Goal: Task Accomplishment & Management: Use online tool/utility

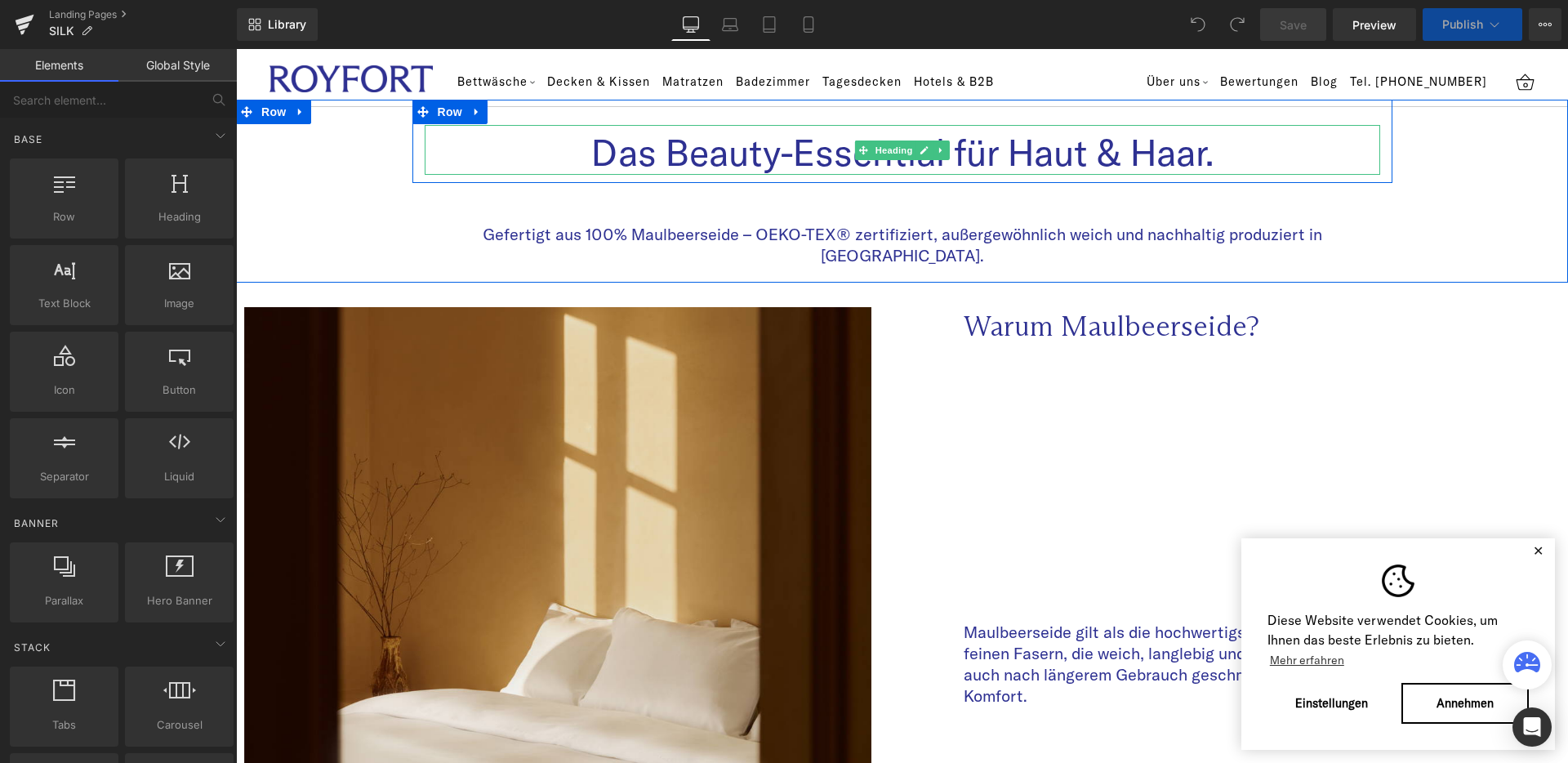
click at [789, 154] on h3 "Das Beauty-Essential für Haut & Haar." at bounding box center [902, 153] width 956 height 44
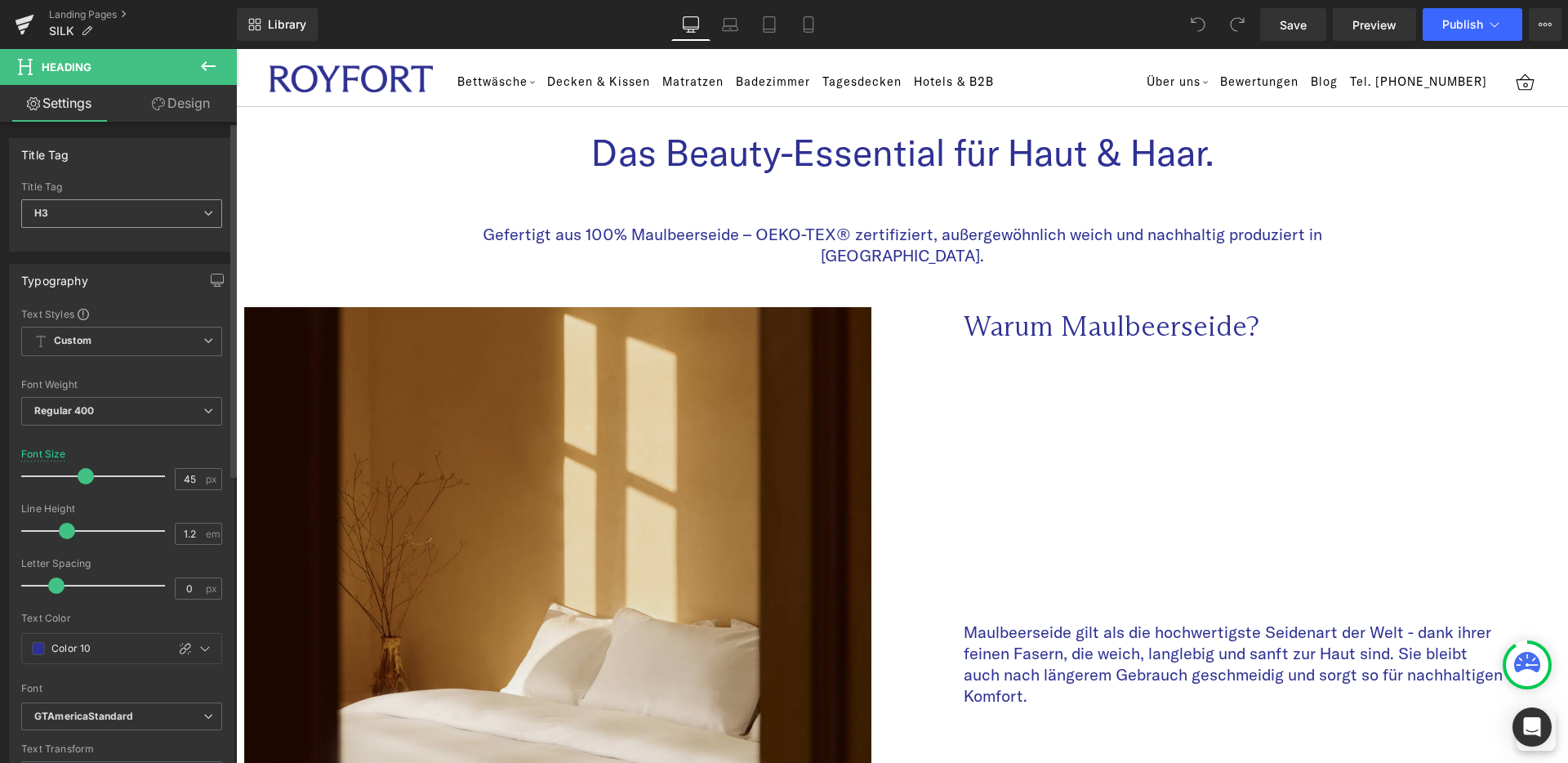
click at [135, 206] on span "H3" at bounding box center [121, 214] width 201 height 29
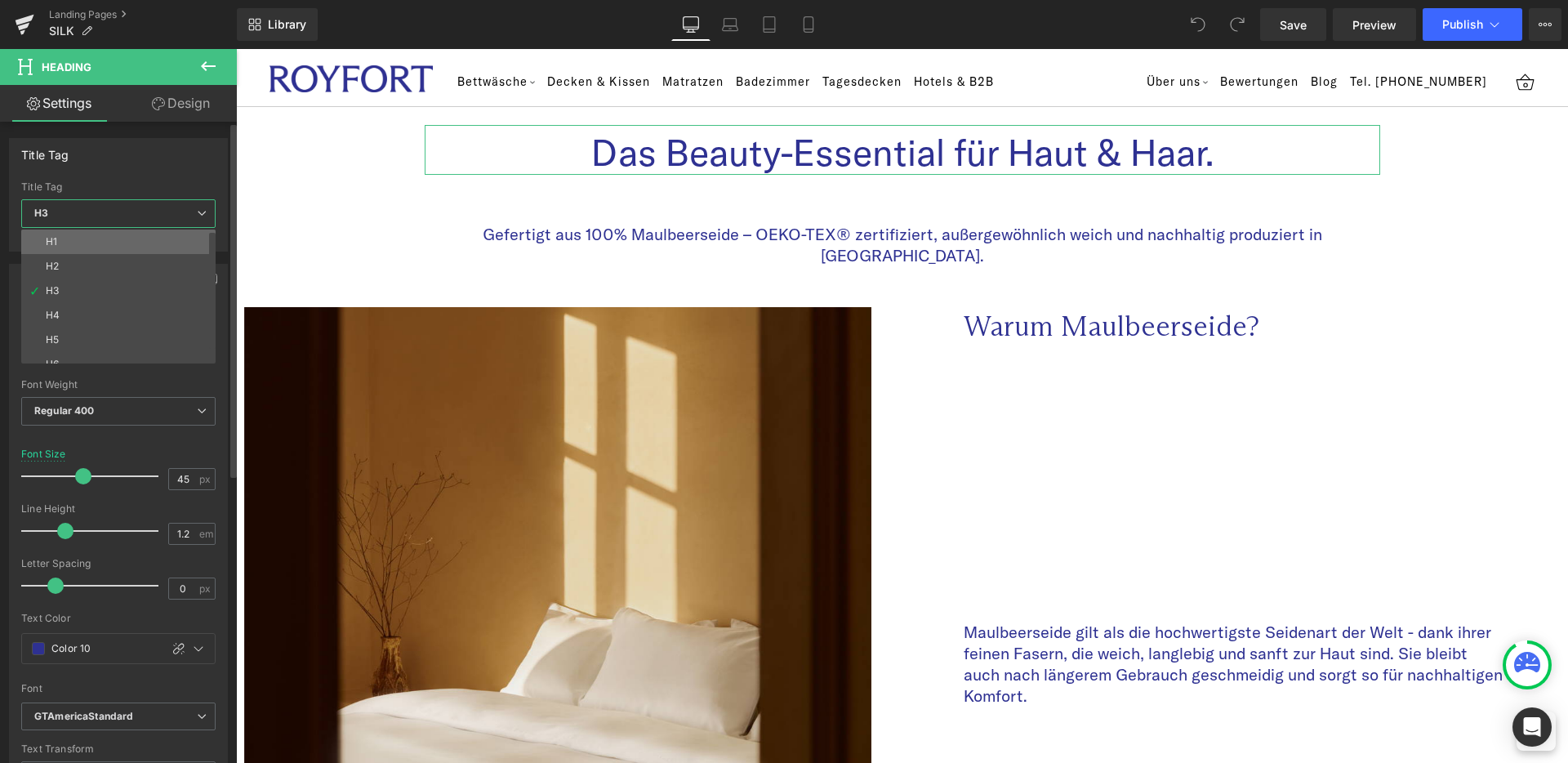
click at [44, 245] on li "H1" at bounding box center [122, 242] width 201 height 24
type input "24"
type input "#2e3192"
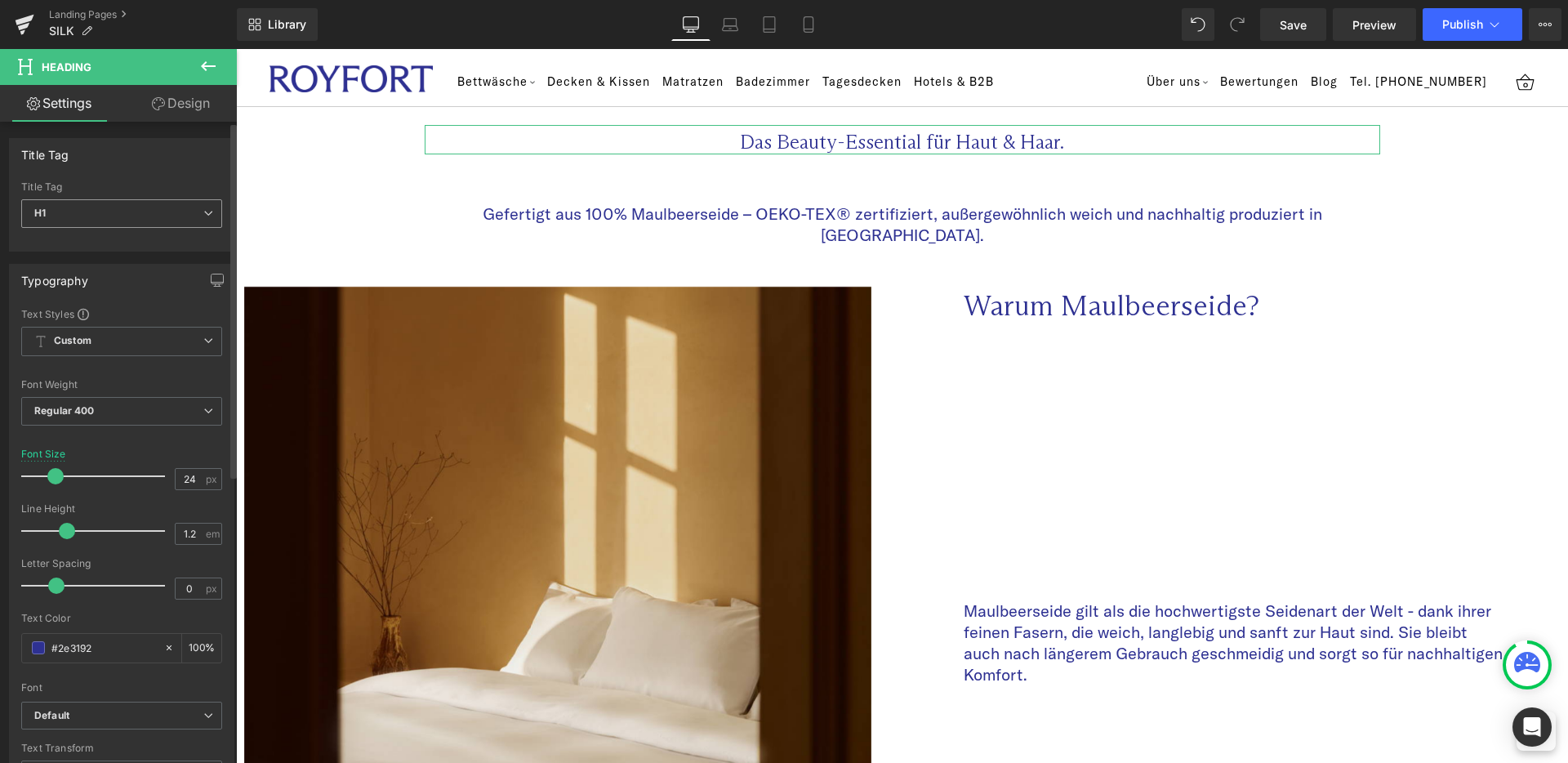
click at [112, 223] on span "H1" at bounding box center [121, 214] width 201 height 29
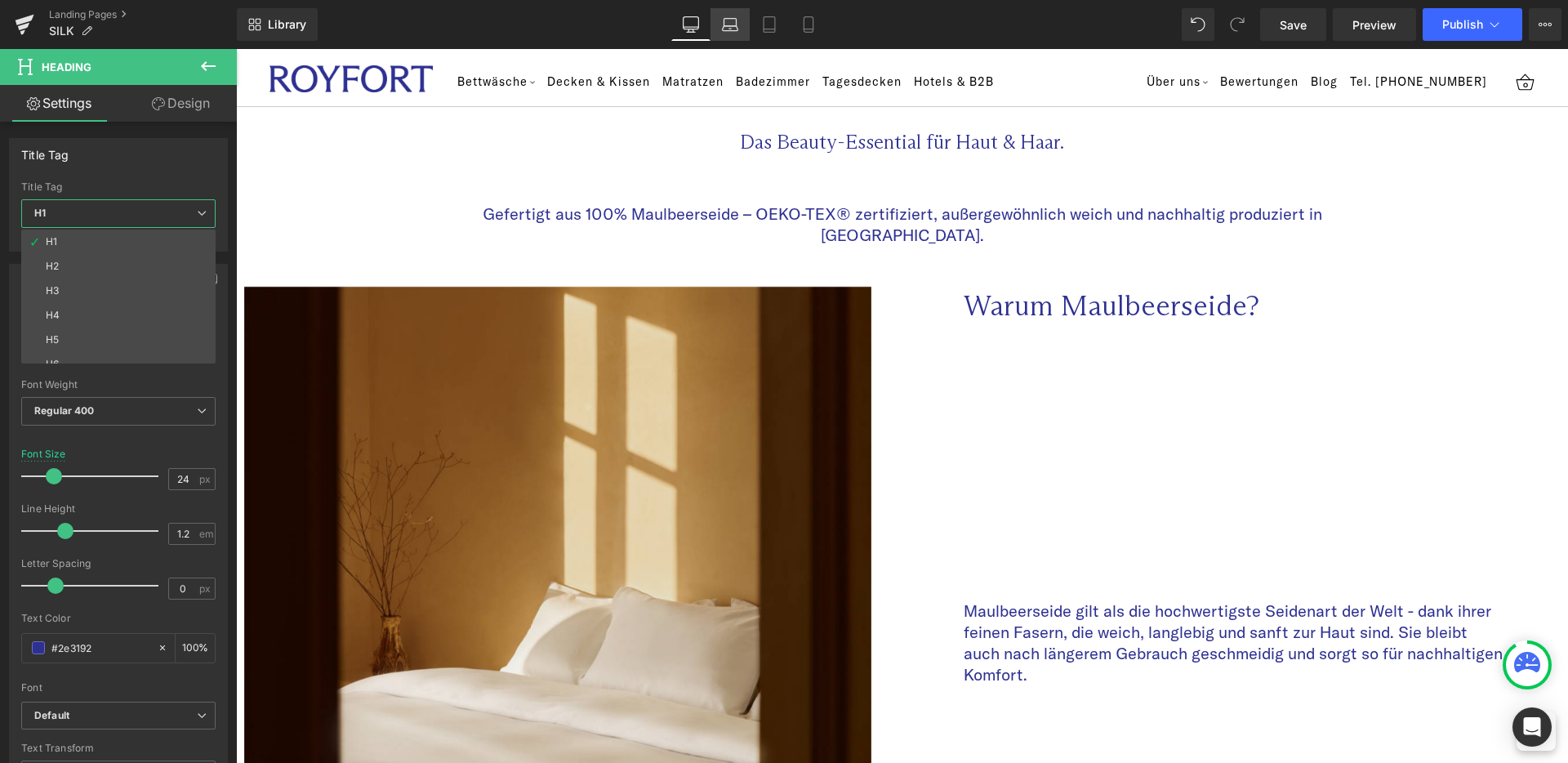
click at [737, 21] on icon at bounding box center [730, 24] width 16 height 16
type input "100"
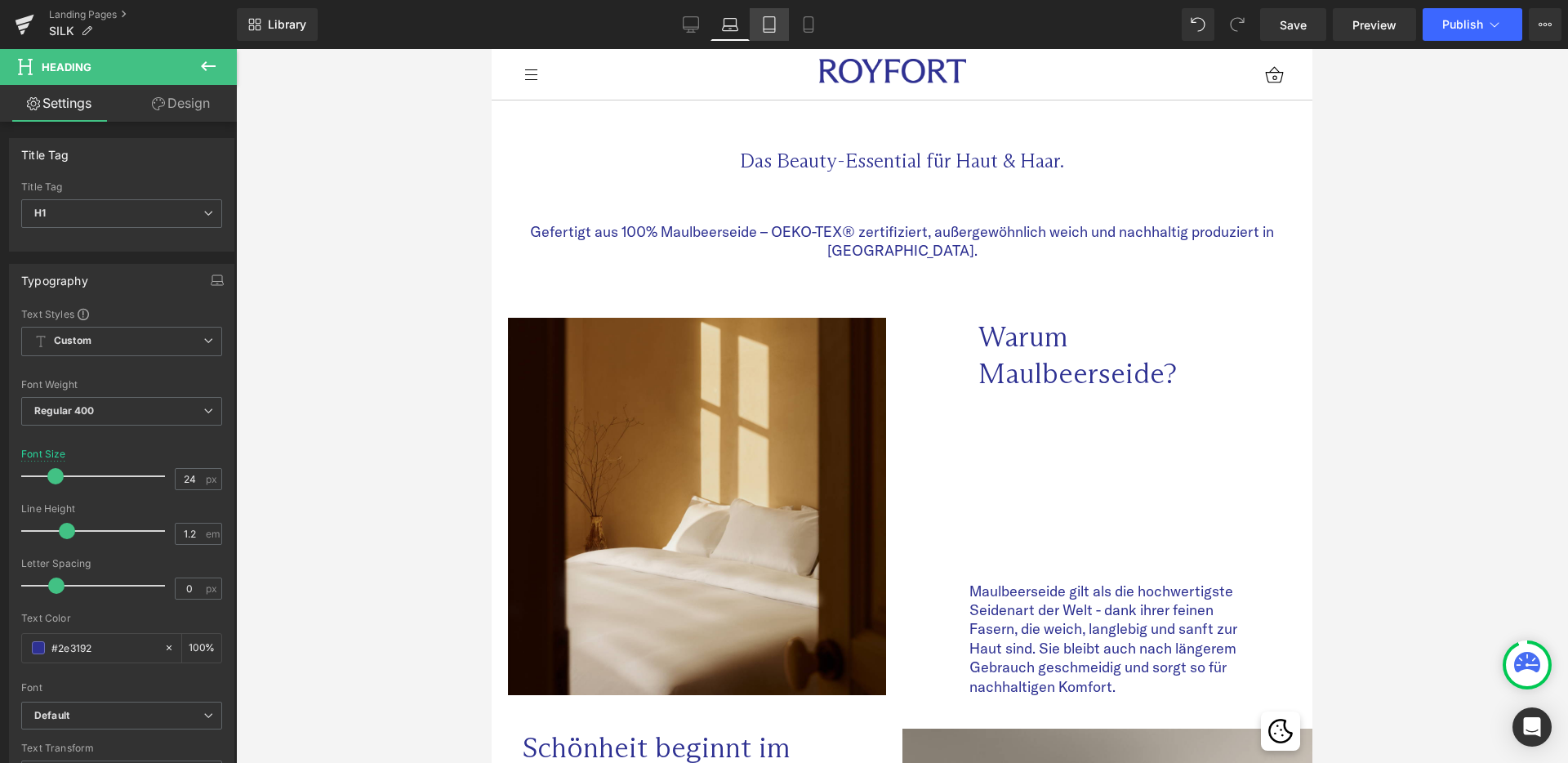
click at [780, 24] on link "Tablet" at bounding box center [769, 24] width 39 height 33
type input "20"
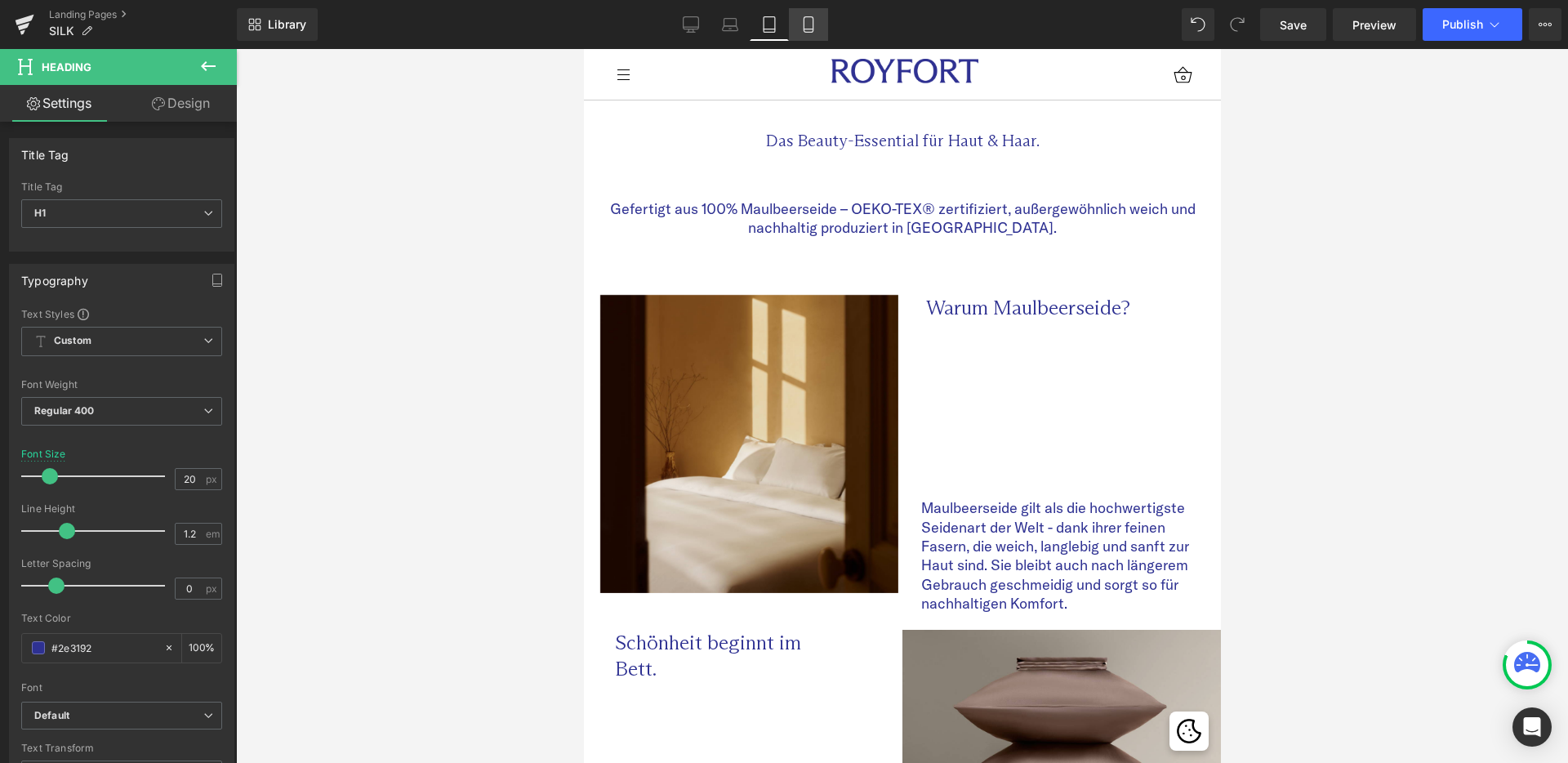
click at [800, 25] on link "Mobile" at bounding box center [808, 24] width 39 height 33
type input "100"
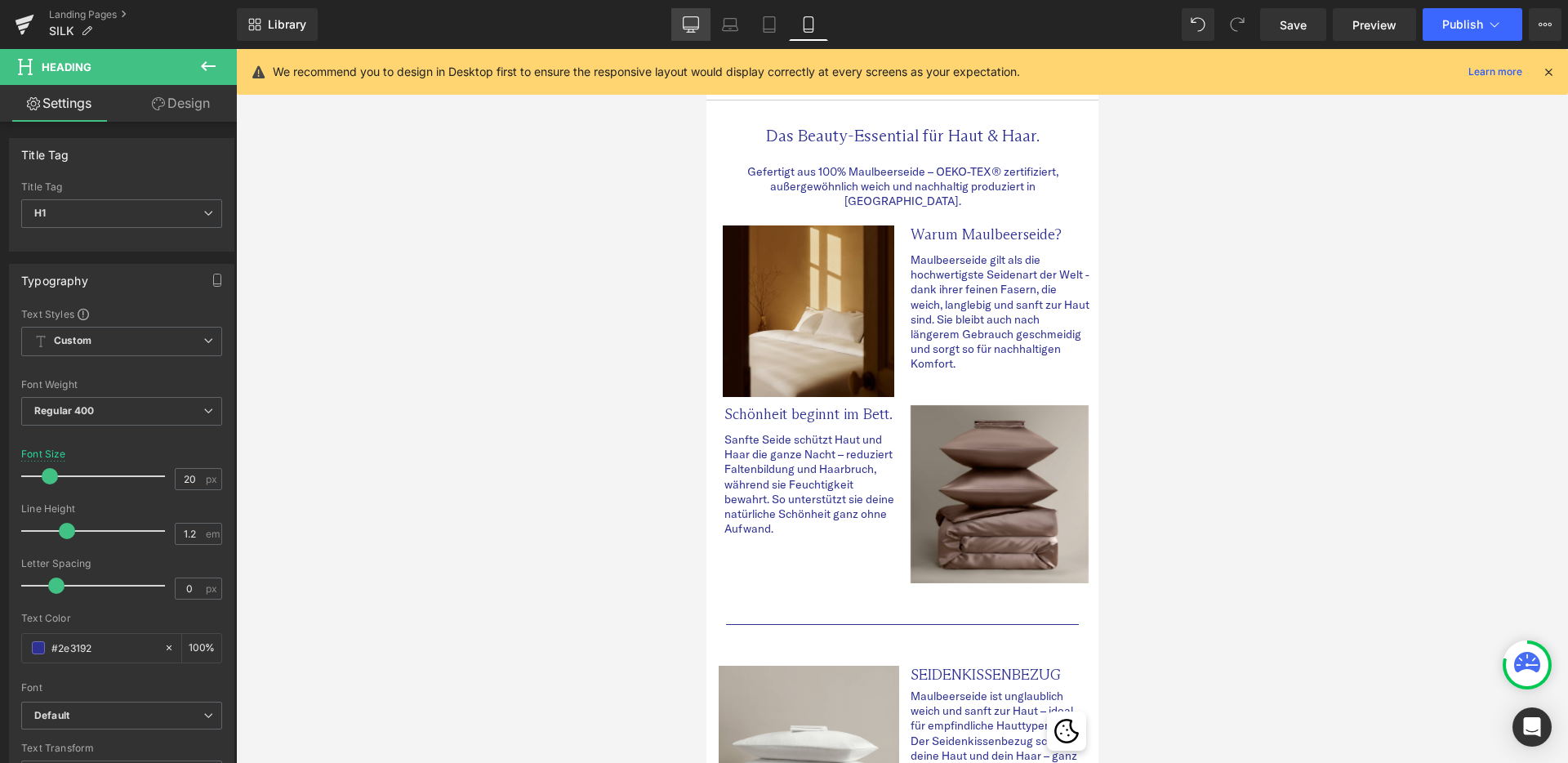
click at [686, 34] on link "Desktop" at bounding box center [690, 24] width 39 height 33
type input "24"
type input "100"
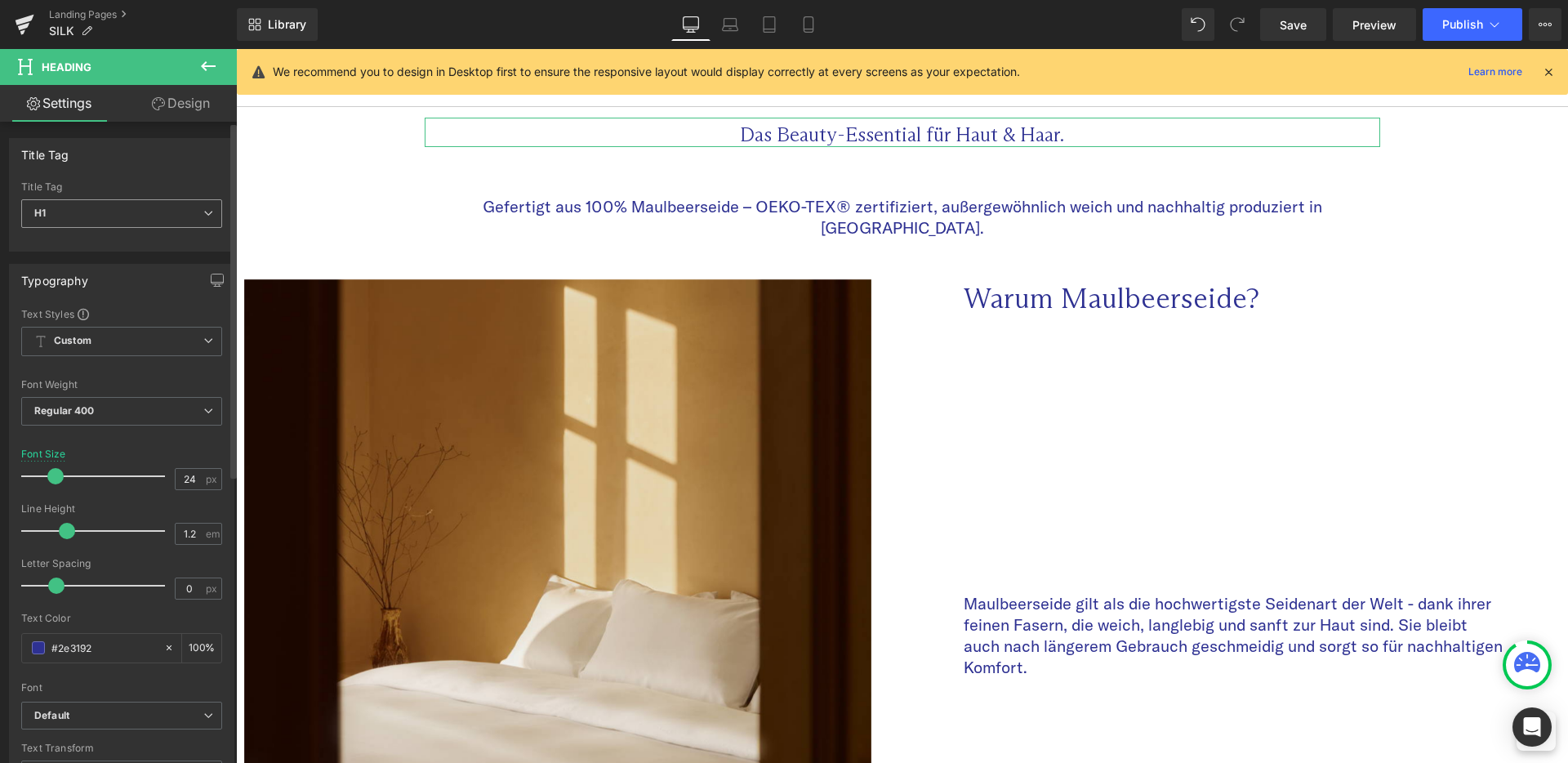
click at [98, 217] on span "H1" at bounding box center [121, 214] width 201 height 29
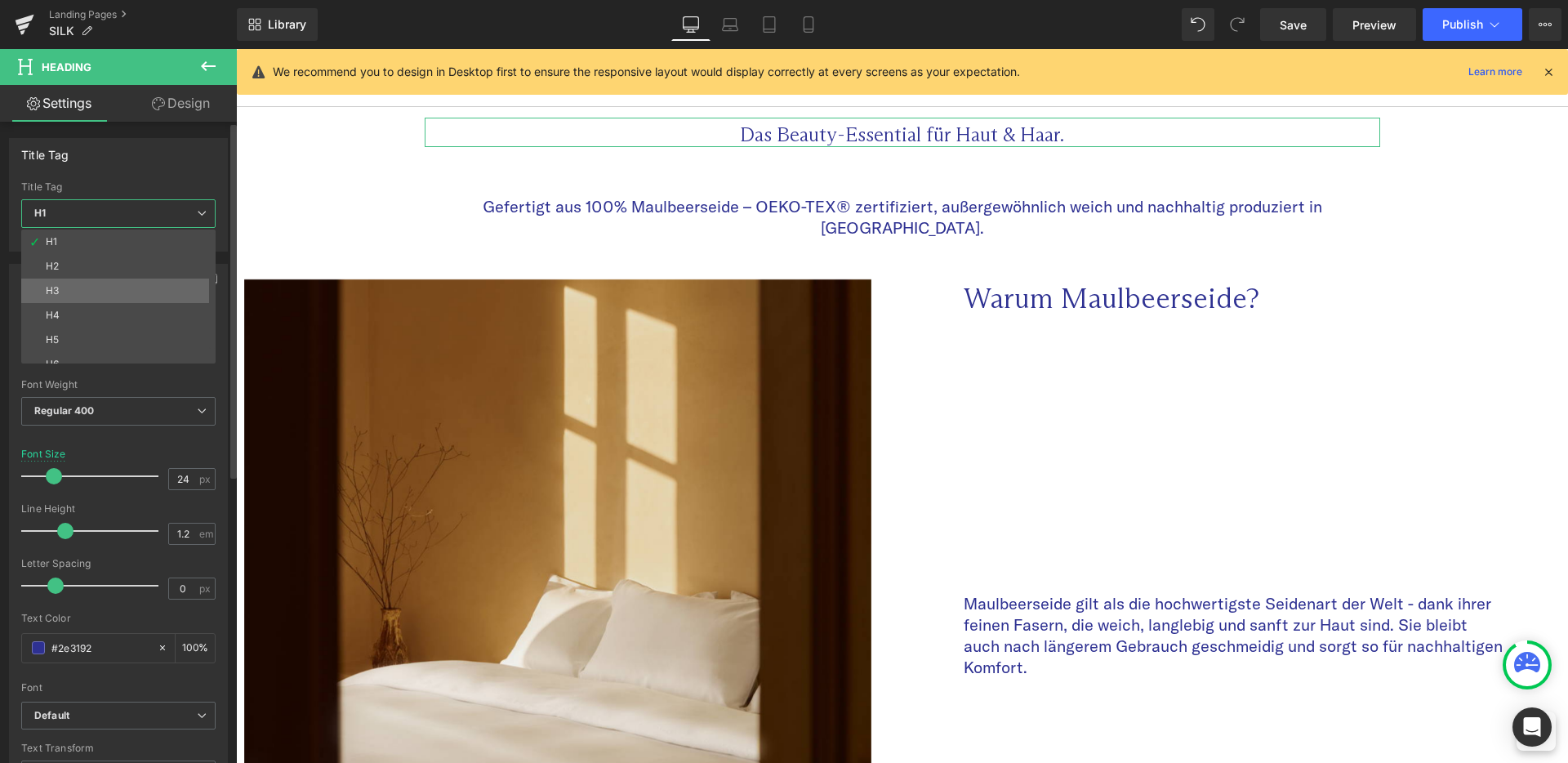
click at [93, 279] on li "H3" at bounding box center [122, 290] width 201 height 24
type input "45"
type input "Color 10"
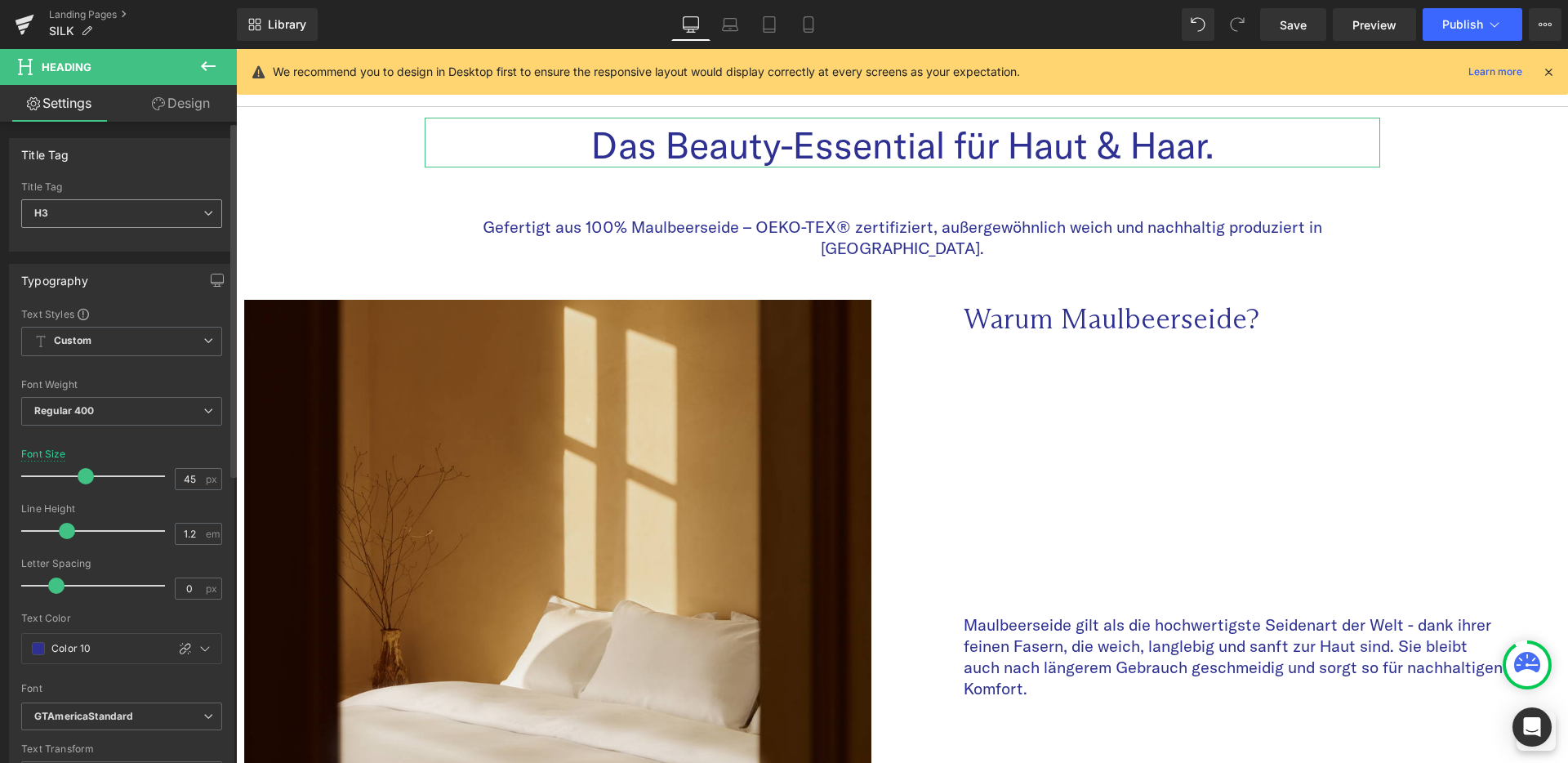
click at [86, 220] on span "H3" at bounding box center [121, 214] width 201 height 29
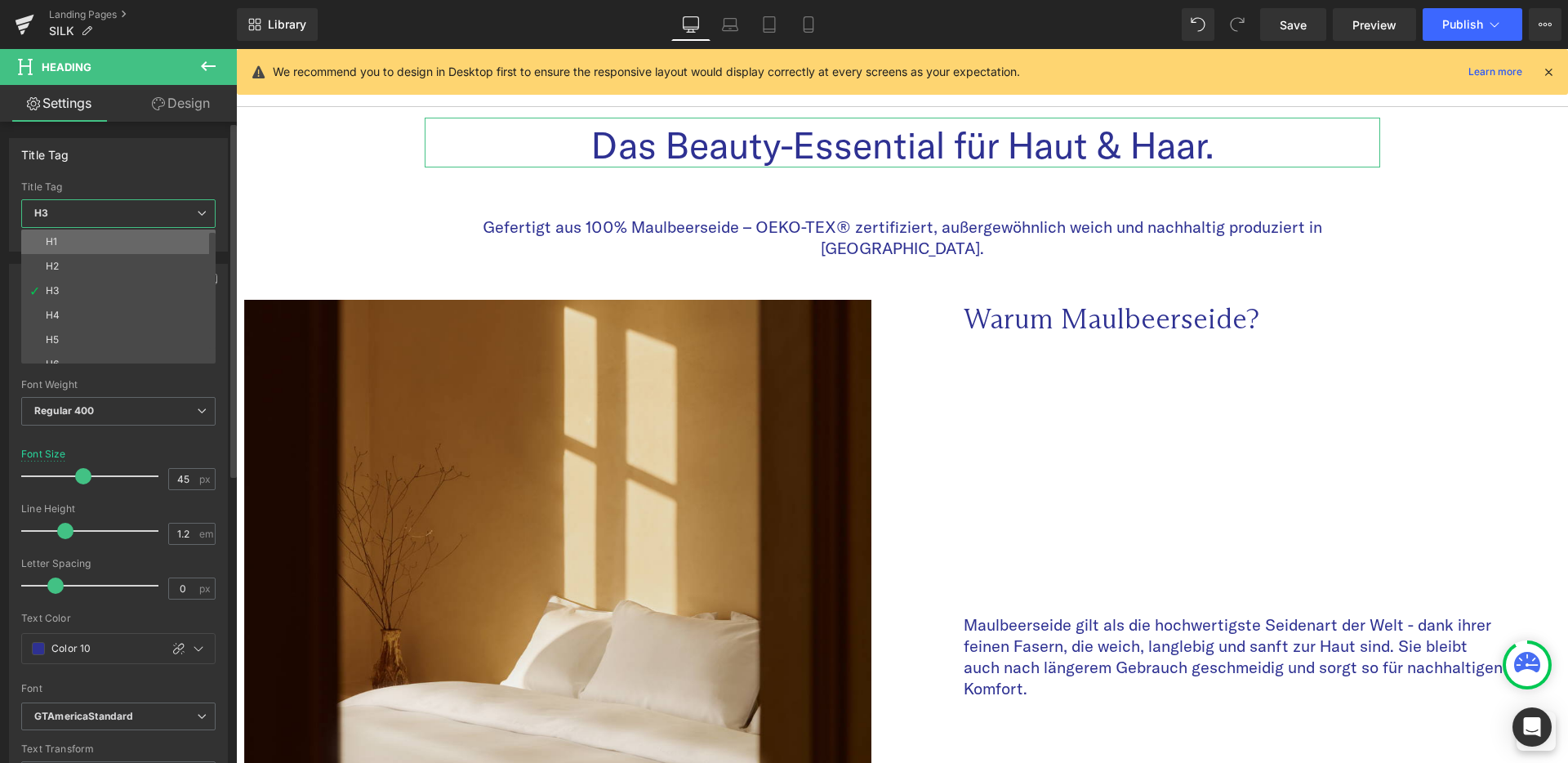
click at [89, 242] on li "H1" at bounding box center [122, 242] width 201 height 24
type input "24"
type input "#2e3192"
type input "100"
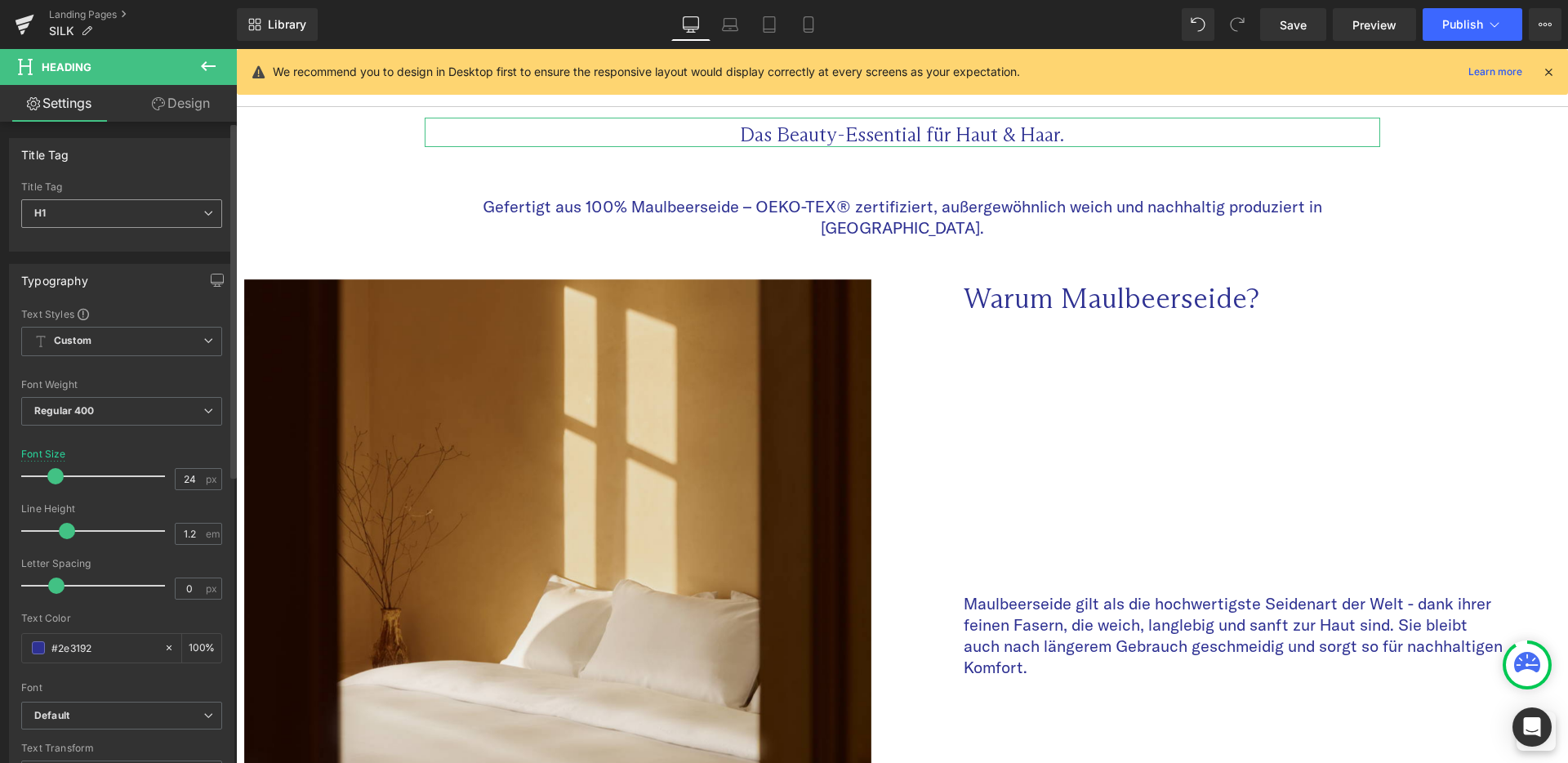
click at [147, 217] on span "H1" at bounding box center [121, 214] width 201 height 29
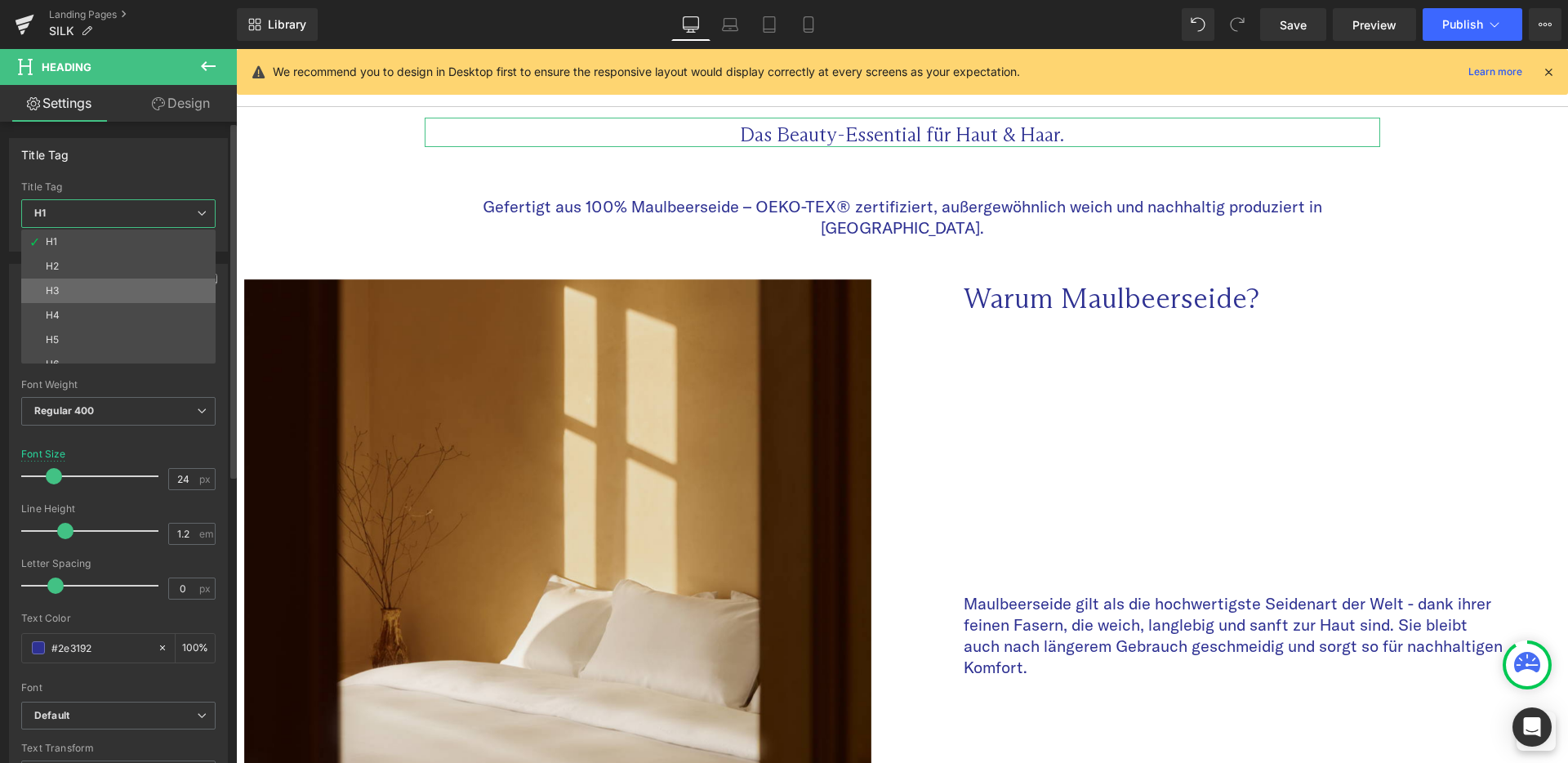
click at [125, 282] on li "H3" at bounding box center [122, 290] width 201 height 24
type input "45"
type input "Color 10"
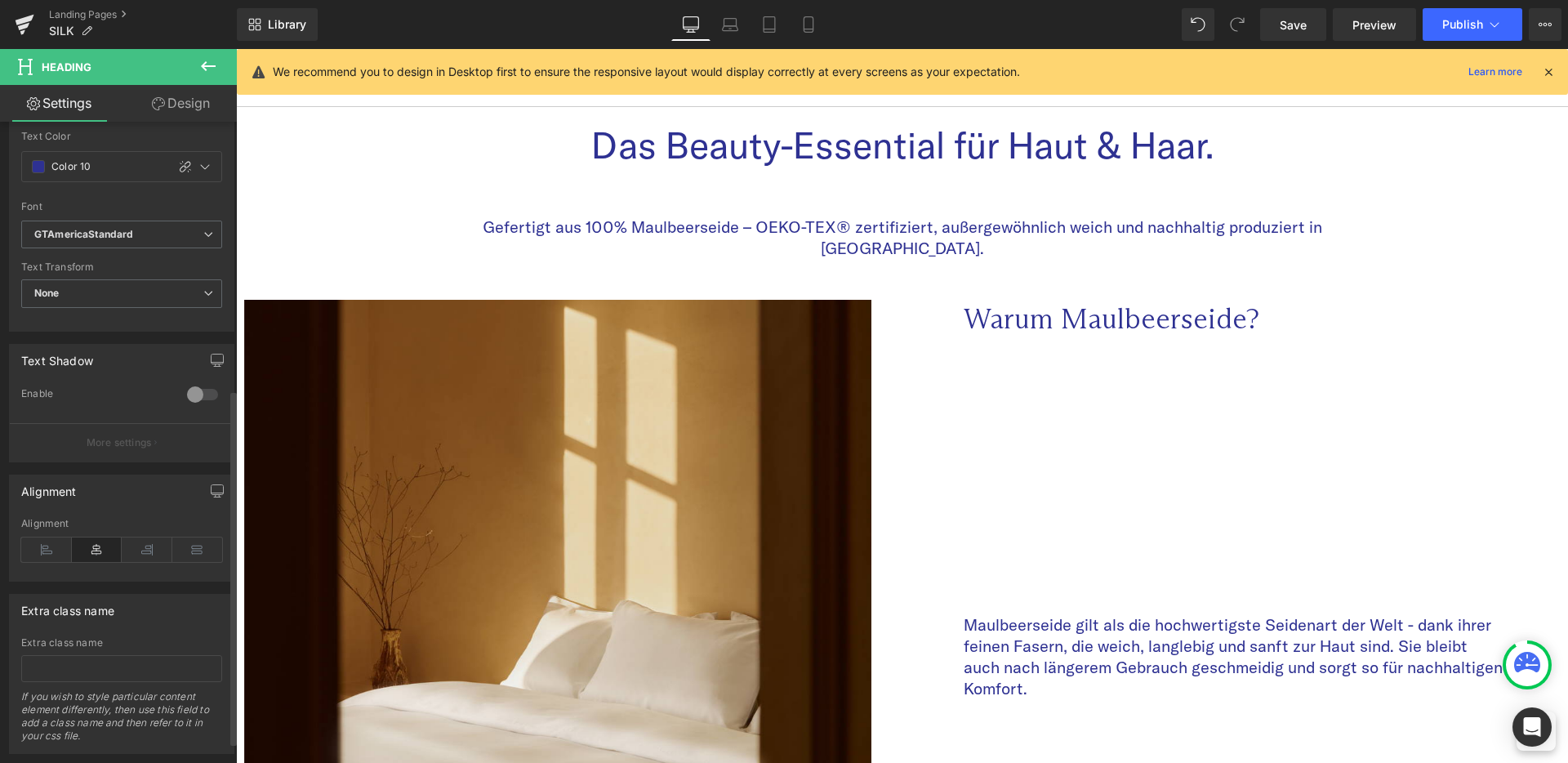
scroll to position [520, 0]
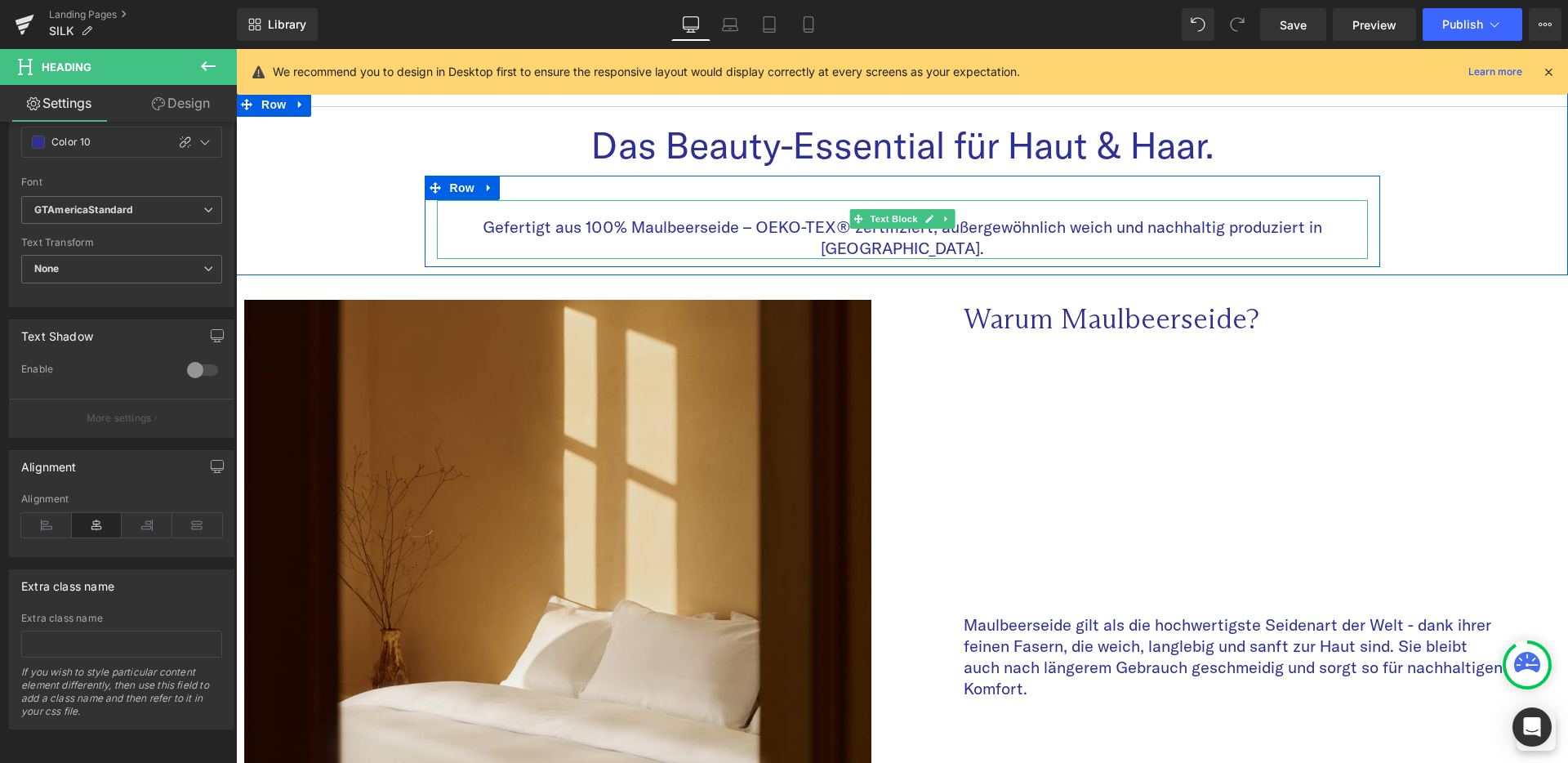
click at [1043, 226] on p "Gefertigt aus 100% Maulbeerseide – OEKO-TEX® zertifiziert, außergewöhnlich weic…" at bounding box center [903, 238] width 931 height 43
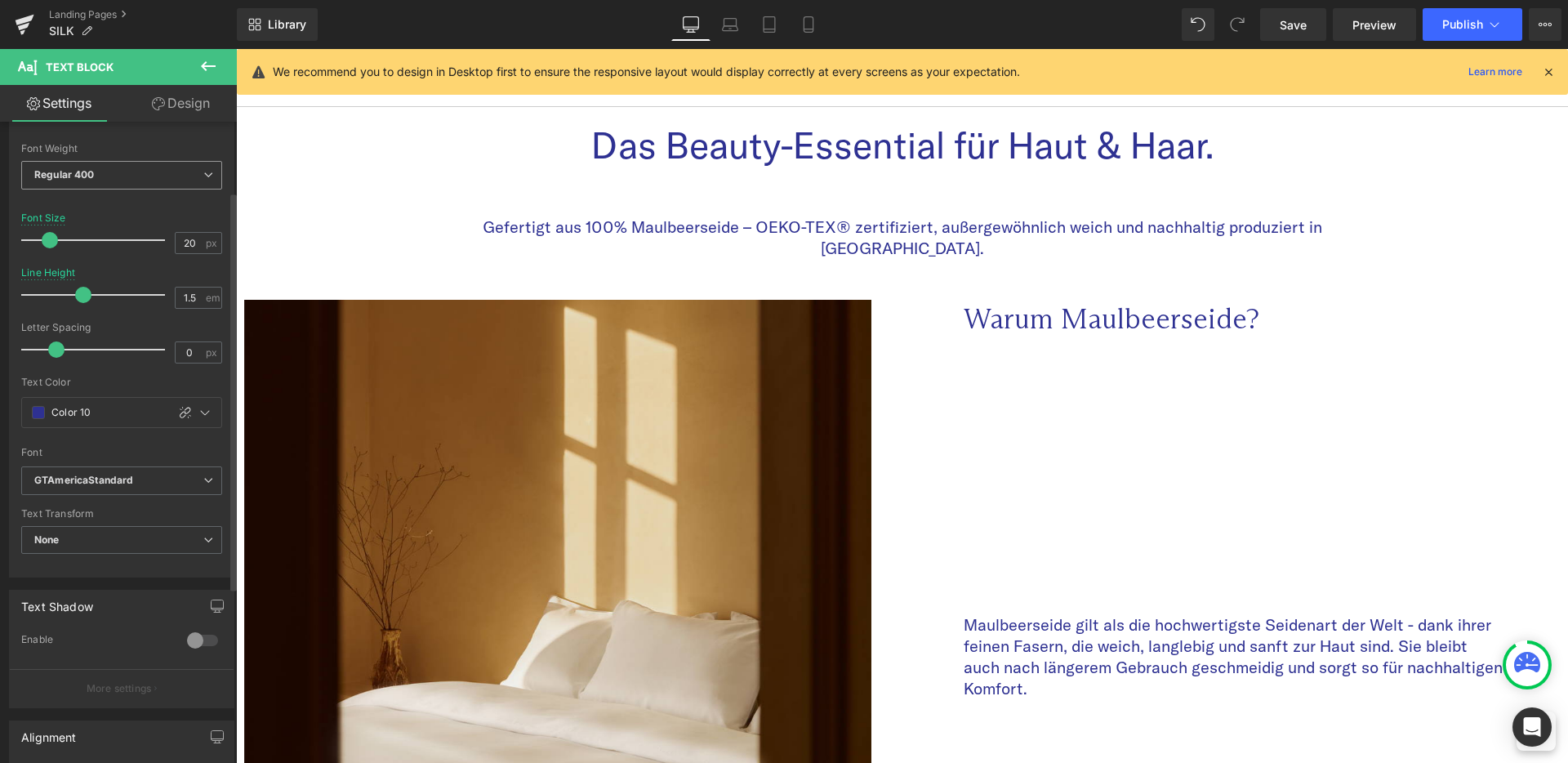
scroll to position [0, 0]
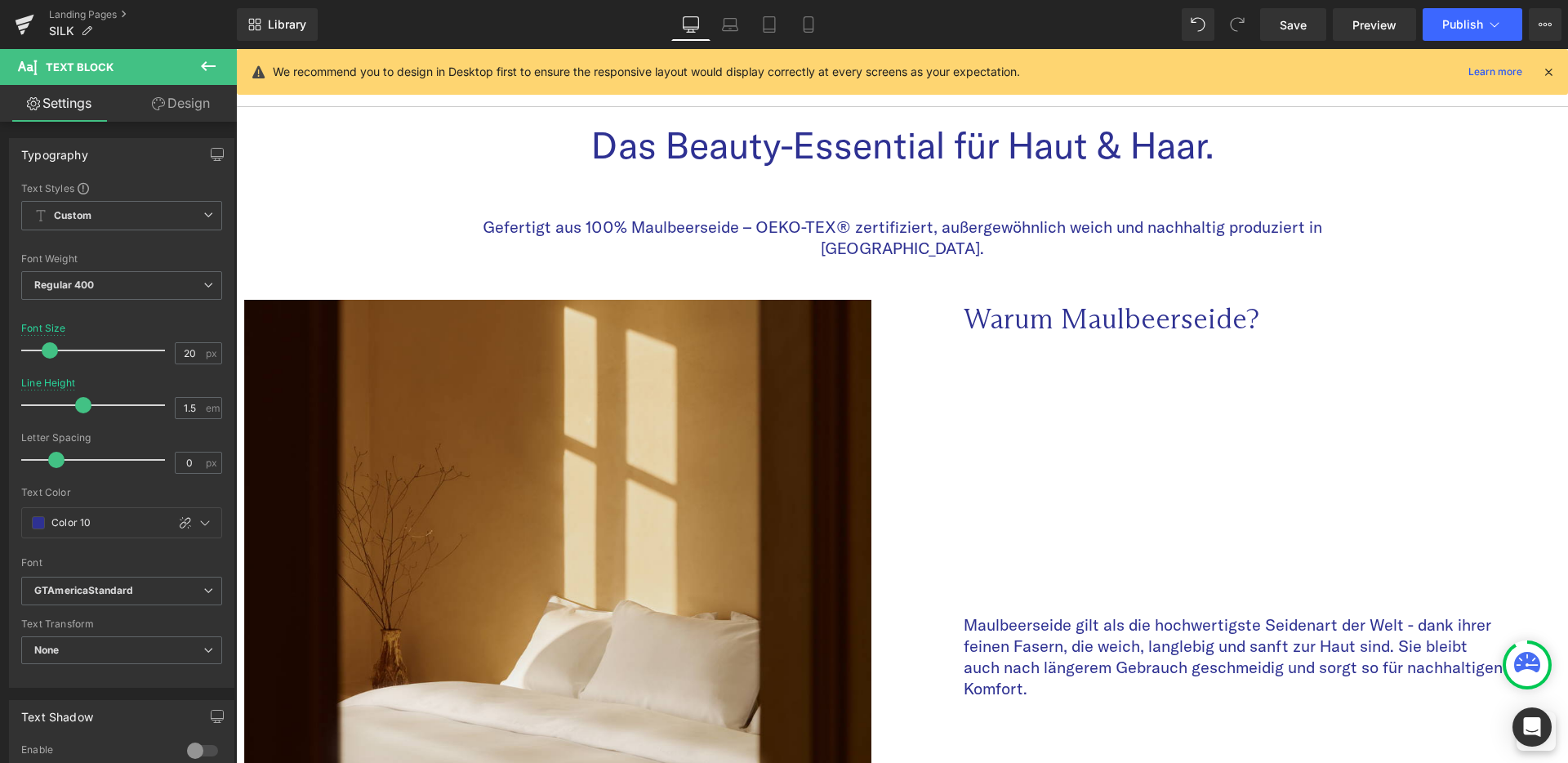
click at [1133, 303] on p "Warum Maulbeerseide?" at bounding box center [1235, 318] width 543 height 38
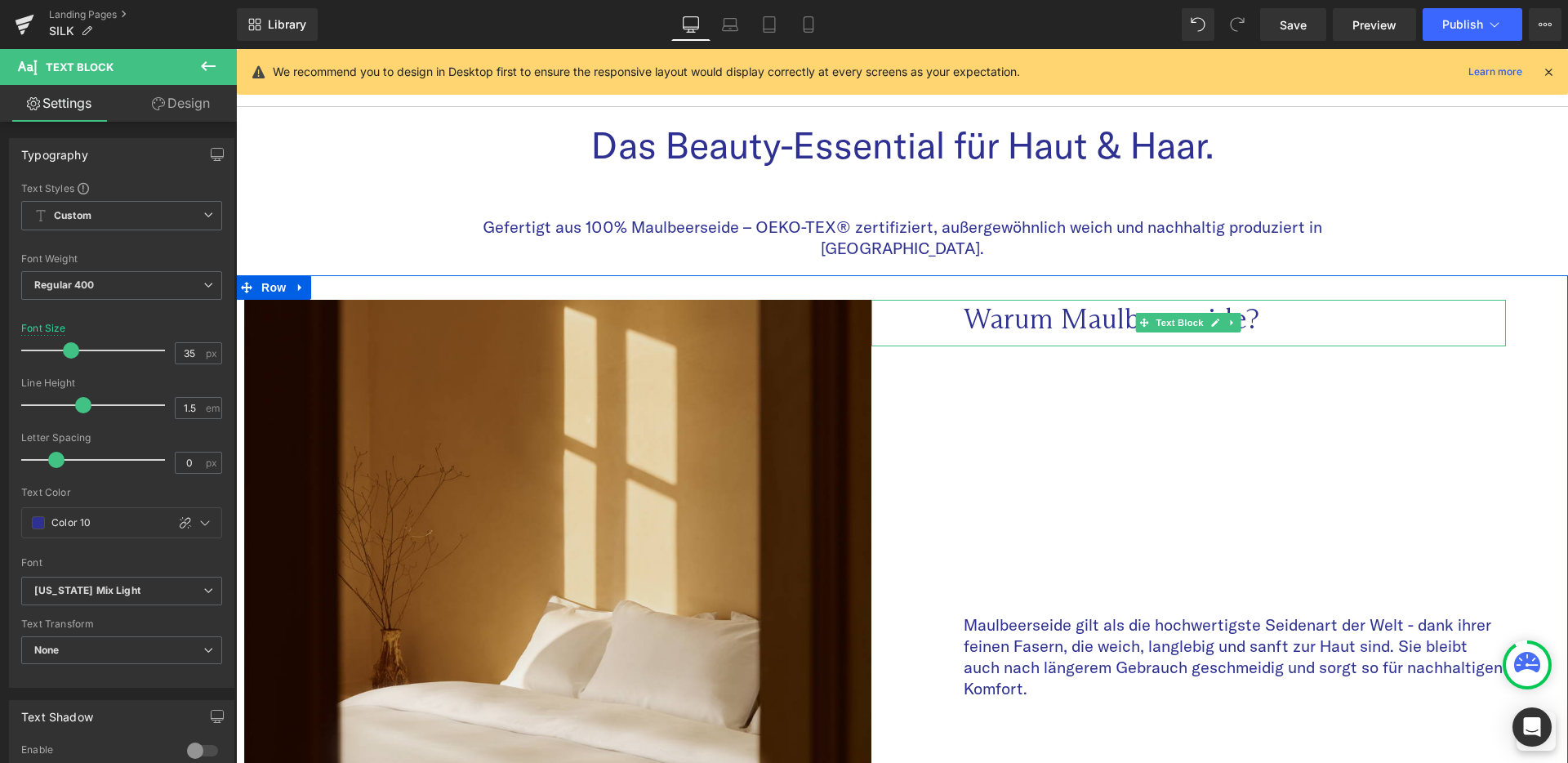
click at [1017, 300] on p "Warum Maulbeerseide?" at bounding box center [1235, 318] width 543 height 38
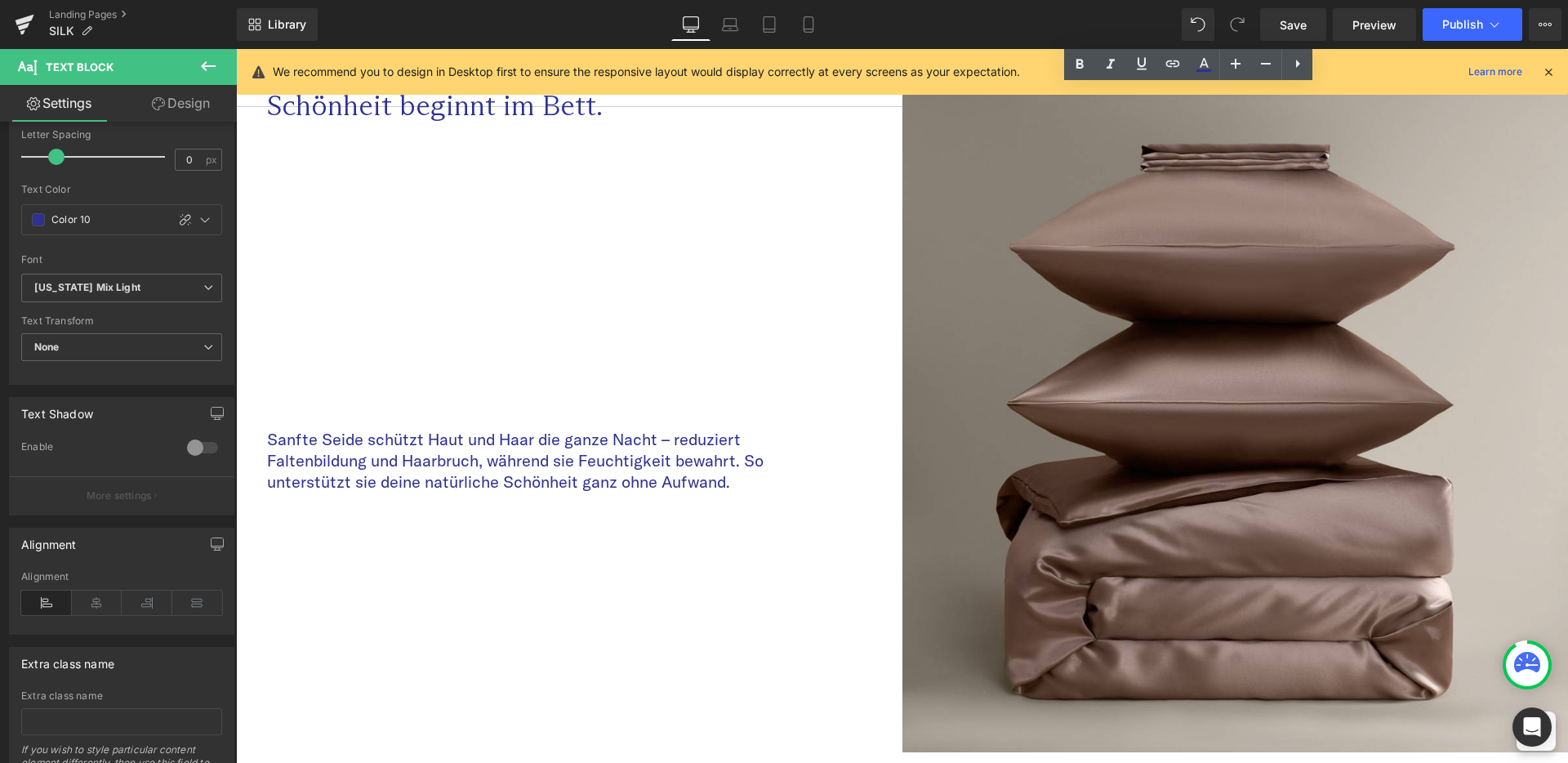
scroll to position [900, 0]
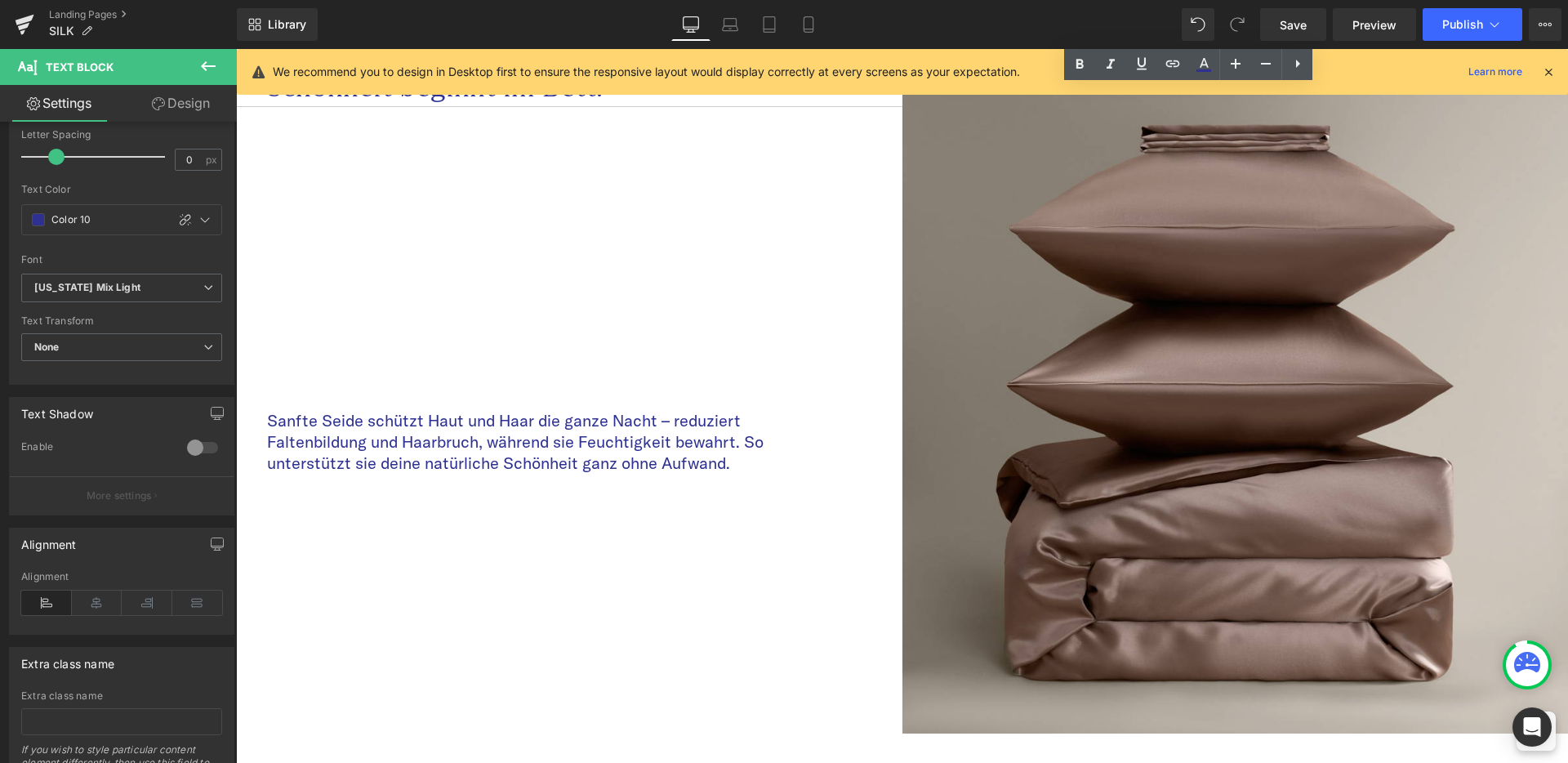
click at [488, 426] on p "Sanfte Seide schützt Haut und Haar die ganze Nacht – reduziert Faltenbildung un…" at bounding box center [552, 442] width 570 height 64
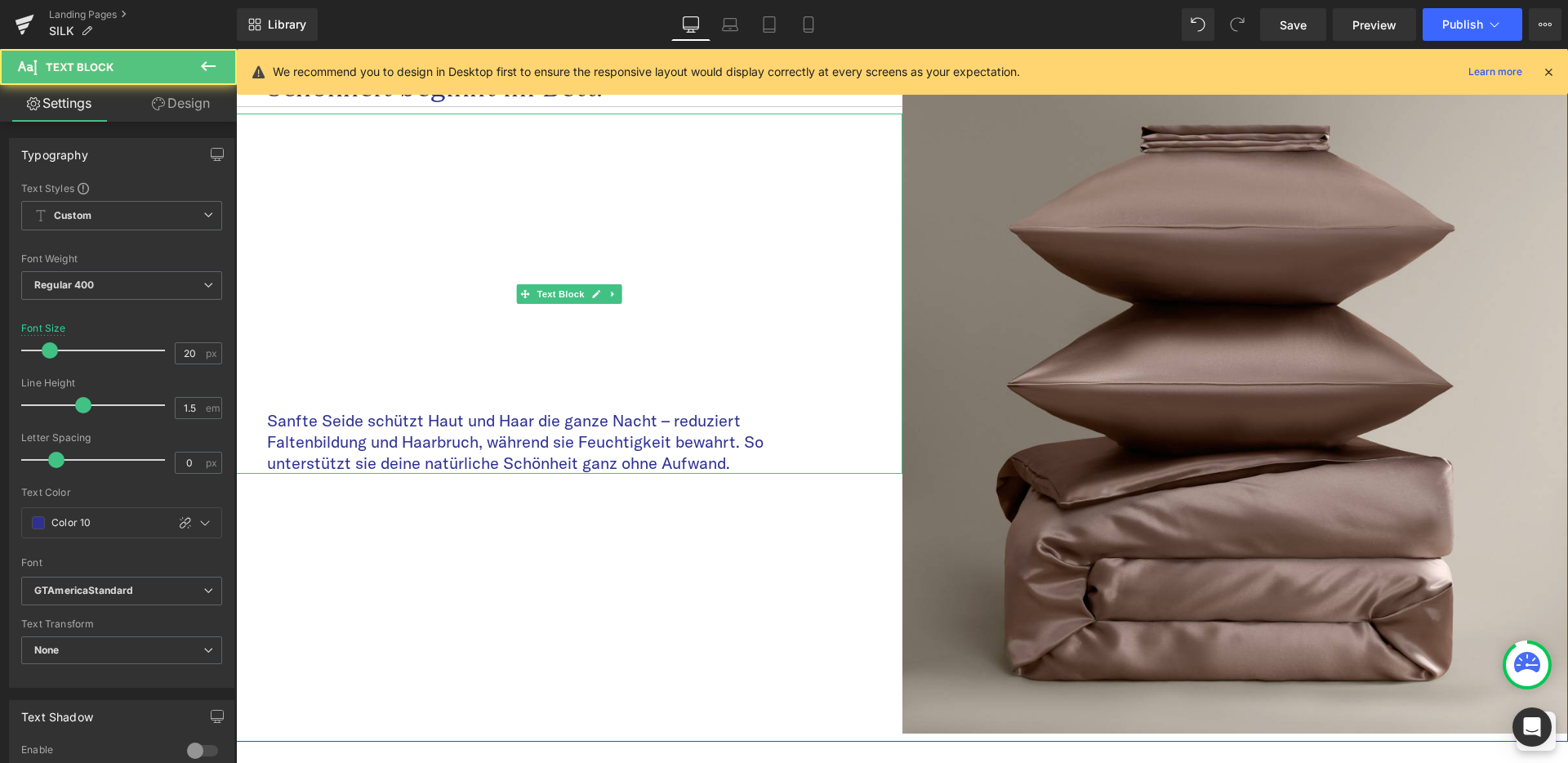
click at [426, 421] on p "Sanfte Seide schützt Haut und Haar die ganze Nacht – reduziert Faltenbildung un…" at bounding box center [552, 442] width 570 height 64
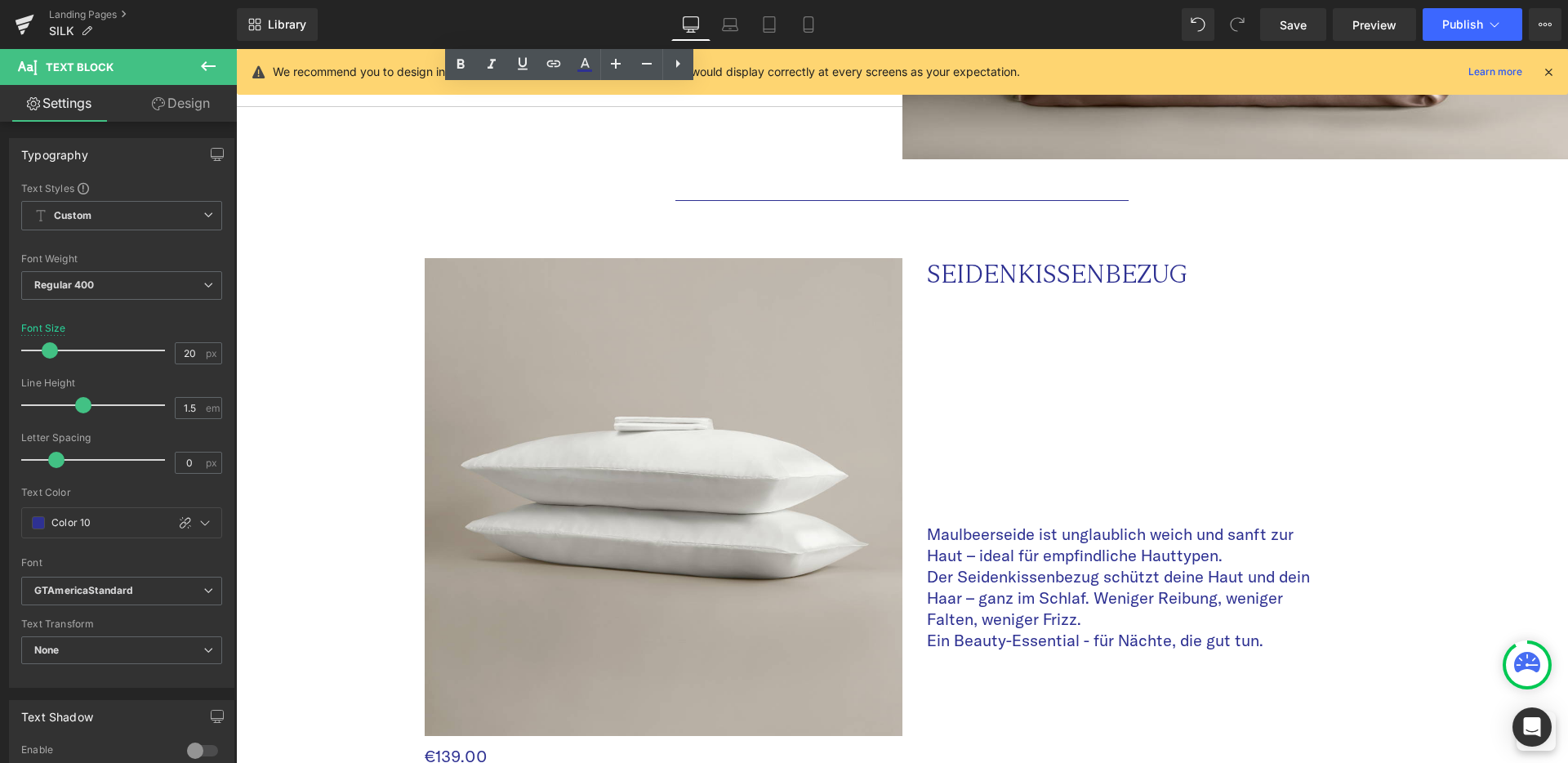
scroll to position [1597, 0]
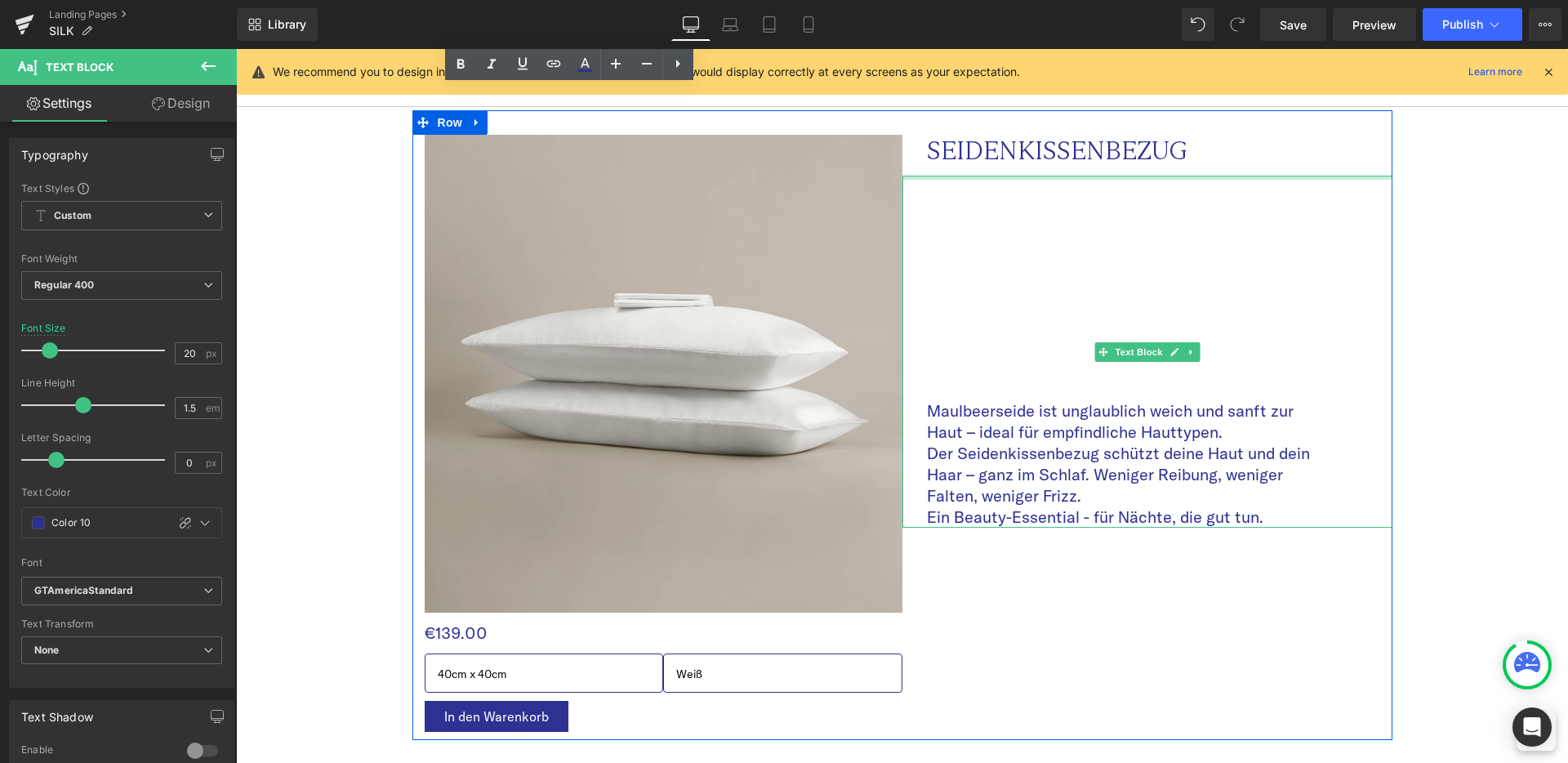
click at [1003, 135] on p "SEIDENKISSENBEZUG" at bounding box center [1127, 151] width 400 height 32
click at [1071, 135] on p "SEIDENKISSENBEZUG" at bounding box center [1127, 151] width 400 height 32
click at [1068, 135] on p "SEIDENKISSENBEZUG" at bounding box center [1127, 151] width 400 height 32
click at [1045, 459] on p "Der Seidenkissenbezug schützt deine Haut und dein Haar – ganz im Schlaf. Wenige…" at bounding box center [1127, 475] width 400 height 64
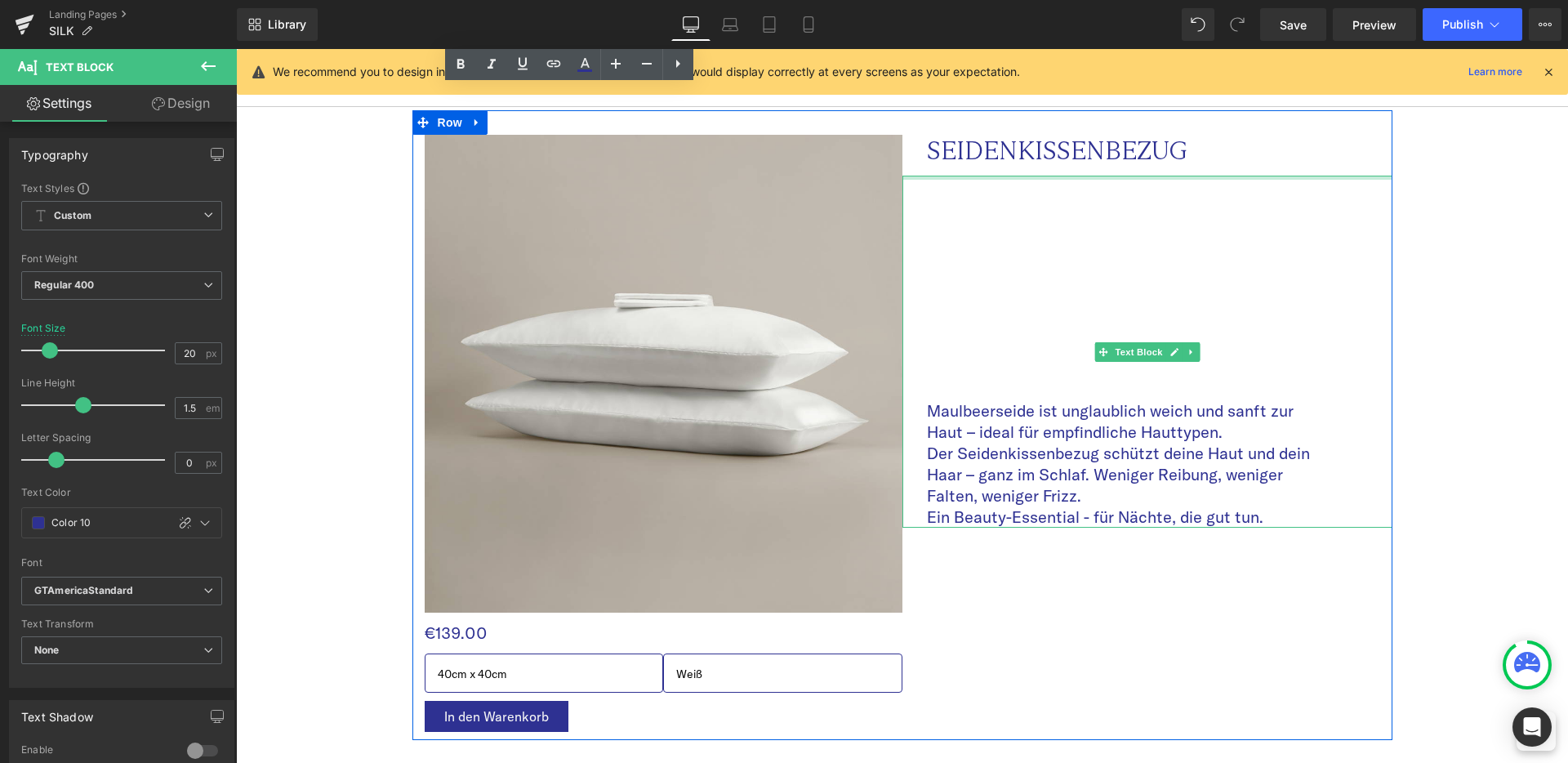
click at [1022, 137] on p "SEIDENKISSENBEZUG" at bounding box center [1127, 151] width 400 height 32
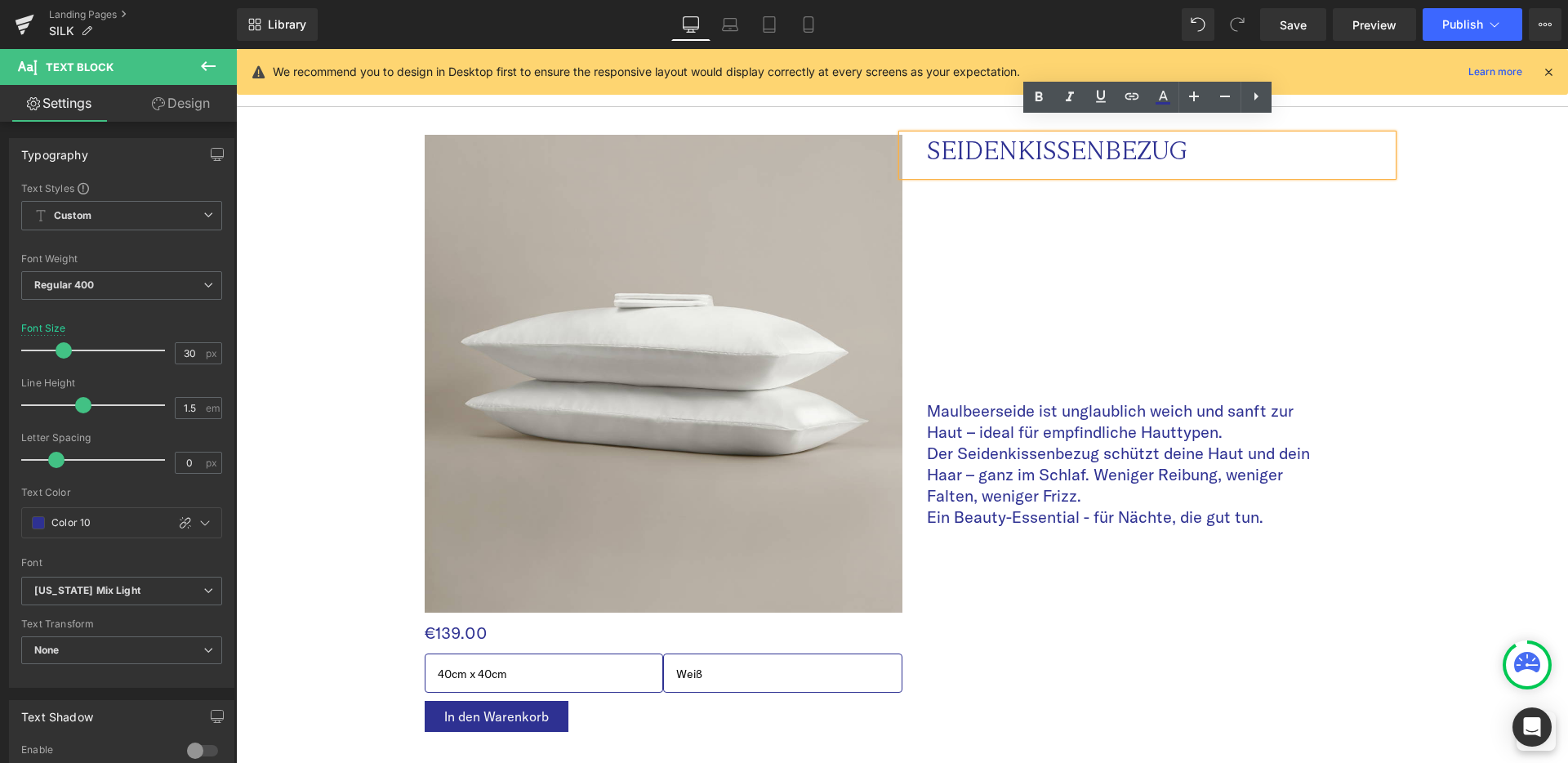
scroll to position [1591, 0]
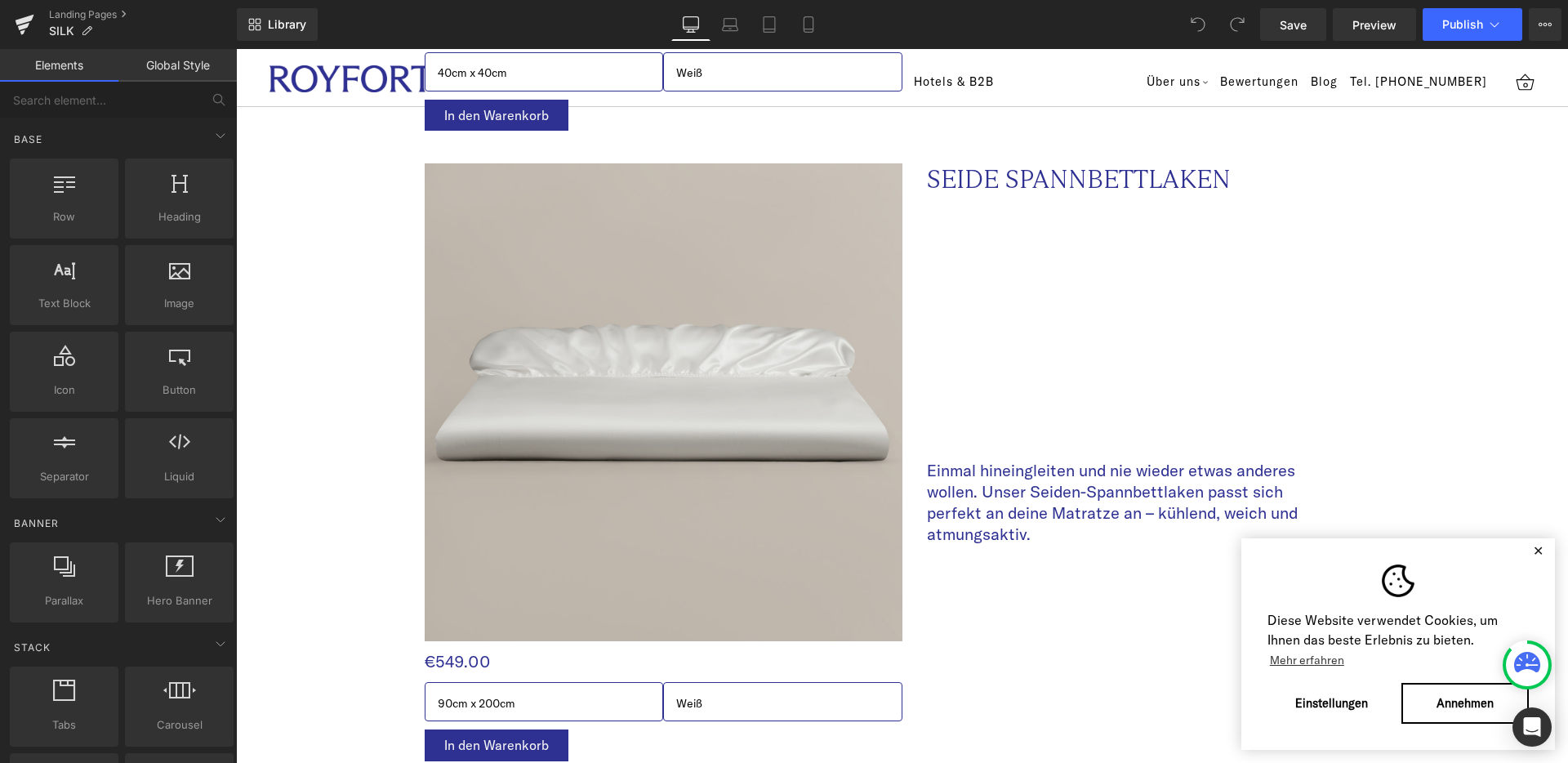
scroll to position [2325, 0]
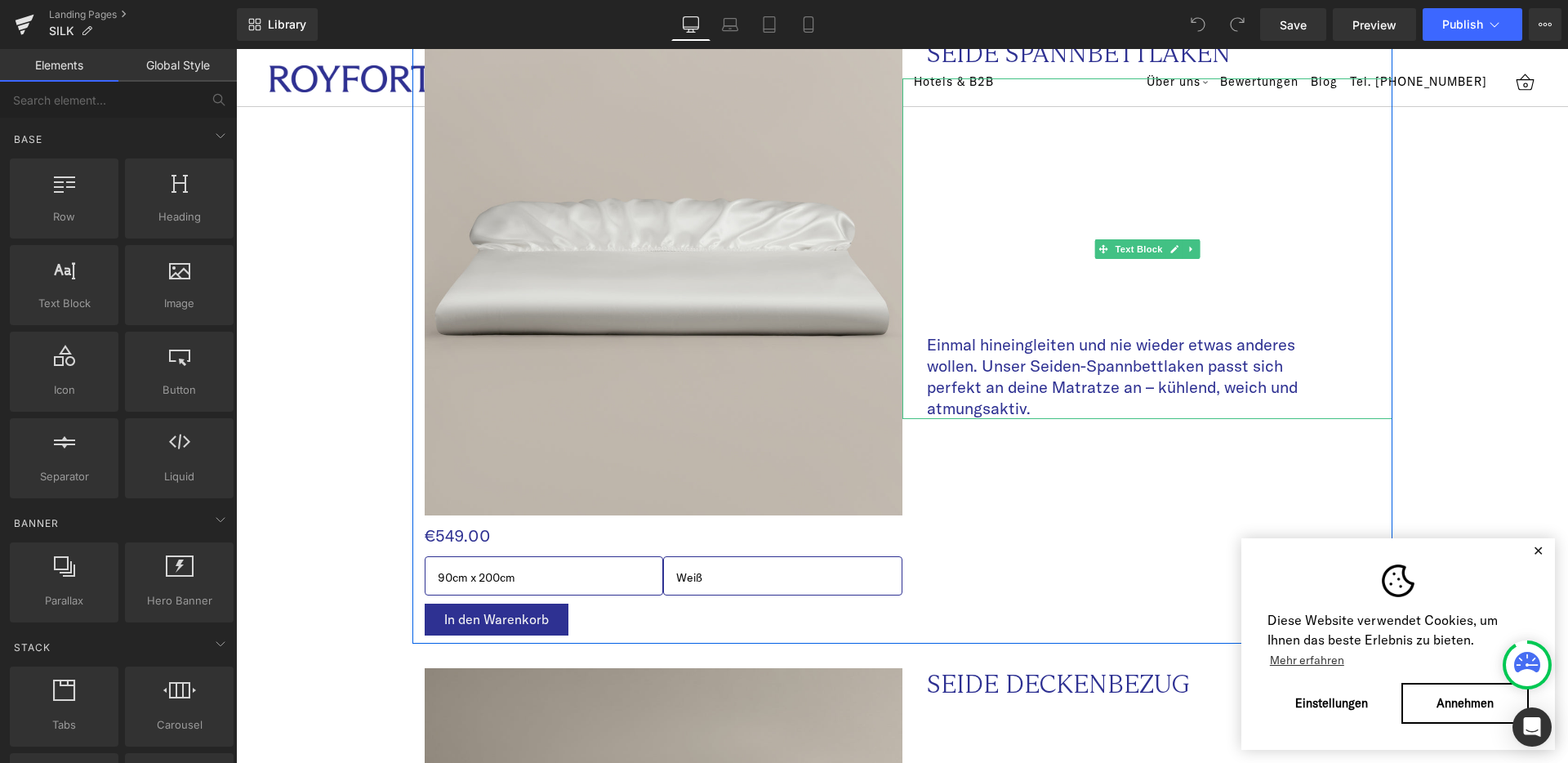
click at [1039, 334] on span "Einmal hineingleiten und nie wieder etwas anderes wollen. Unser Seiden-Spannbet…" at bounding box center [1112, 376] width 371 height 84
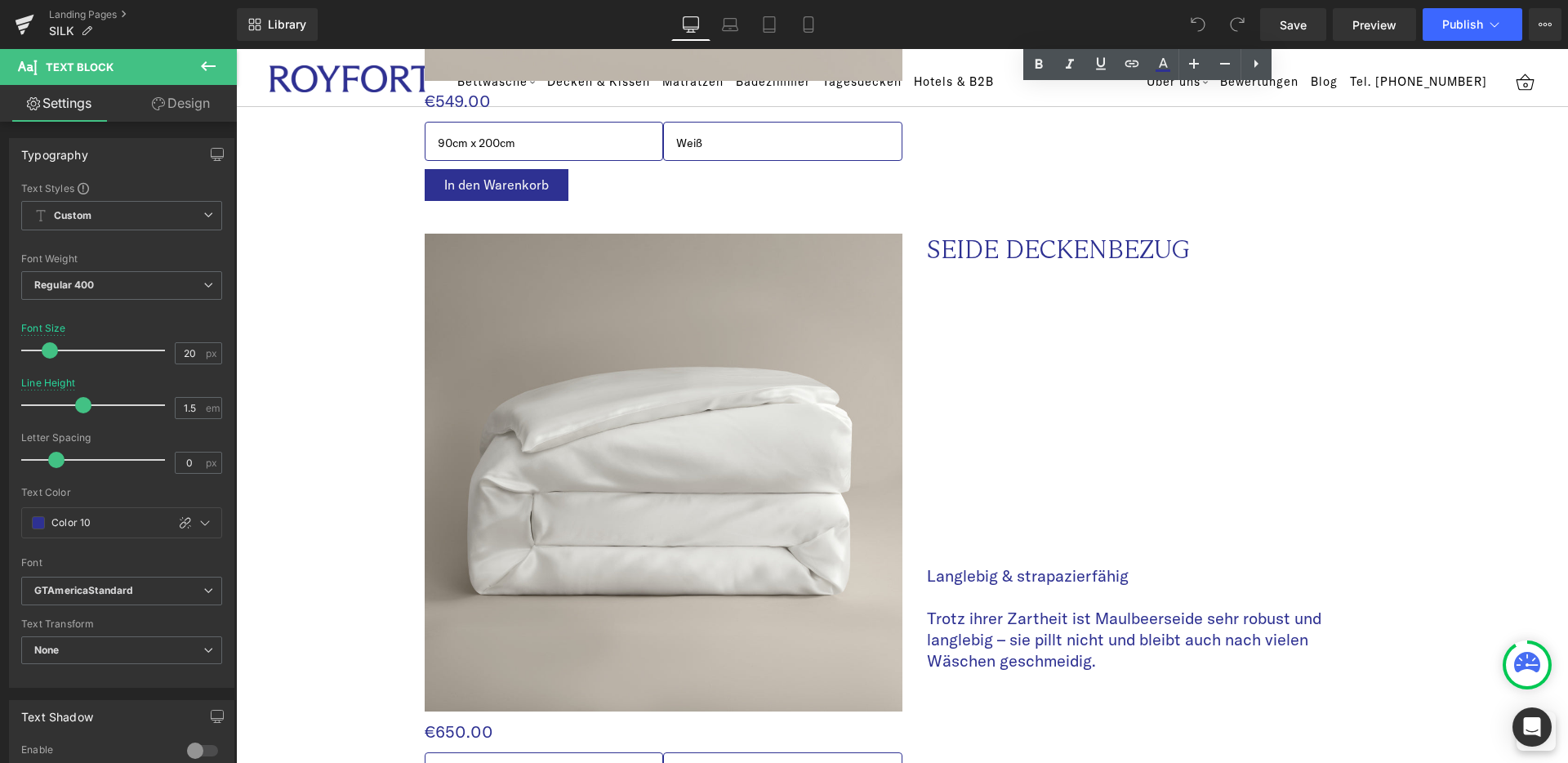
scroll to position [3013, 0]
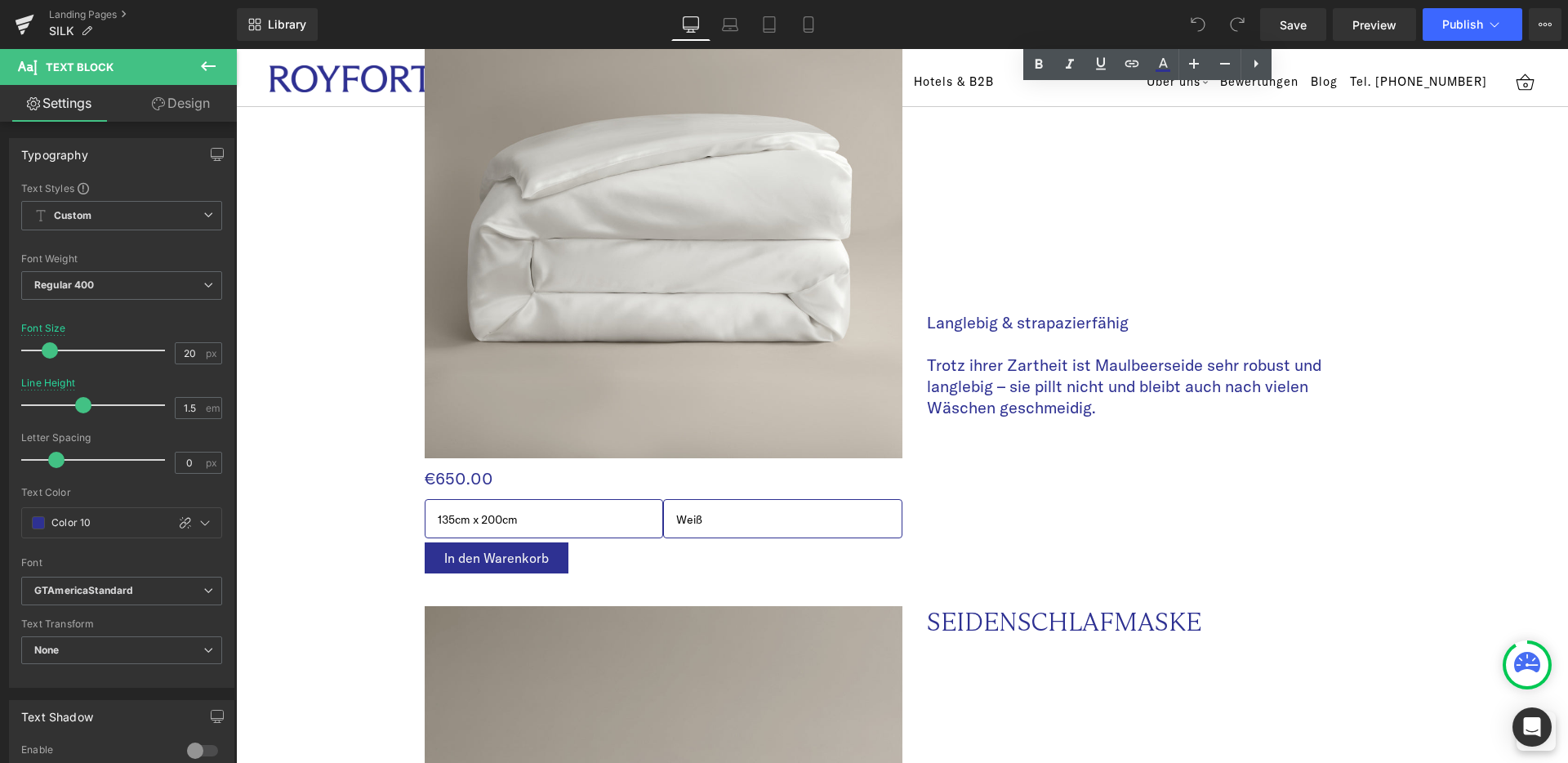
click at [448, 458] on div "€0 €650.00 (P) Price" at bounding box center [664, 474] width 478 height 33
click at [640, 465] on span "(P) Price" at bounding box center [663, 474] width 46 height 19
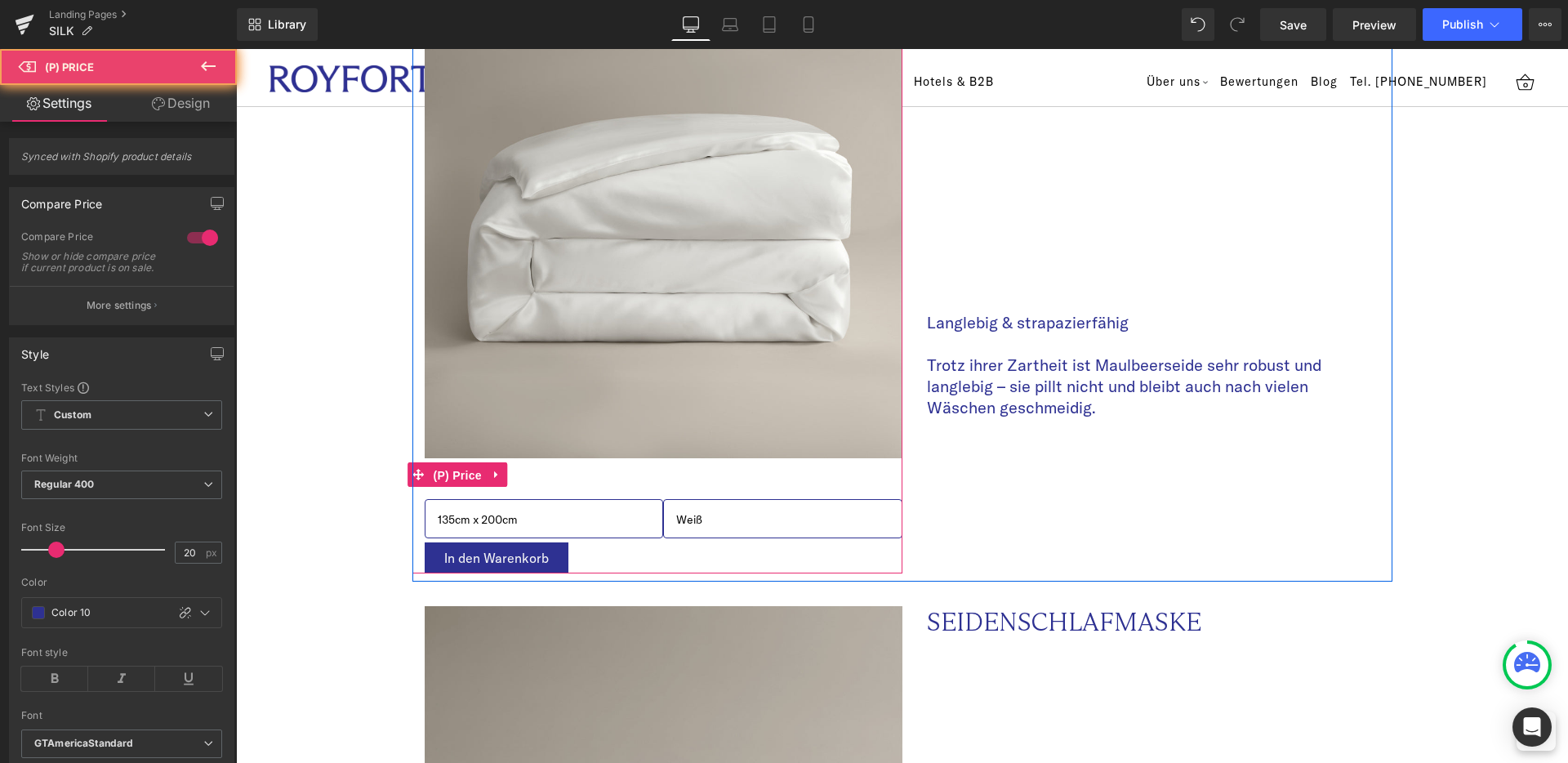
click at [448, 463] on span "(P) Price" at bounding box center [457, 475] width 57 height 24
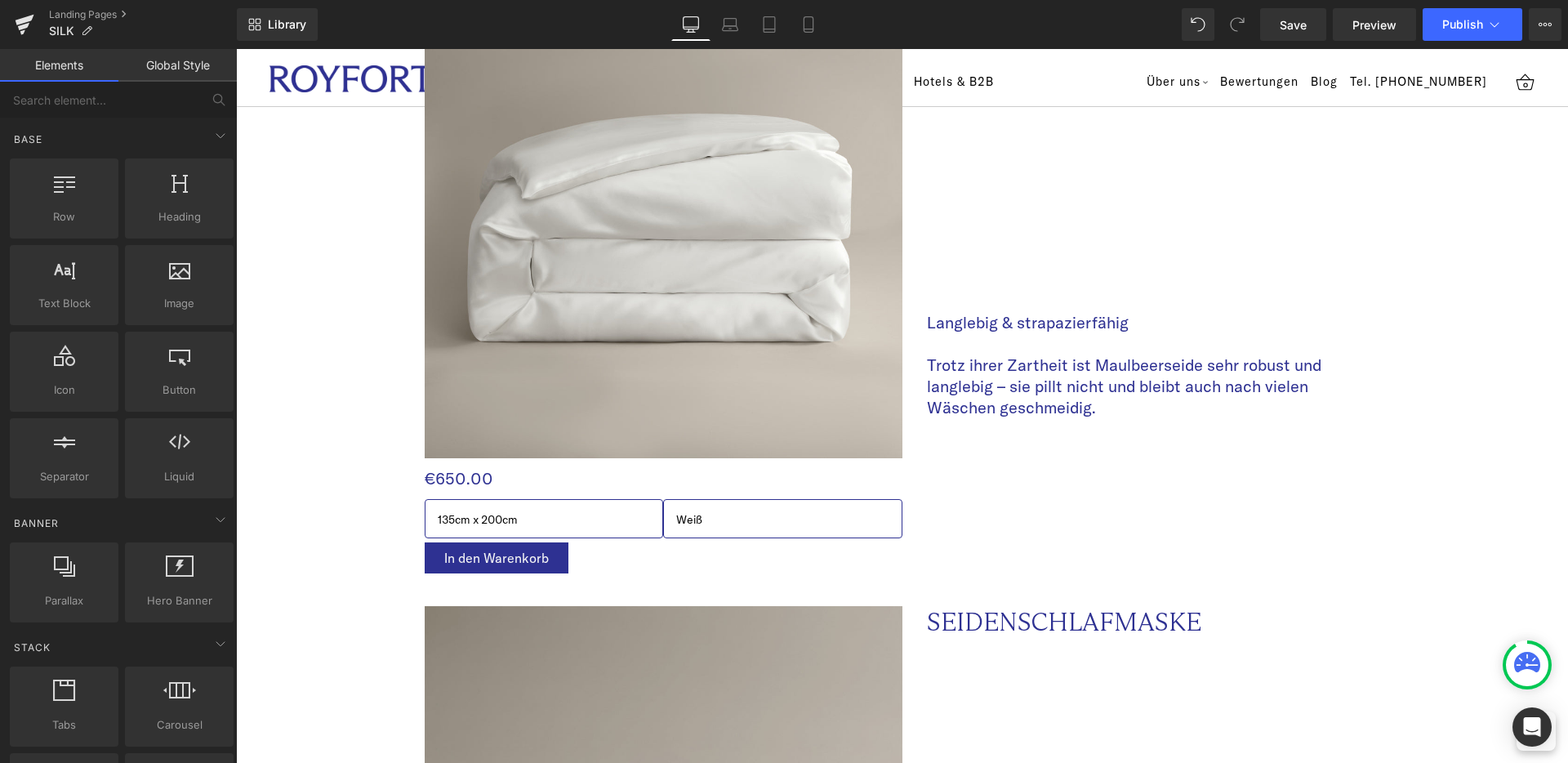
click at [461, 458] on div "€0 €650.00 (P) Price" at bounding box center [664, 474] width 478 height 33
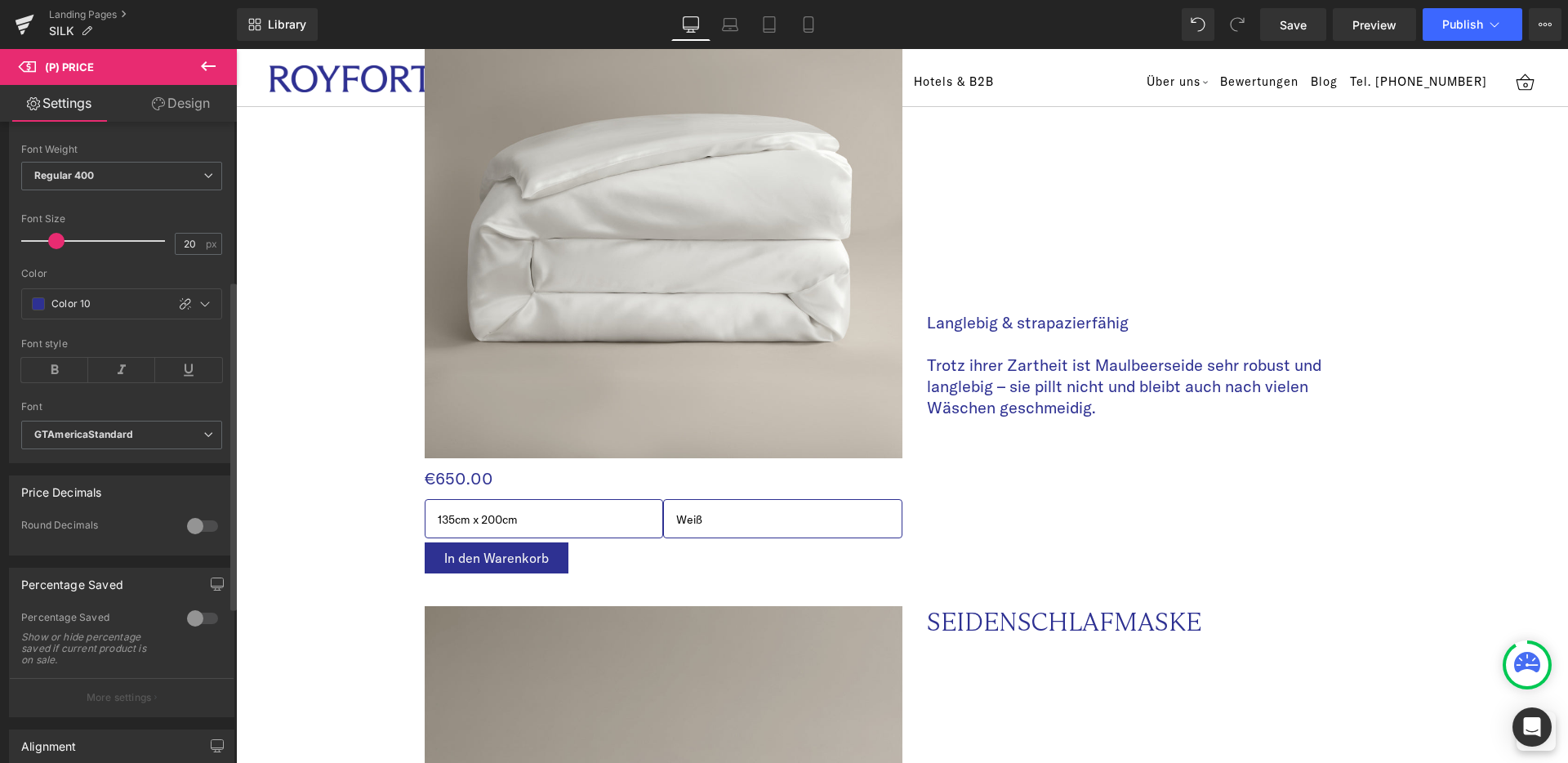
scroll to position [311, 0]
click at [474, 499] on select "135cm x 200cm 155cm x 220cm 200cm x 200cm 220cm x 200cm 240cm x 220cm 260cm x 2…" at bounding box center [544, 519] width 239 height 39
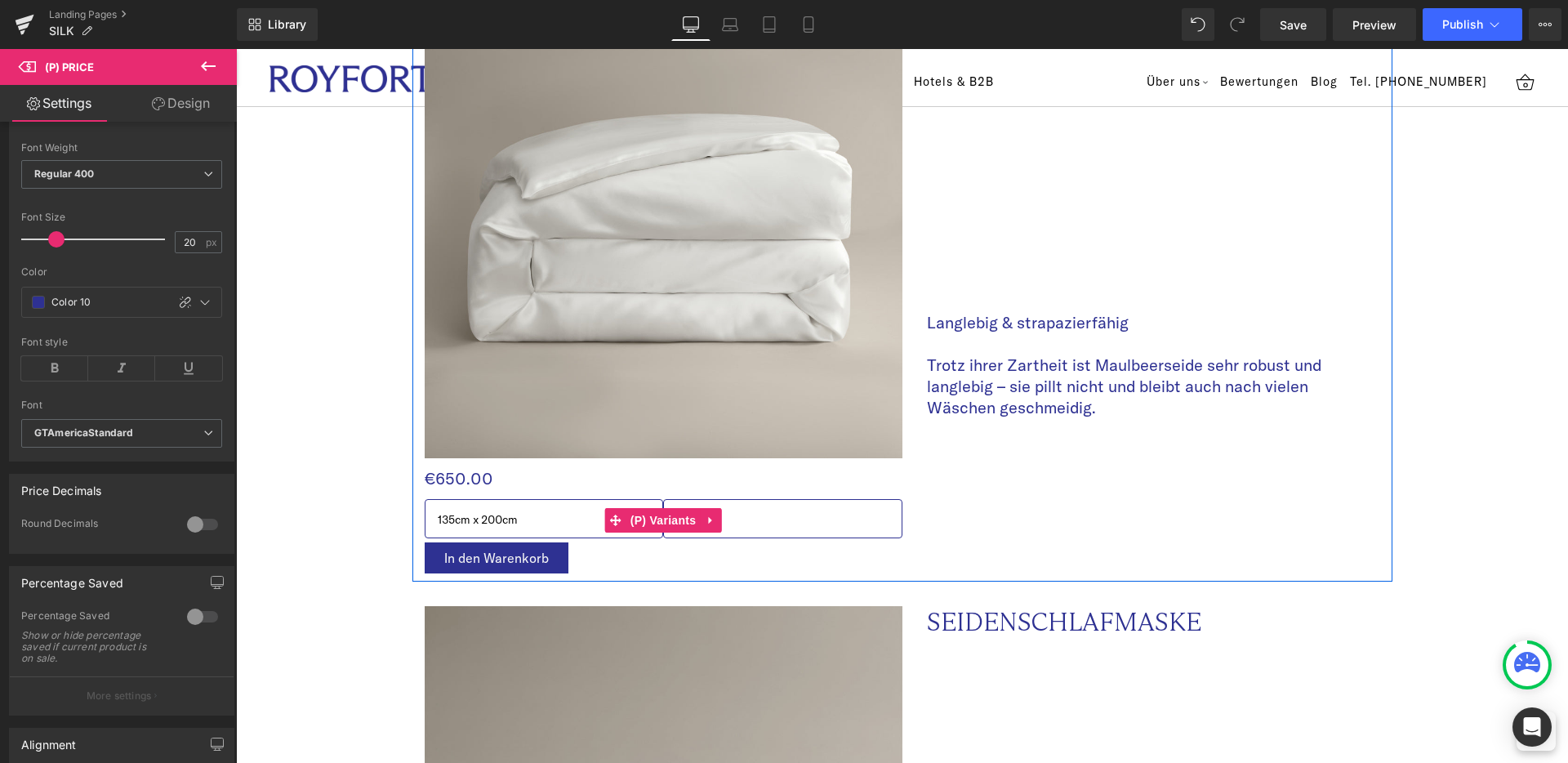
click at [858, 499] on select "Weiß Sanftgrau Taupe" at bounding box center [783, 519] width 239 height 39
click at [654, 510] on span "(P) Variants" at bounding box center [664, 521] width 75 height 24
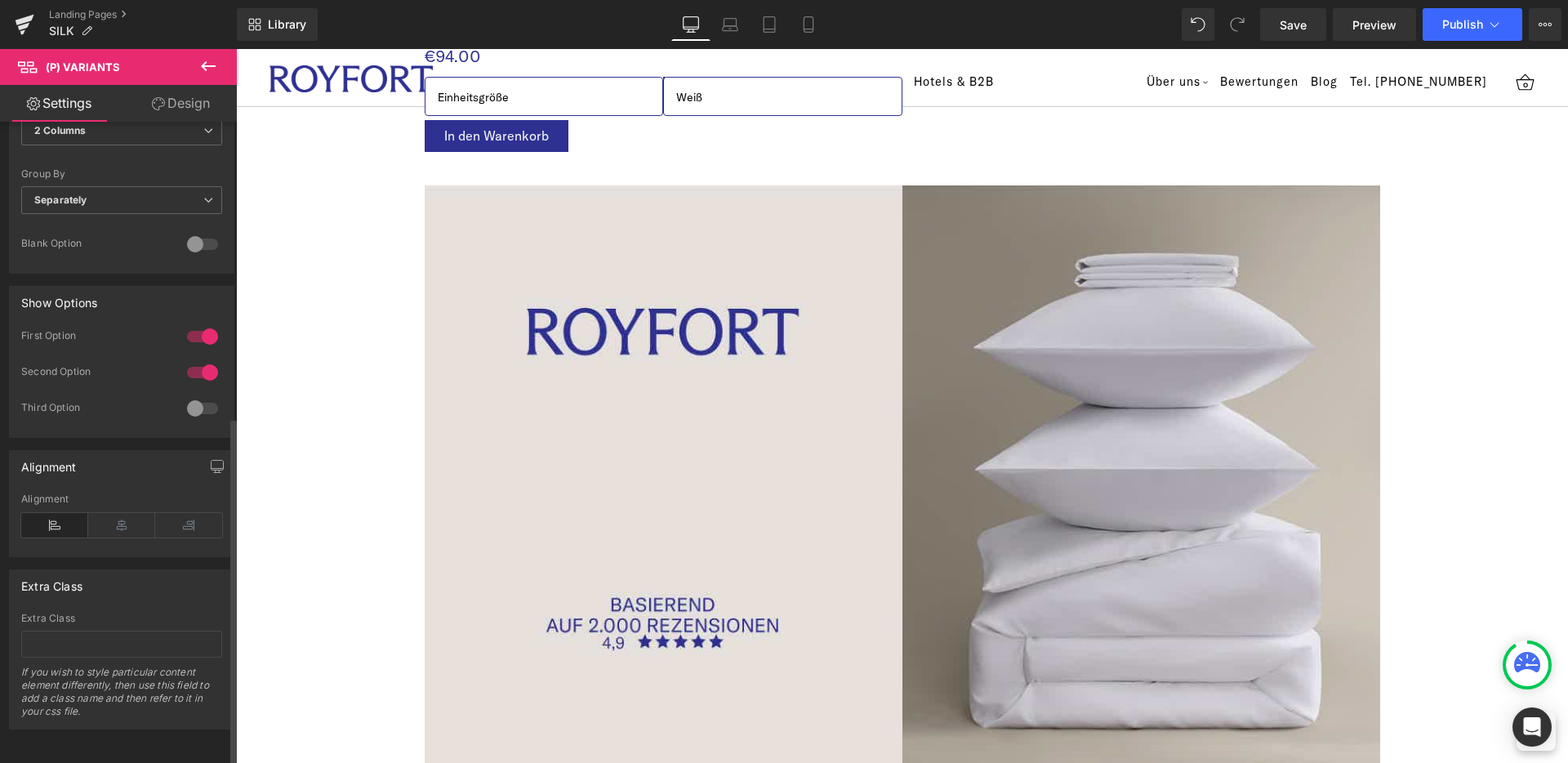
scroll to position [4055, 0]
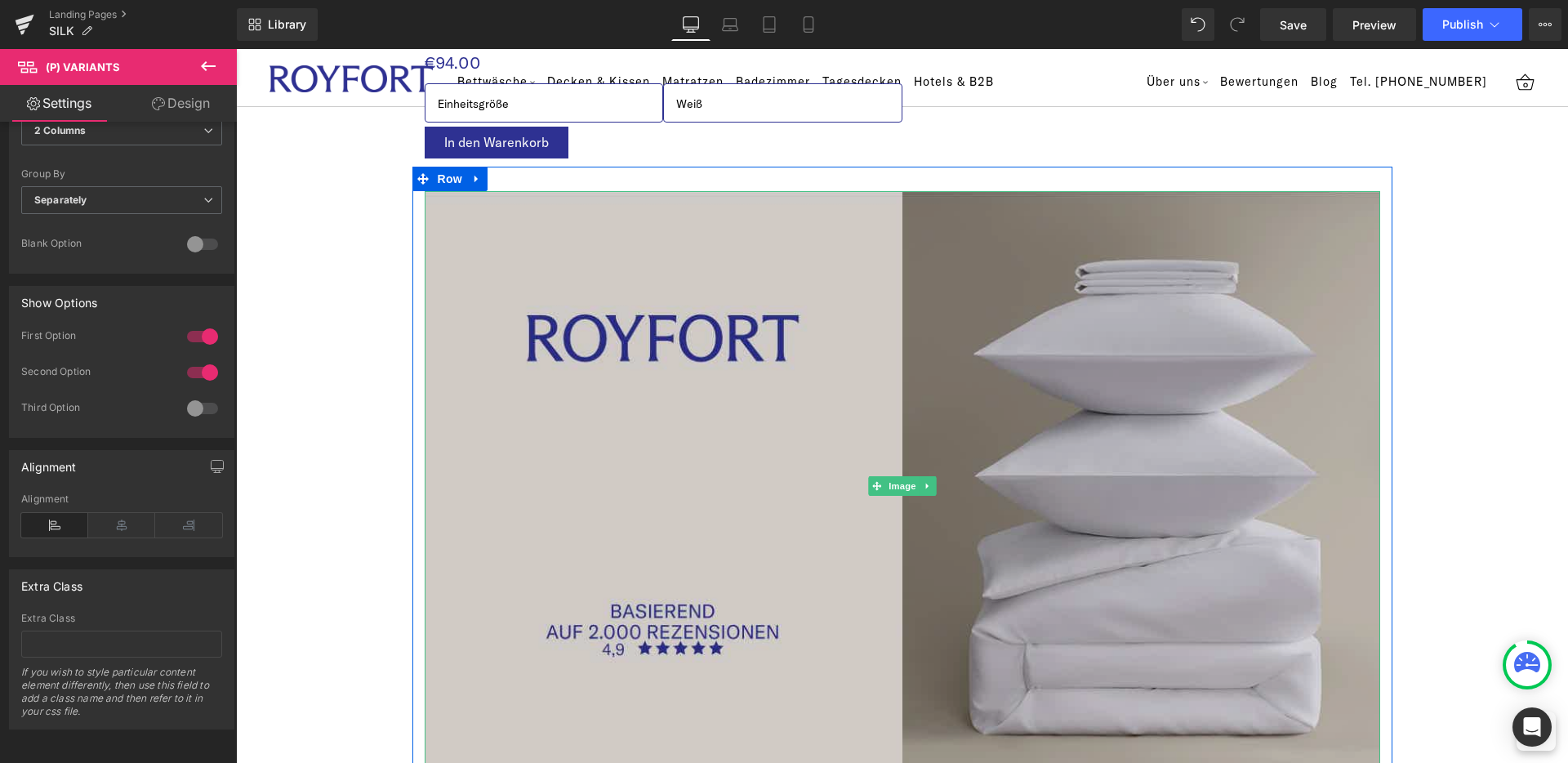
click at [727, 502] on img at bounding box center [902, 486] width 956 height 590
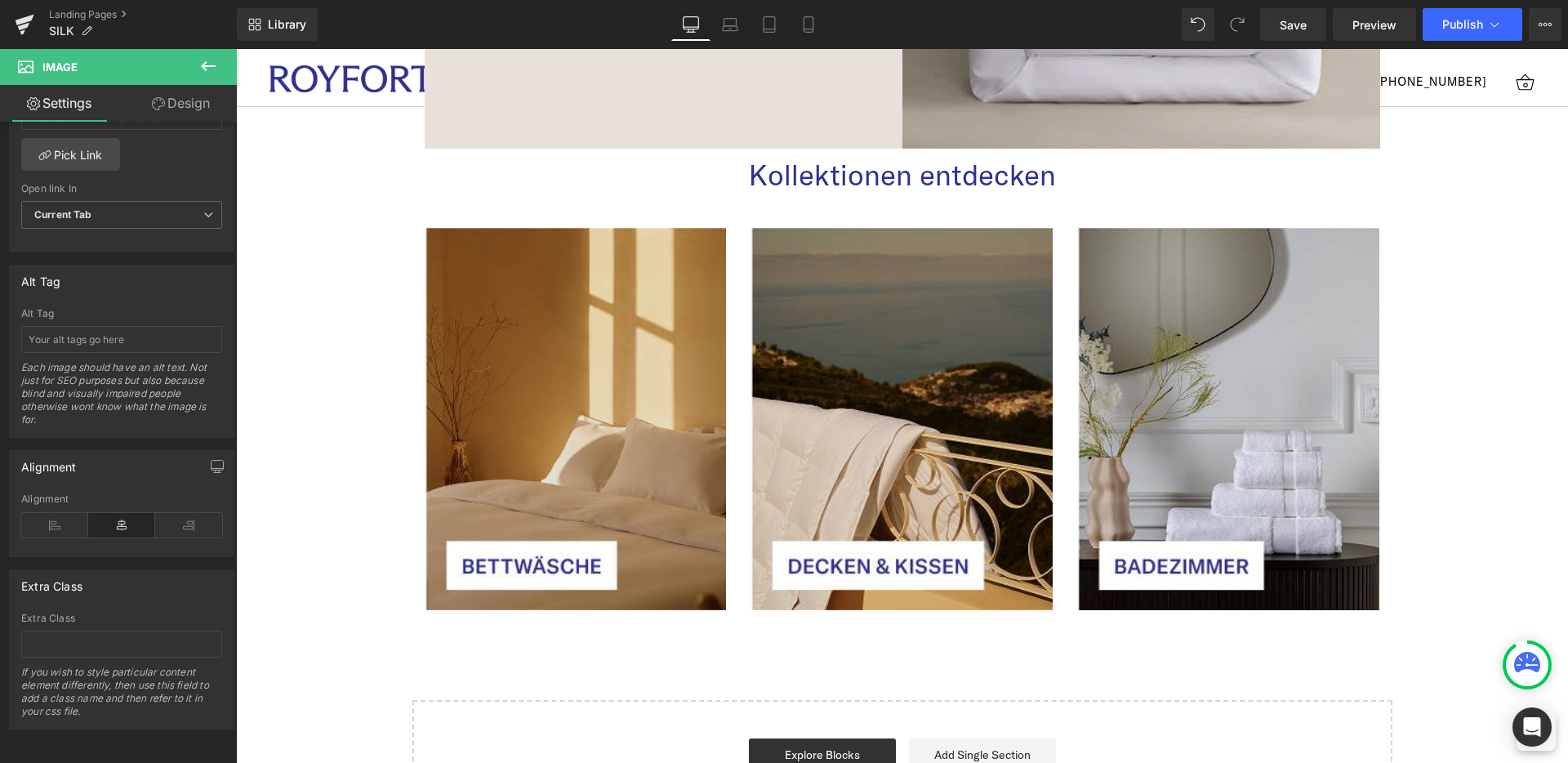
scroll to position [4712, 0]
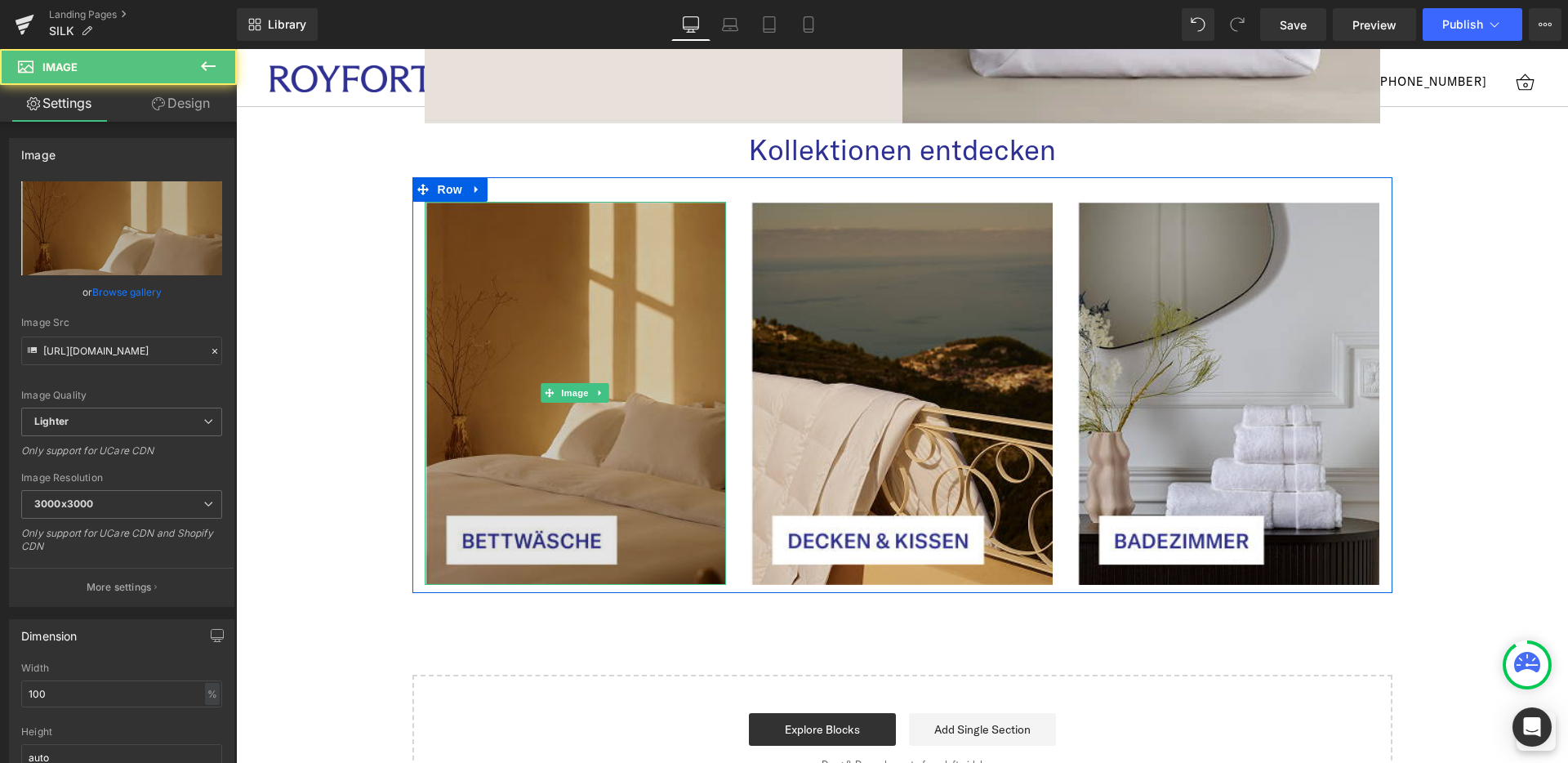
click at [655, 527] on img at bounding box center [576, 394] width 302 height 384
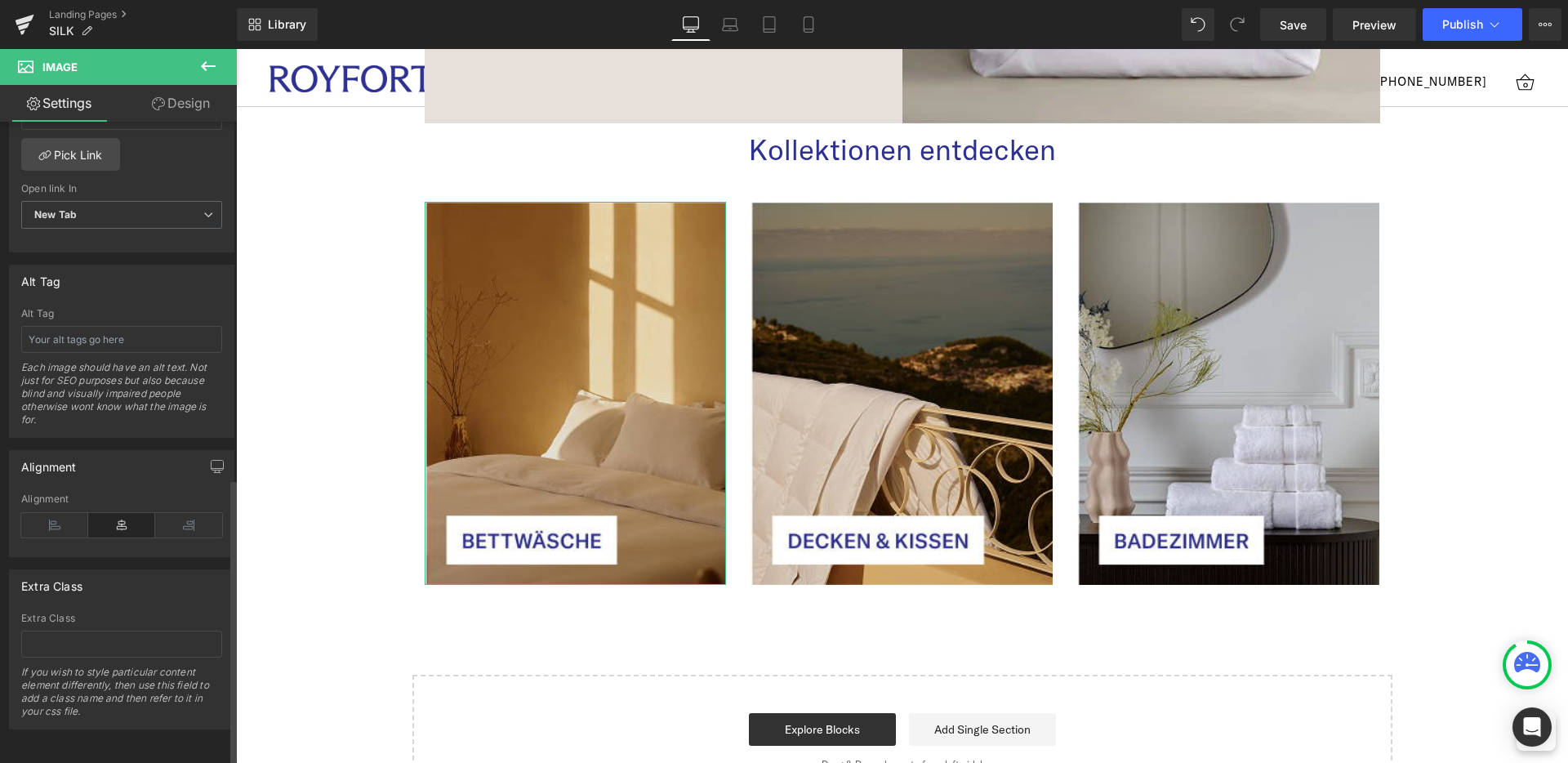
scroll to position [802, 0]
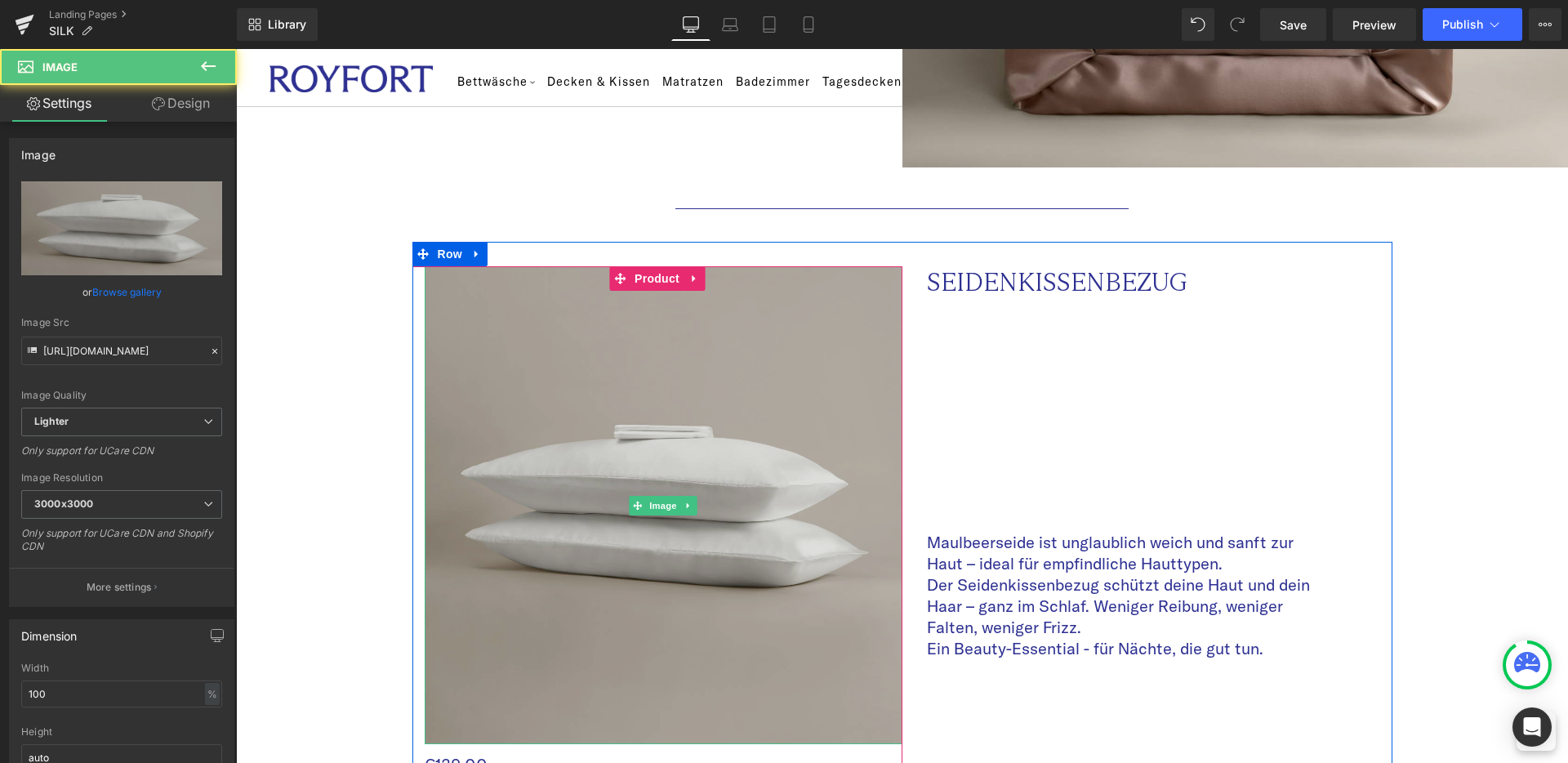
click at [513, 502] on img at bounding box center [664, 505] width 478 height 478
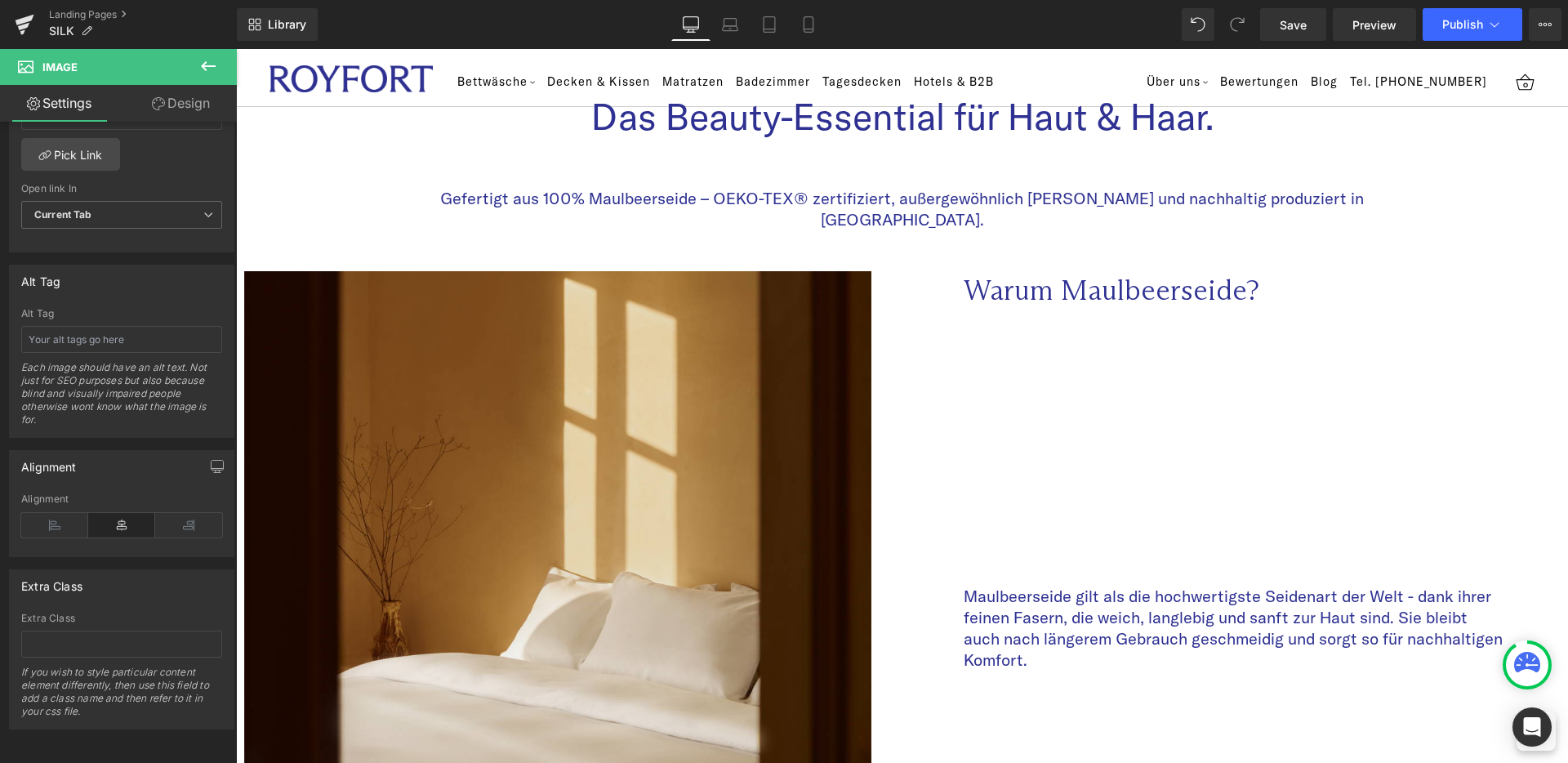
scroll to position [0, 0]
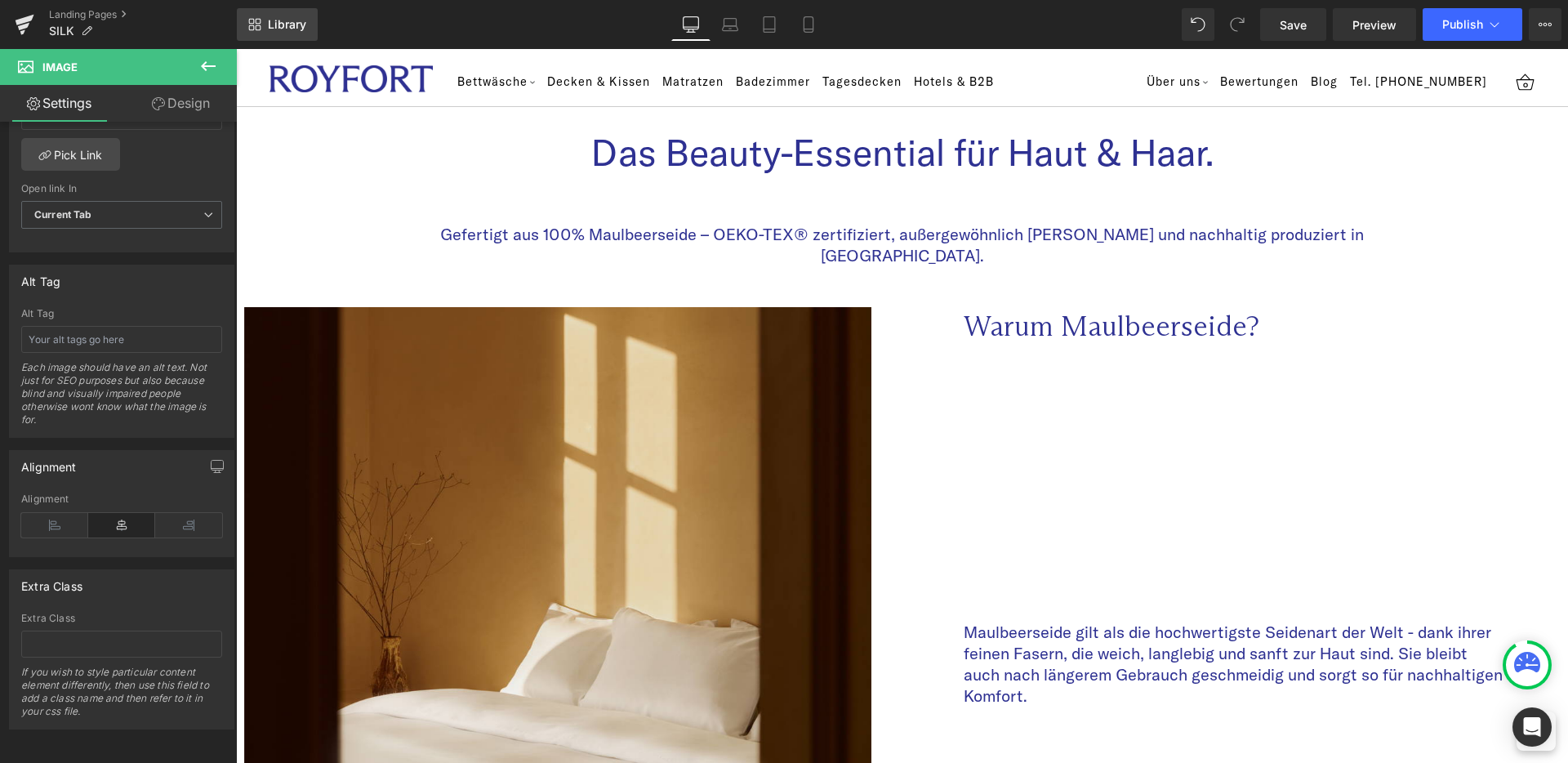
click at [294, 31] on span "Library" at bounding box center [287, 24] width 39 height 15
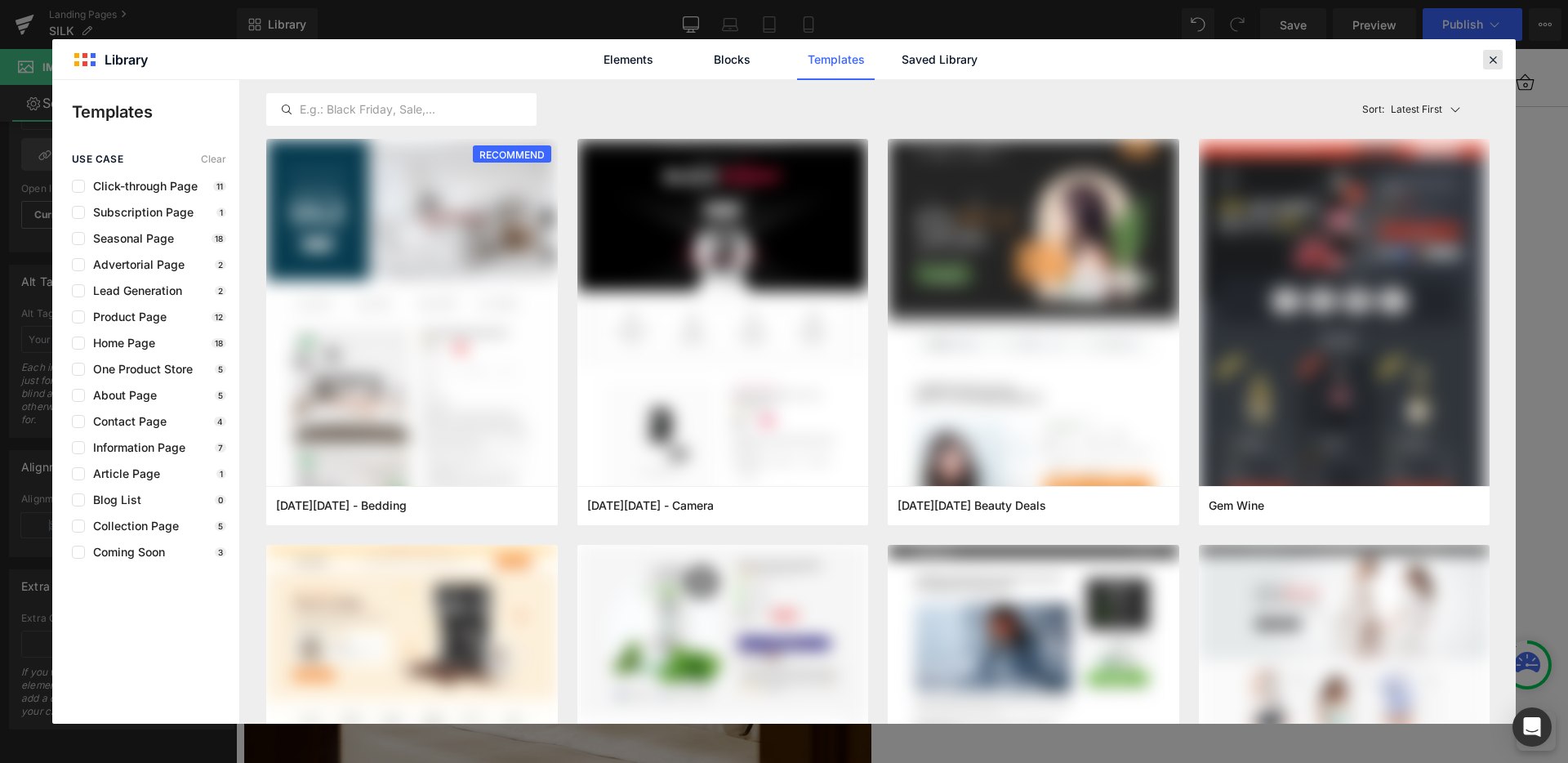
click at [1488, 60] on icon at bounding box center [1493, 60] width 15 height 15
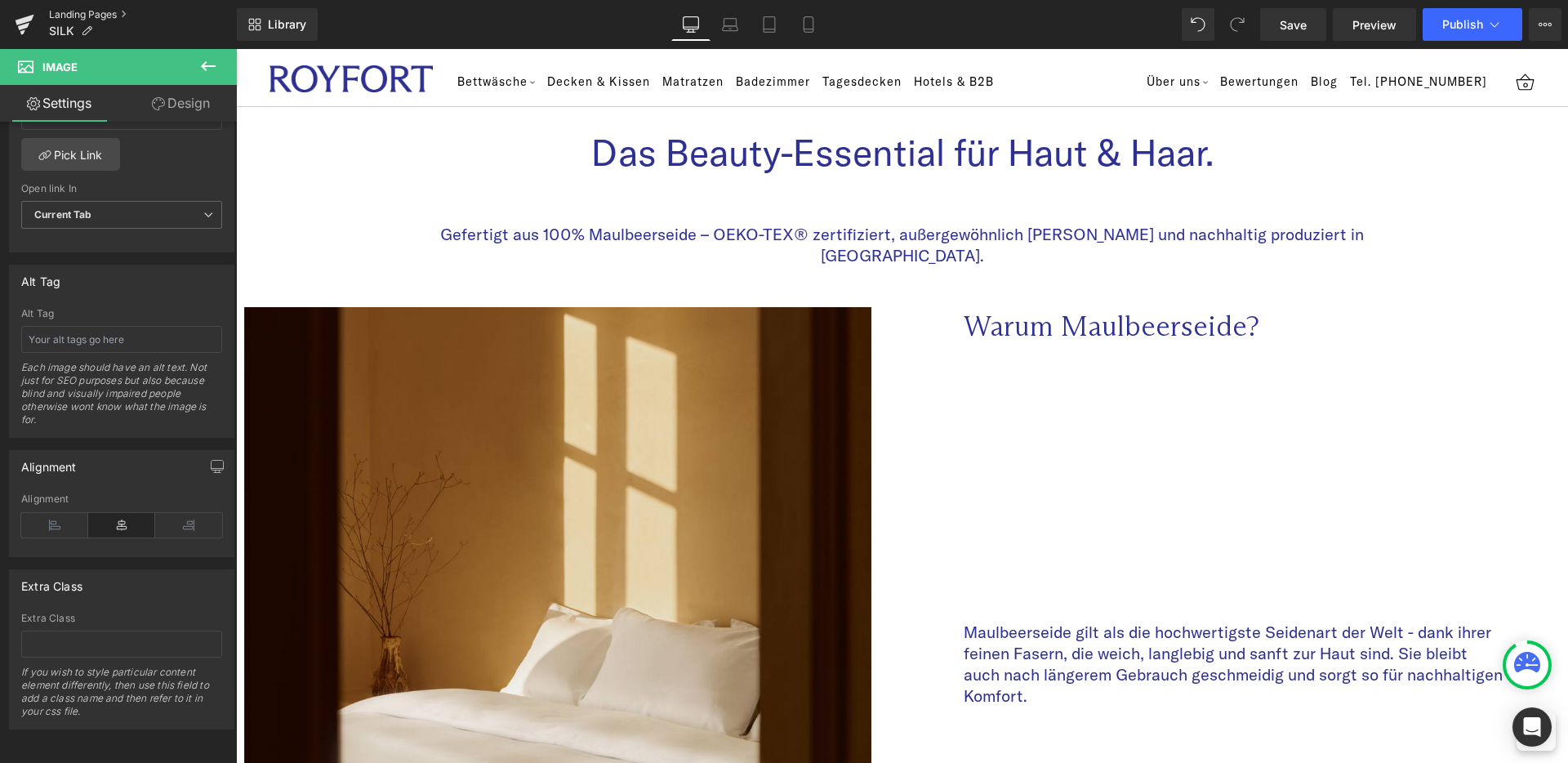
click at [102, 15] on link "Landing Pages" at bounding box center [143, 15] width 188 height 13
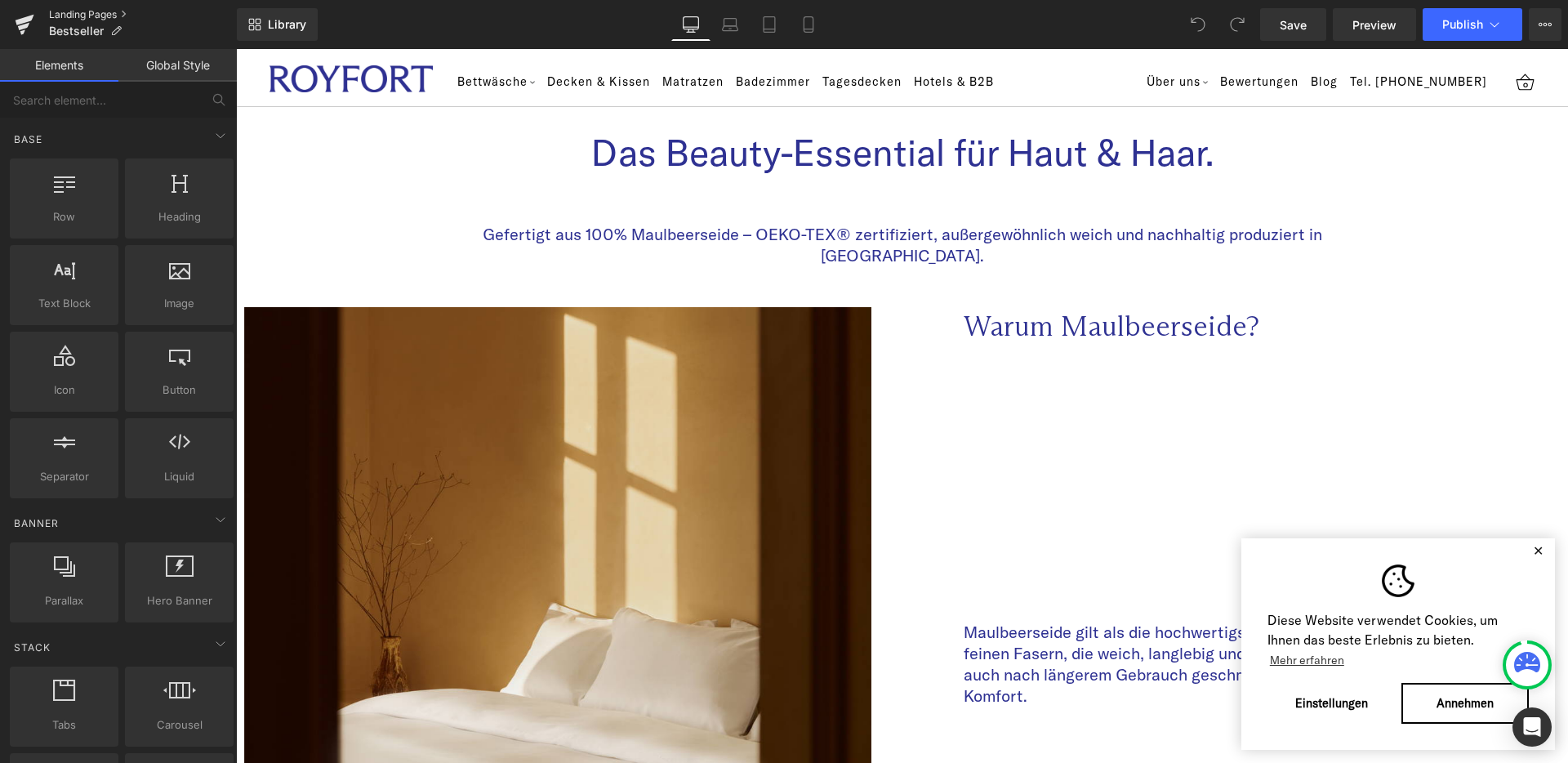
click at [112, 12] on link "Landing Pages" at bounding box center [143, 15] width 188 height 13
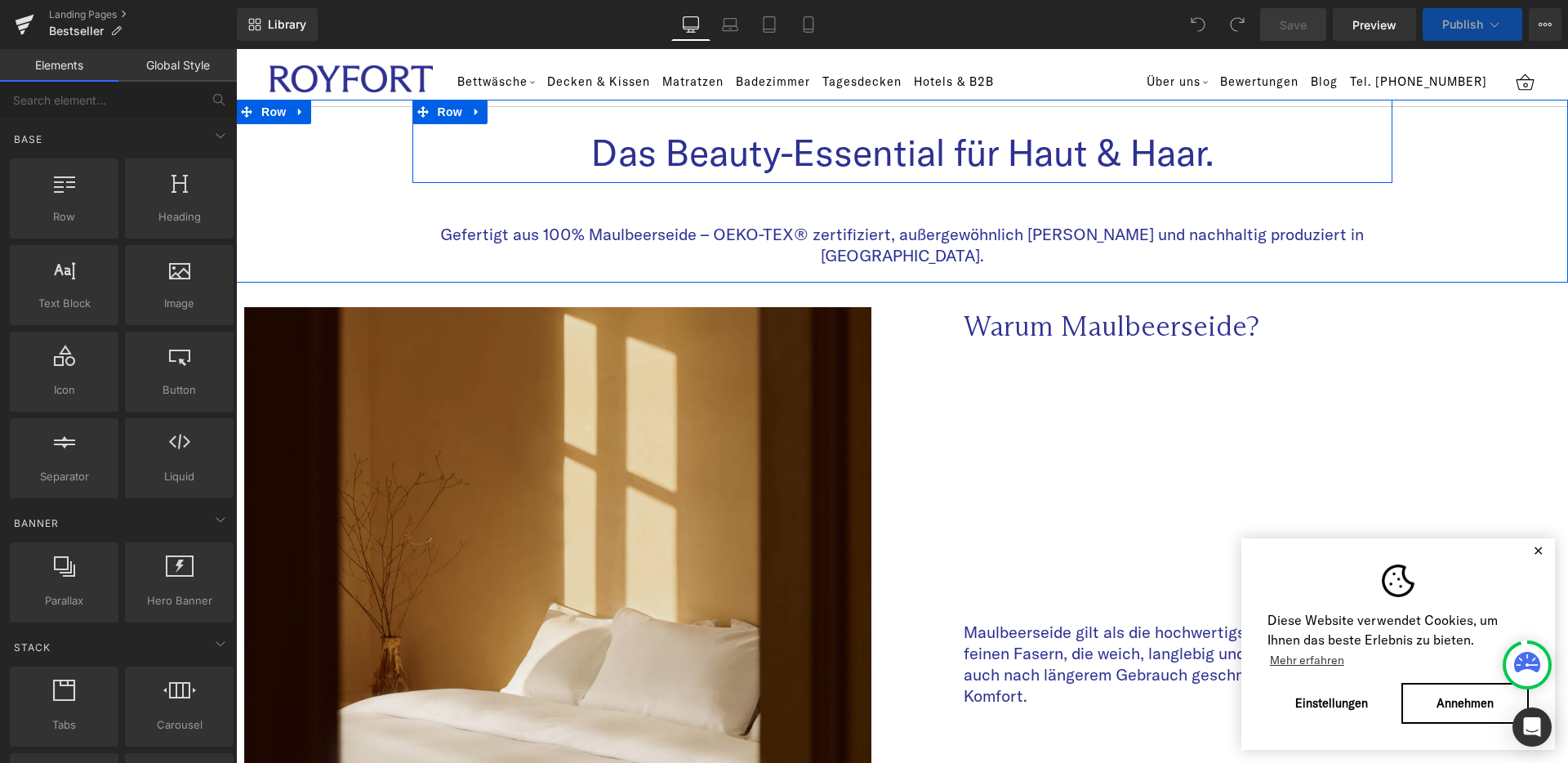
click at [961, 176] on div "Das Beauty-Essential für Haut & Haar. Heading Row" at bounding box center [903, 141] width 980 height 83
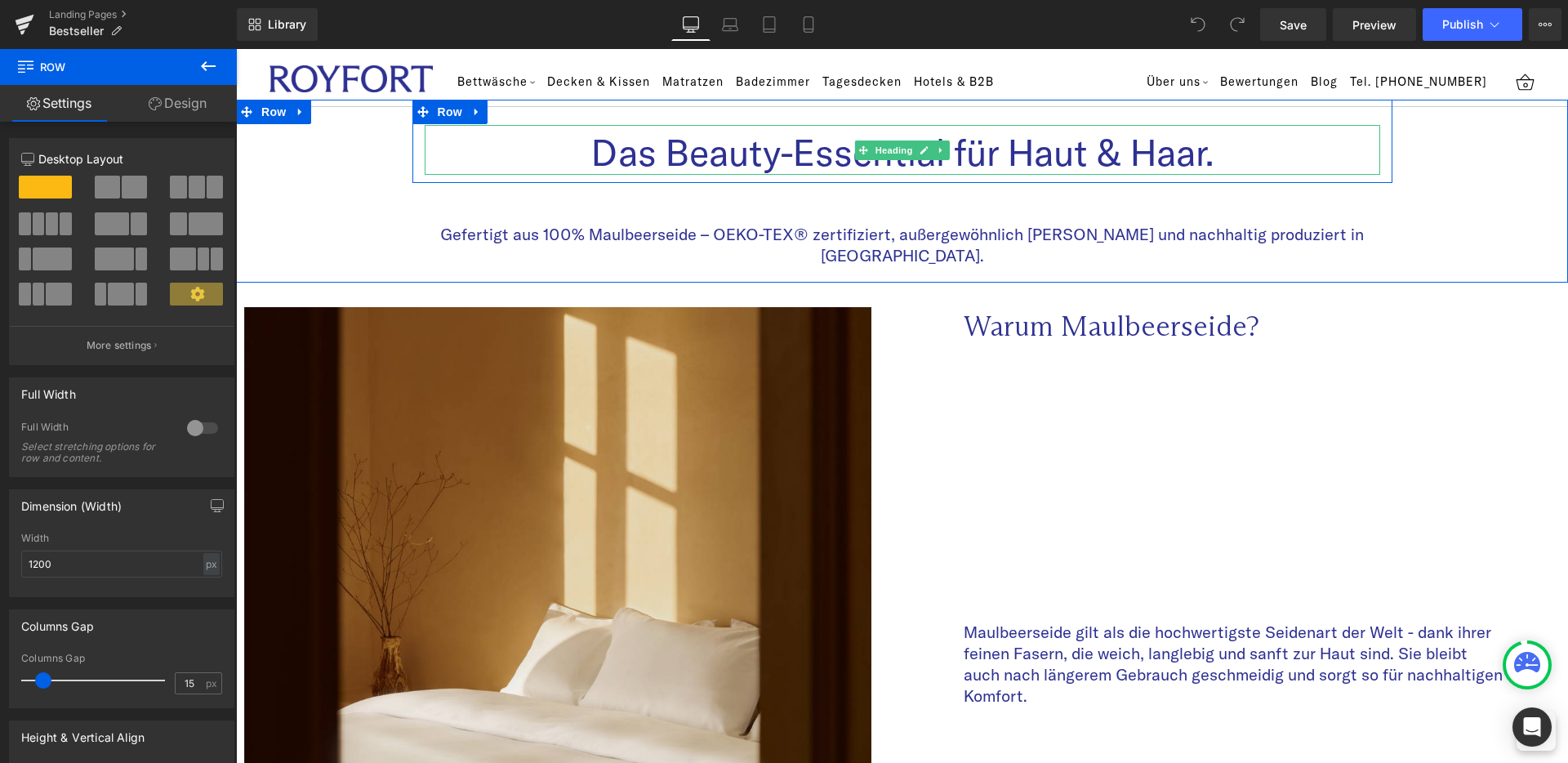
click at [937, 162] on h3 "Das Beauty-Essential für Haut & Haar." at bounding box center [902, 153] width 956 height 44
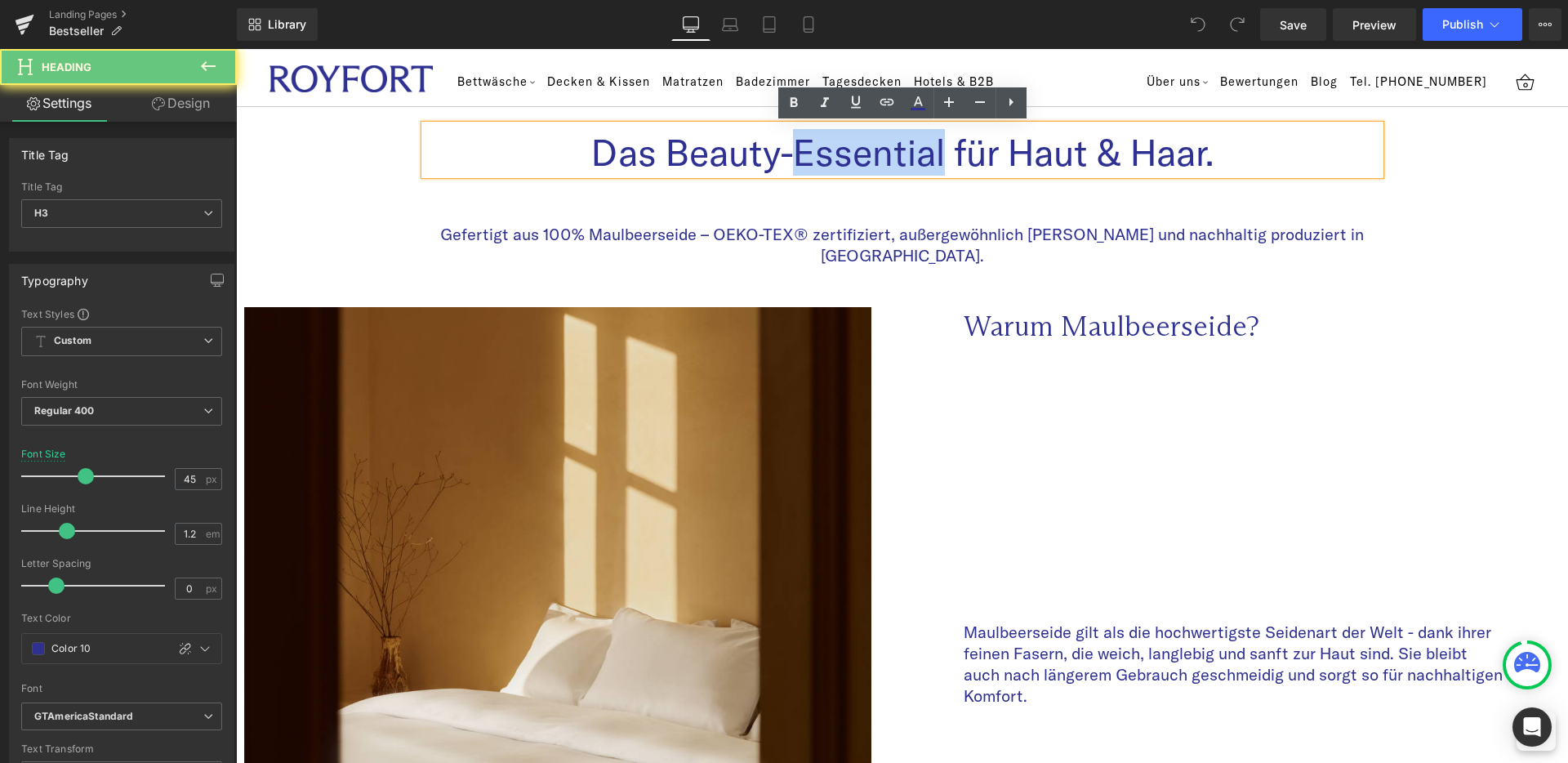
click at [937, 162] on h3 "Das Beauty-Essential für Haut & Haar." at bounding box center [902, 153] width 956 height 44
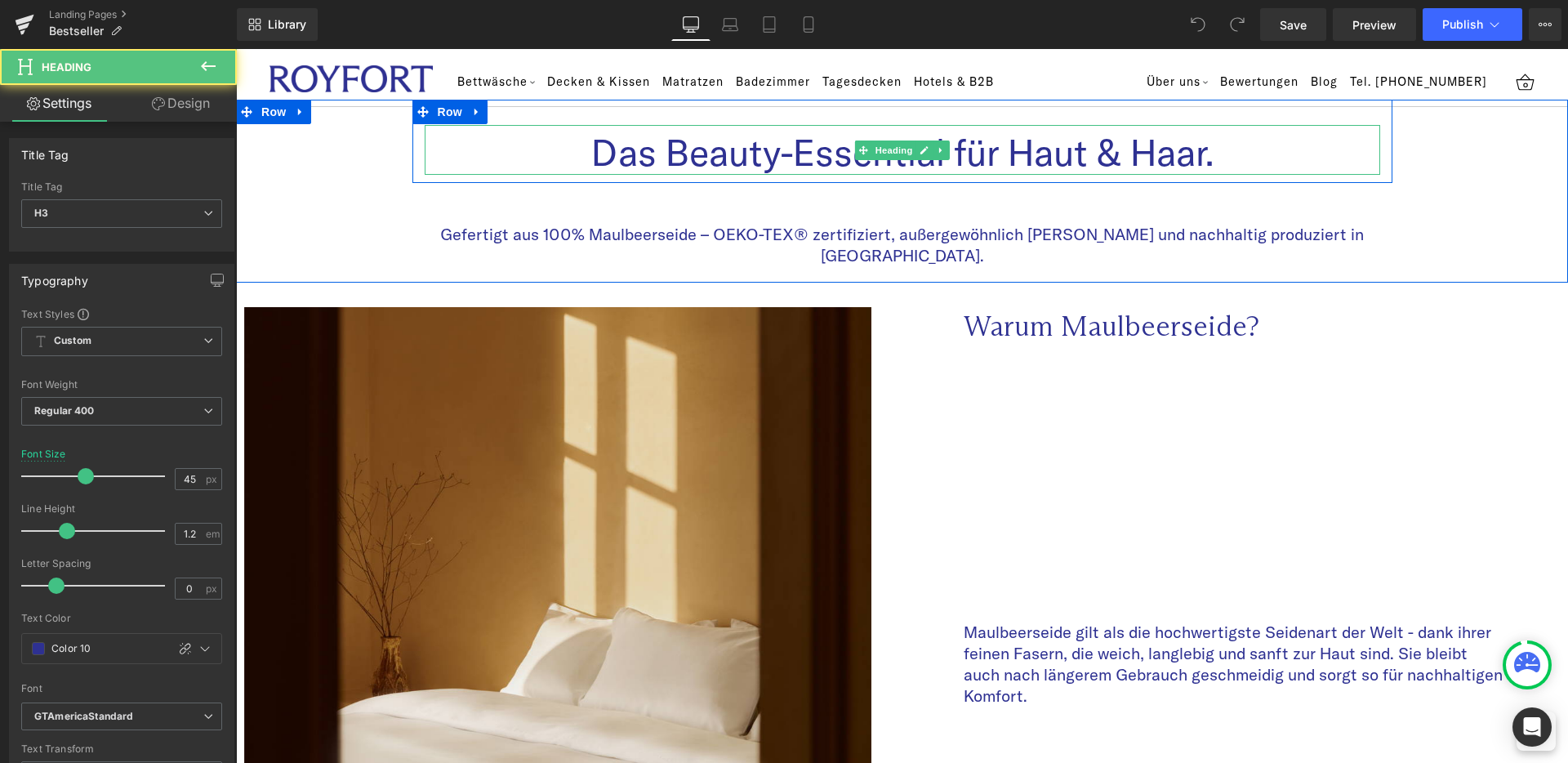
click at [770, 144] on h3 "Das Beauty-Essential für Haut & Haar." at bounding box center [902, 153] width 956 height 44
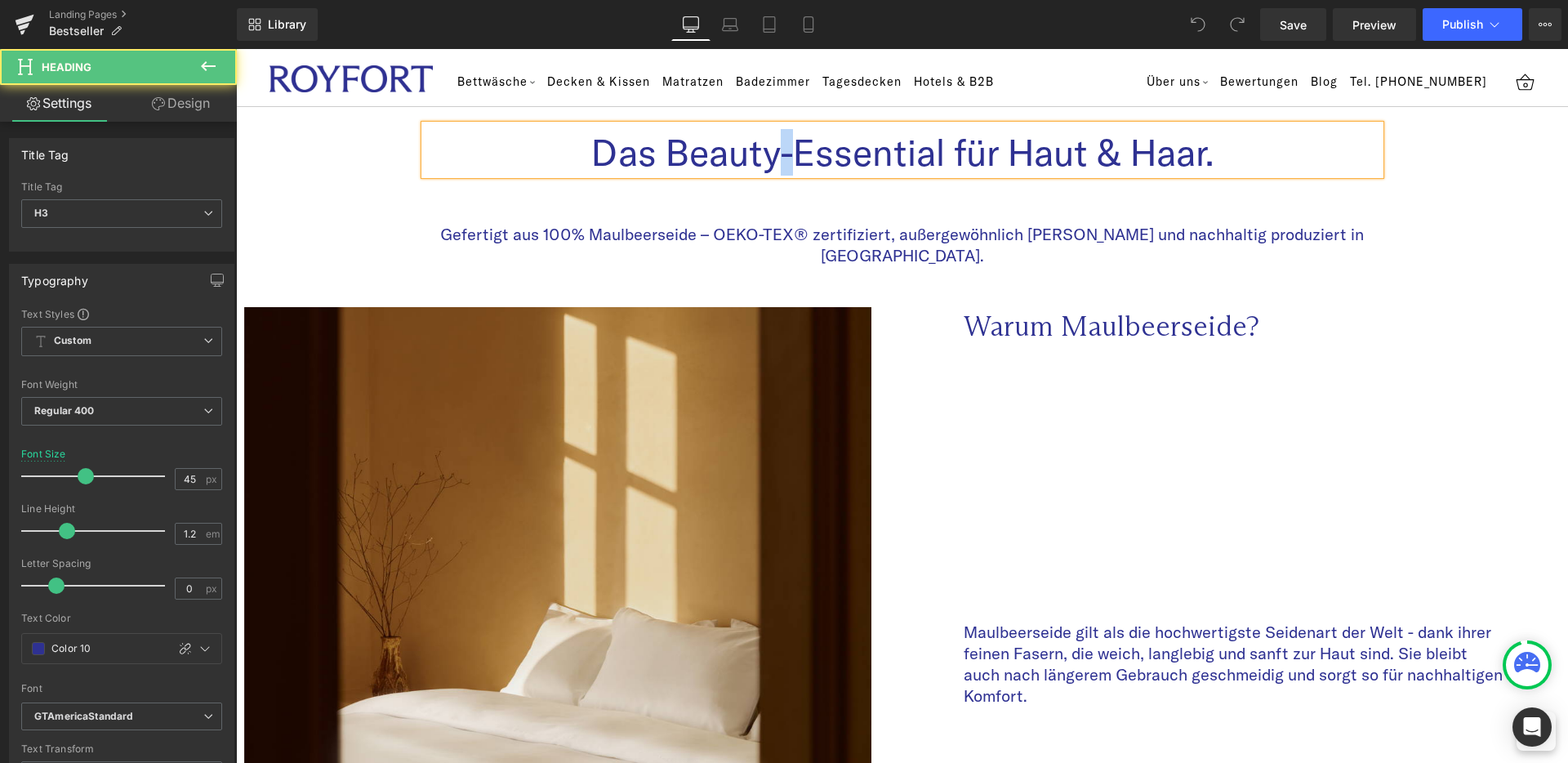
click at [770, 144] on h3 "Das Beauty-Essential für Haut & Haar." at bounding box center [902, 153] width 956 height 44
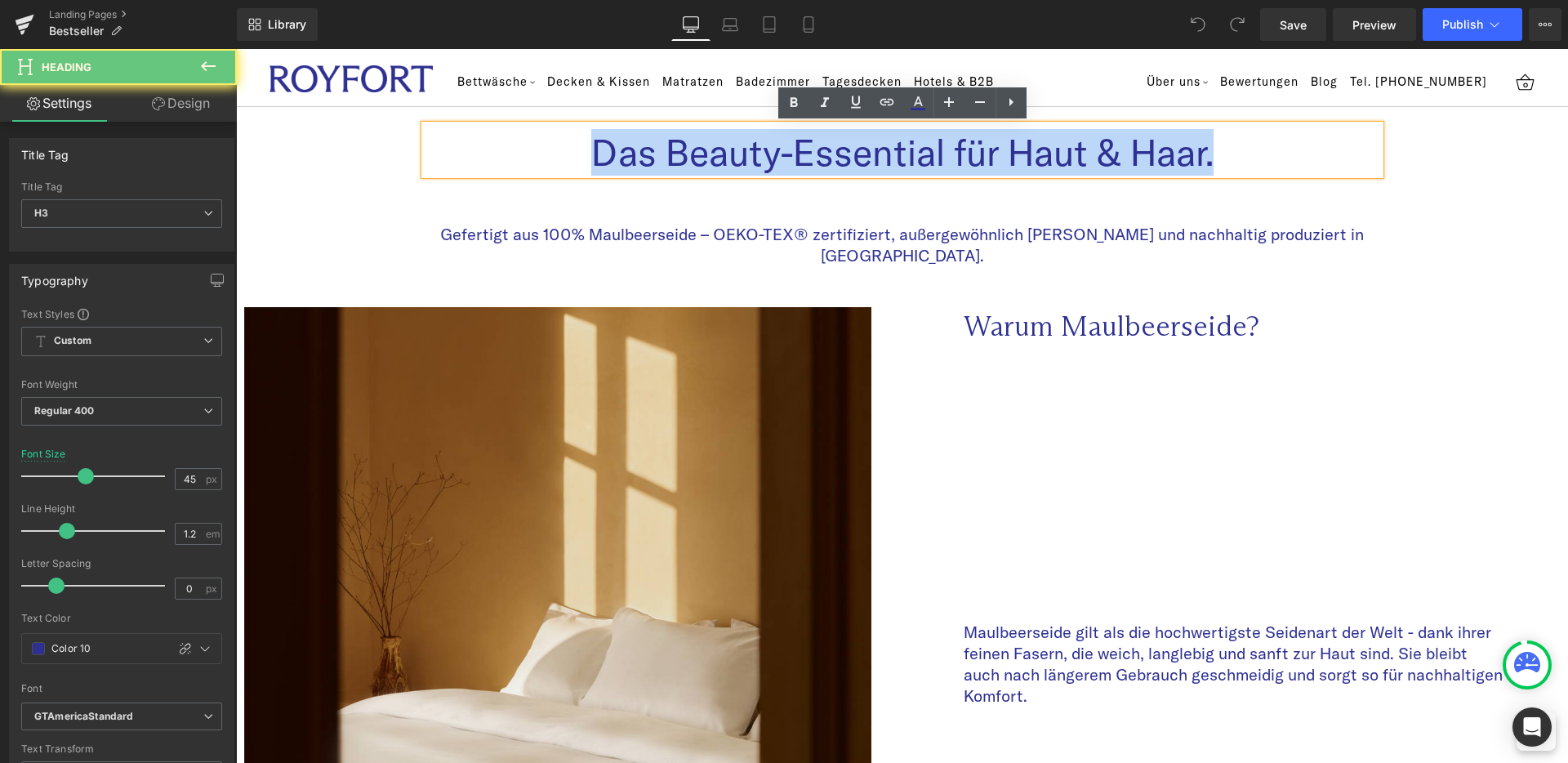
click at [770, 144] on h3 "Das Beauty-Essential für Haut & Haar." at bounding box center [902, 153] width 956 height 44
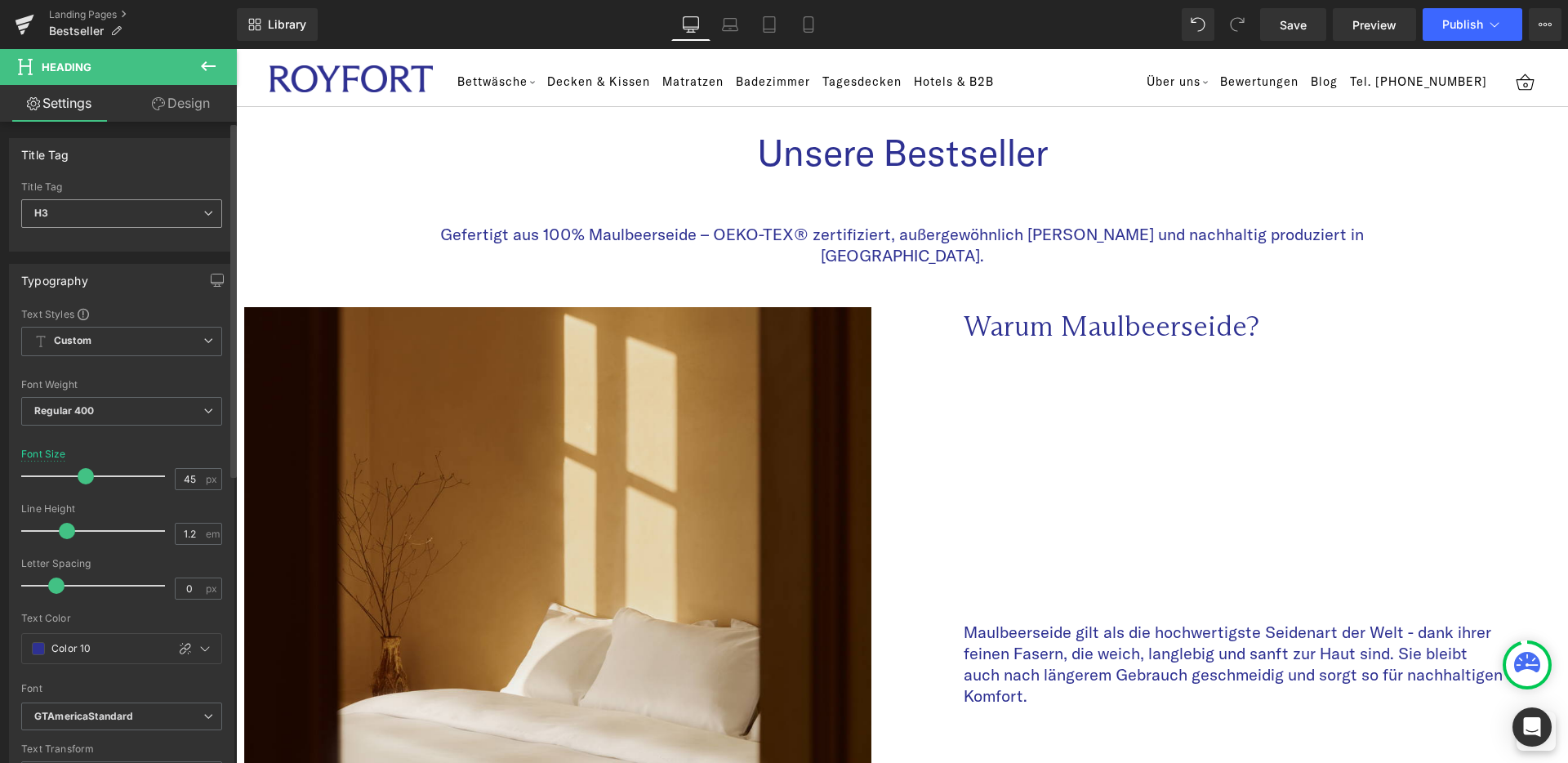
click at [60, 221] on span "H3" at bounding box center [121, 214] width 201 height 29
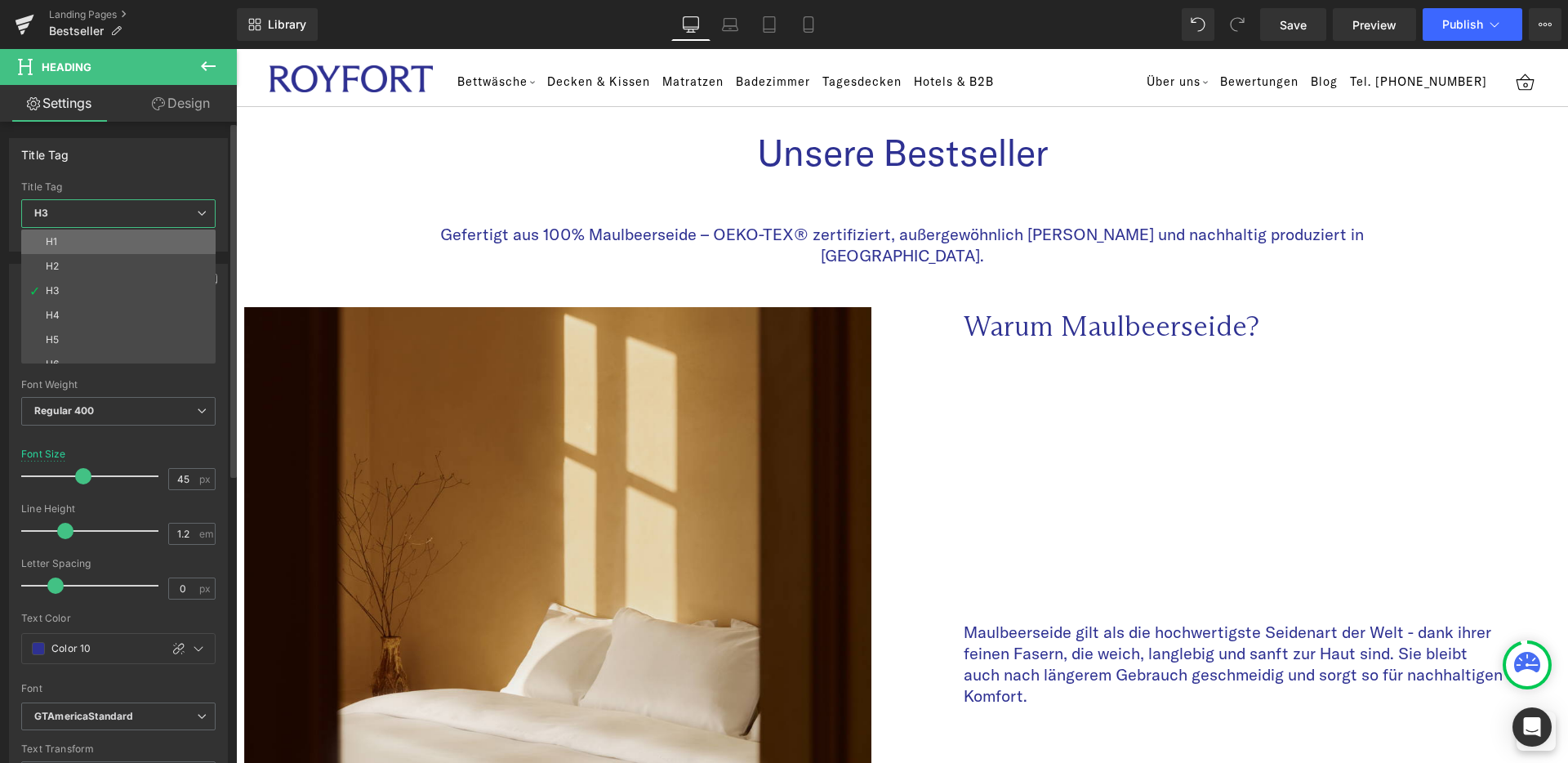
click at [70, 232] on li "H1" at bounding box center [122, 242] width 201 height 24
type input "24"
type input "#2e3192"
type input "100"
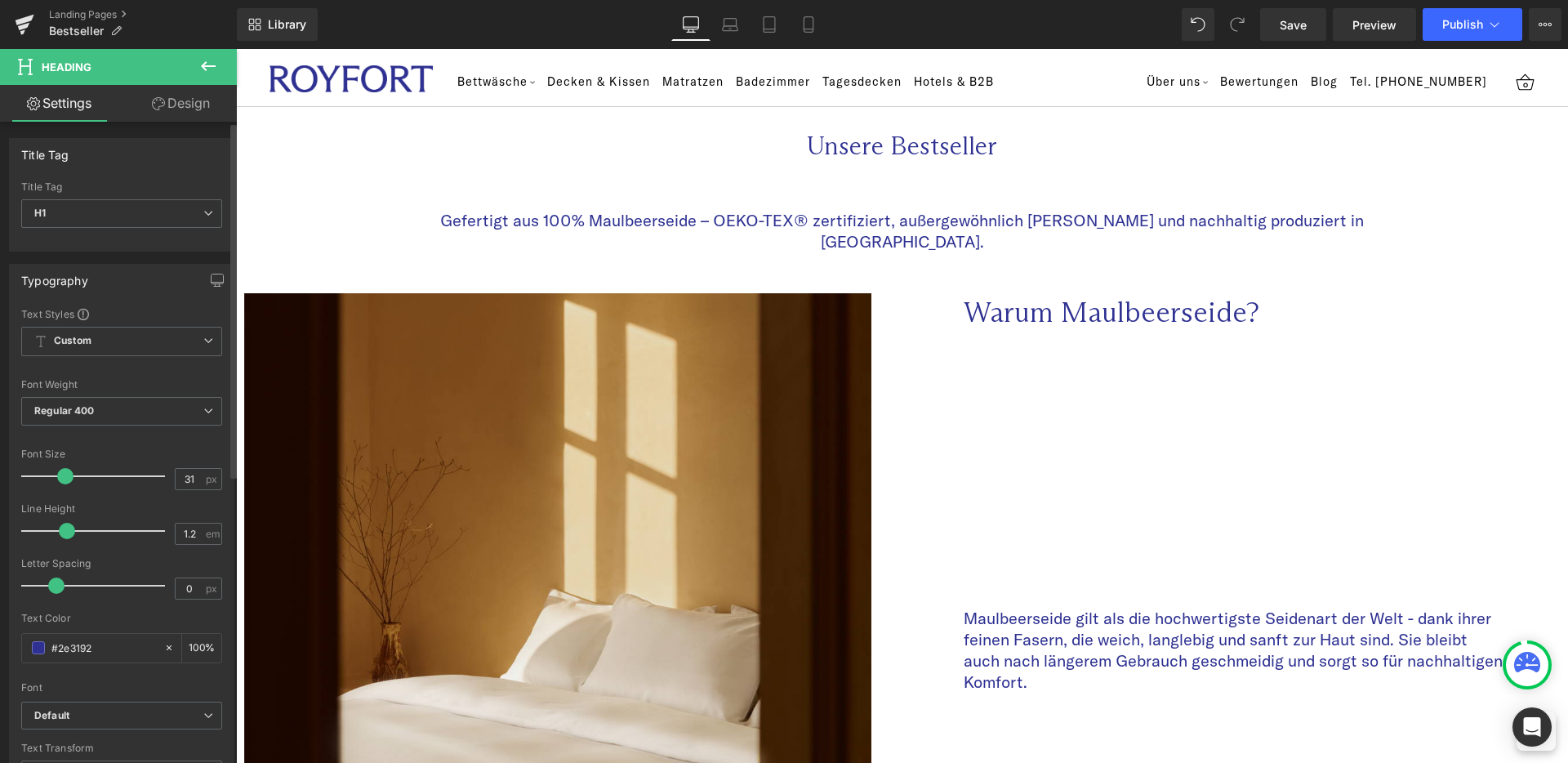
drag, startPoint x: 55, startPoint y: 480, endPoint x: 65, endPoint y: 480, distance: 10.0
click at [65, 480] on span at bounding box center [65, 476] width 16 height 16
click at [180, 477] on input "31" at bounding box center [190, 479] width 29 height 20
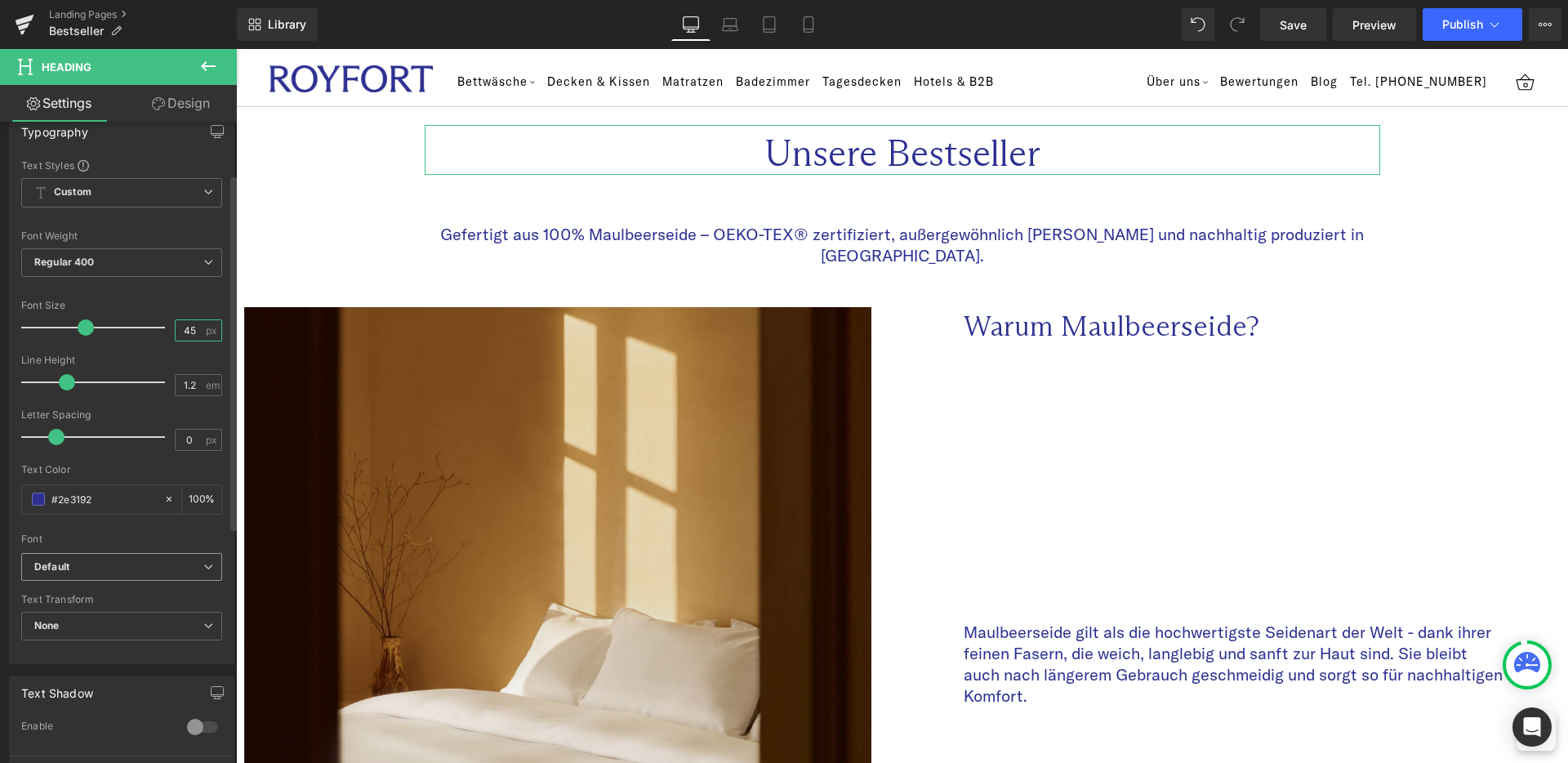
scroll to position [157, 0]
type input "45"
click at [115, 620] on span "None" at bounding box center [121, 618] width 201 height 29
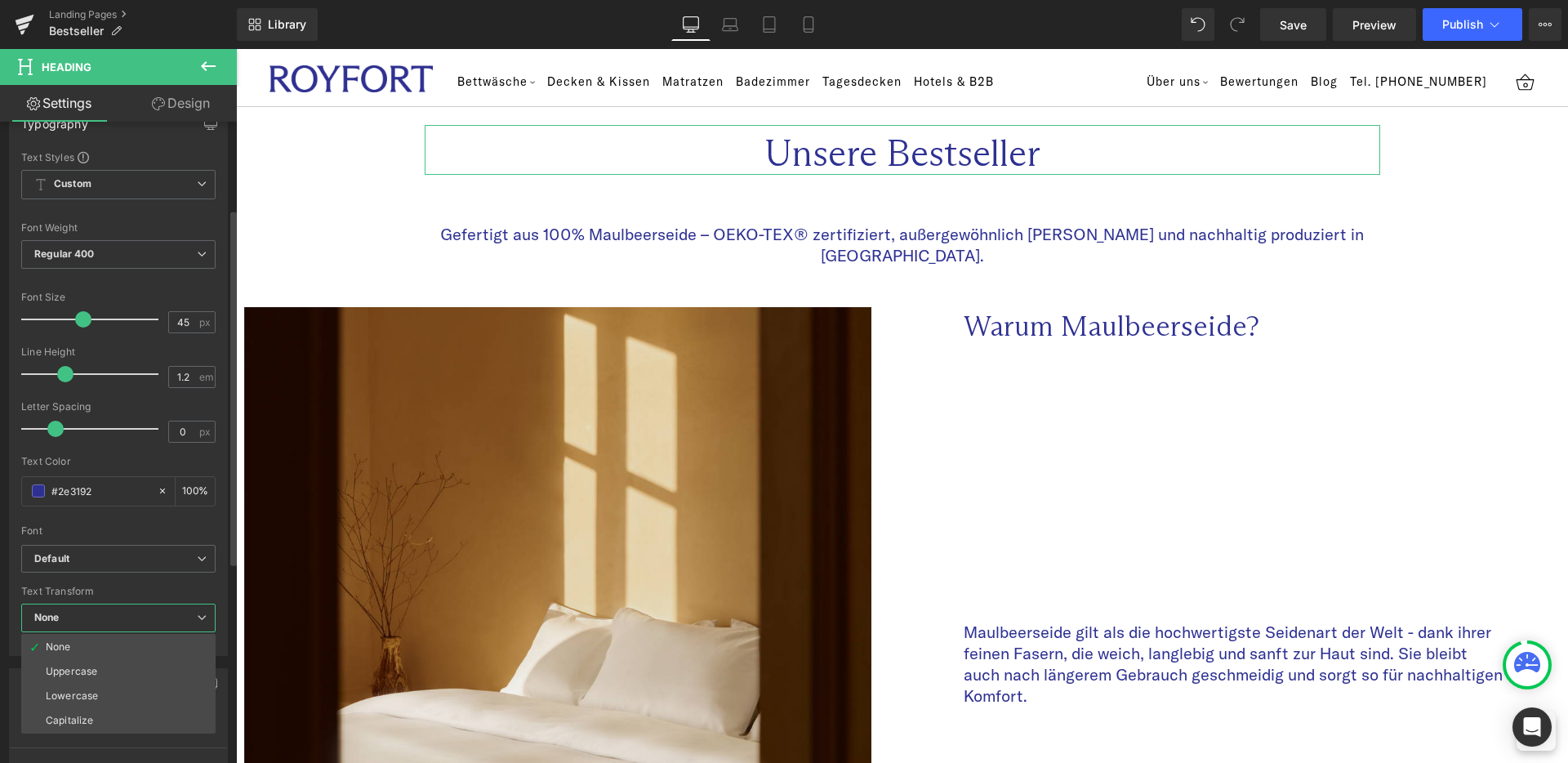
click at [149, 585] on div "Default GTAmericaStandard Arizona Mix Arizona Mix Light Default Default GTAmeri…" at bounding box center [118, 566] width 195 height 42
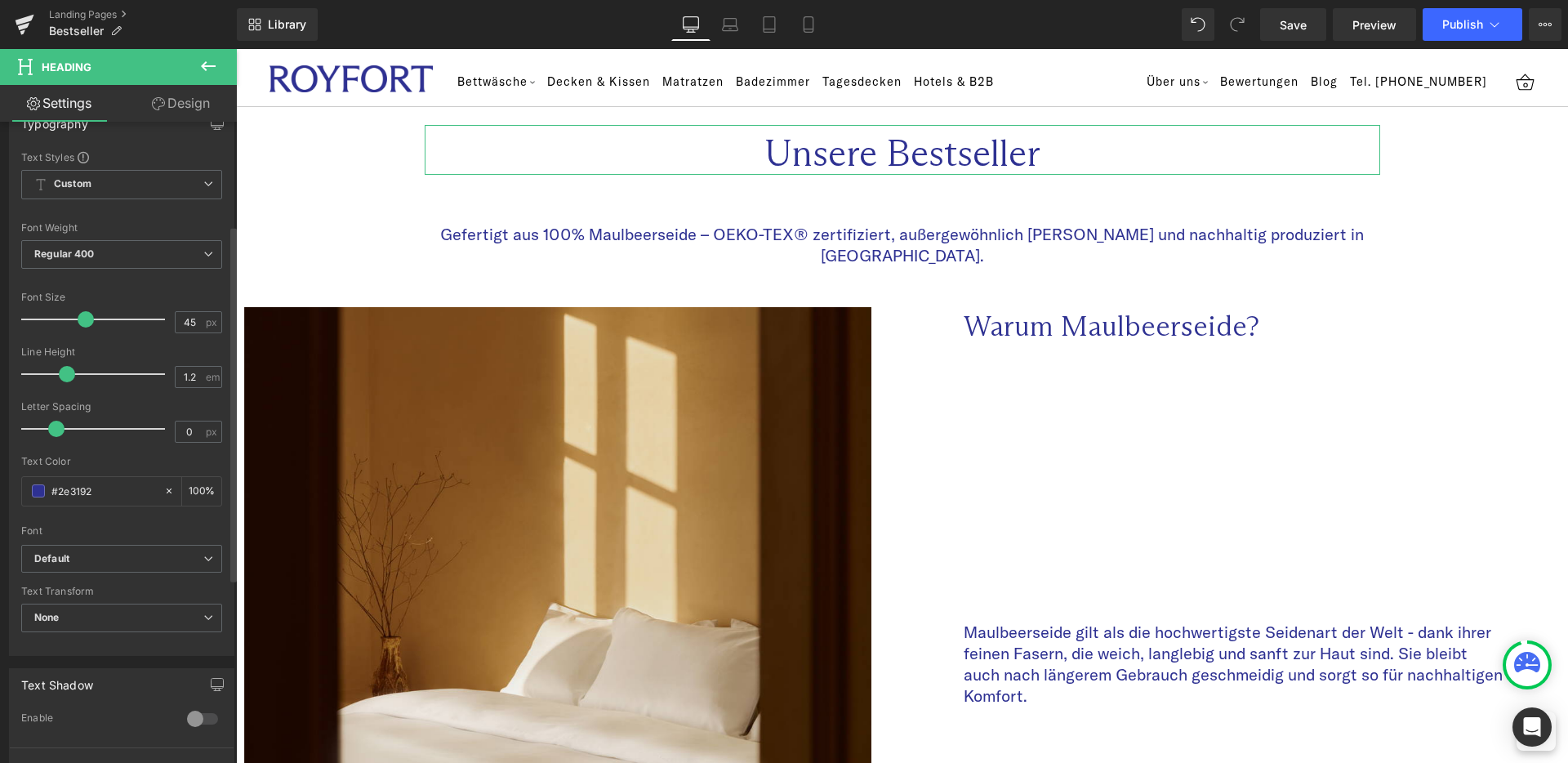
scroll to position [256, 0]
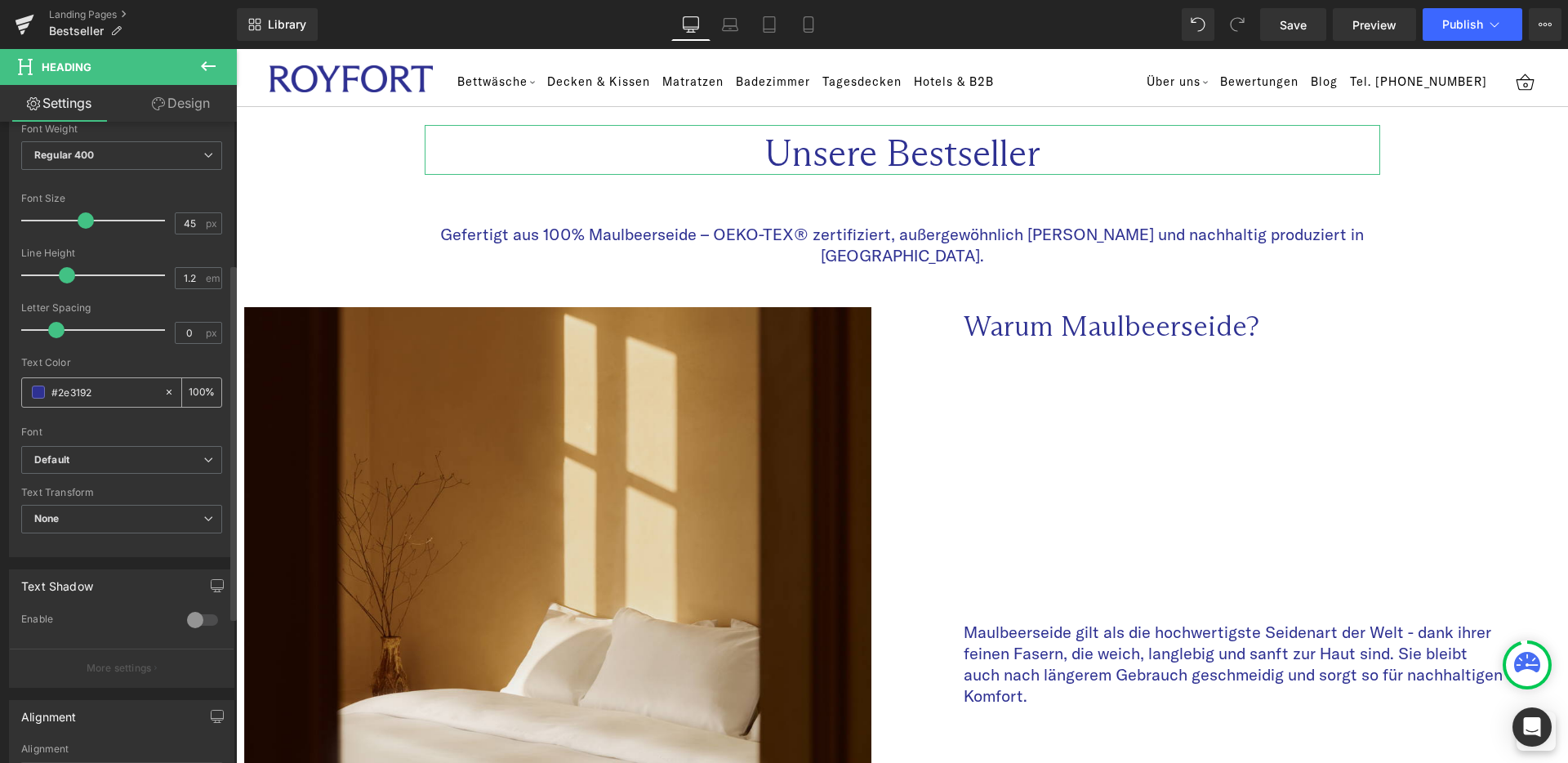
click at [131, 390] on input "#2e3192" at bounding box center [103, 392] width 105 height 18
click at [86, 450] on span "Default" at bounding box center [121, 461] width 201 height 29
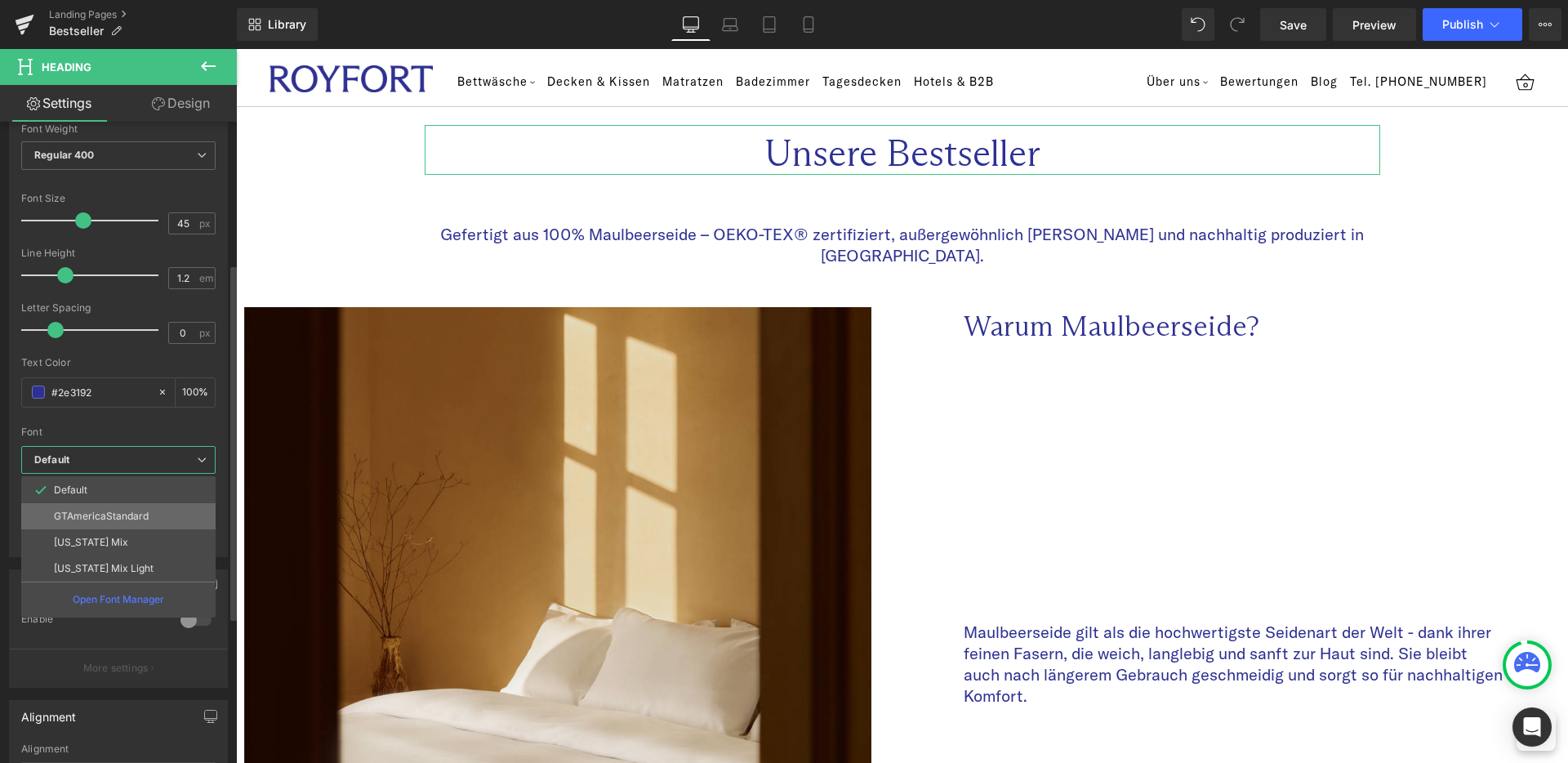
click at [102, 520] on p "GTAmericaStandard" at bounding box center [101, 516] width 95 height 12
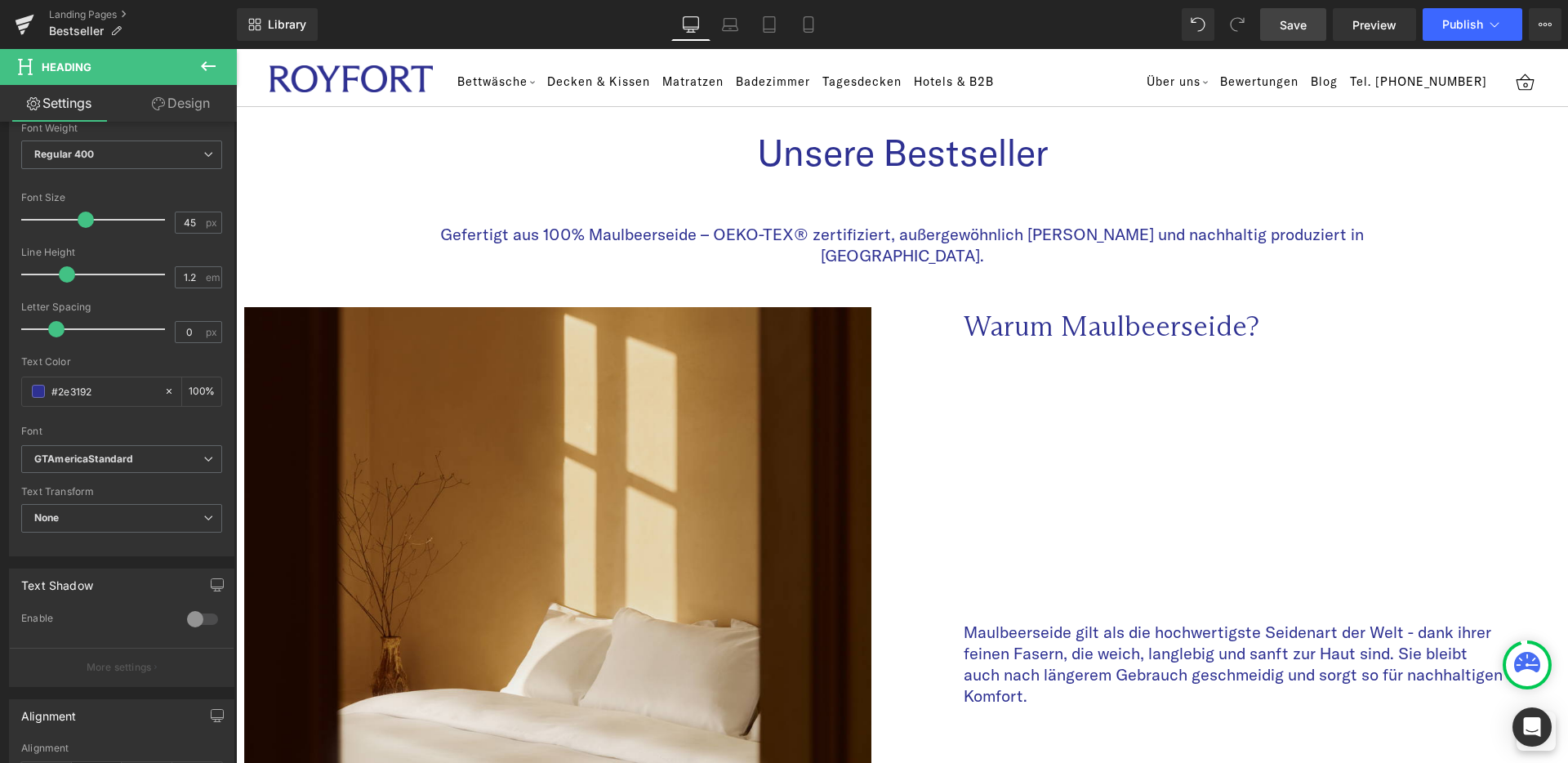
click at [1284, 23] on span "Save" at bounding box center [1294, 24] width 27 height 17
click at [81, 18] on link "Landing Pages" at bounding box center [143, 15] width 188 height 13
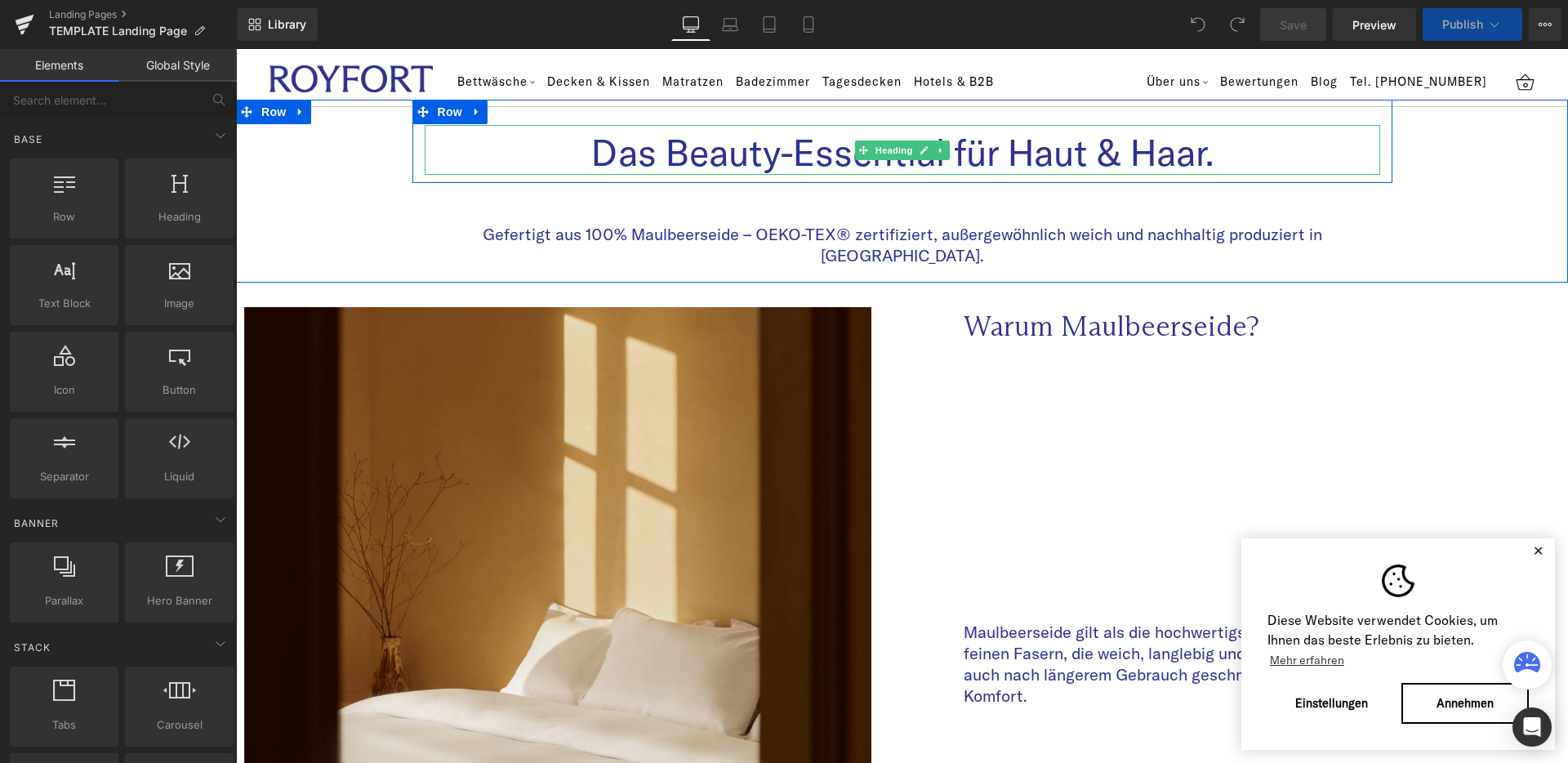
click at [818, 154] on h3 "Das Beauty-Essential für Haut & Haar." at bounding box center [902, 153] width 956 height 44
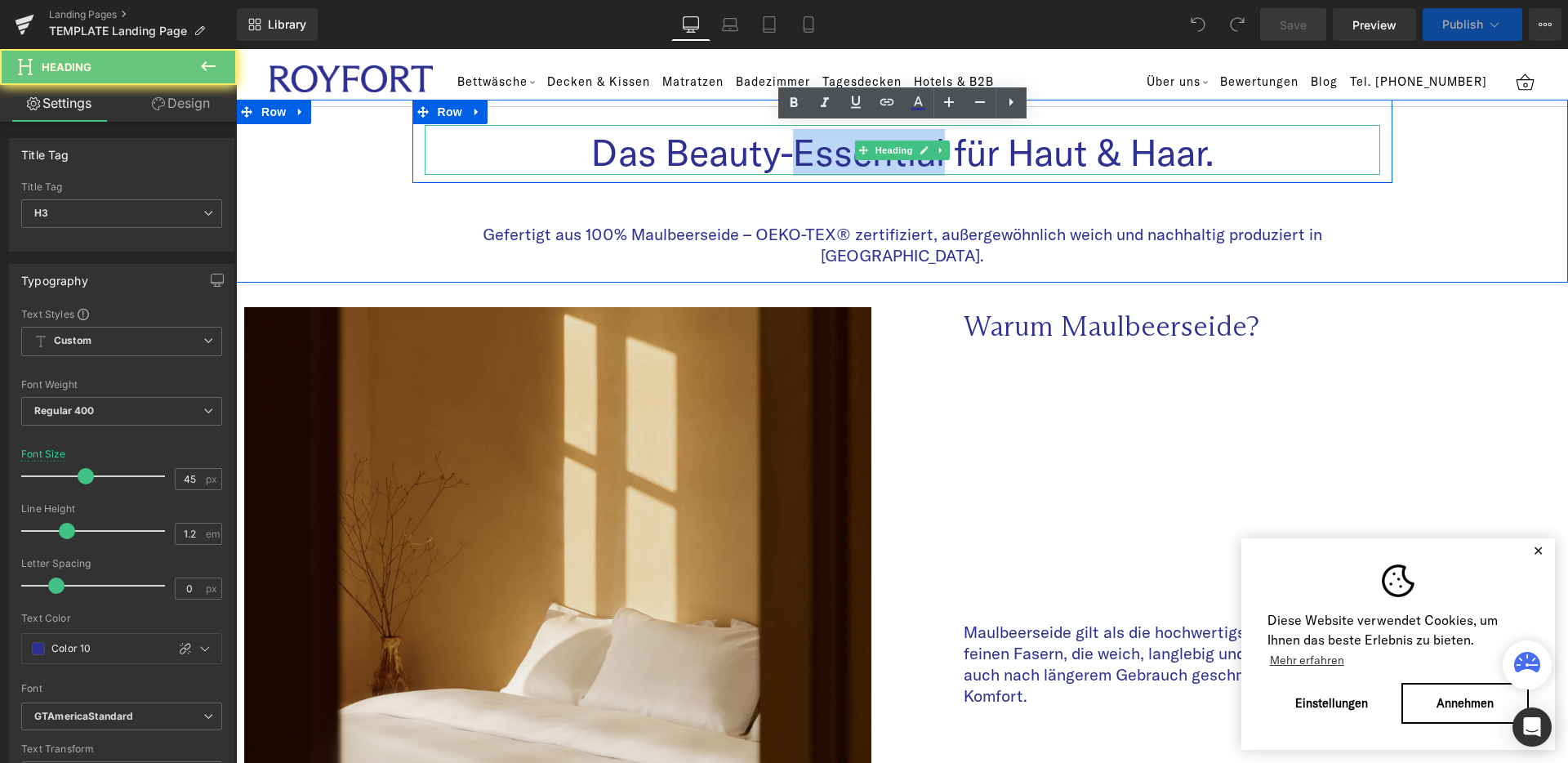
click at [818, 154] on h3 "Das Beauty-Essential für Haut & Haar." at bounding box center [902, 153] width 956 height 44
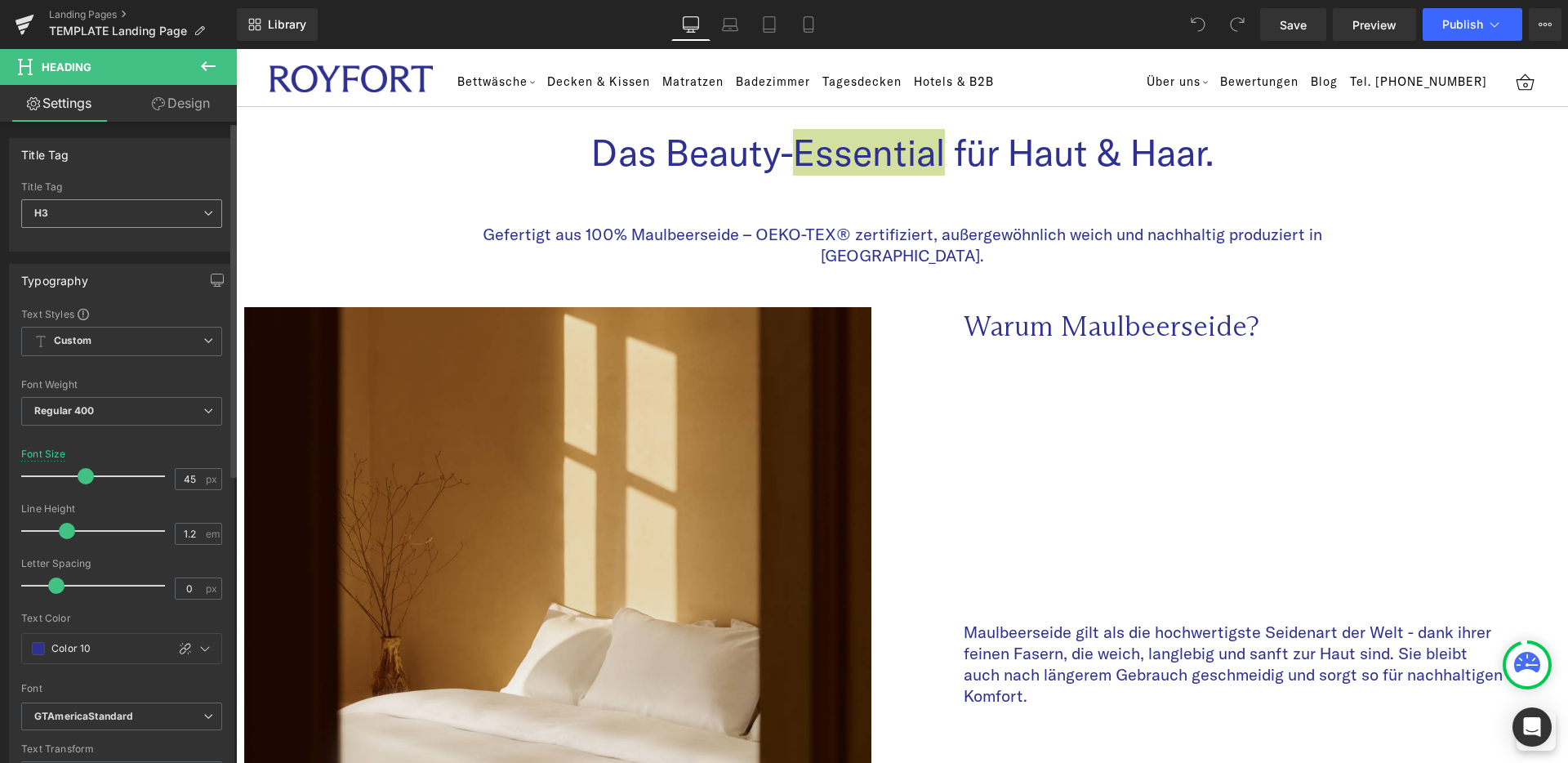
click at [103, 217] on span "H3" at bounding box center [121, 214] width 201 height 29
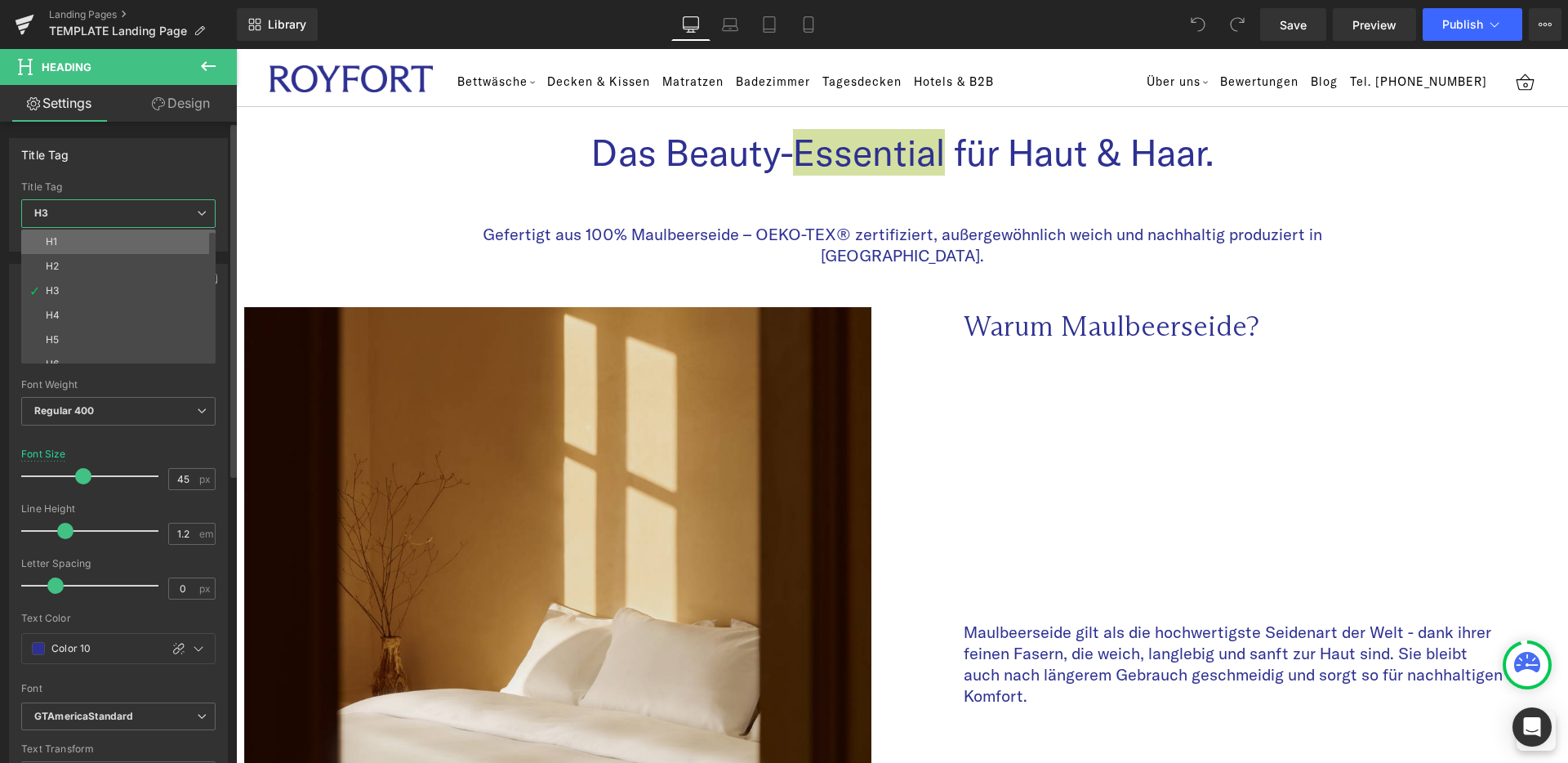
click at [93, 239] on li "H1" at bounding box center [122, 242] width 201 height 24
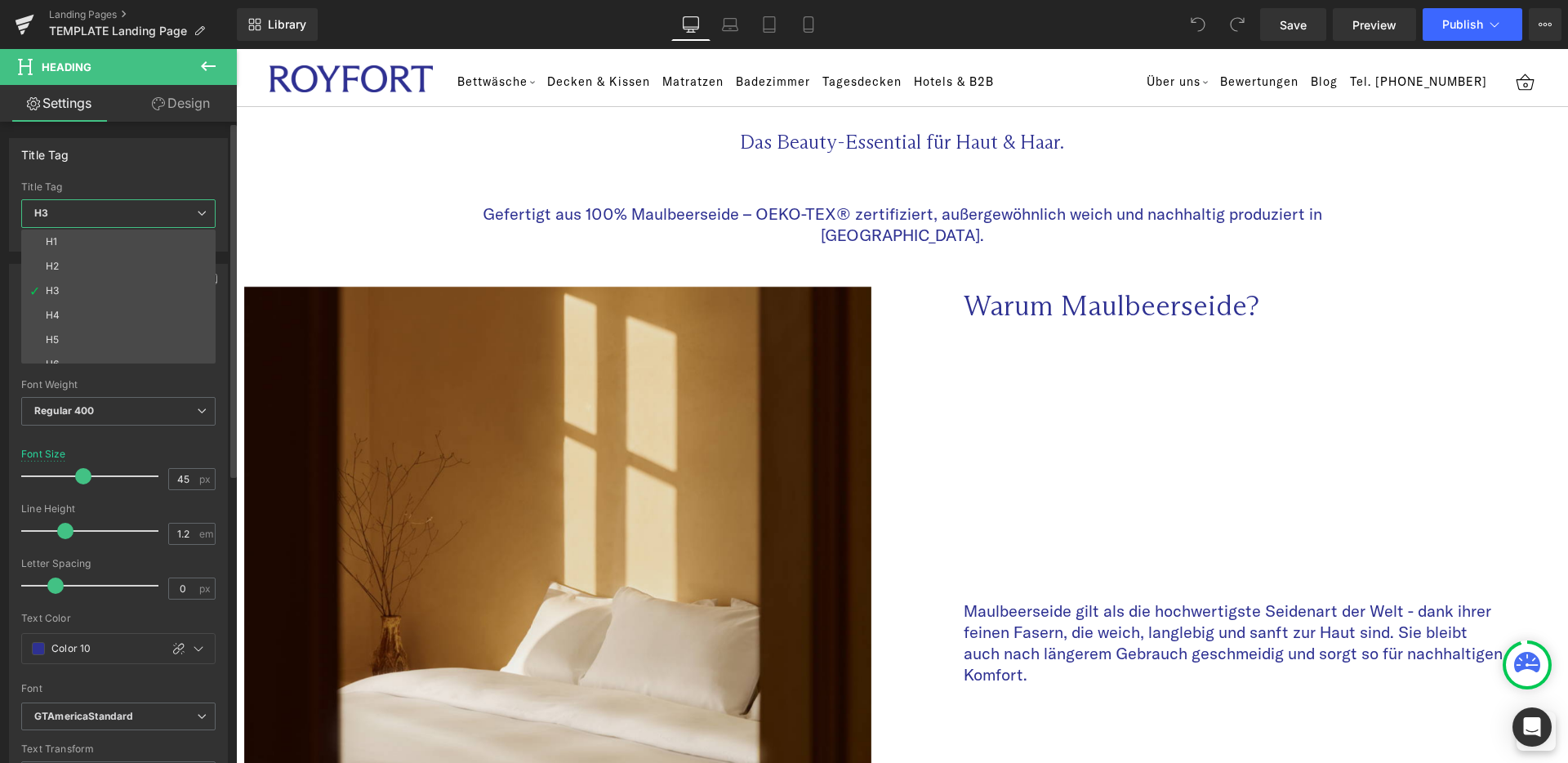
type input "24"
type input "#2e3192"
type input "100"
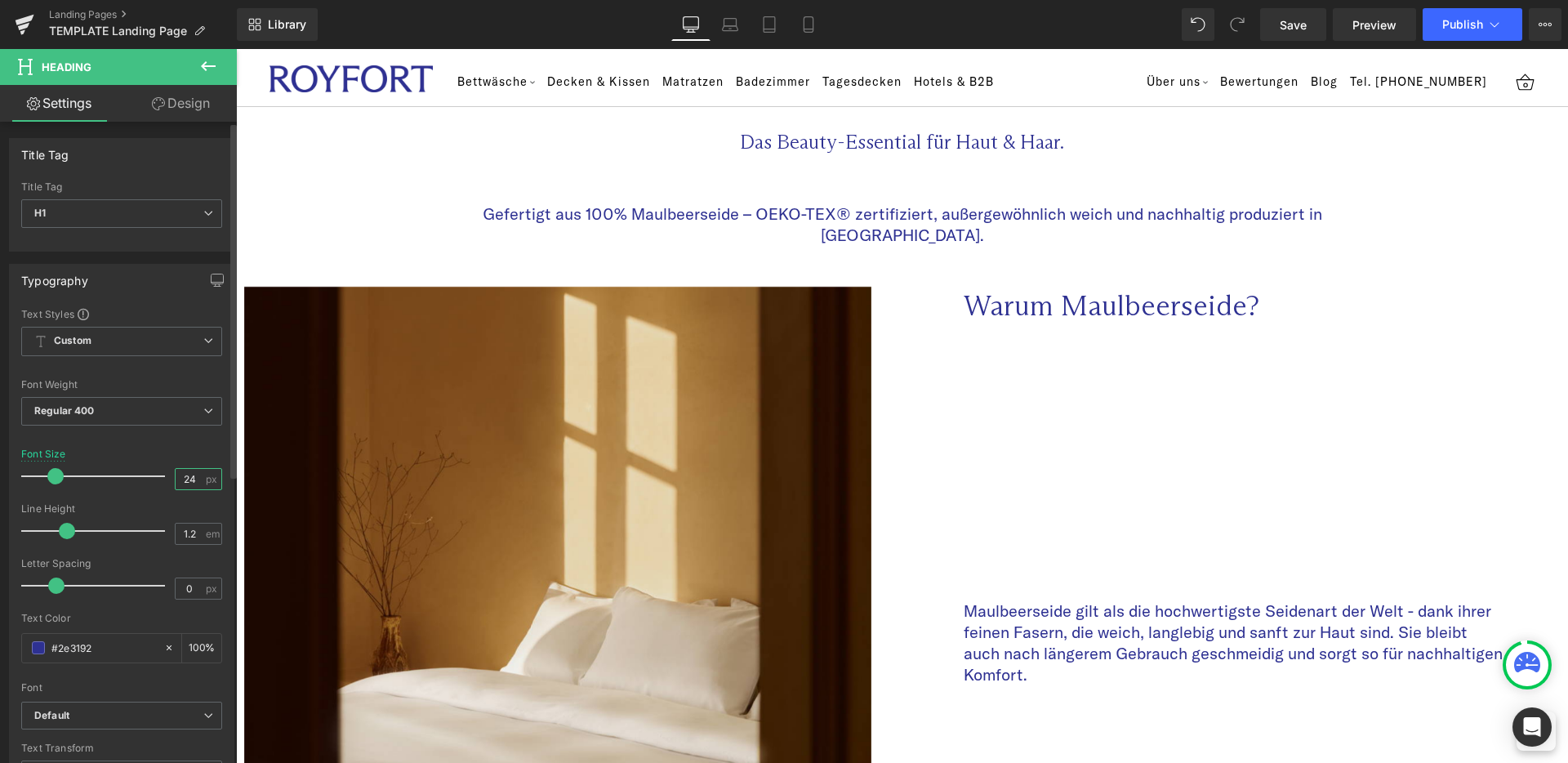
click at [190, 478] on input "24" at bounding box center [190, 479] width 29 height 20
click at [189, 478] on input "24" at bounding box center [190, 479] width 29 height 20
type input "45"
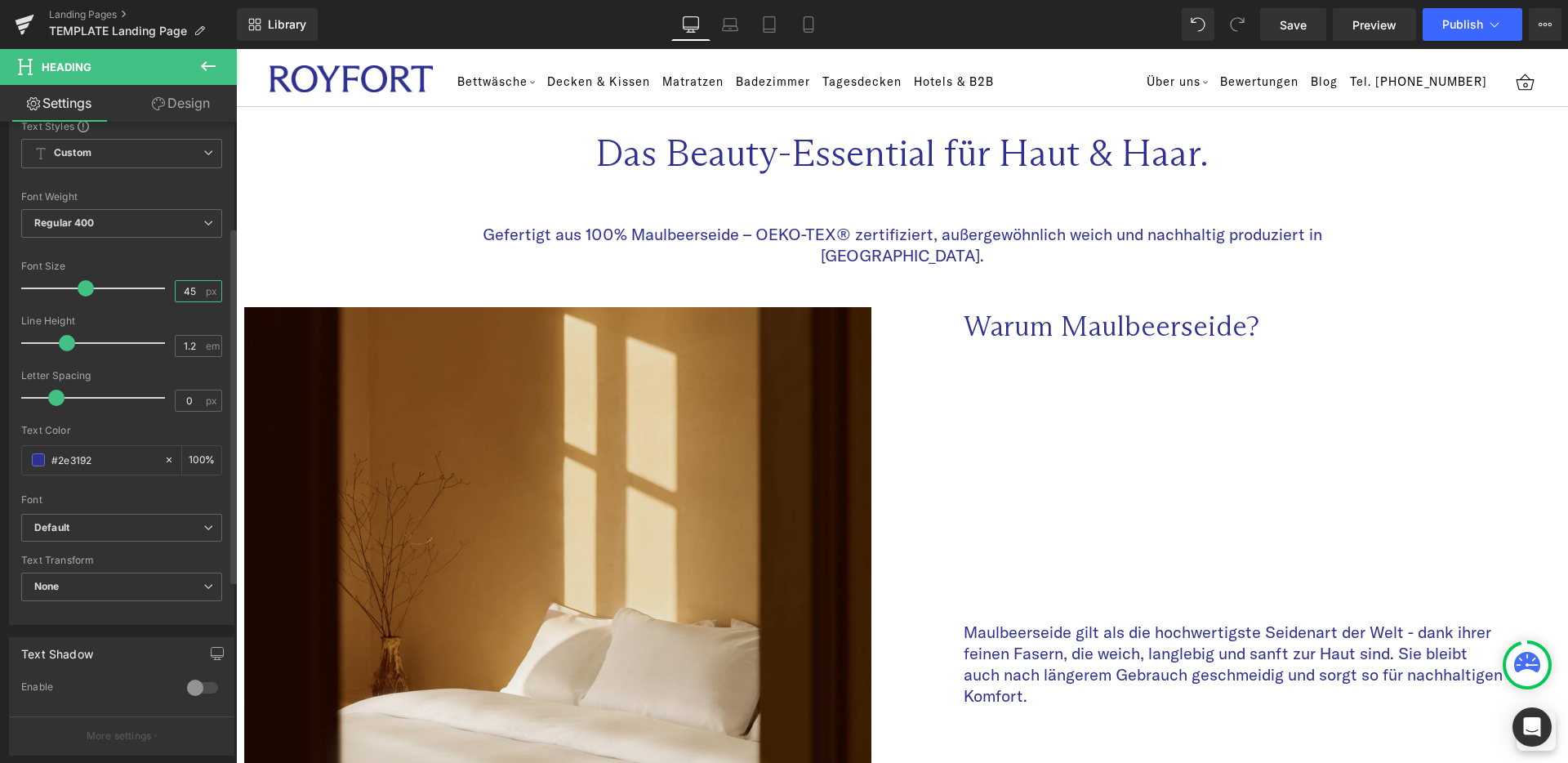
scroll to position [190, 0]
click at [93, 534] on span "Default" at bounding box center [121, 526] width 201 height 29
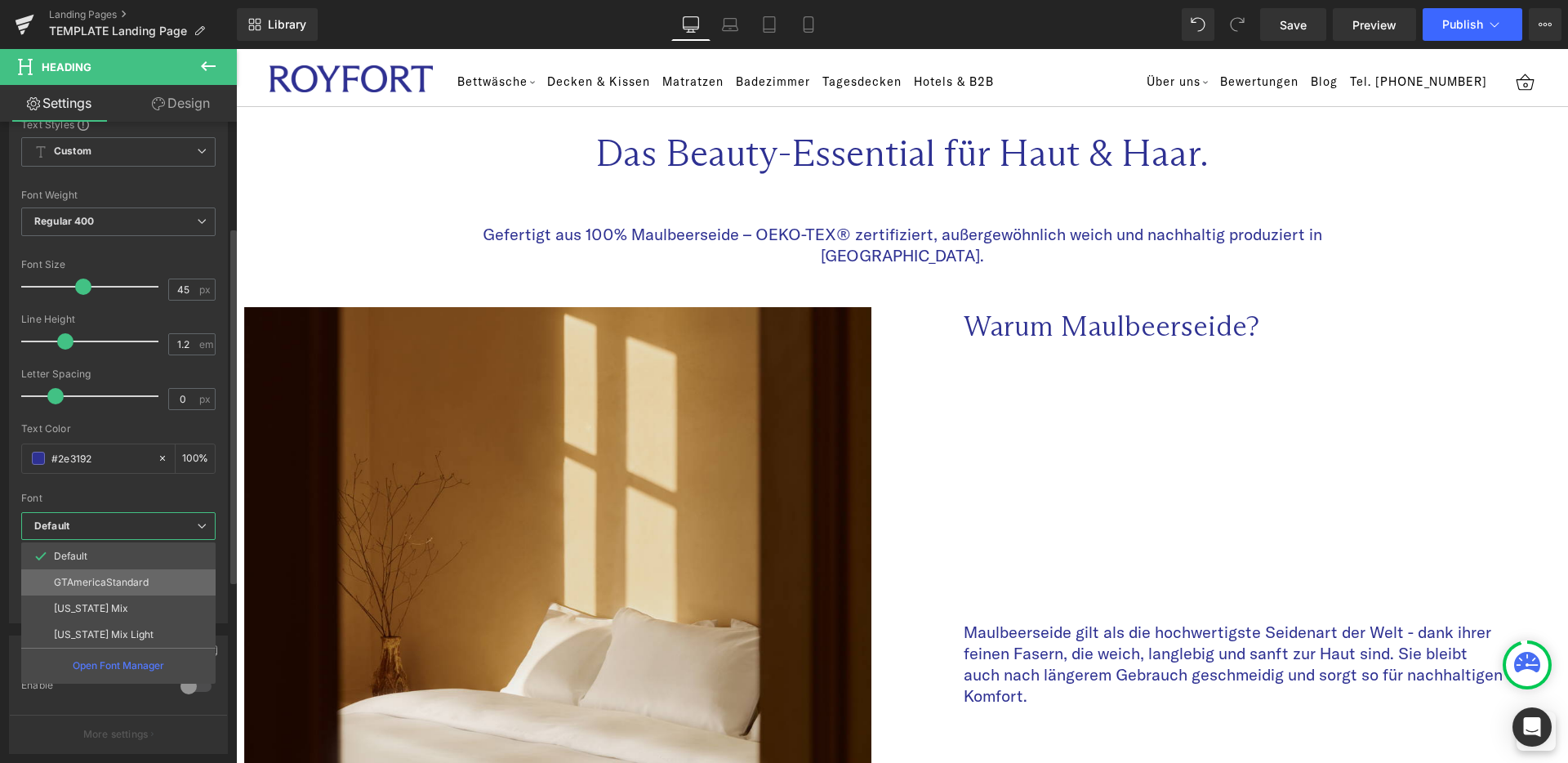
click at [119, 574] on li "GTAmericaStandard" at bounding box center [118, 583] width 195 height 26
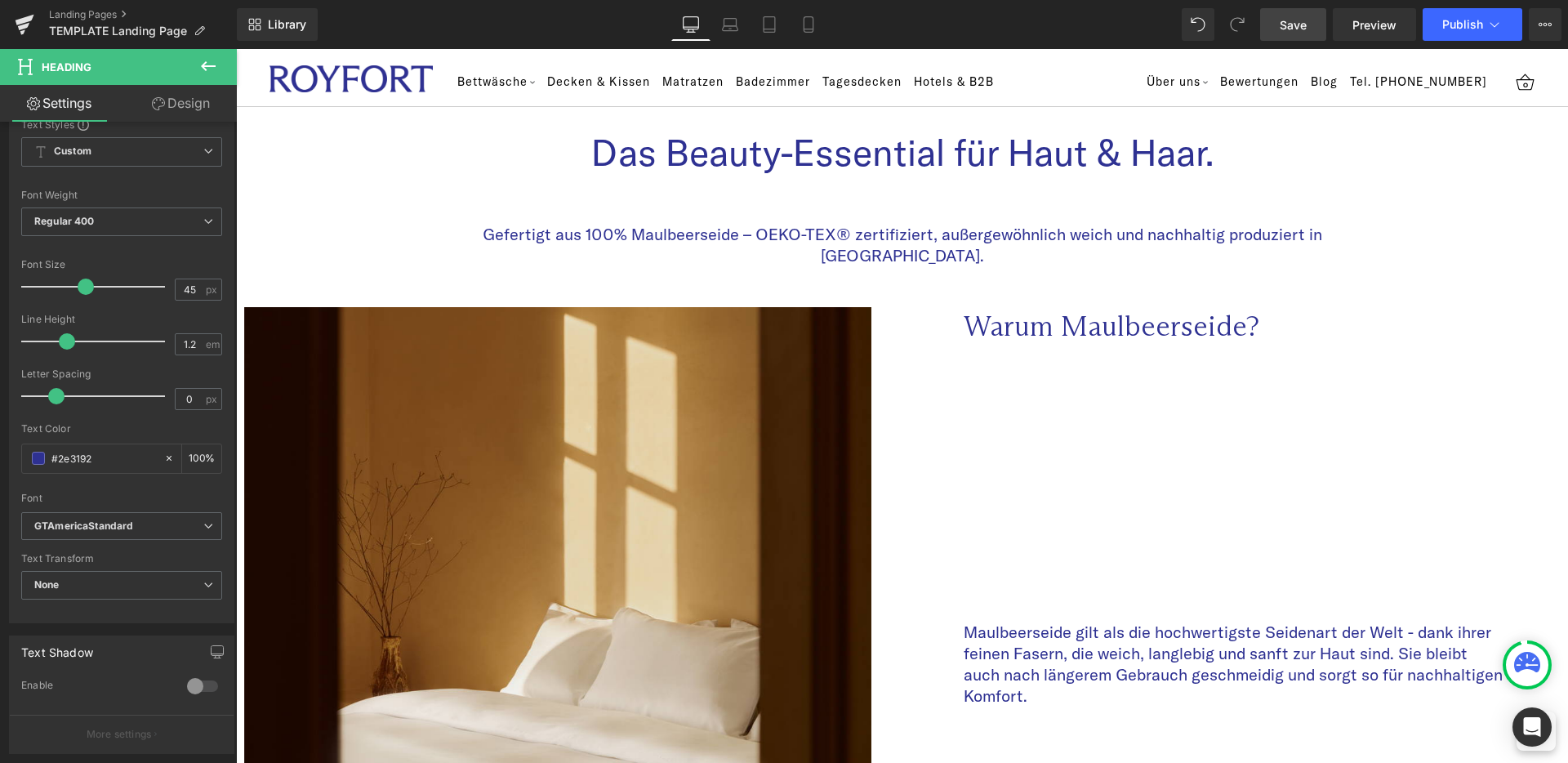
click at [1271, 34] on link "Save" at bounding box center [1293, 24] width 66 height 33
click at [72, 11] on link "Landing Pages" at bounding box center [143, 15] width 188 height 13
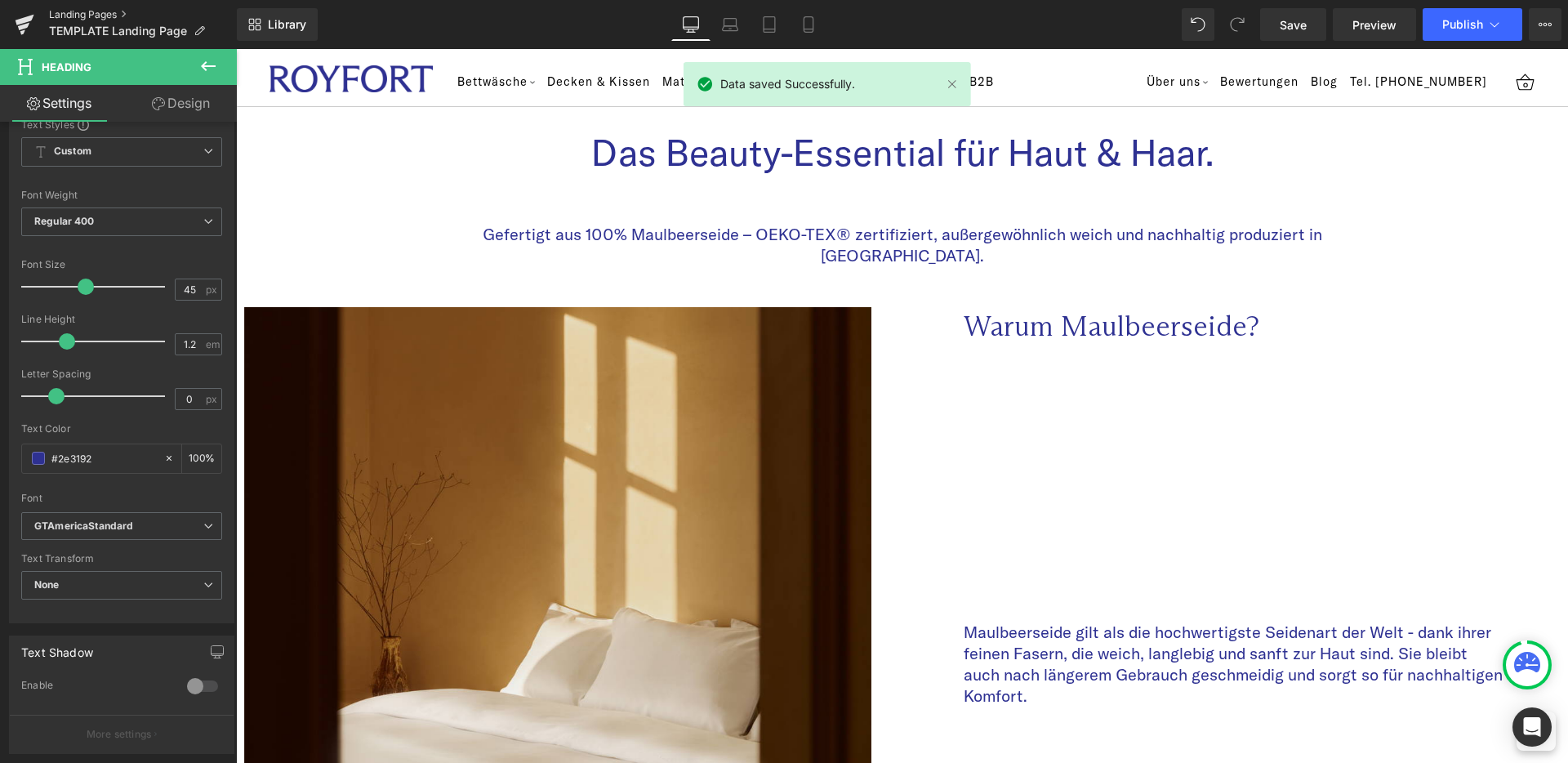
click at [52, 13] on link "Landing Pages" at bounding box center [143, 15] width 188 height 13
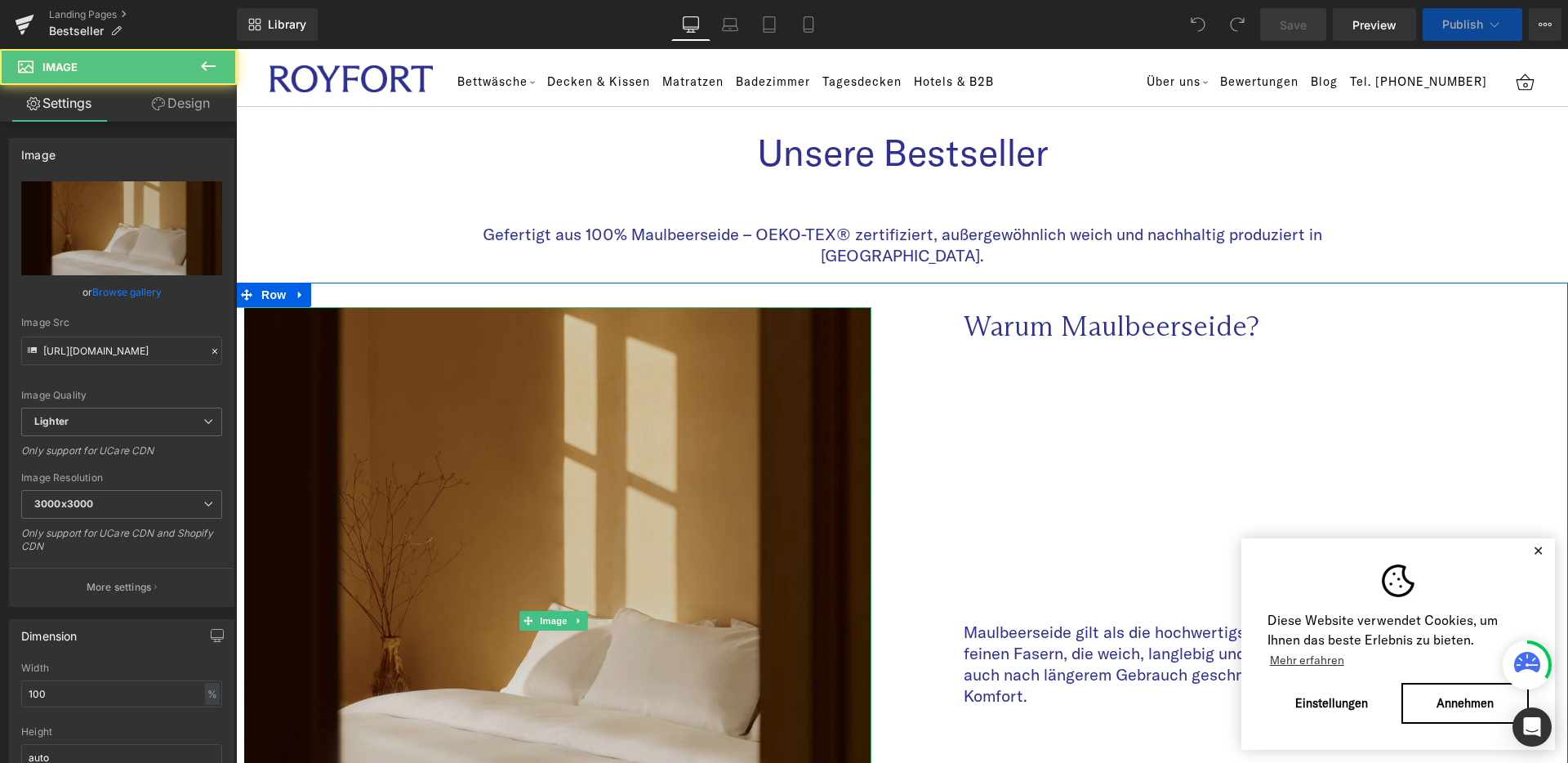
click at [638, 381] on img at bounding box center [553, 621] width 635 height 628
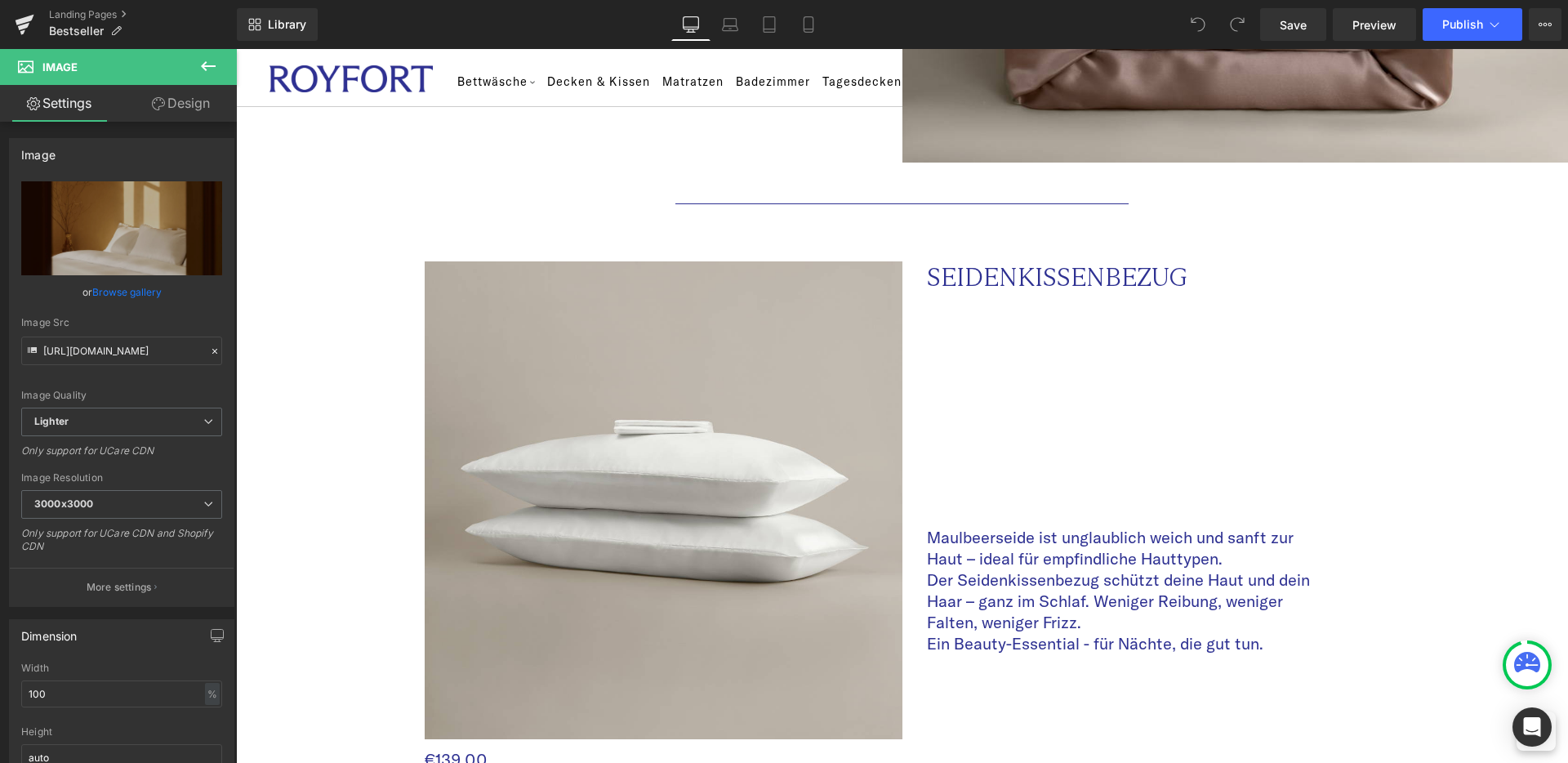
scroll to position [1478, 0]
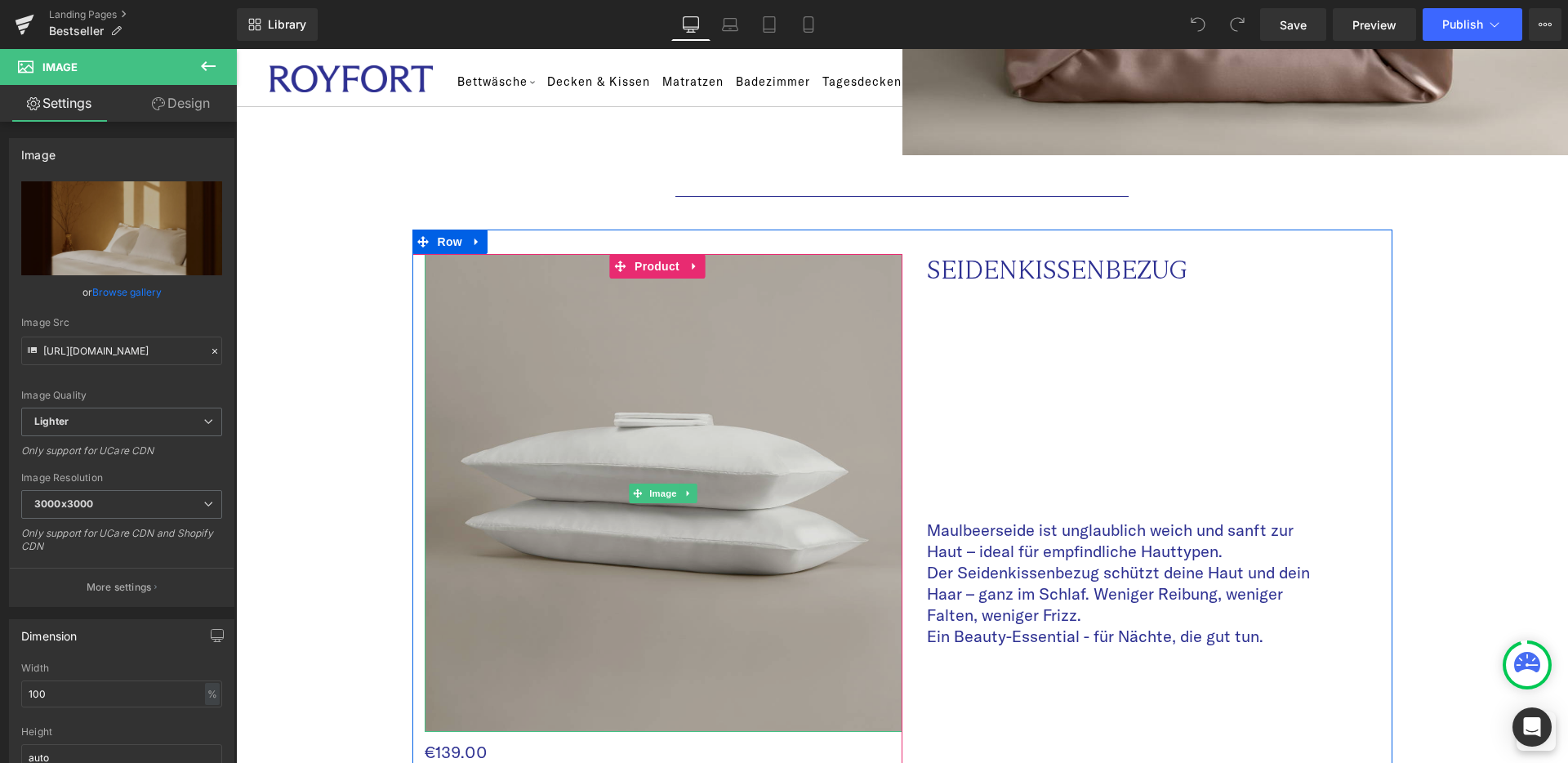
click at [818, 329] on img at bounding box center [664, 494] width 478 height 478
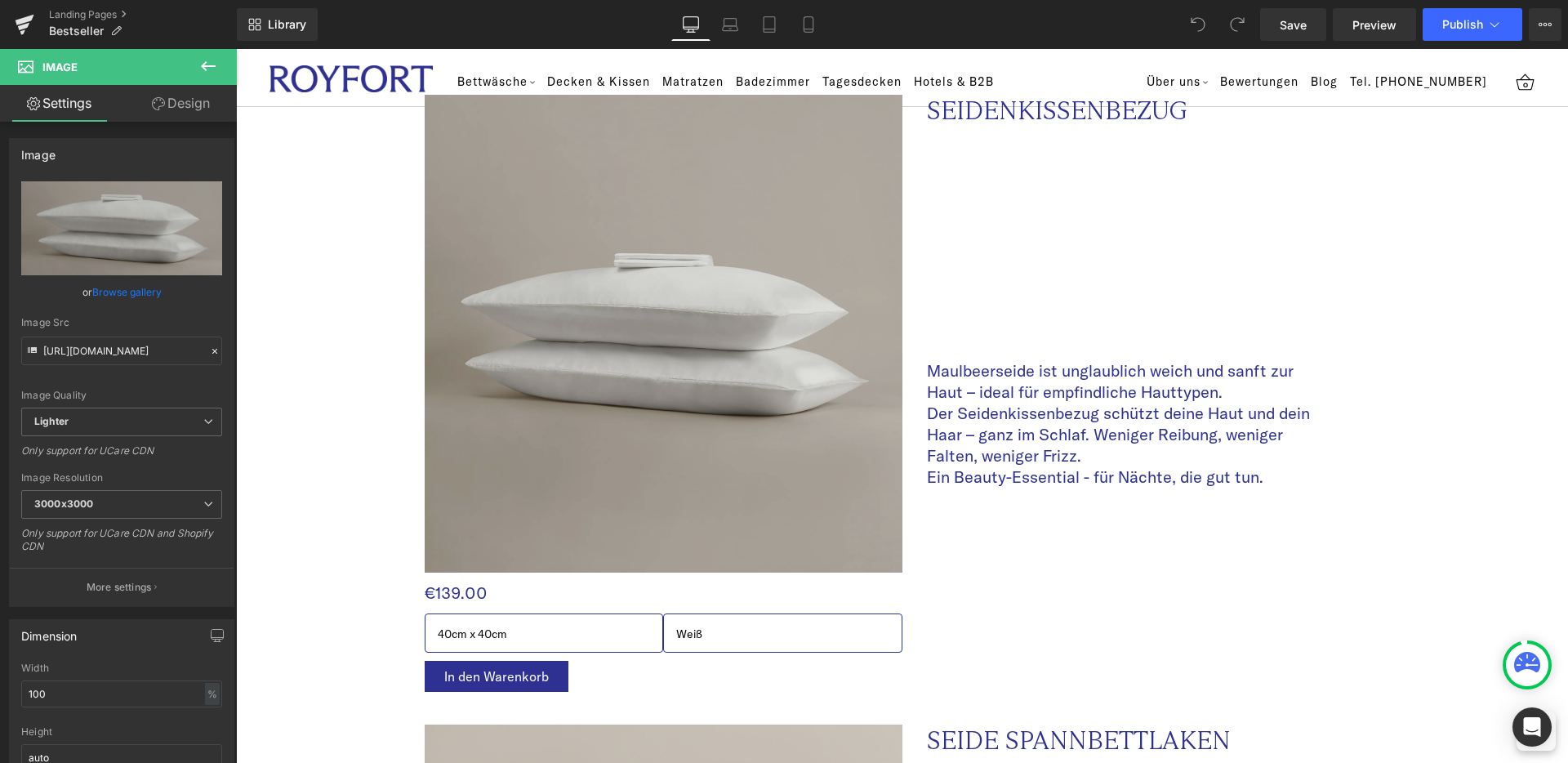
scroll to position [1614, 0]
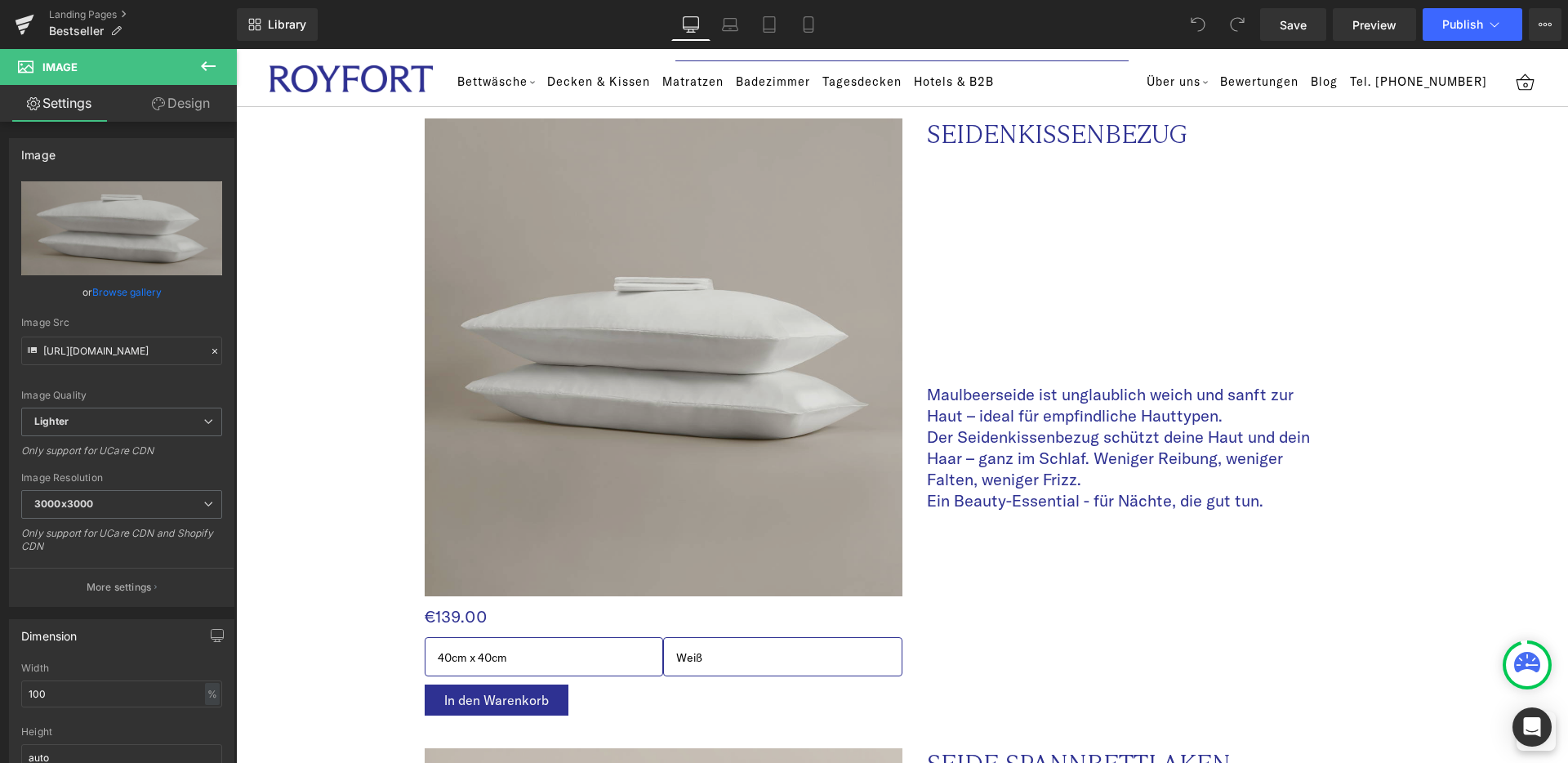
click at [844, 421] on img at bounding box center [664, 358] width 478 height 478
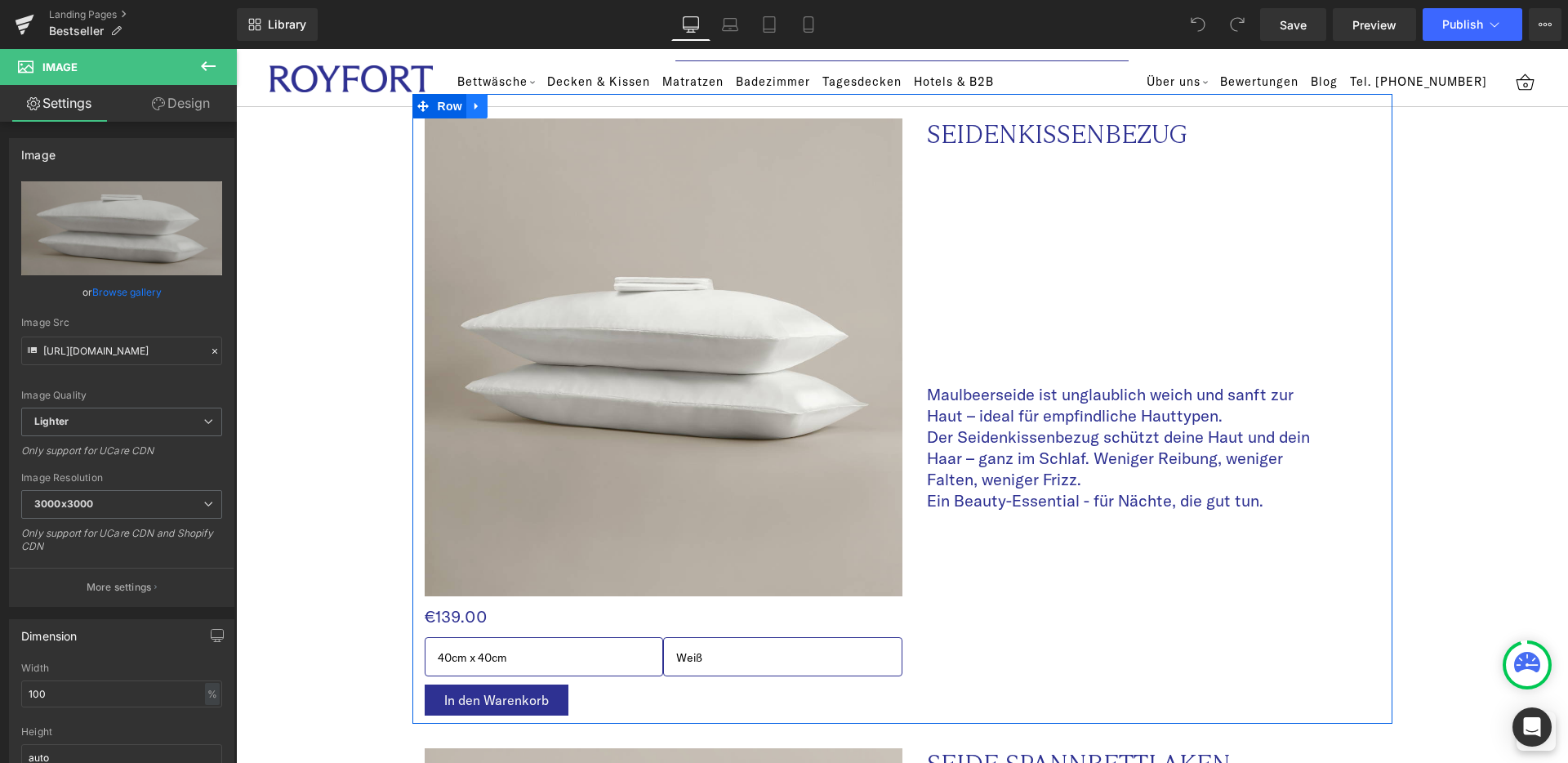
click at [475, 103] on icon at bounding box center [477, 107] width 3 height 8
click at [492, 101] on icon at bounding box center [498, 107] width 12 height 12
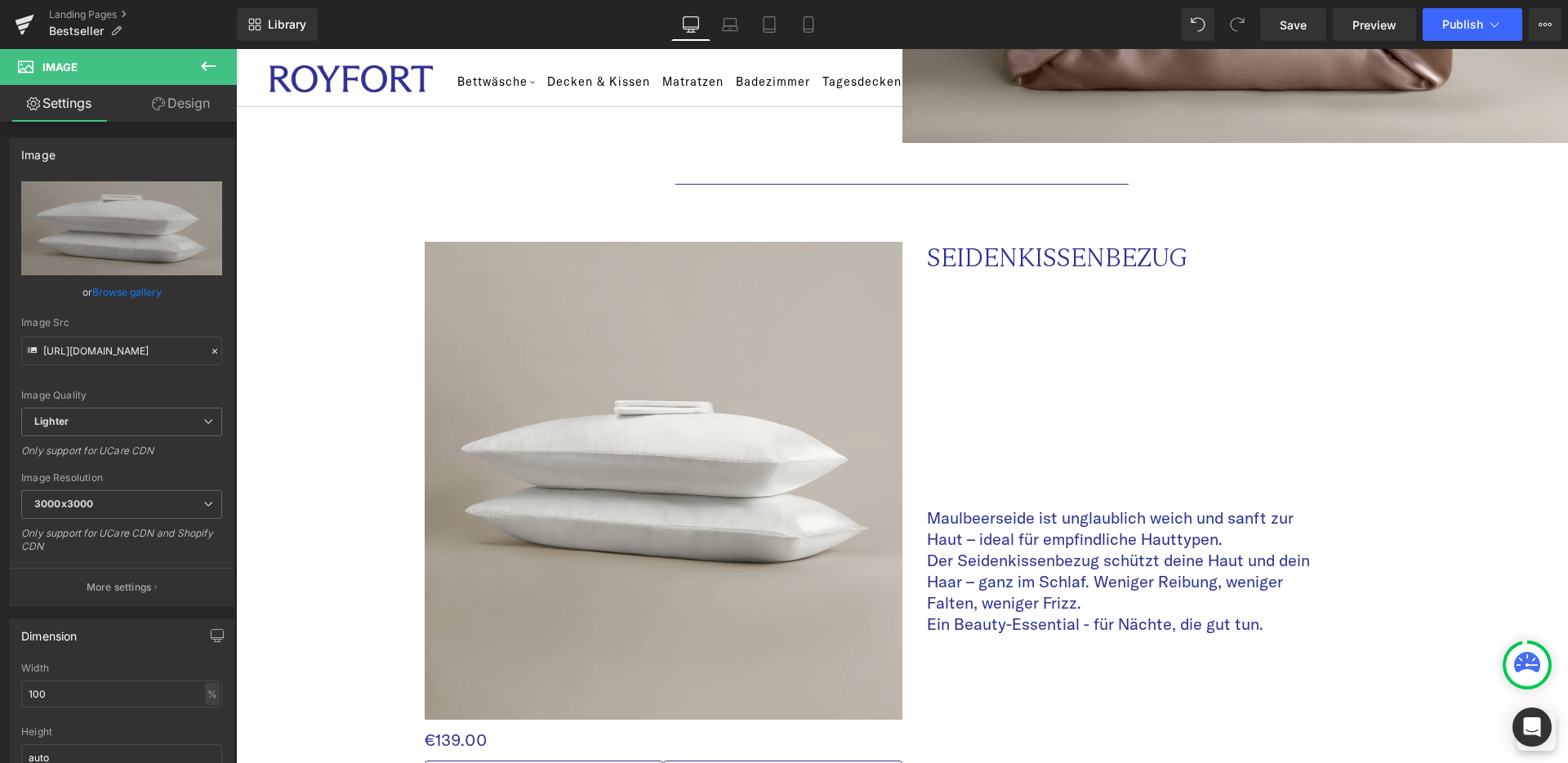
scroll to position [1501, 0]
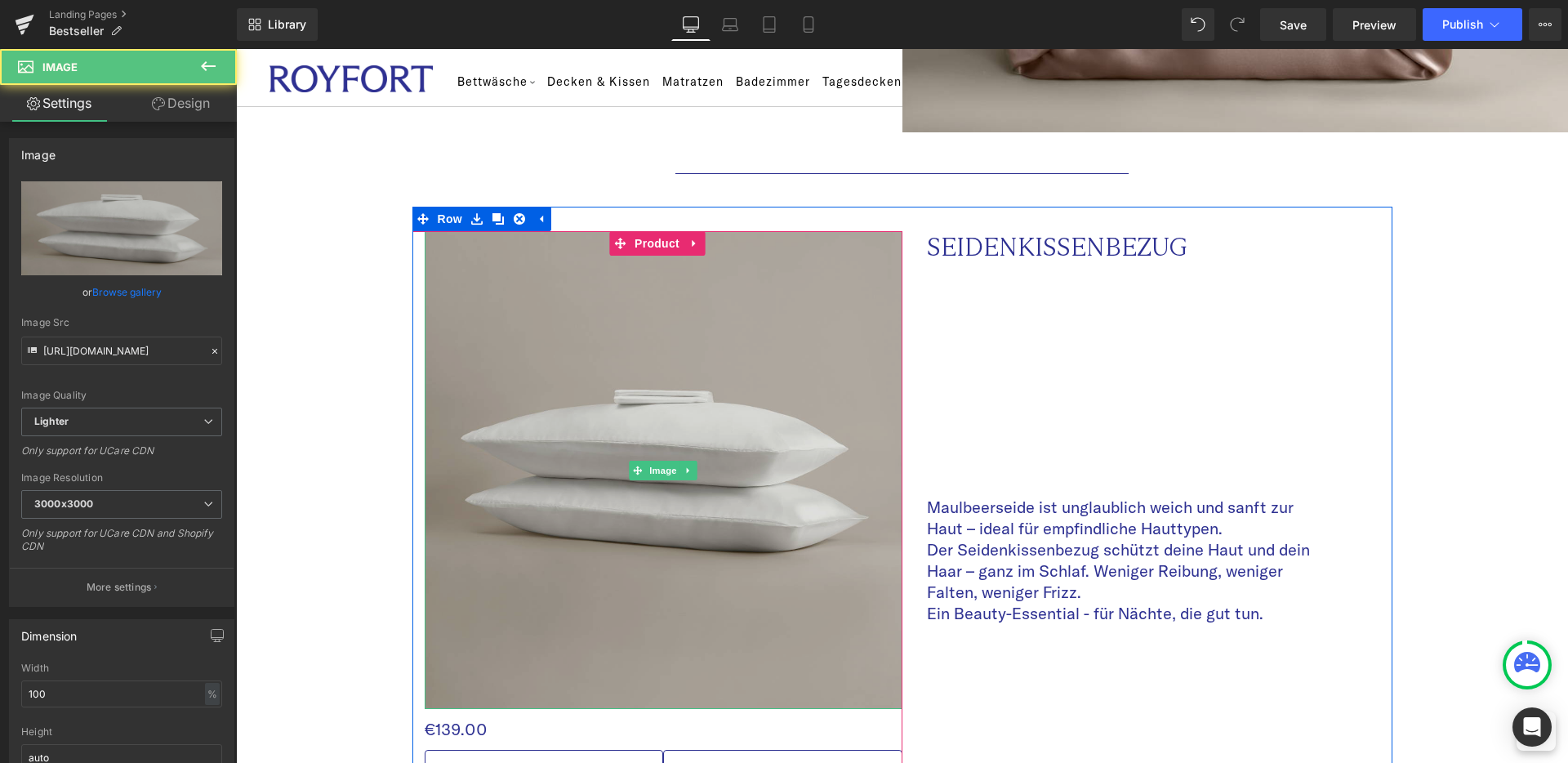
click at [628, 283] on img at bounding box center [664, 471] width 478 height 478
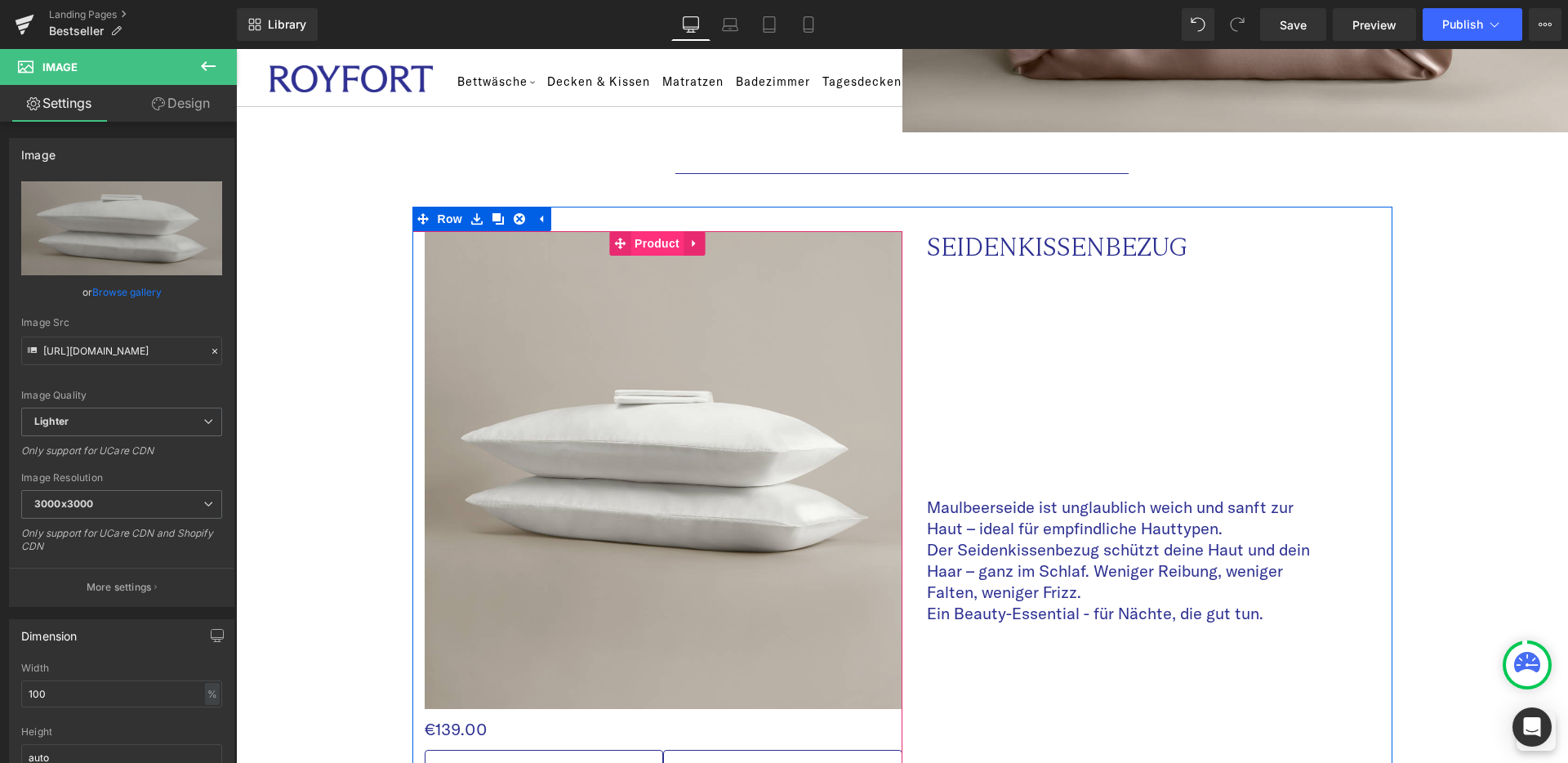
click at [652, 232] on span "Product" at bounding box center [657, 243] width 53 height 24
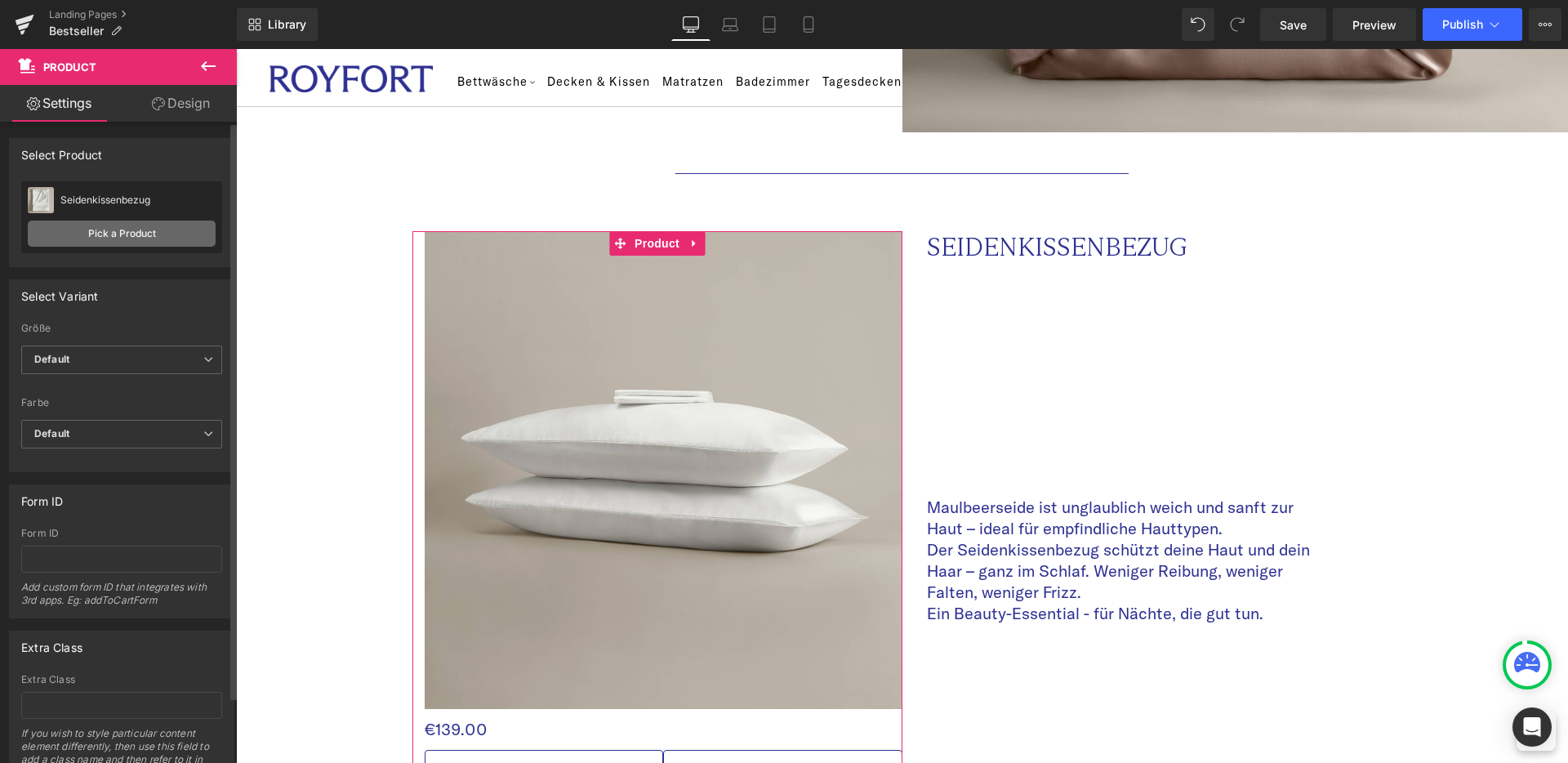
click at [134, 232] on link "Pick a Product" at bounding box center [122, 233] width 188 height 26
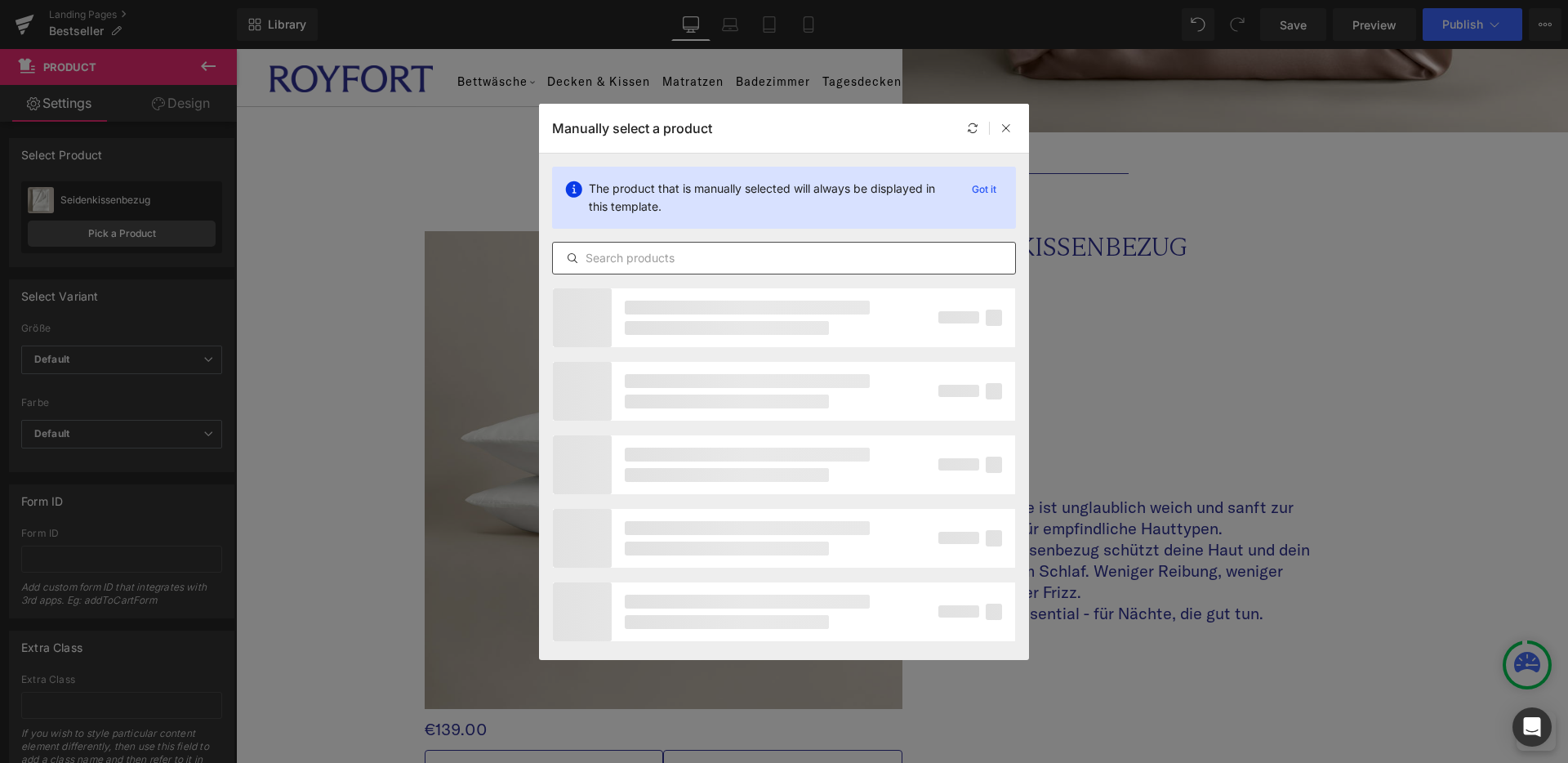
click at [649, 260] on input "text" at bounding box center [784, 258] width 462 height 19
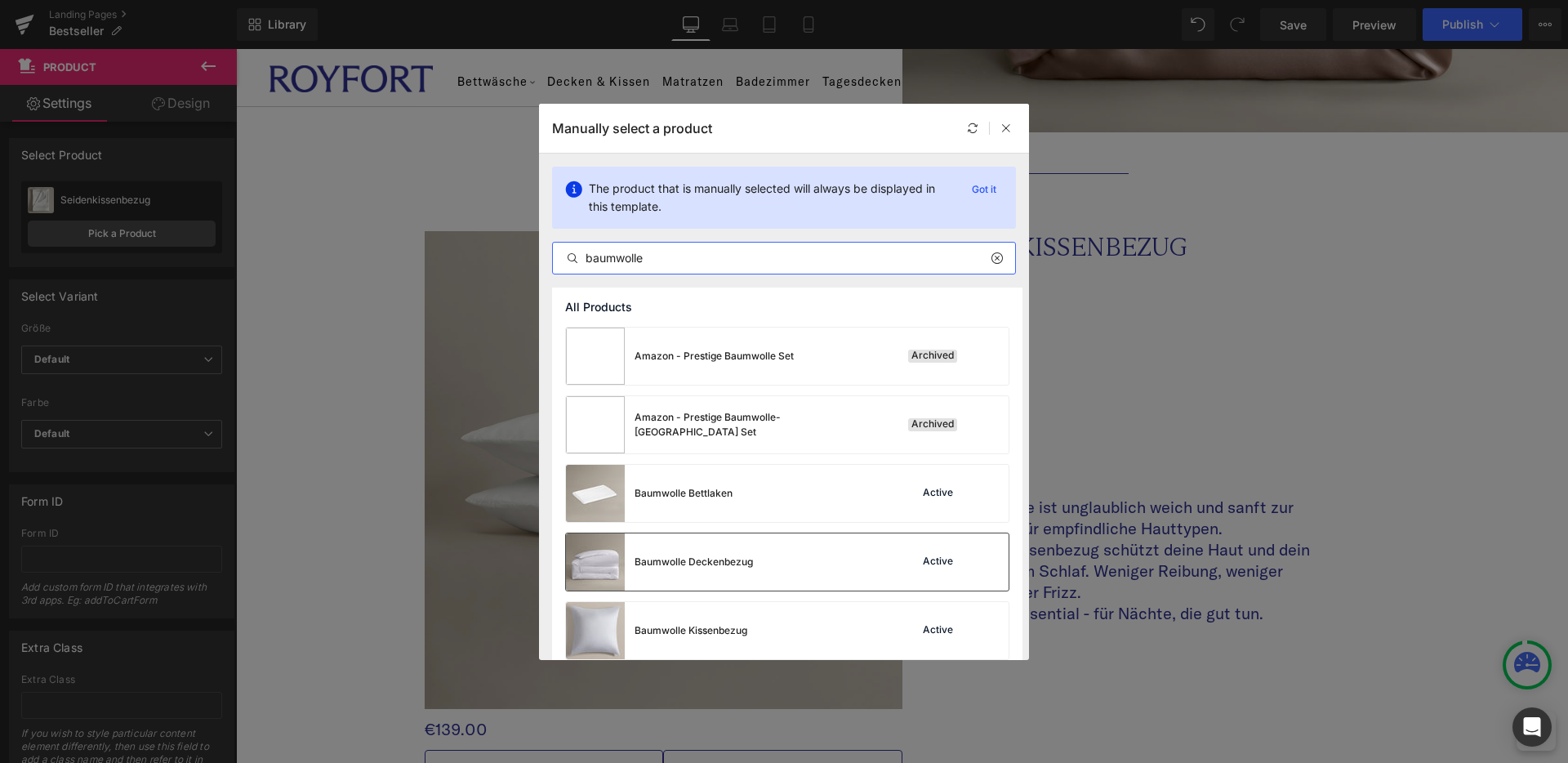
type input "baumwolle"
click at [760, 561] on div "Baumwolle Deckenbezug Active" at bounding box center [788, 562] width 443 height 57
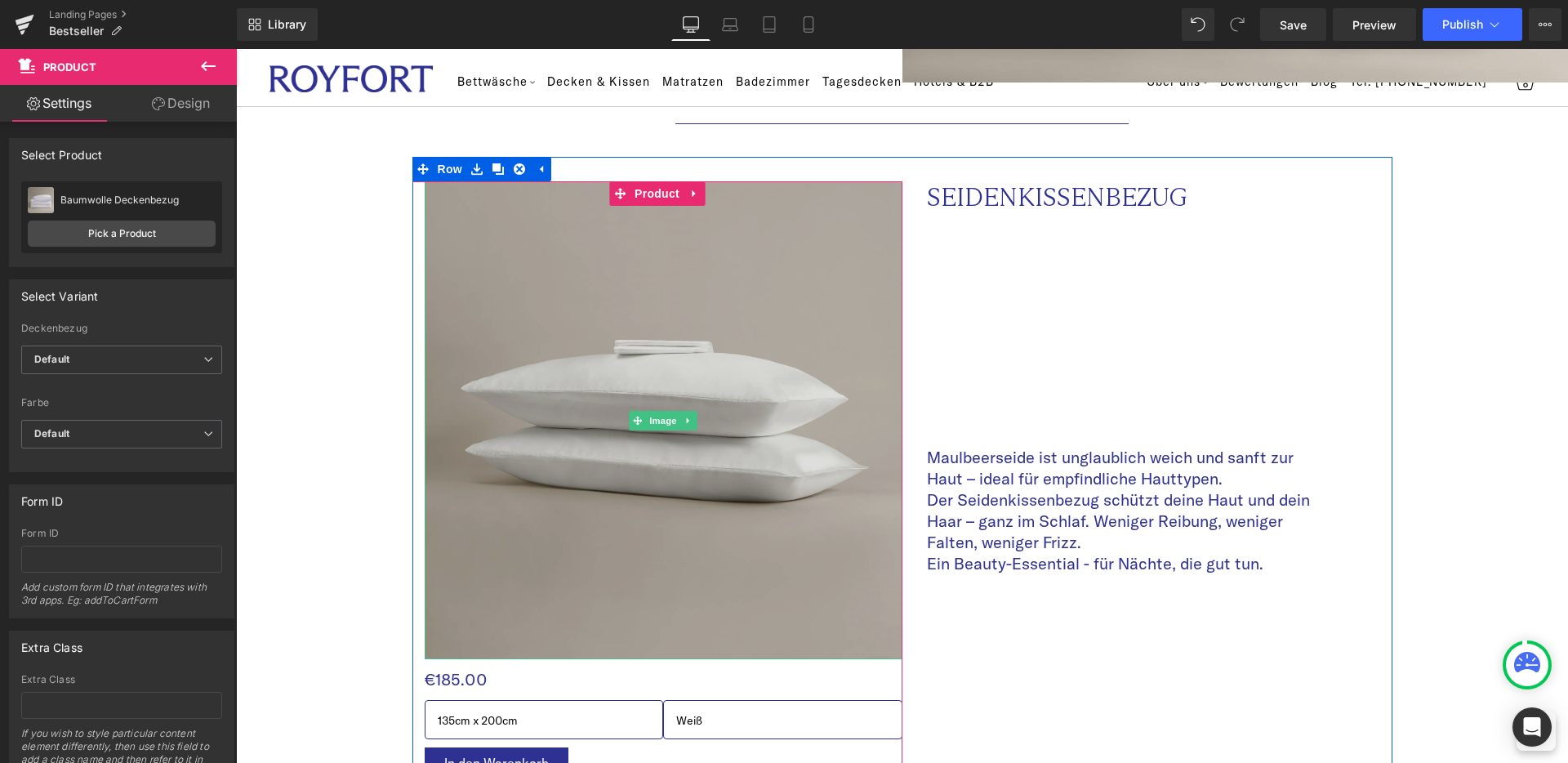
scroll to position [1552, 0]
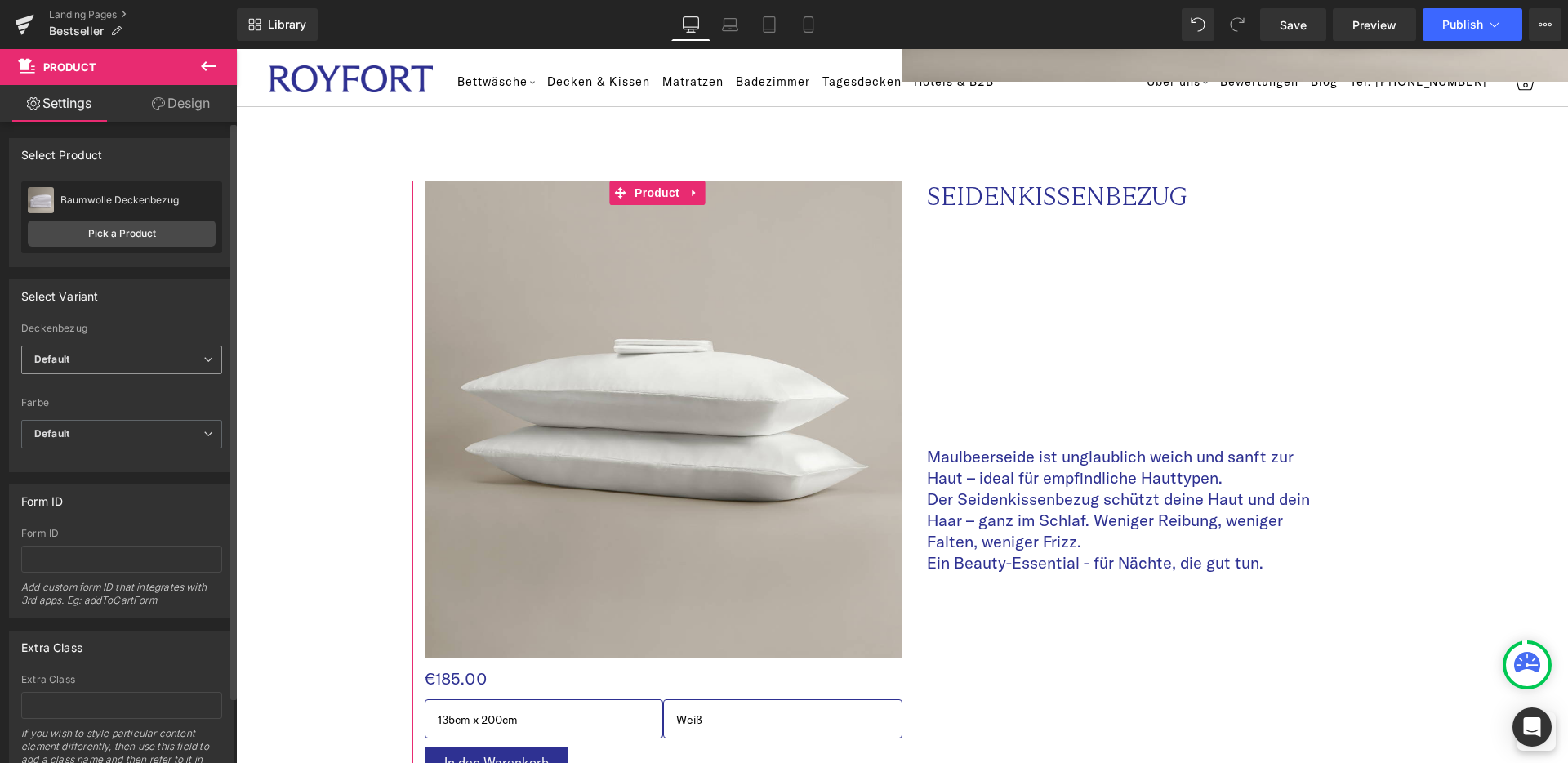
click at [168, 363] on span "Default" at bounding box center [121, 360] width 201 height 29
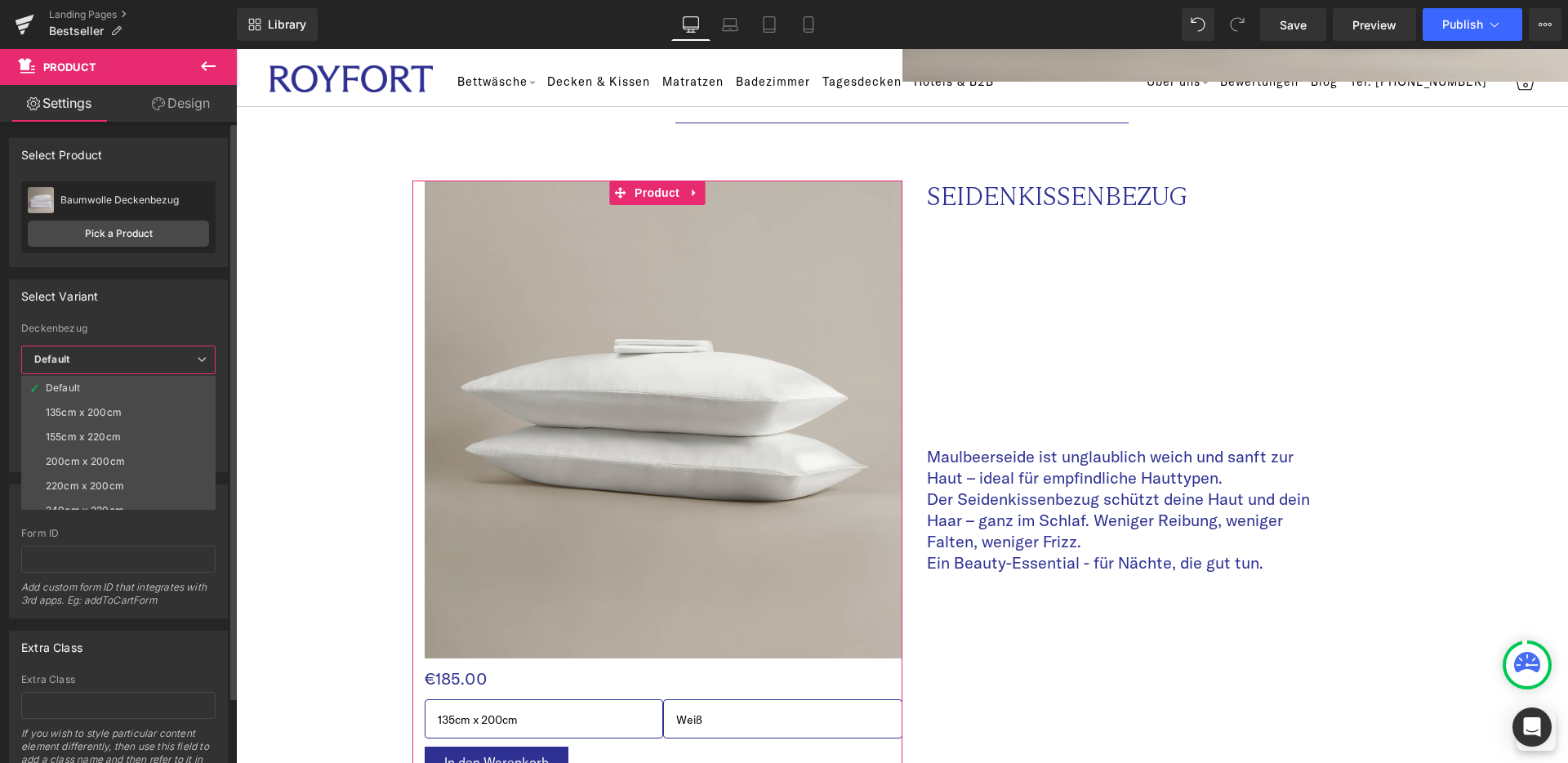
click at [168, 363] on span "Default" at bounding box center [118, 360] width 195 height 29
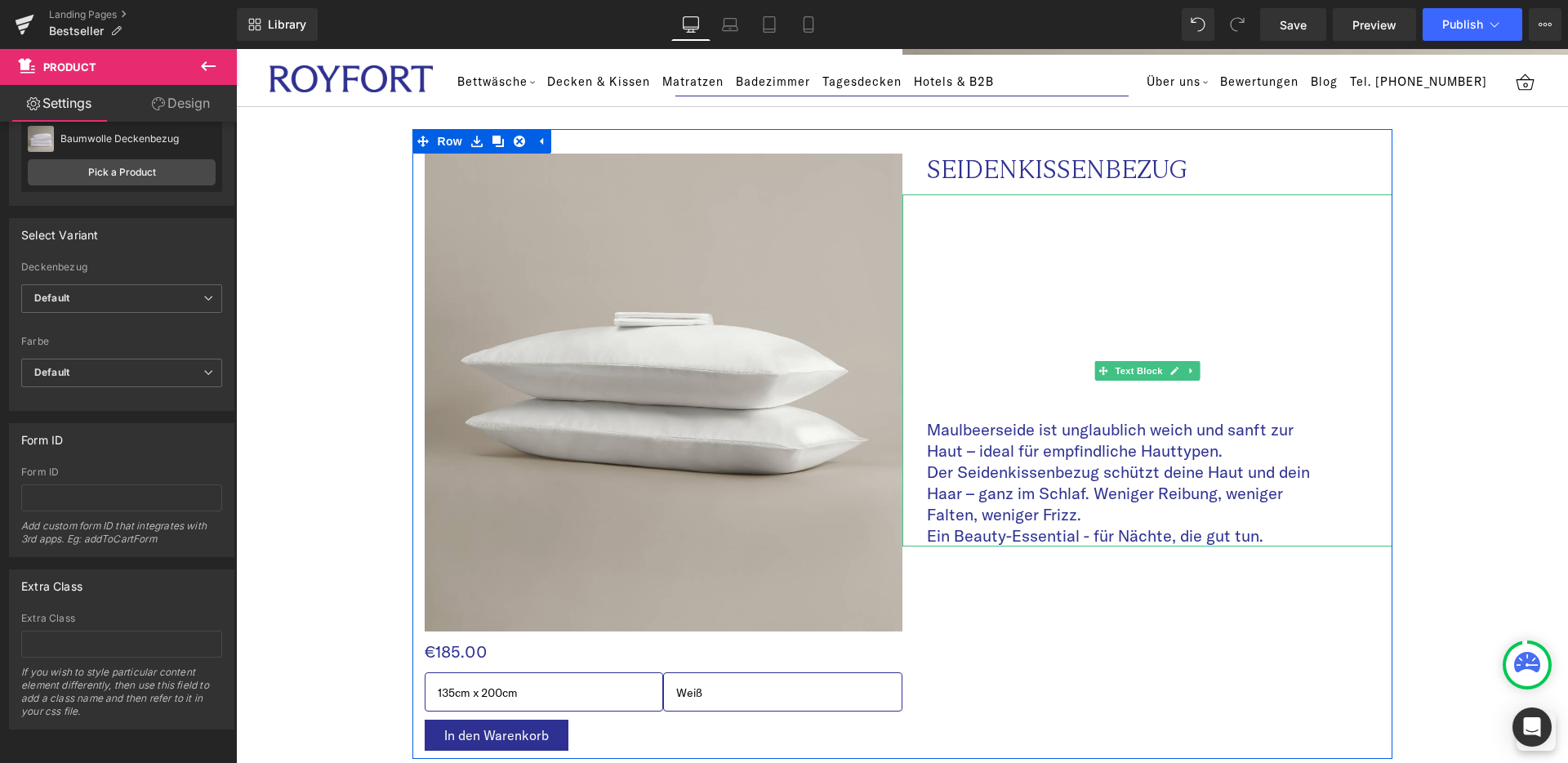
scroll to position [1570, 0]
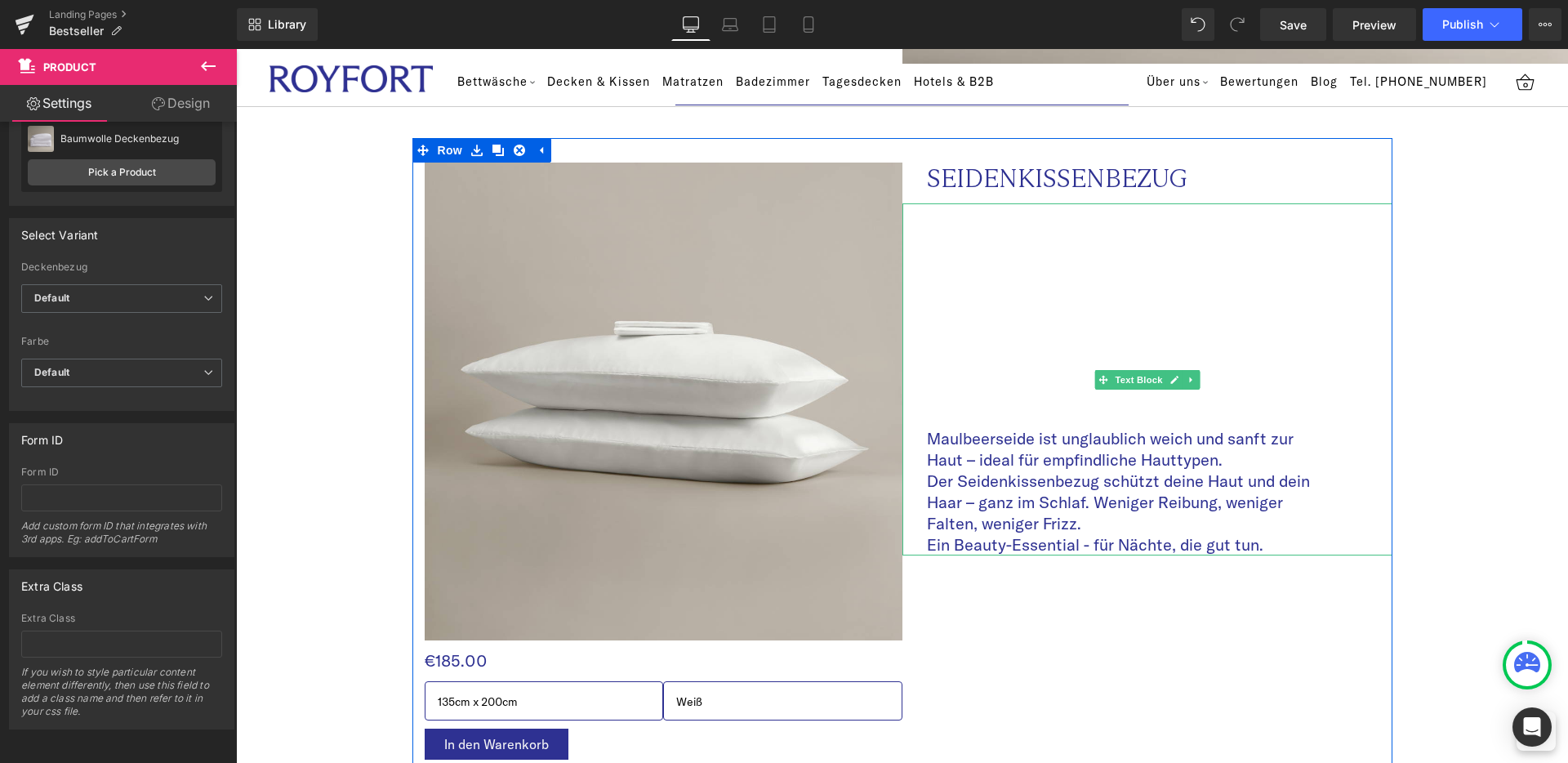
click at [992, 339] on div "Maulbeerseide ist unglaublich weich und sanft zur Haut – ideal für empfindliche…" at bounding box center [1148, 379] width 490 height 353
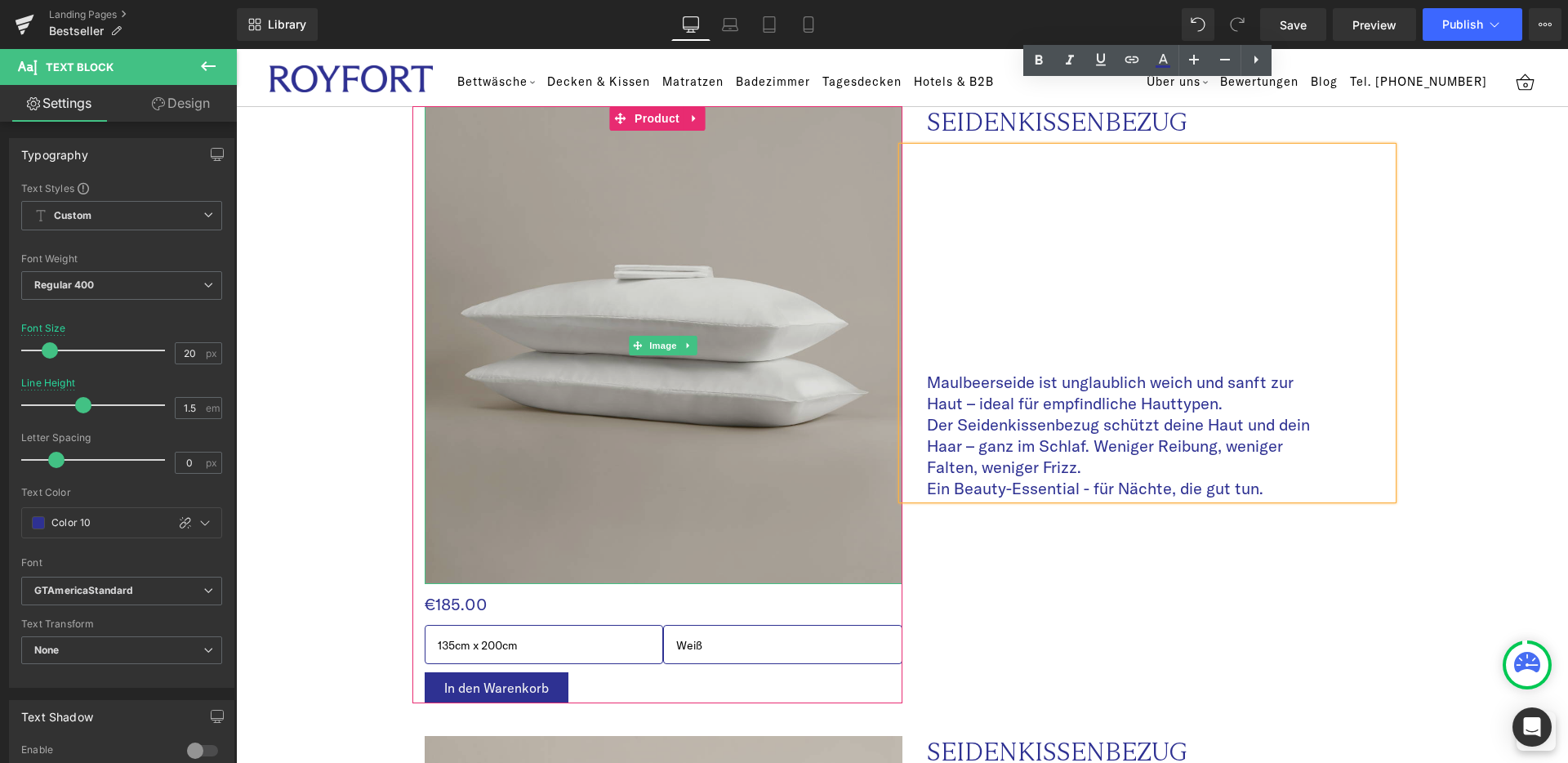
scroll to position [1670, 0]
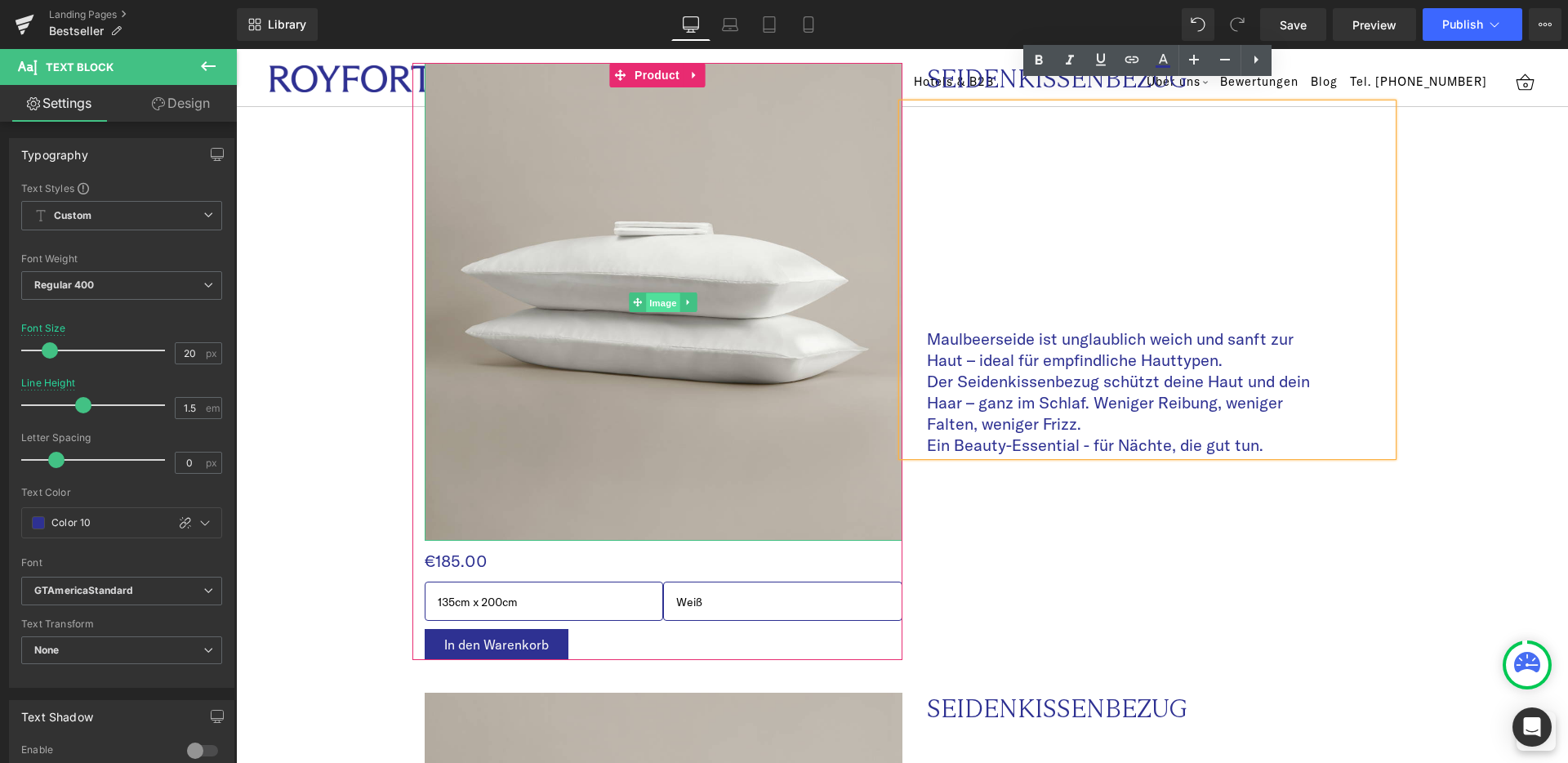
click at [656, 293] on span "Image" at bounding box center [663, 302] width 34 height 19
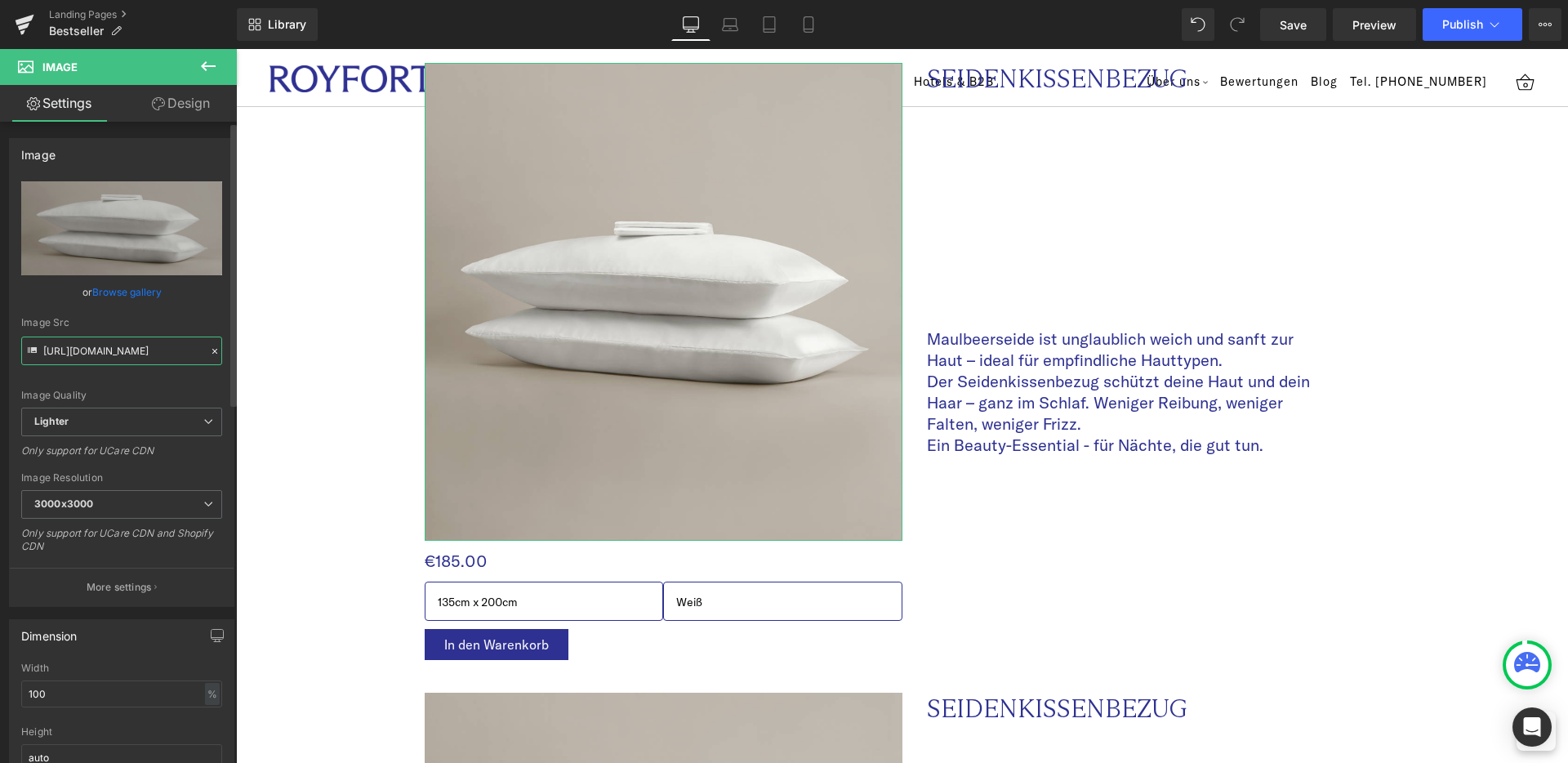
click at [107, 353] on input "[URL][DOMAIN_NAME]" at bounding box center [121, 351] width 201 height 29
click at [209, 353] on icon at bounding box center [215, 352] width 12 height 12
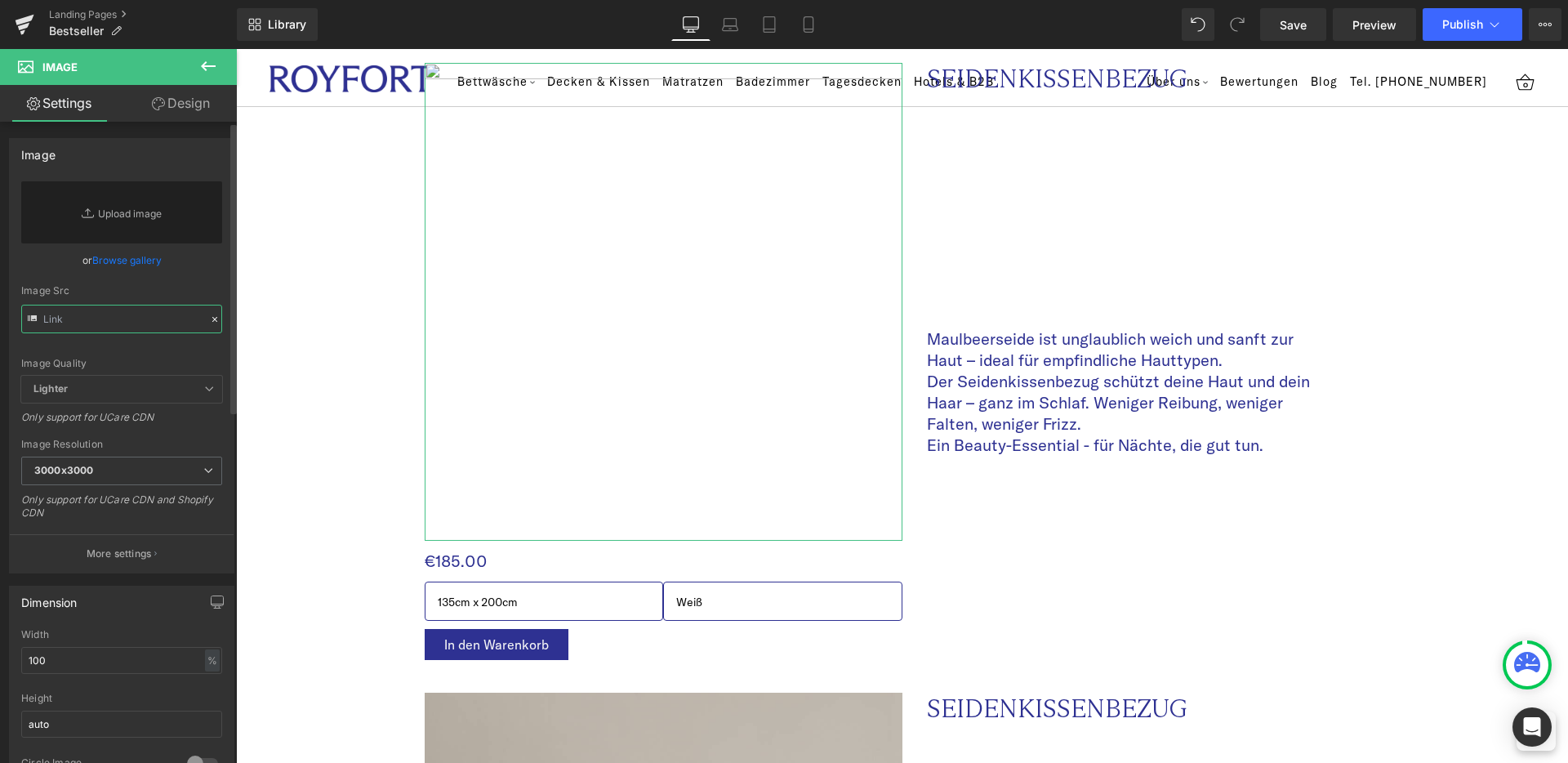
click at [108, 319] on input "text" at bounding box center [121, 319] width 201 height 29
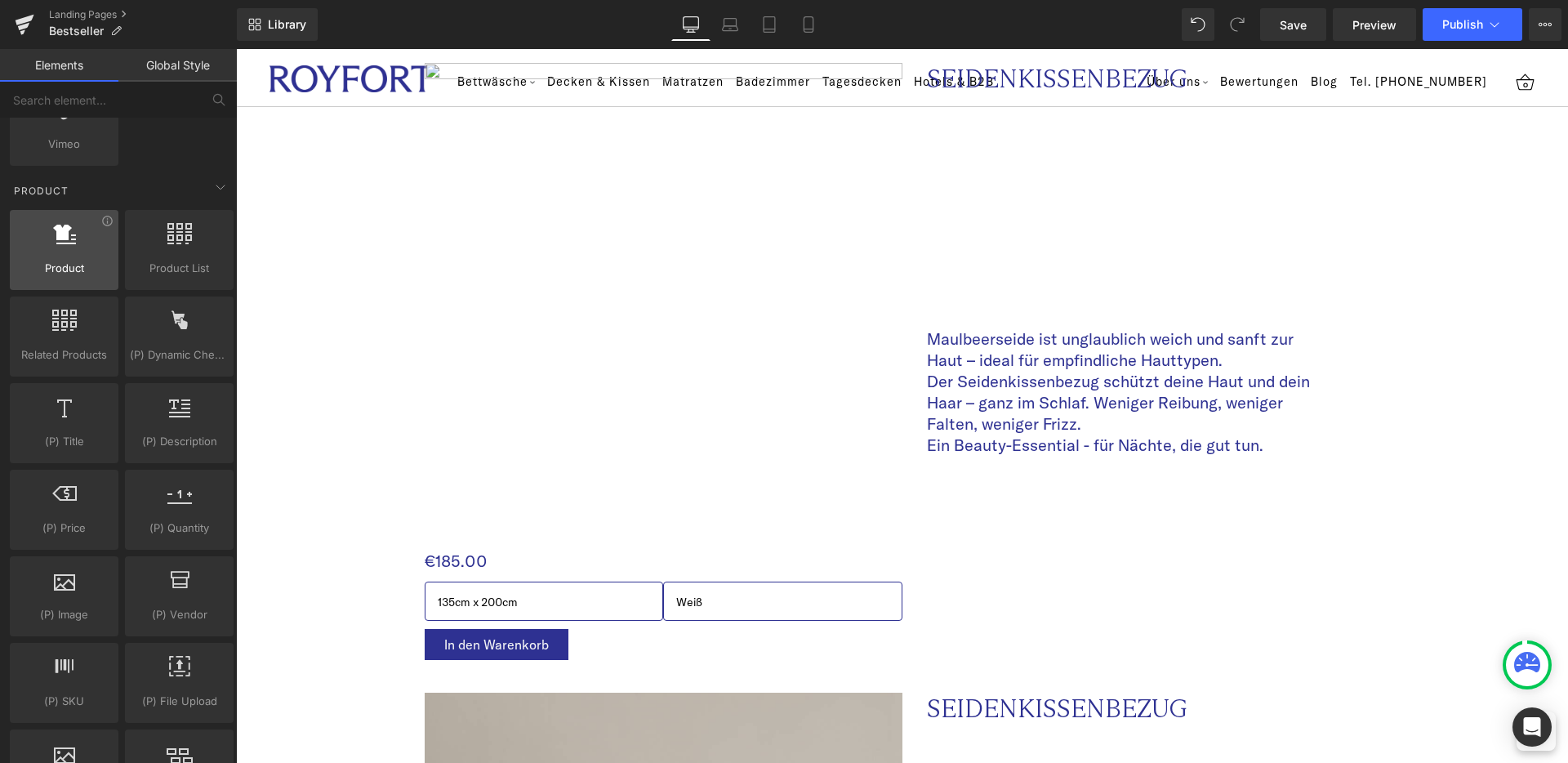
scroll to position [1346, 0]
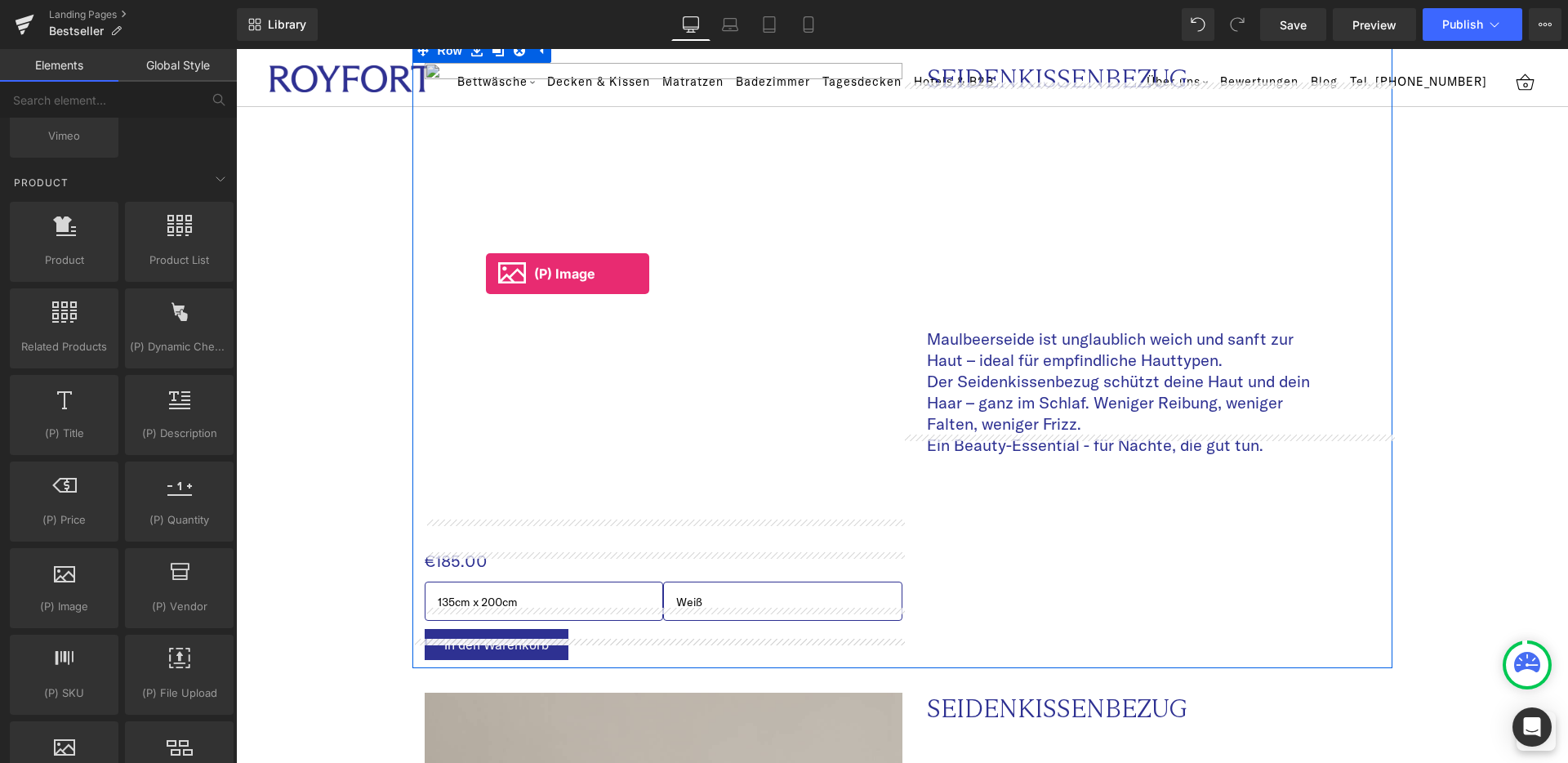
drag, startPoint x: 303, startPoint y: 632, endPoint x: 486, endPoint y: 274, distance: 402.1
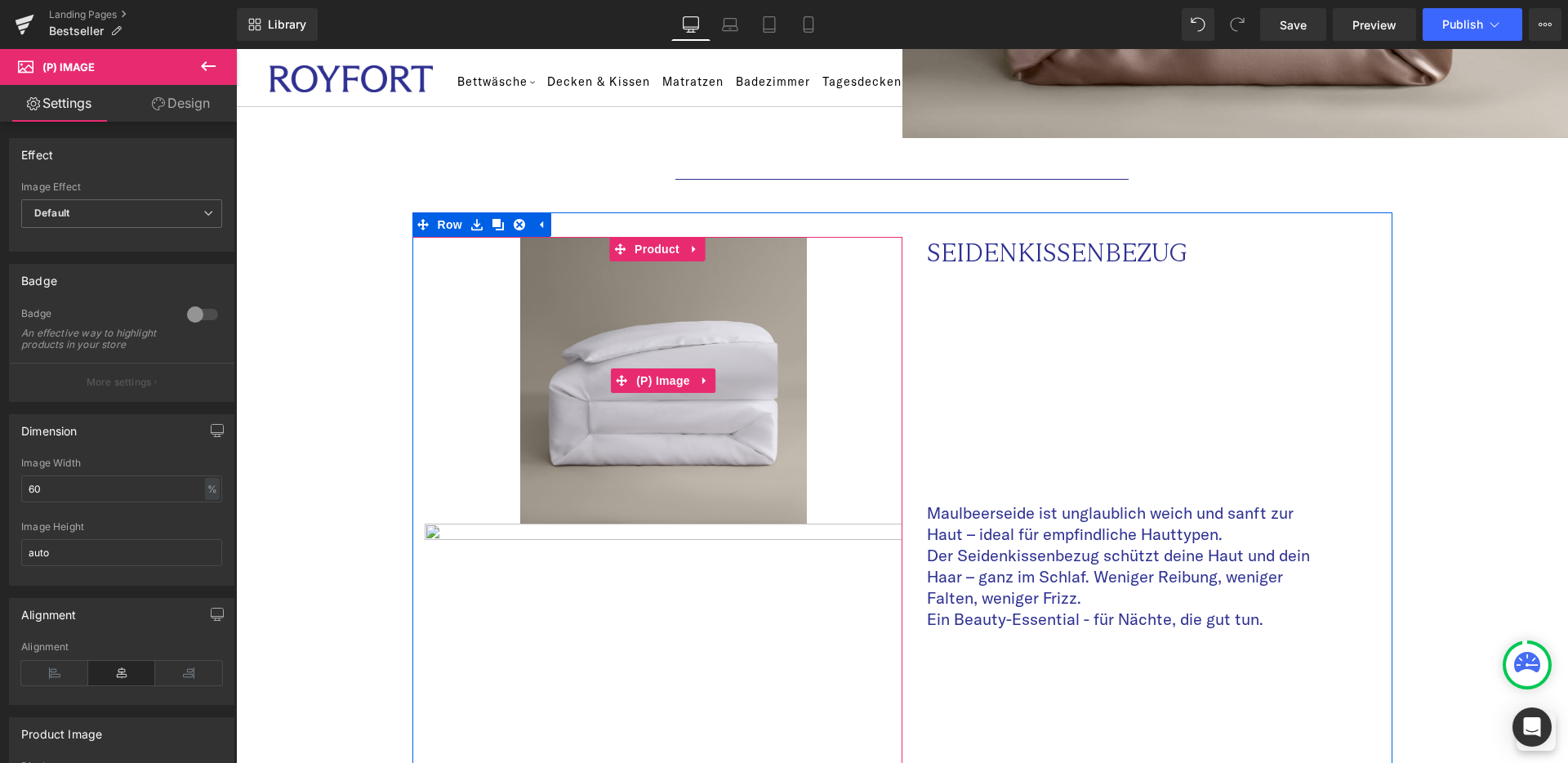
scroll to position [1478, 0]
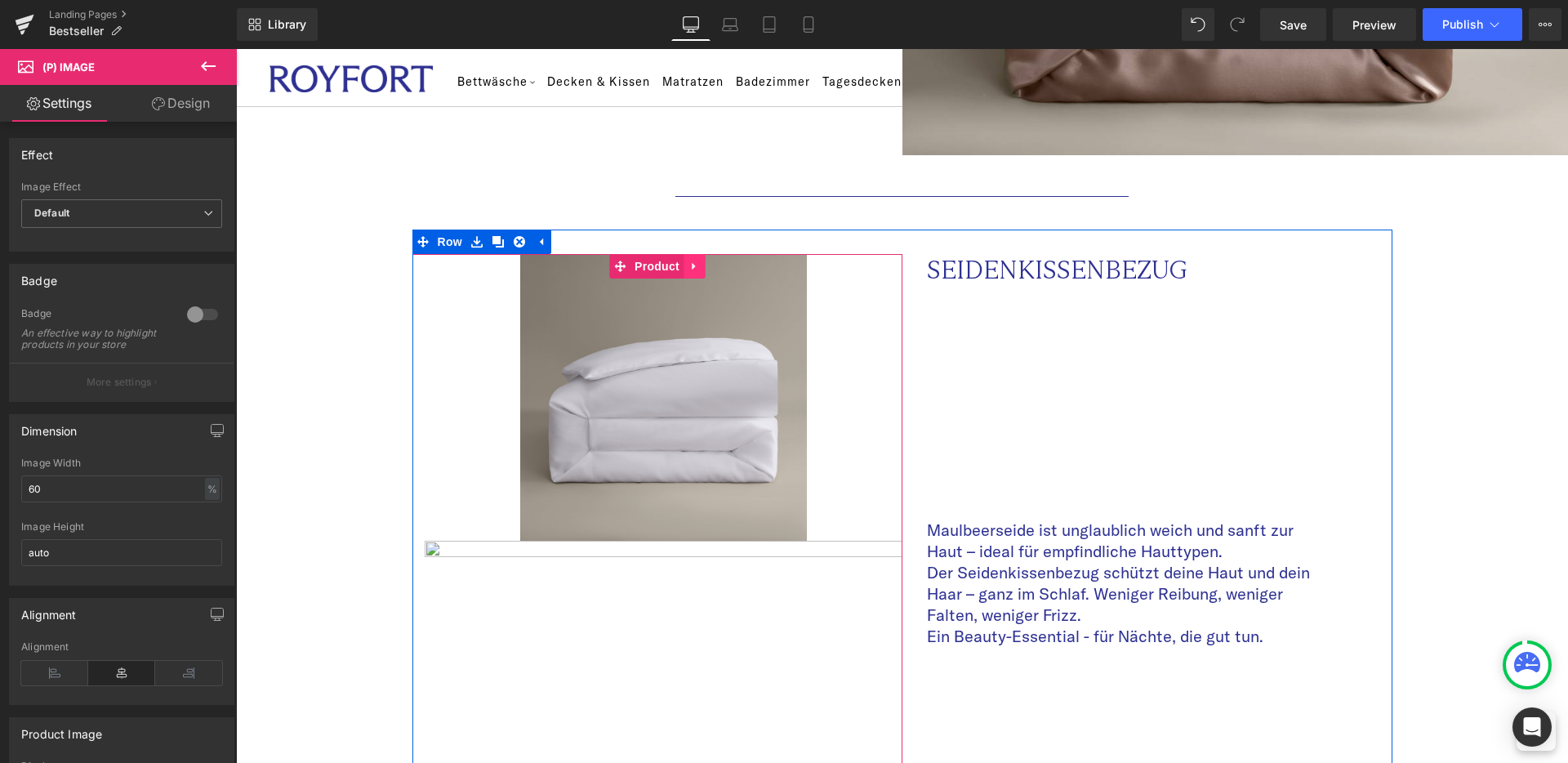
click at [692, 263] on icon at bounding box center [694, 266] width 3 height 8
click at [710, 261] on icon at bounding box center [705, 267] width 12 height 13
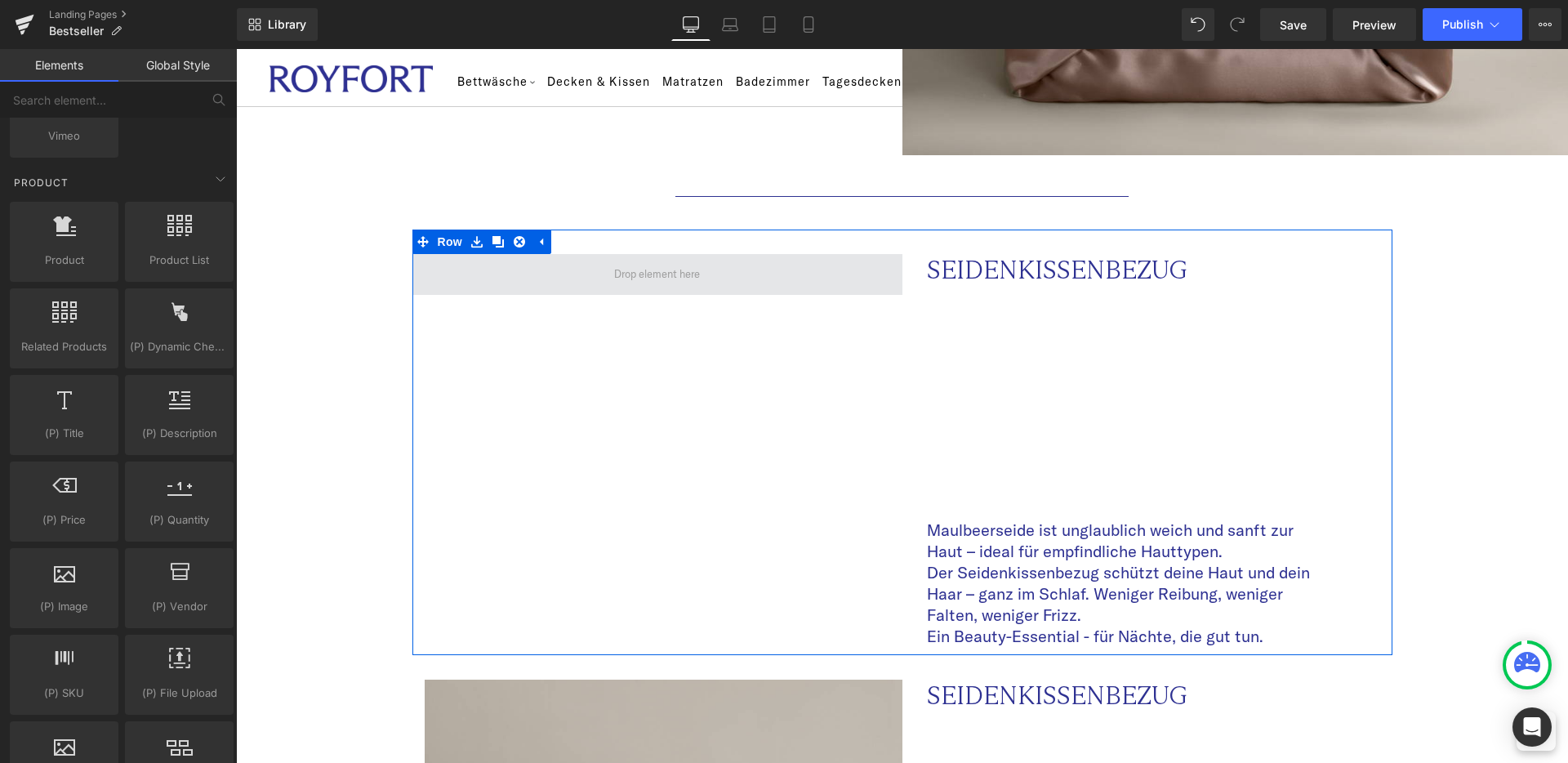
click at [624, 263] on span at bounding box center [657, 274] width 97 height 24
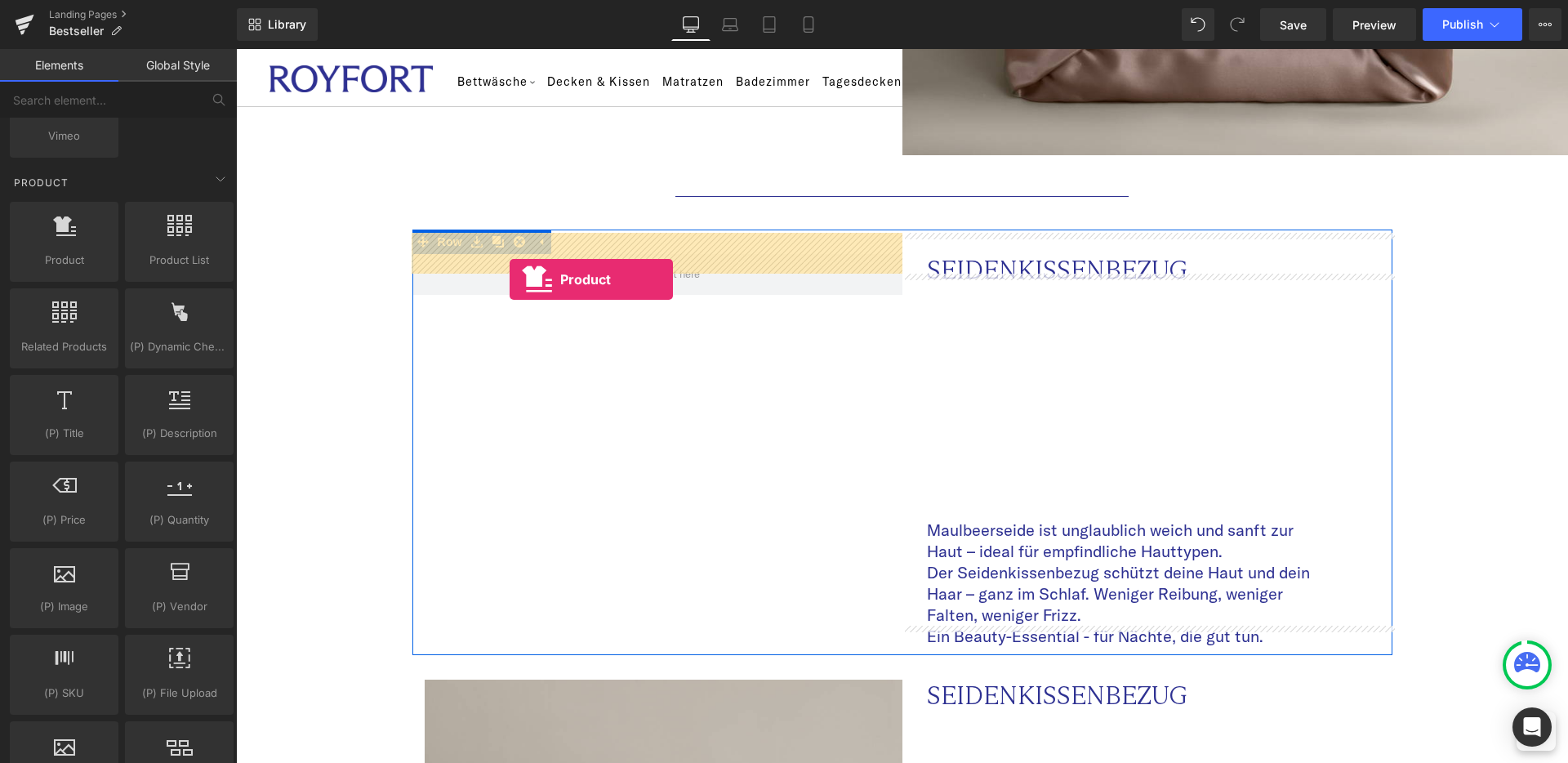
drag, startPoint x: 305, startPoint y: 298, endPoint x: 509, endPoint y: 280, distance: 204.8
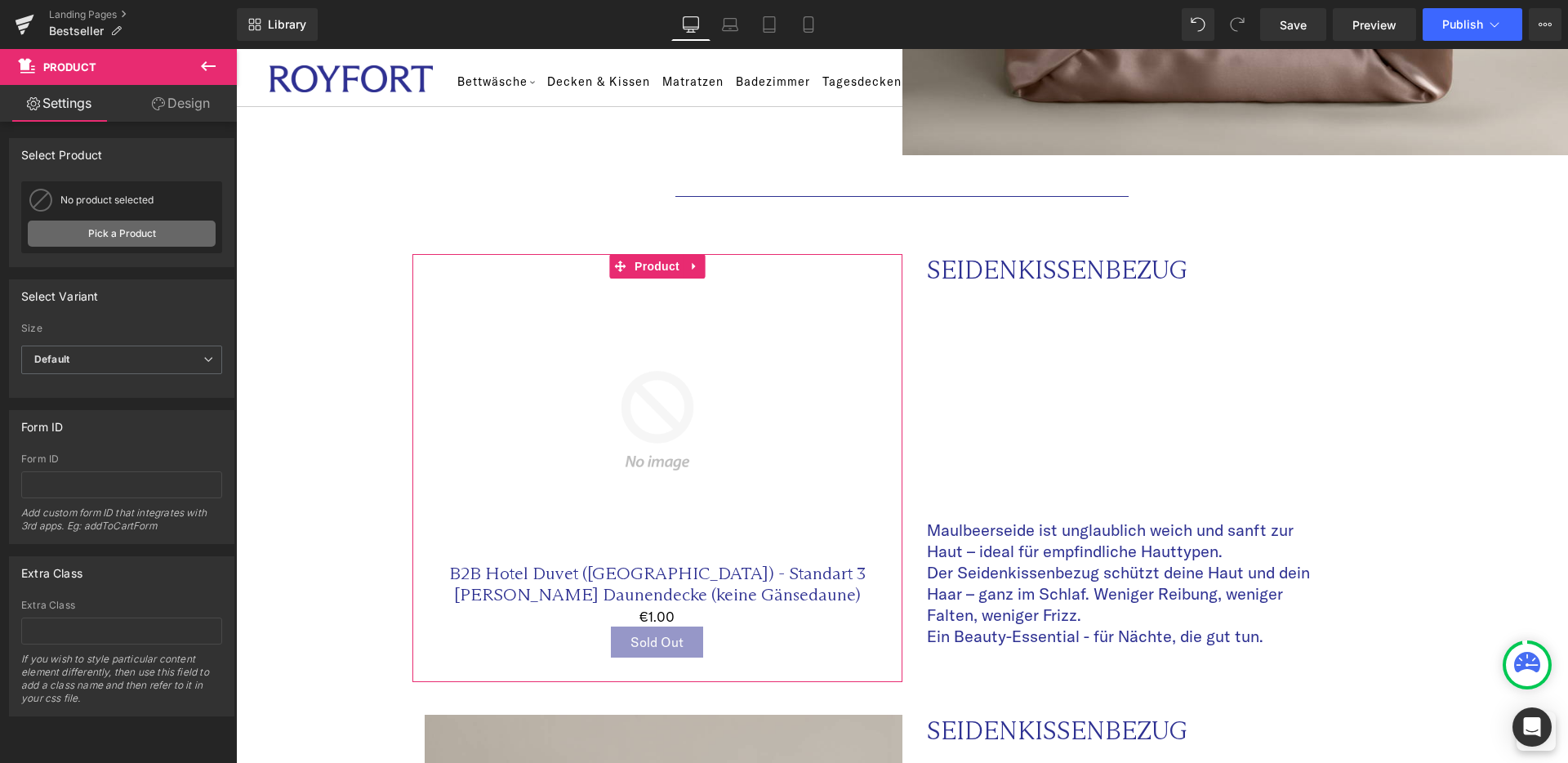
click at [104, 223] on link "Pick a Product" at bounding box center [122, 233] width 188 height 26
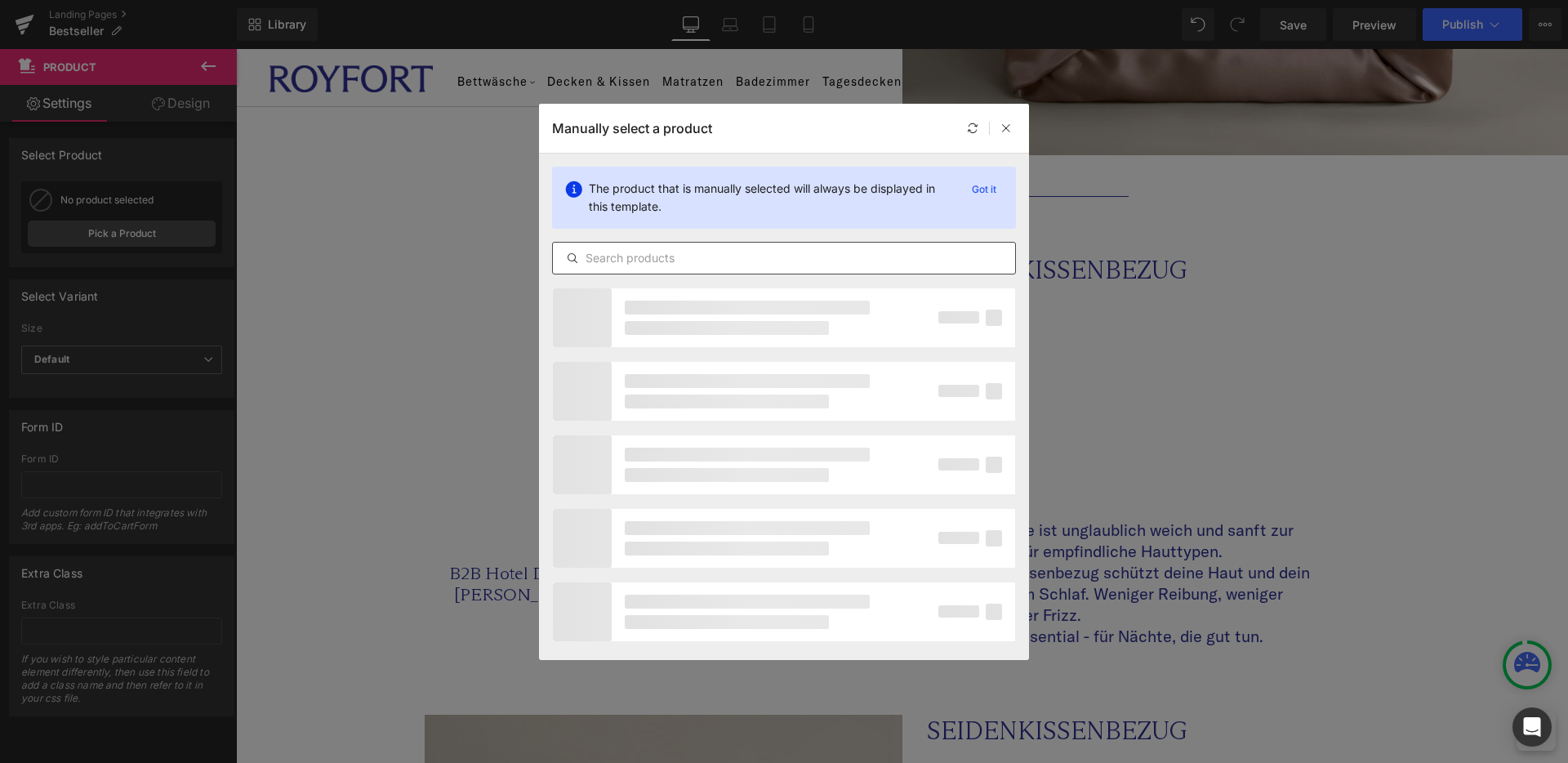
click at [662, 263] on input "text" at bounding box center [784, 258] width 462 height 19
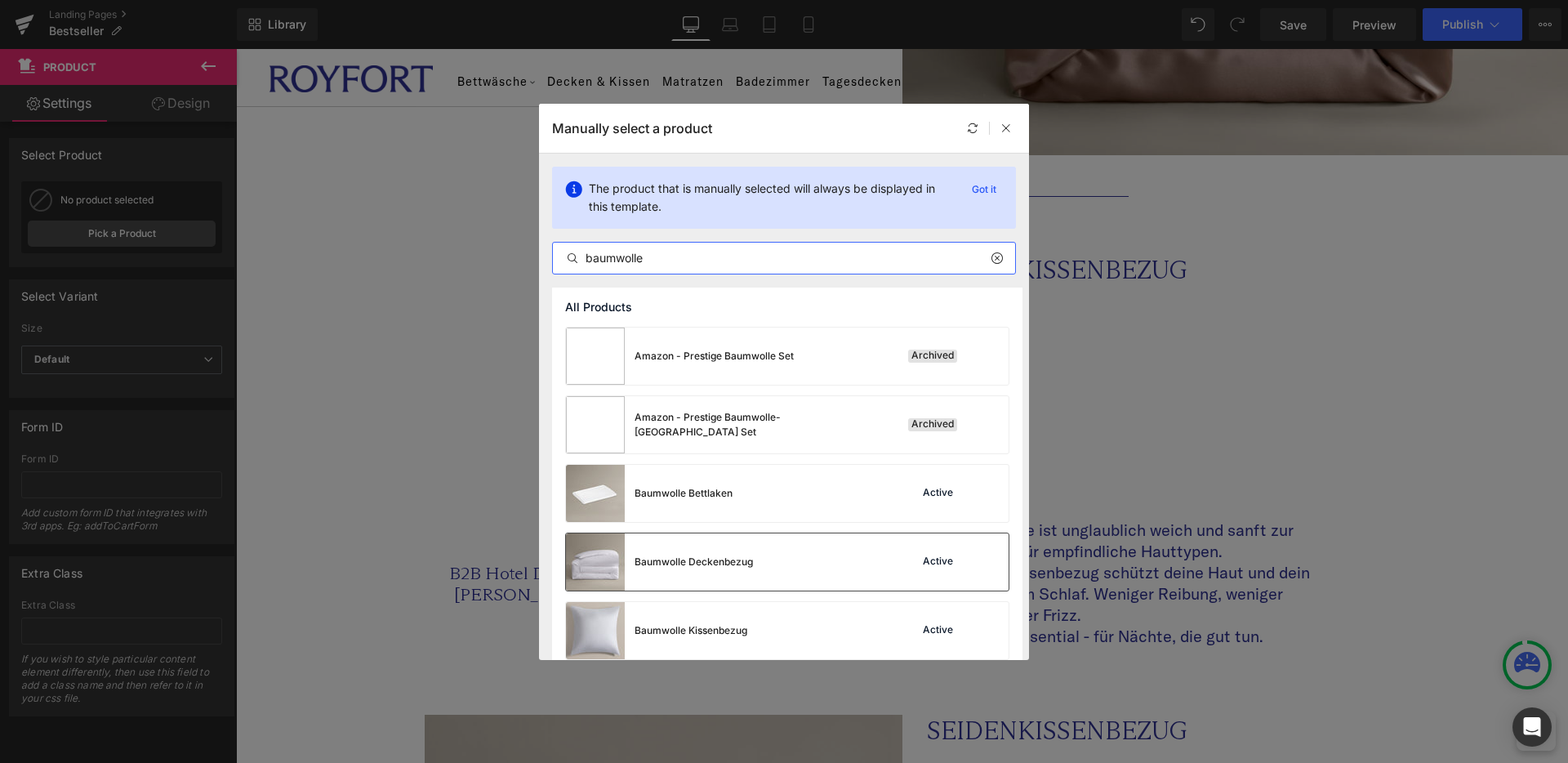
type input "baumwolle"
click at [757, 547] on div "Baumwolle Deckenbezug Active" at bounding box center [788, 562] width 443 height 57
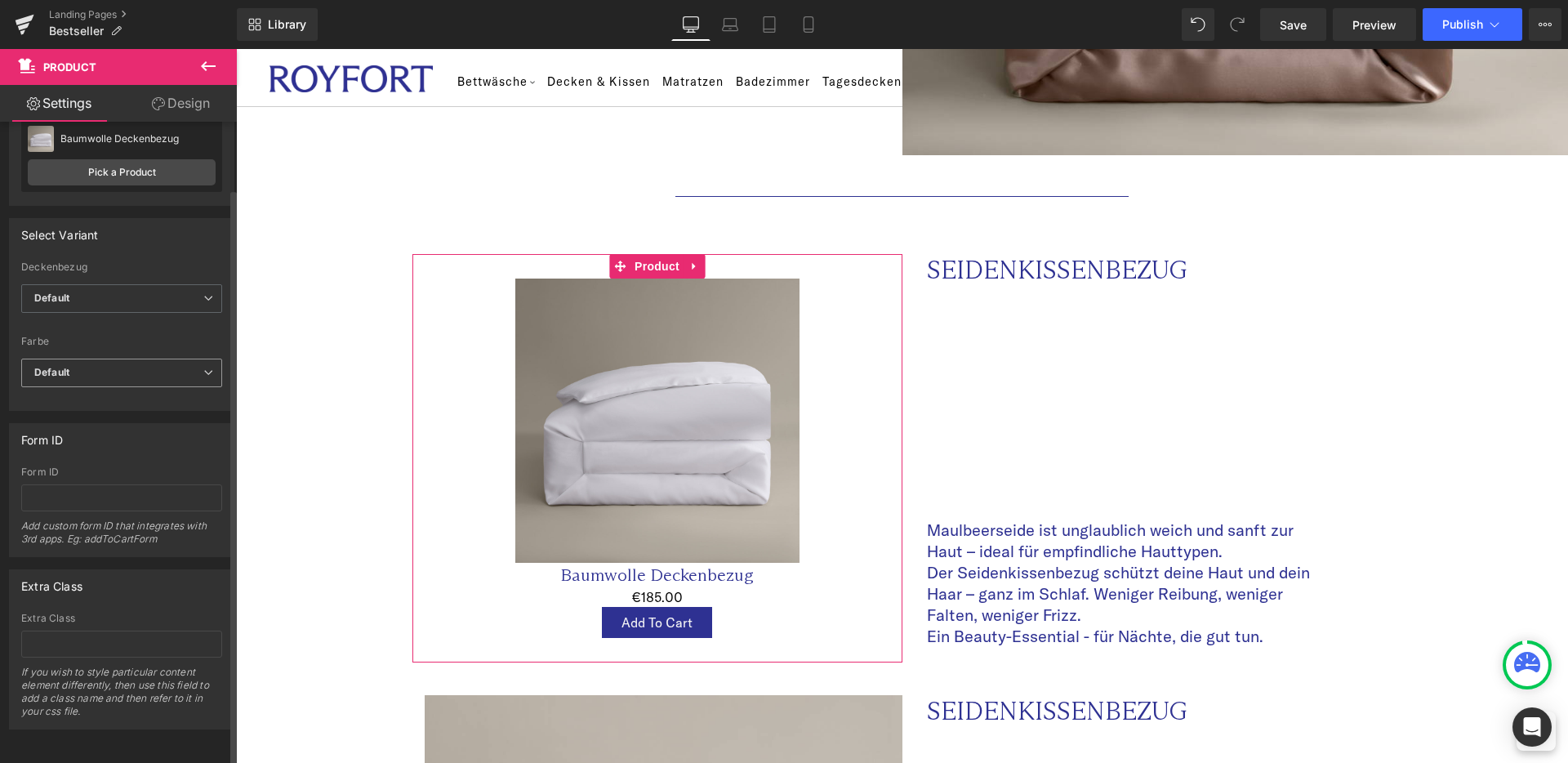
scroll to position [0, 0]
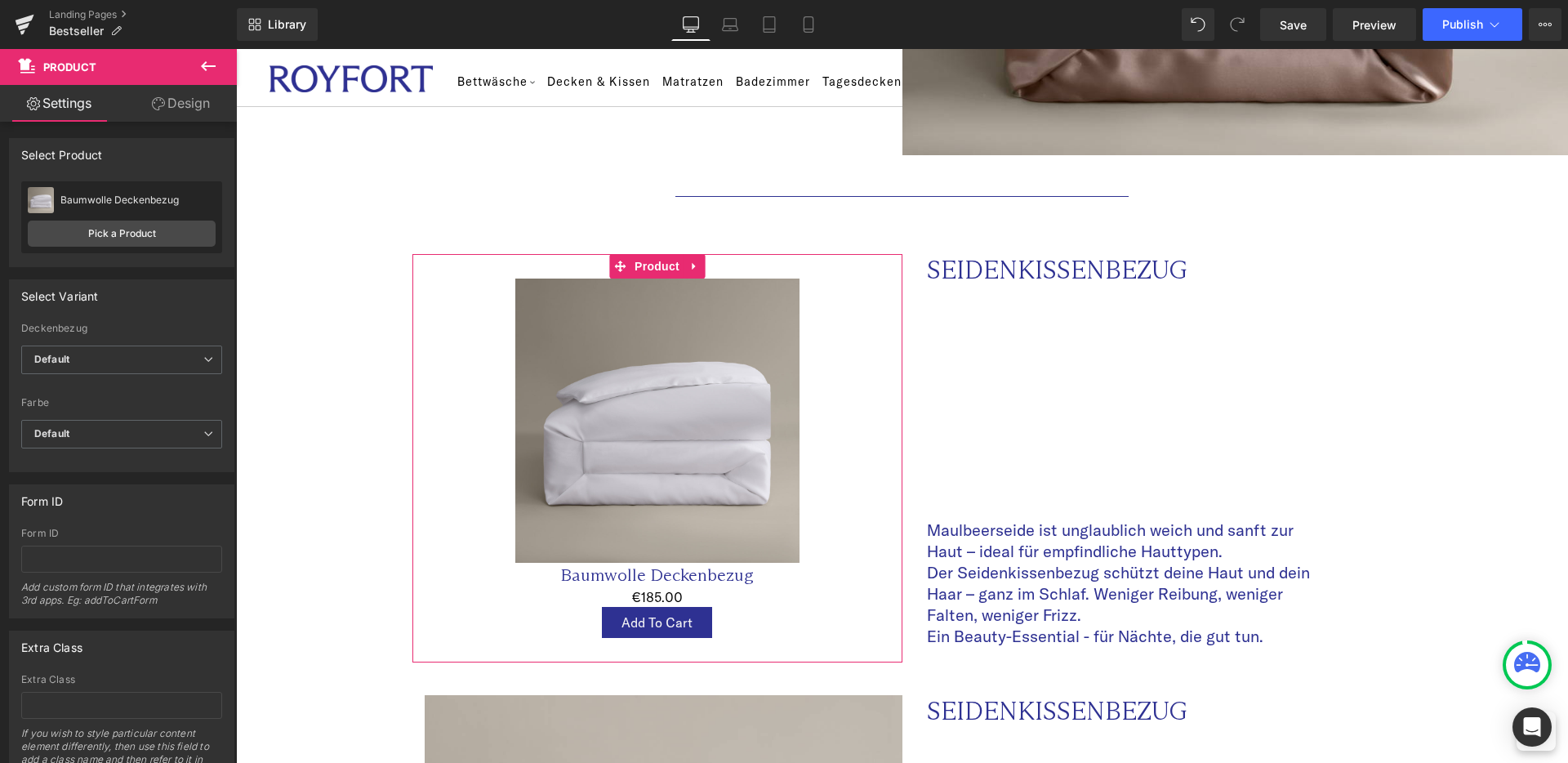
click at [160, 107] on icon at bounding box center [159, 104] width 13 height 13
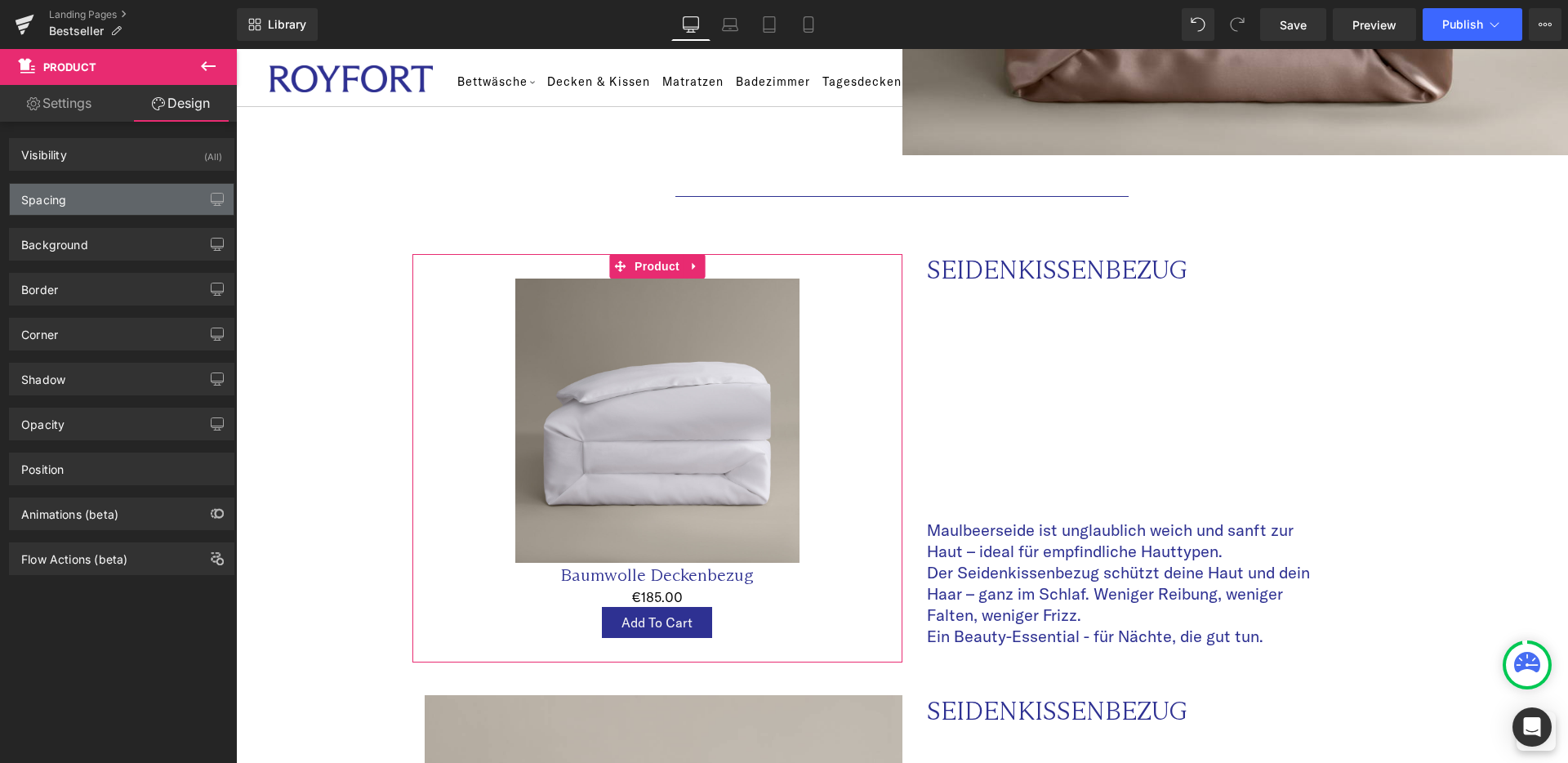
click at [86, 197] on div "Spacing" at bounding box center [122, 199] width 224 height 31
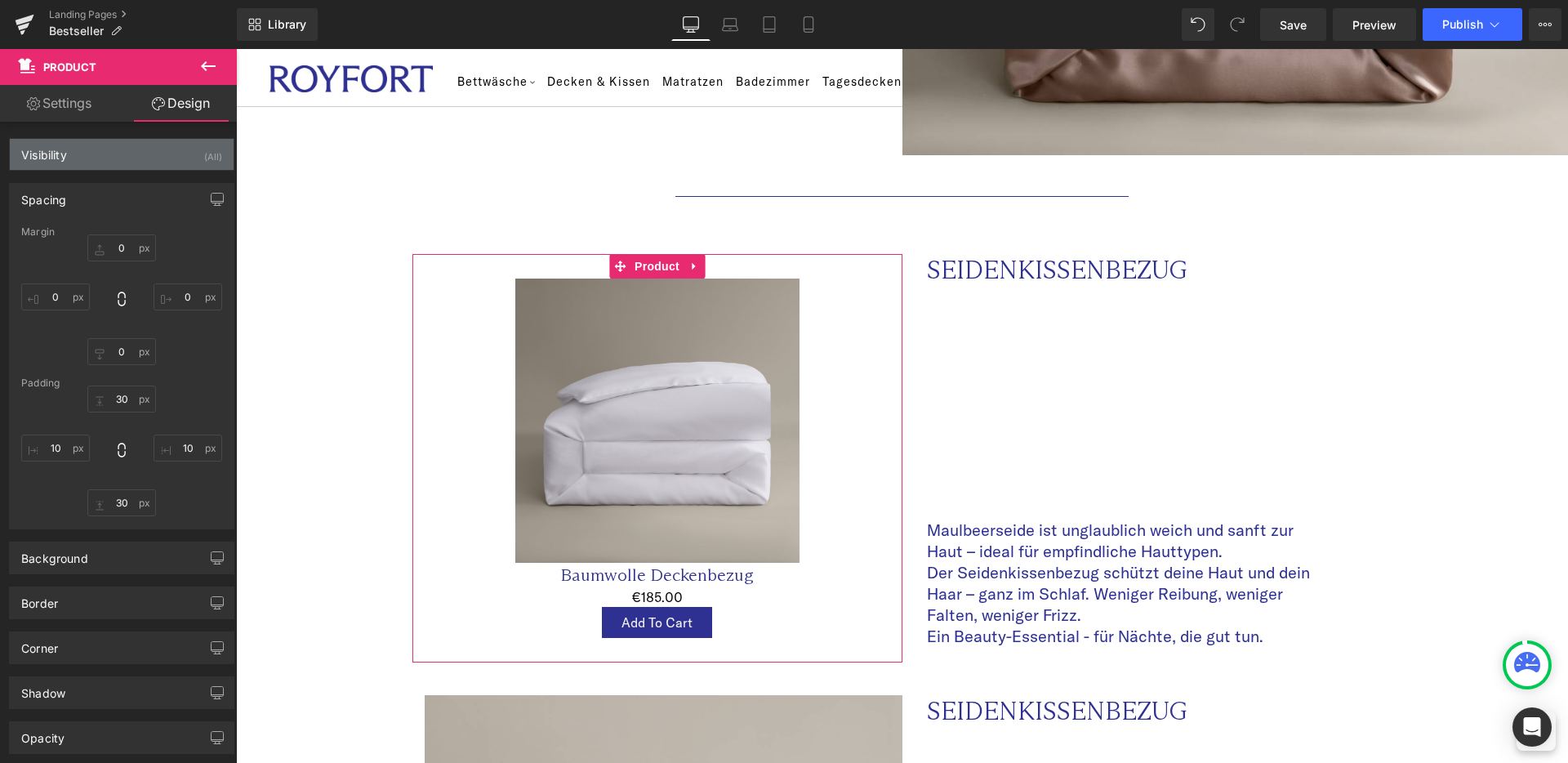
click at [110, 168] on div "Visibility (All)" at bounding box center [122, 154] width 224 height 31
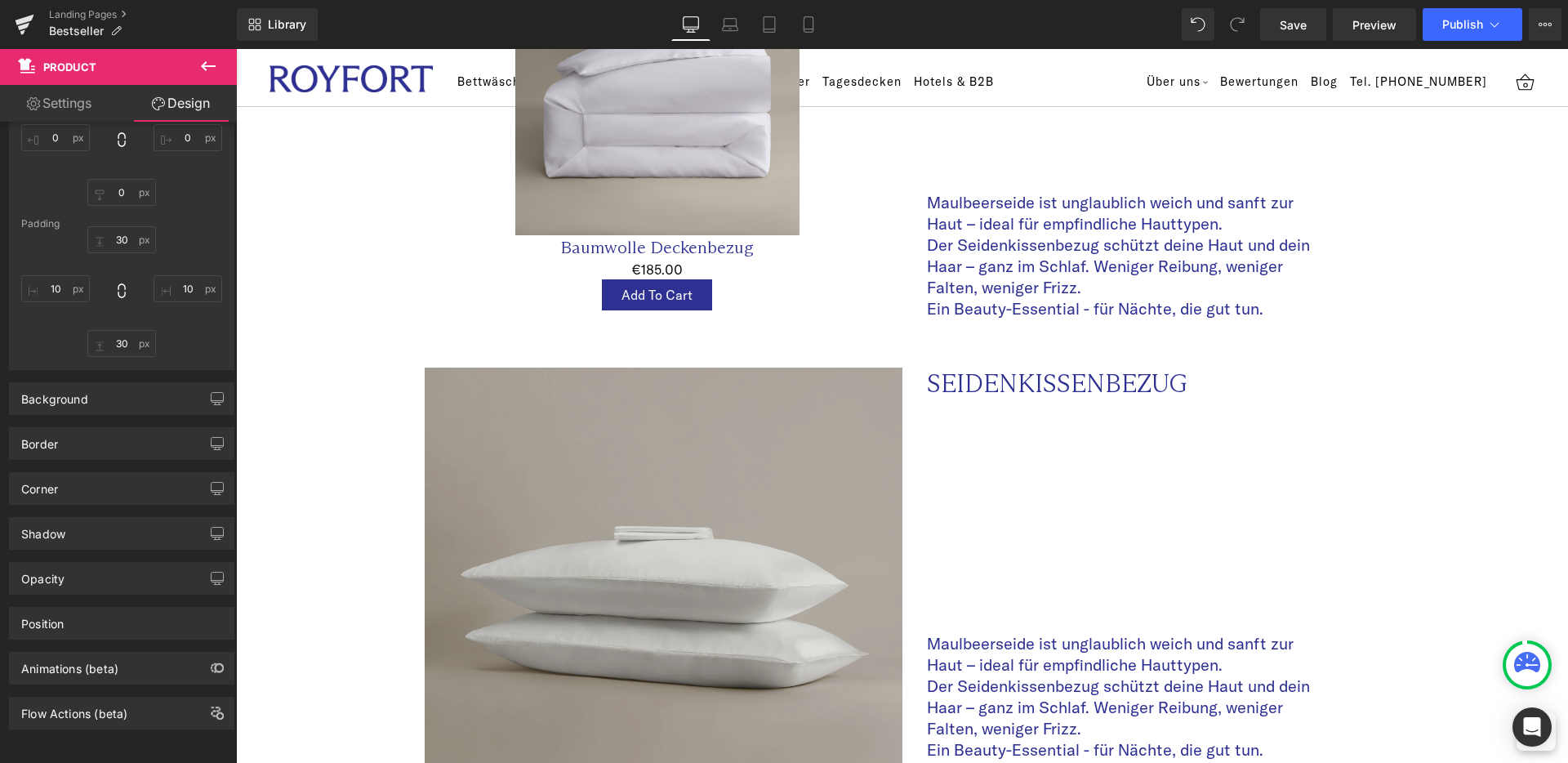
scroll to position [1840, 0]
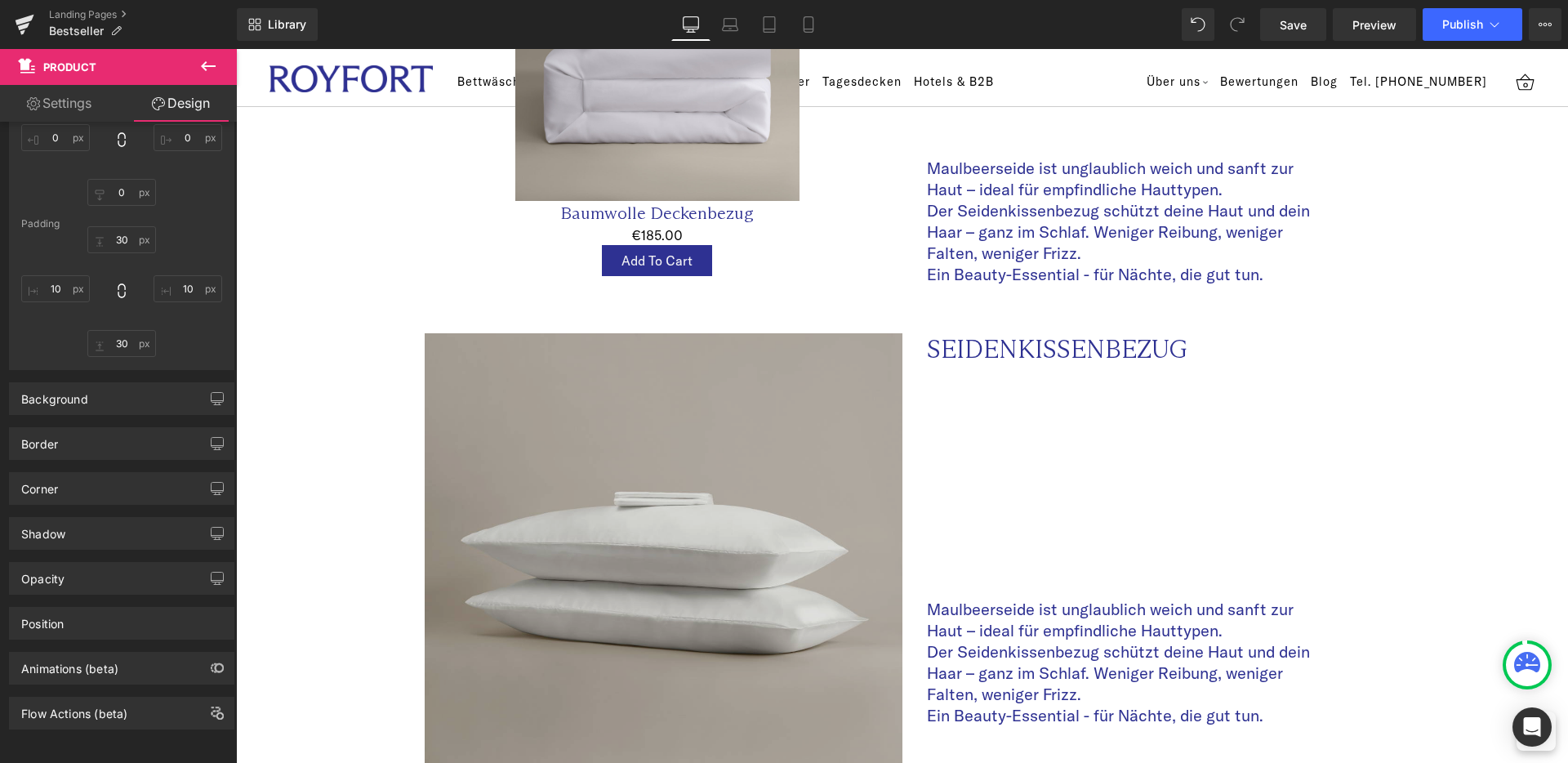
click at [544, 475] on img at bounding box center [664, 572] width 478 height 478
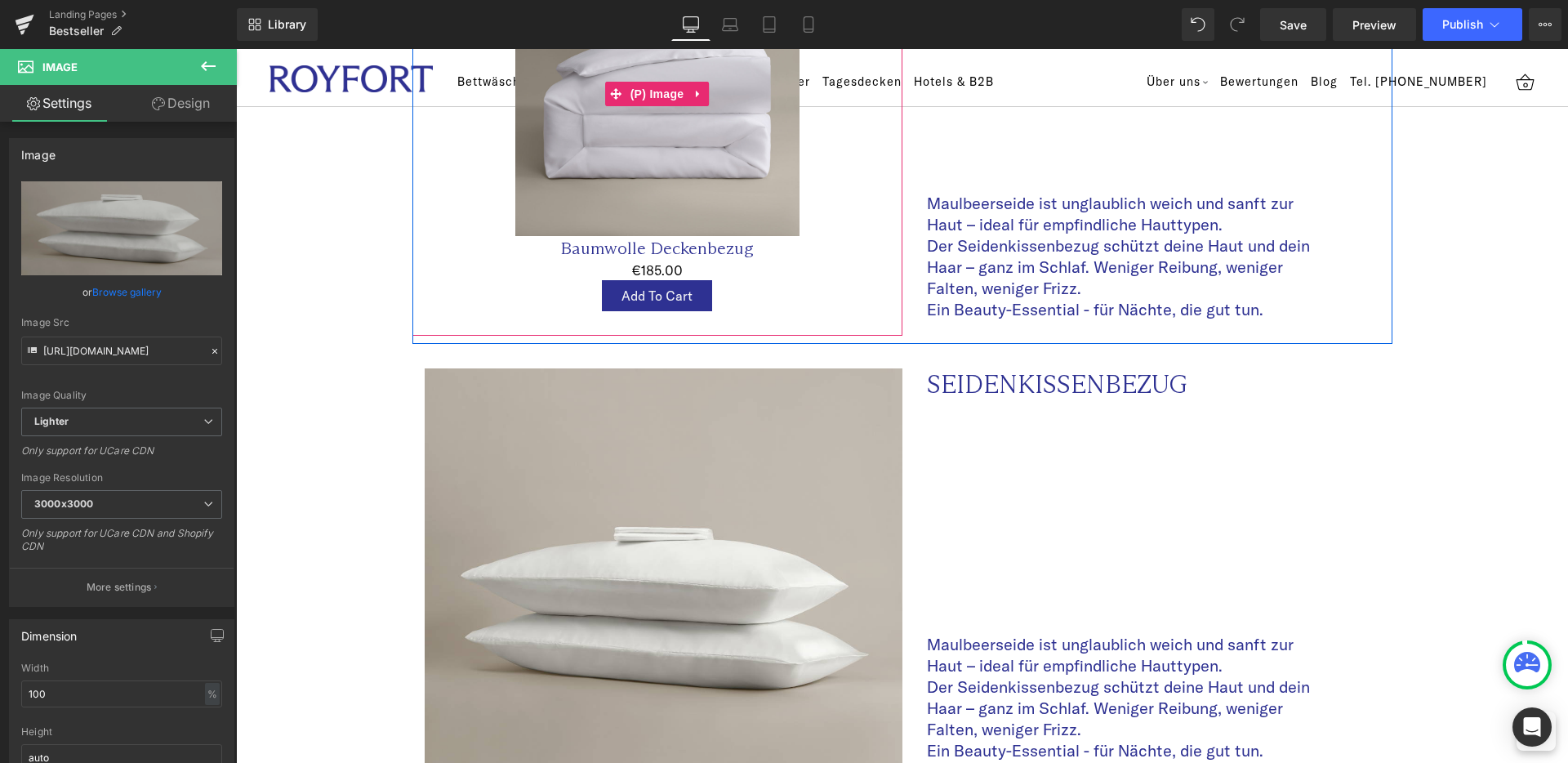
scroll to position [1805, 0]
click at [617, 153] on img at bounding box center [657, 95] width 284 height 285
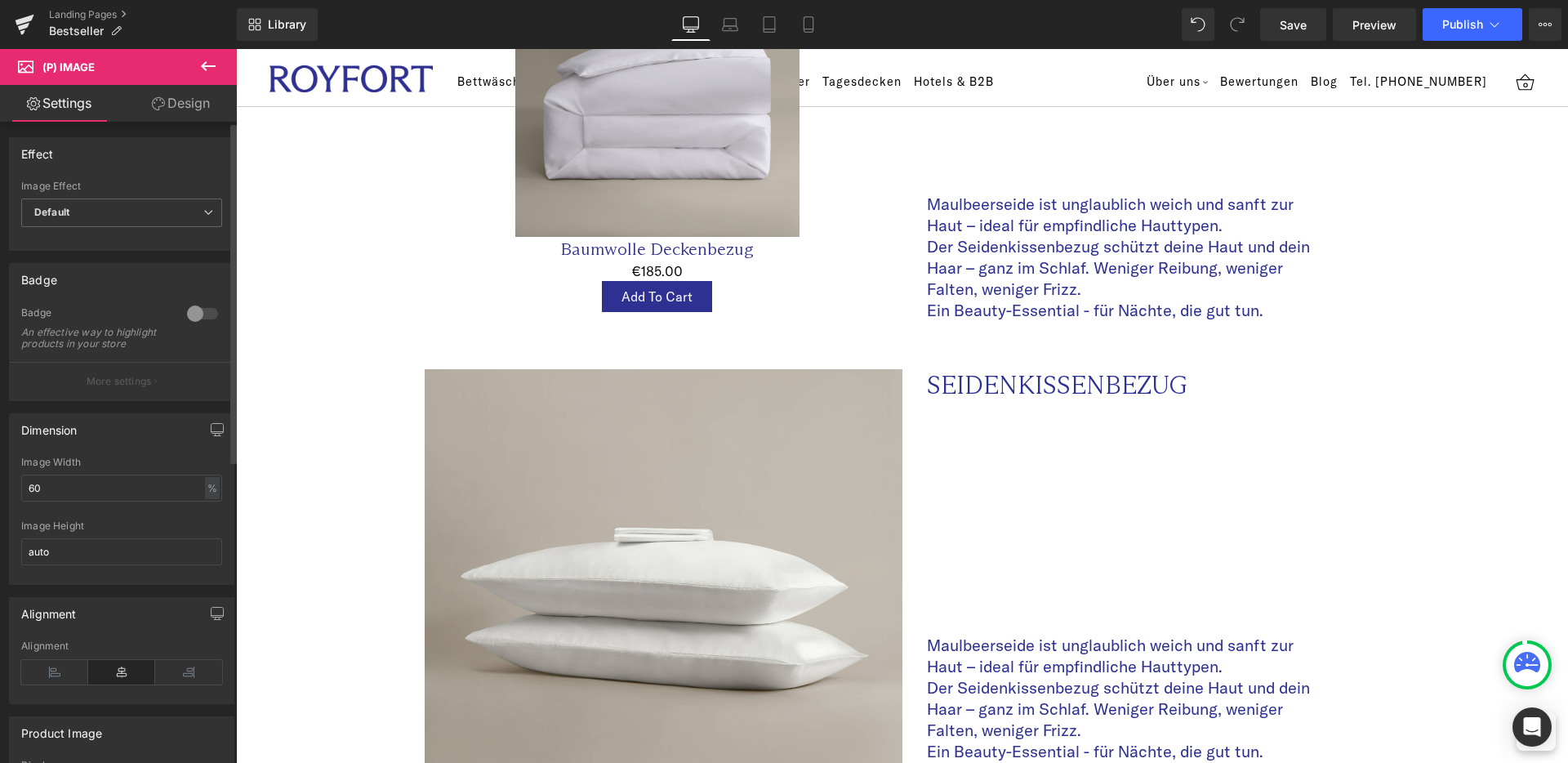
scroll to position [0, 0]
click at [73, 217] on span "Default" at bounding box center [121, 214] width 201 height 29
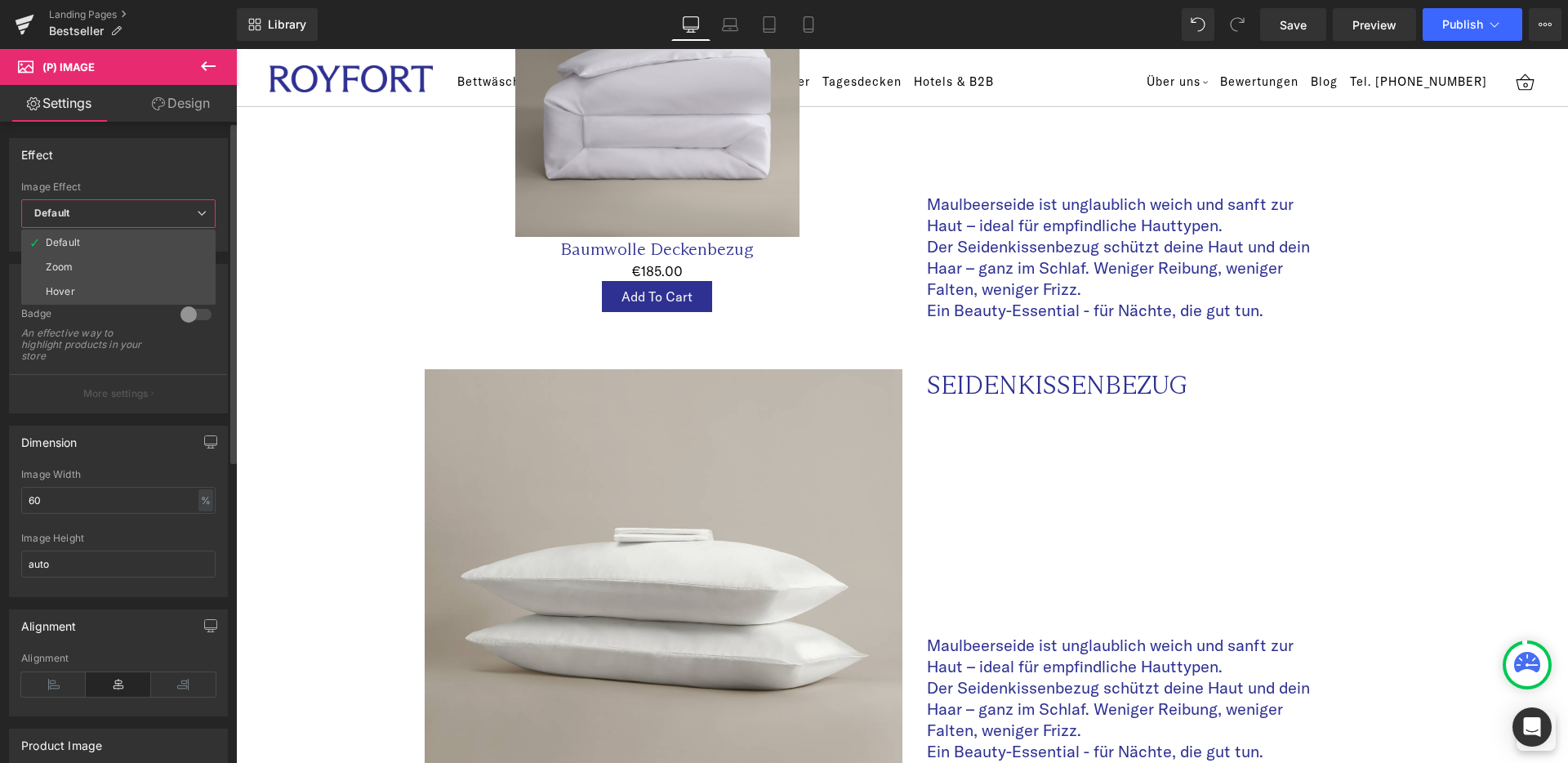
click at [73, 217] on span "Default" at bounding box center [118, 214] width 195 height 29
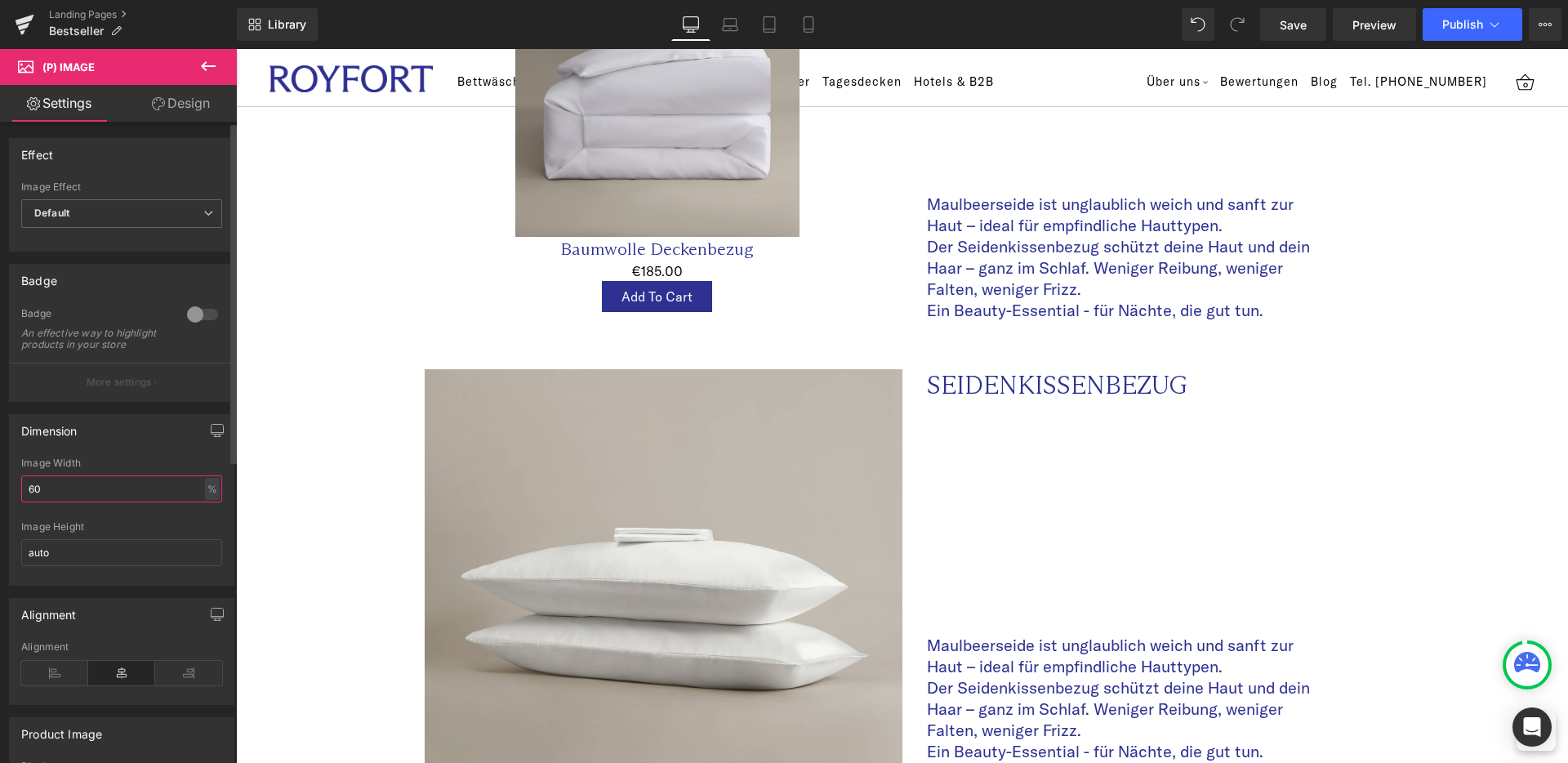
drag, startPoint x: 72, startPoint y: 499, endPoint x: 31, endPoint y: 492, distance: 41.6
click at [31, 492] on input "60" at bounding box center [121, 489] width 201 height 27
type input "300"
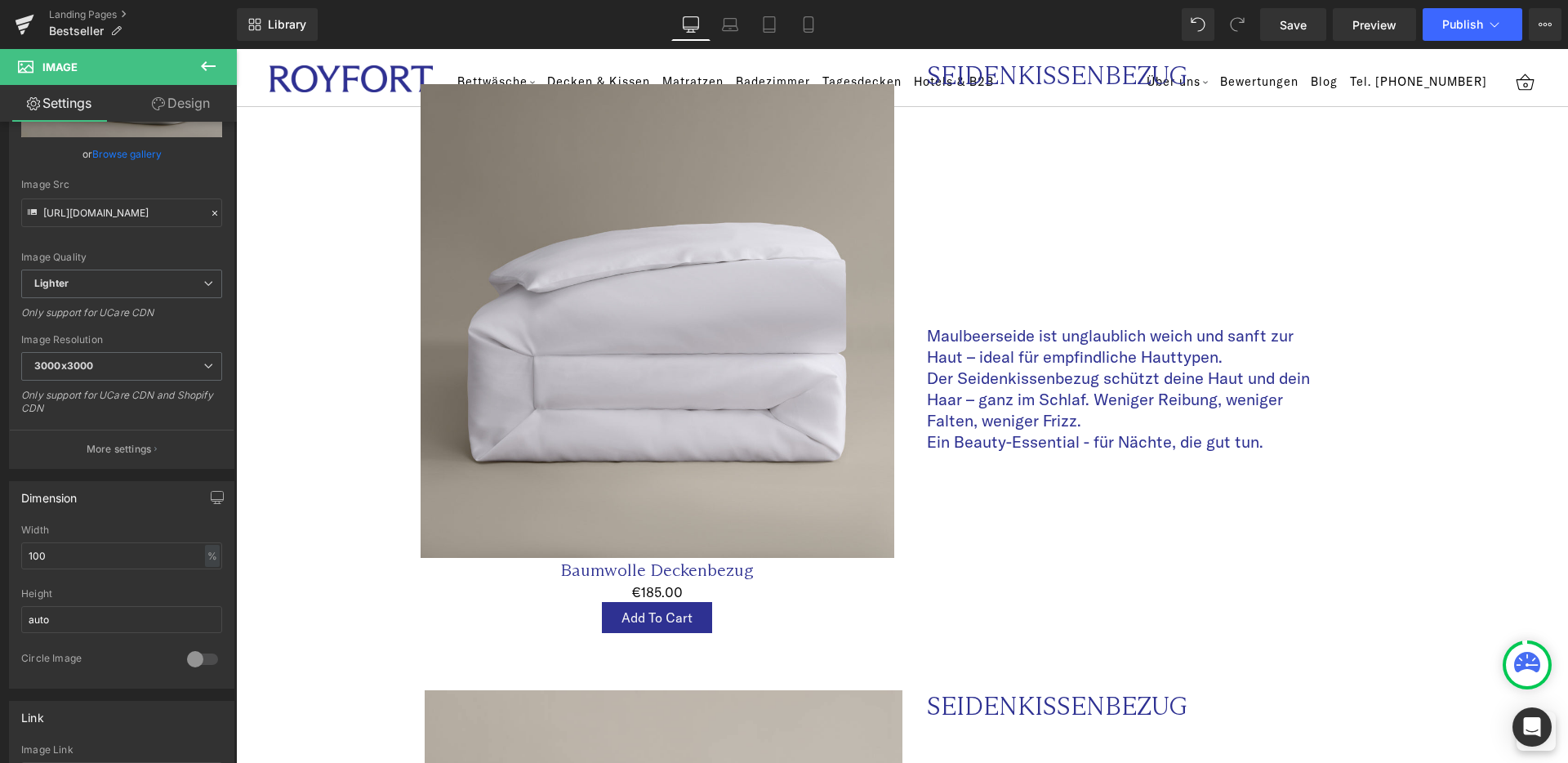
scroll to position [1664, 0]
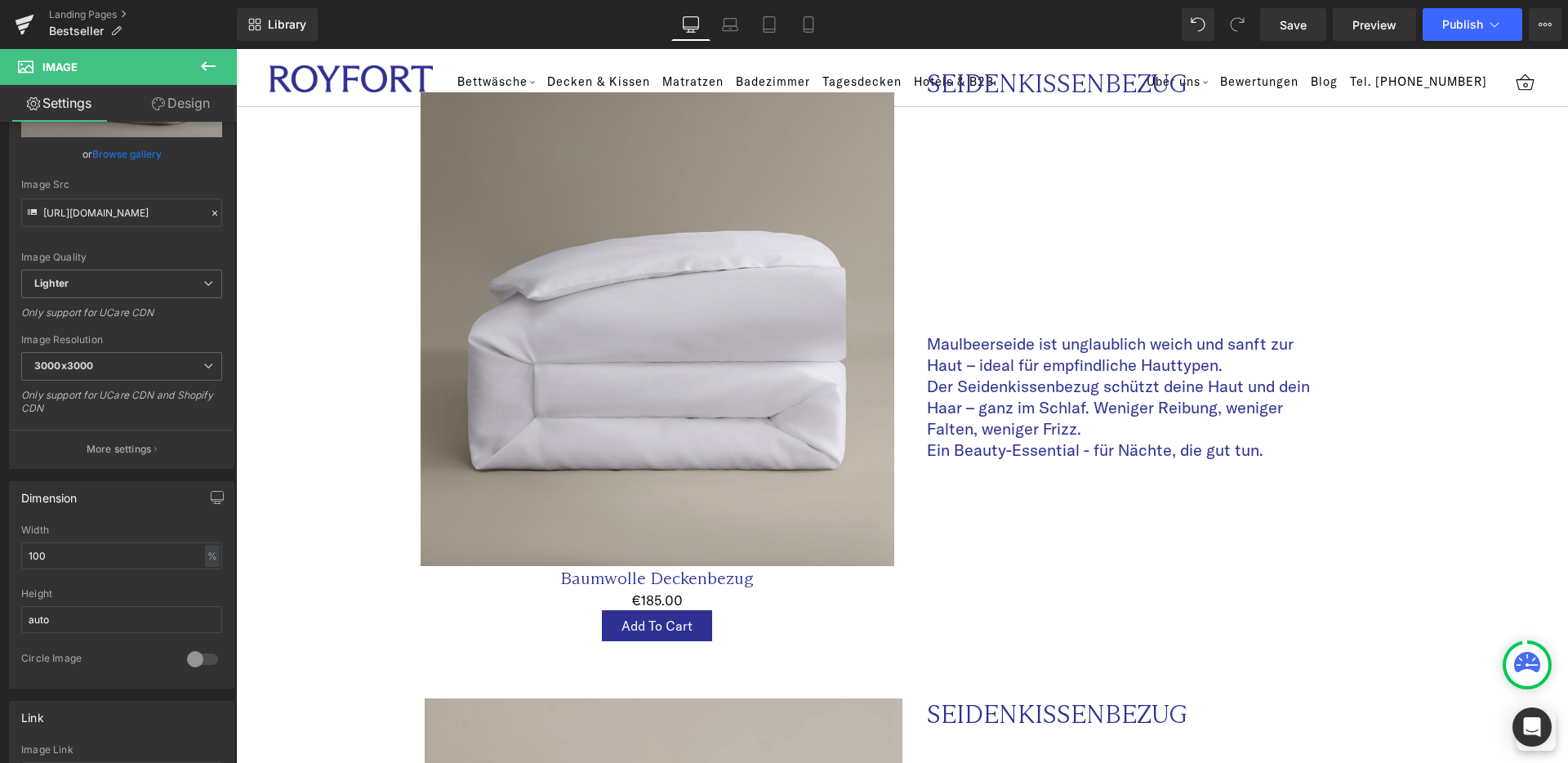
click at [675, 428] on img at bounding box center [657, 329] width 474 height 474
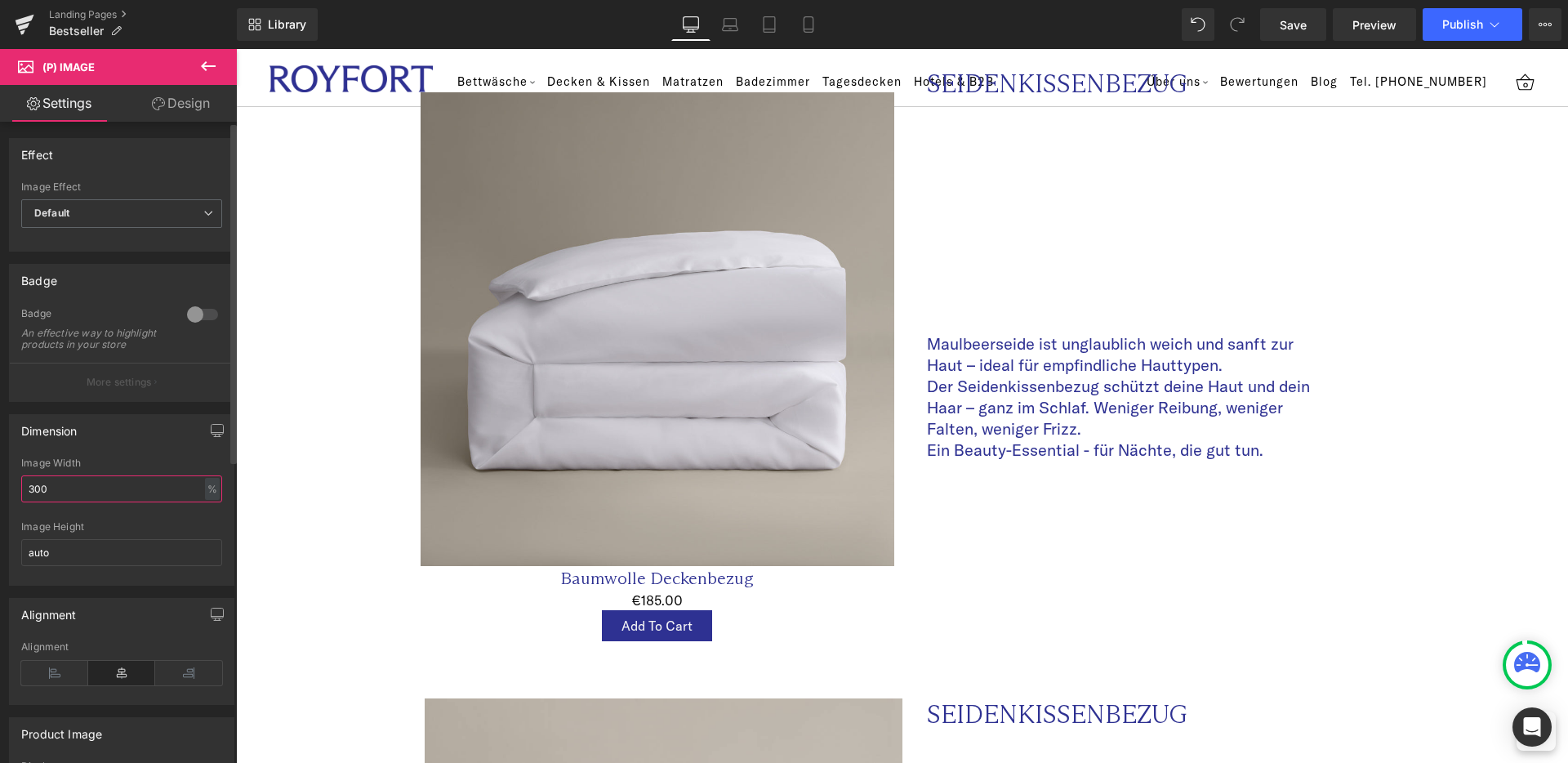
click at [49, 496] on input "300" at bounding box center [121, 489] width 201 height 27
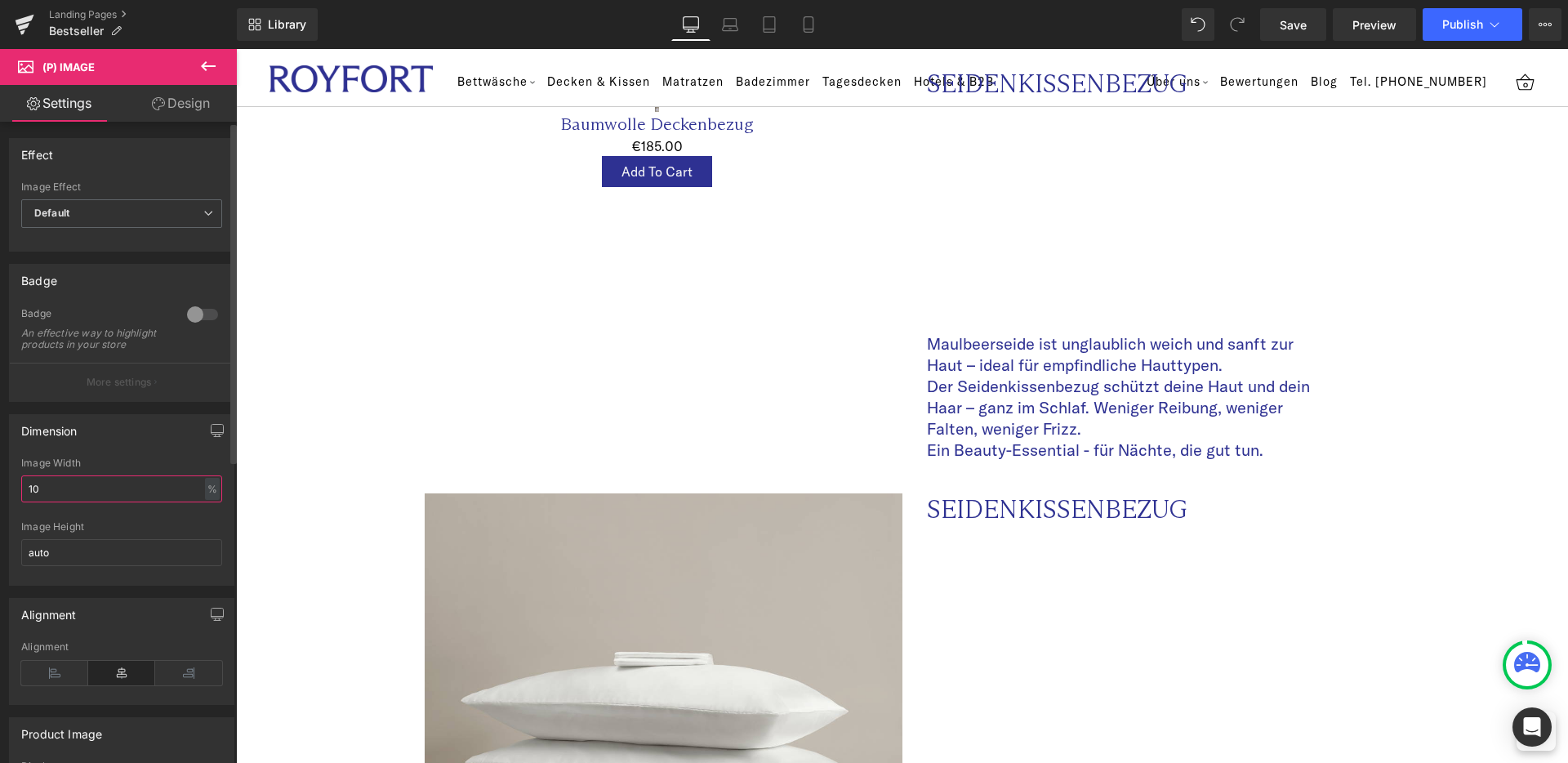
type input "100"
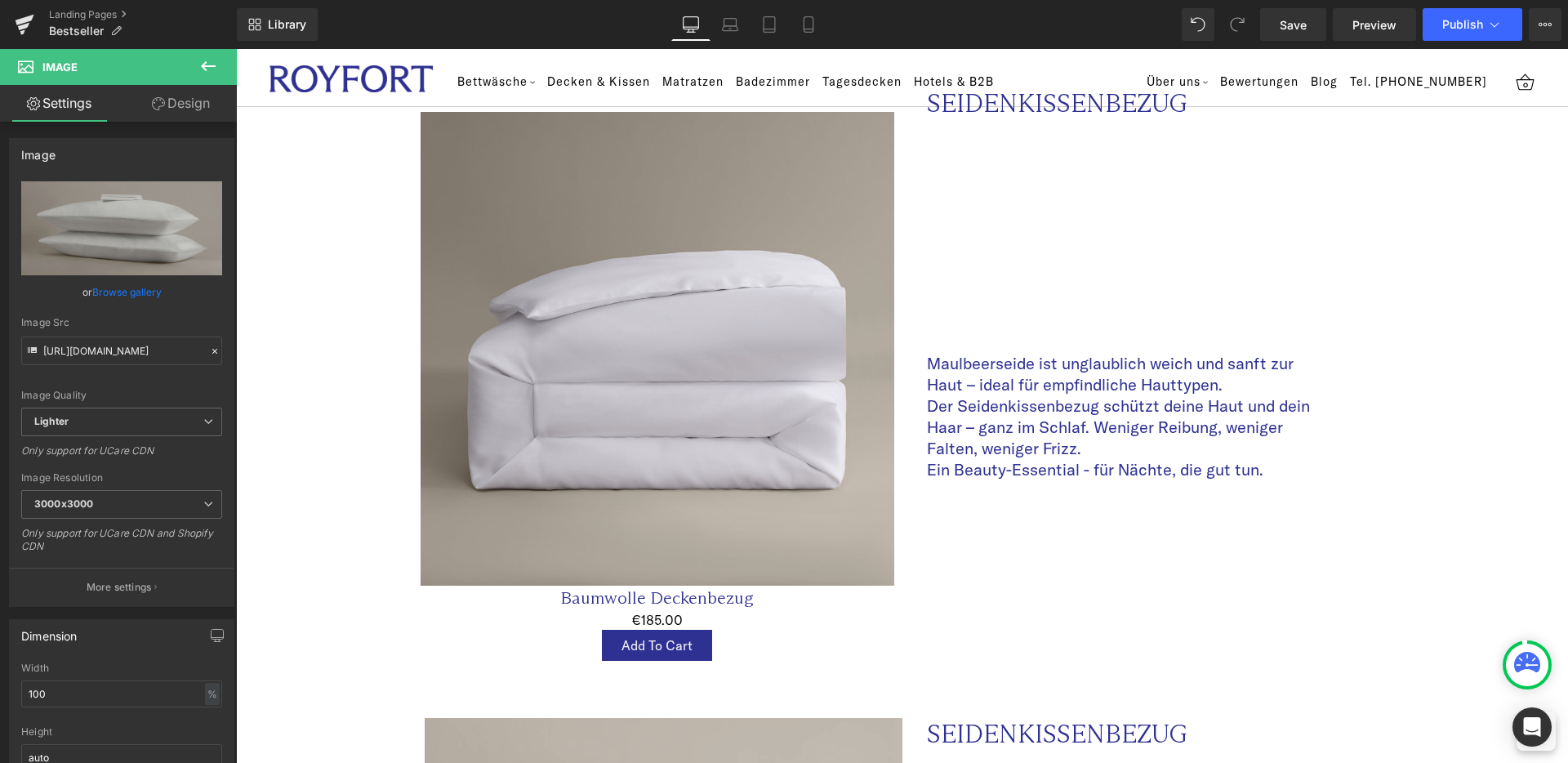
scroll to position [1602, 0]
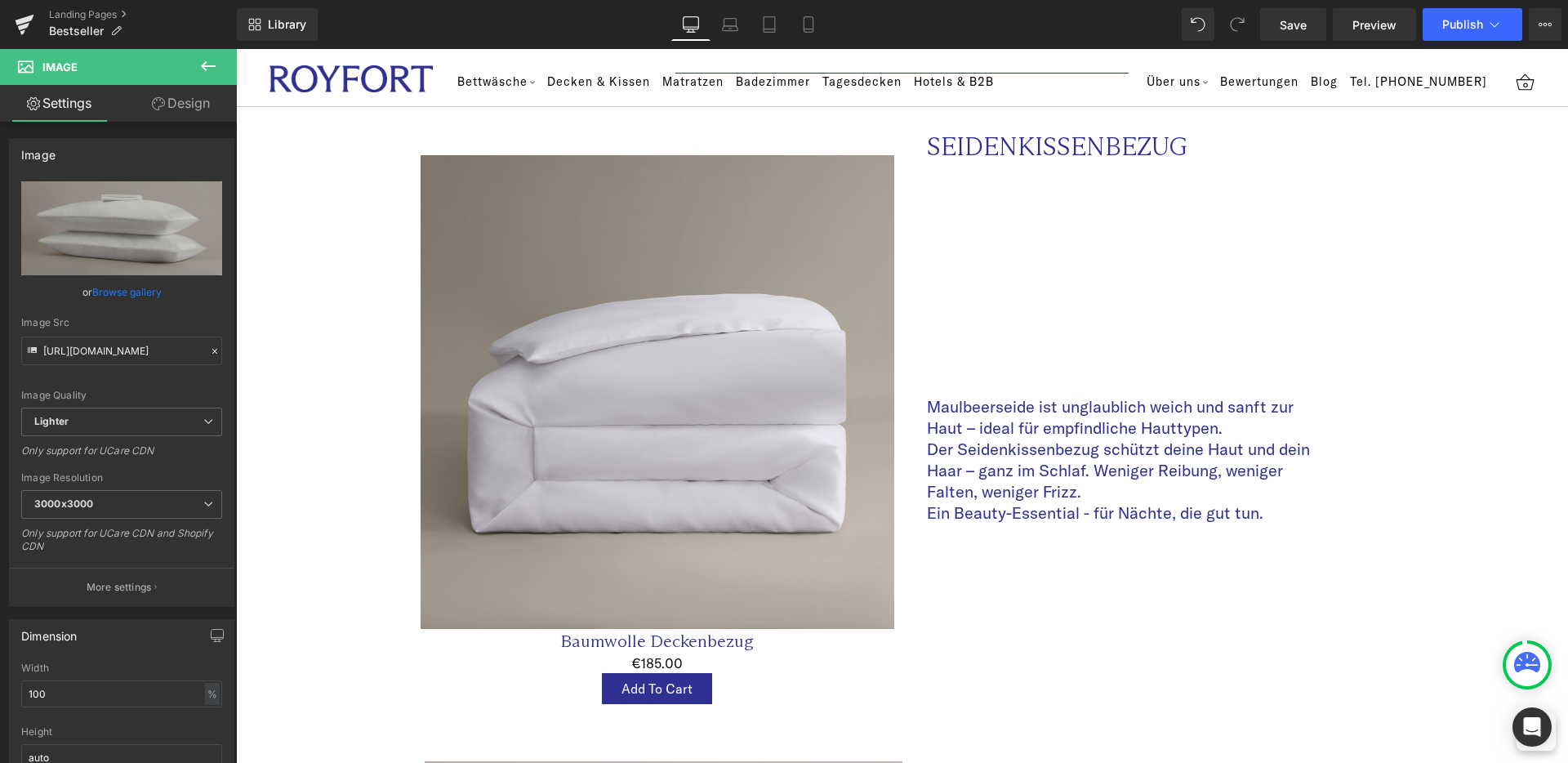
click at [594, 569] on img at bounding box center [657, 392] width 474 height 474
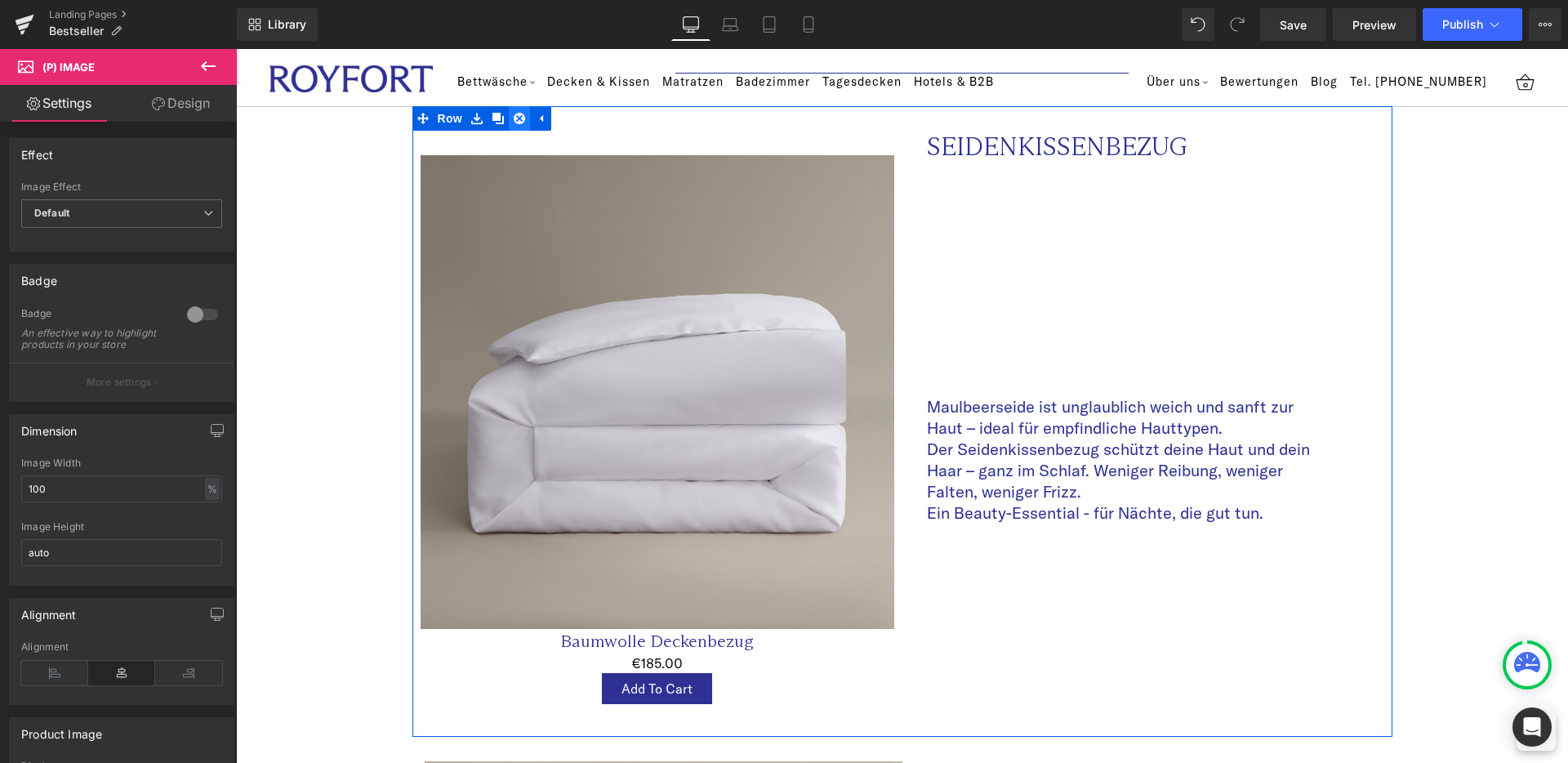
click at [516, 112] on icon at bounding box center [519, 118] width 12 height 12
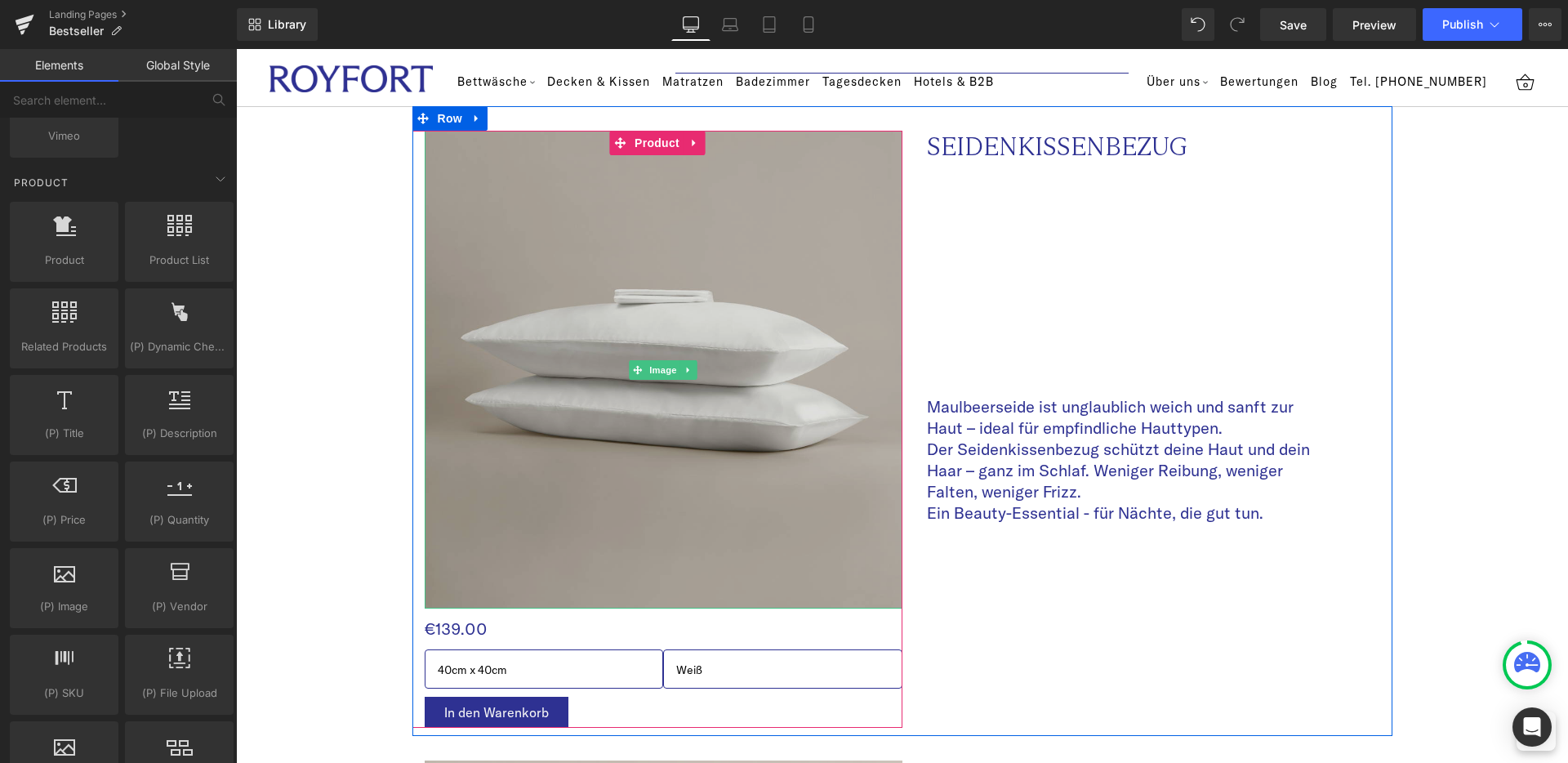
click at [492, 218] on img at bounding box center [664, 370] width 478 height 478
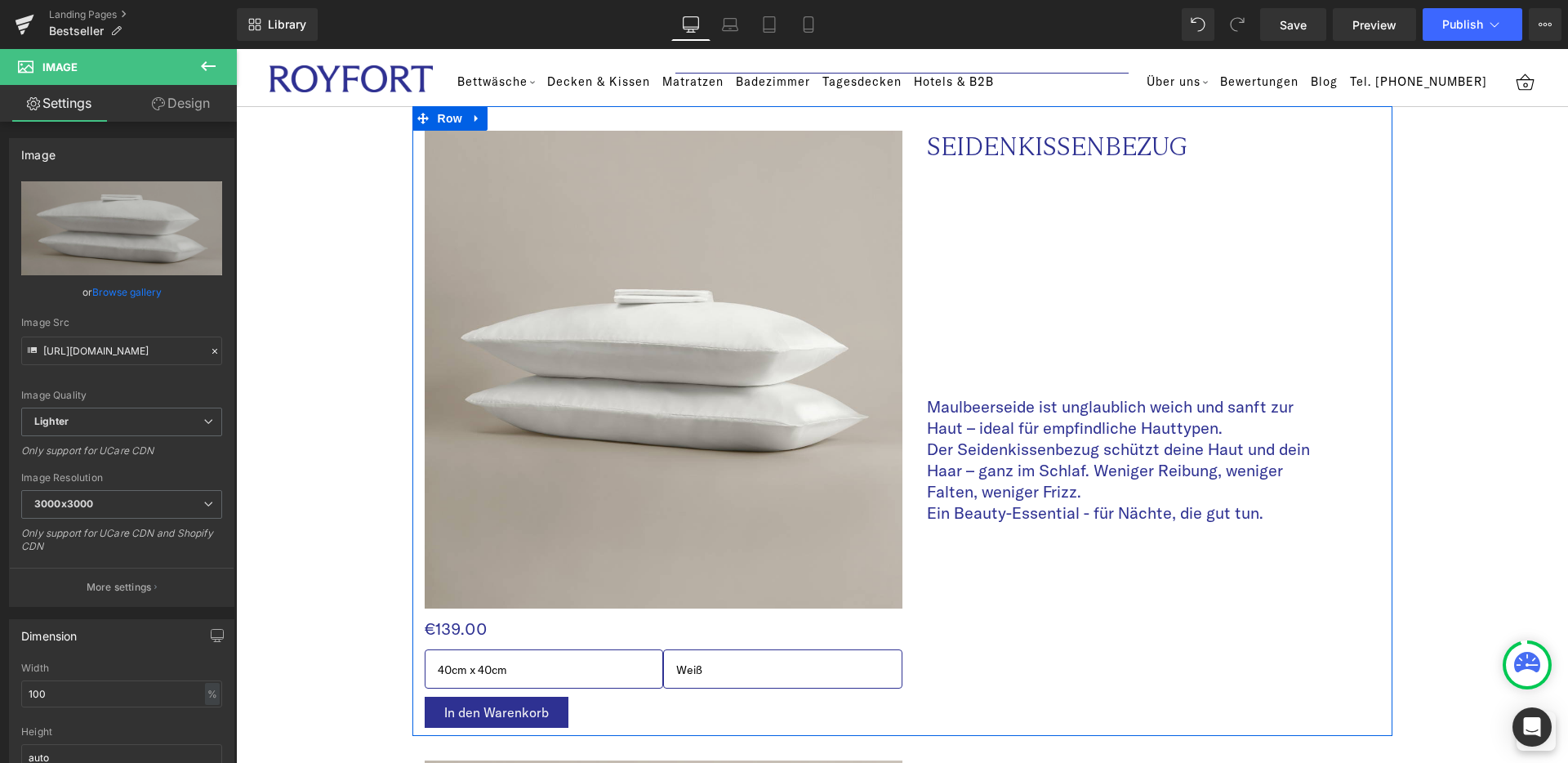
drag, startPoint x: 549, startPoint y: 107, endPoint x: 529, endPoint y: 104, distance: 20.2
click at [544, 107] on div "Image €0 €139.00 (P) Price 40cm x 40cm 40cm x 60cm 40cm x 80cm 50cm x 70cm 80cm…" at bounding box center [903, 421] width 980 height 630
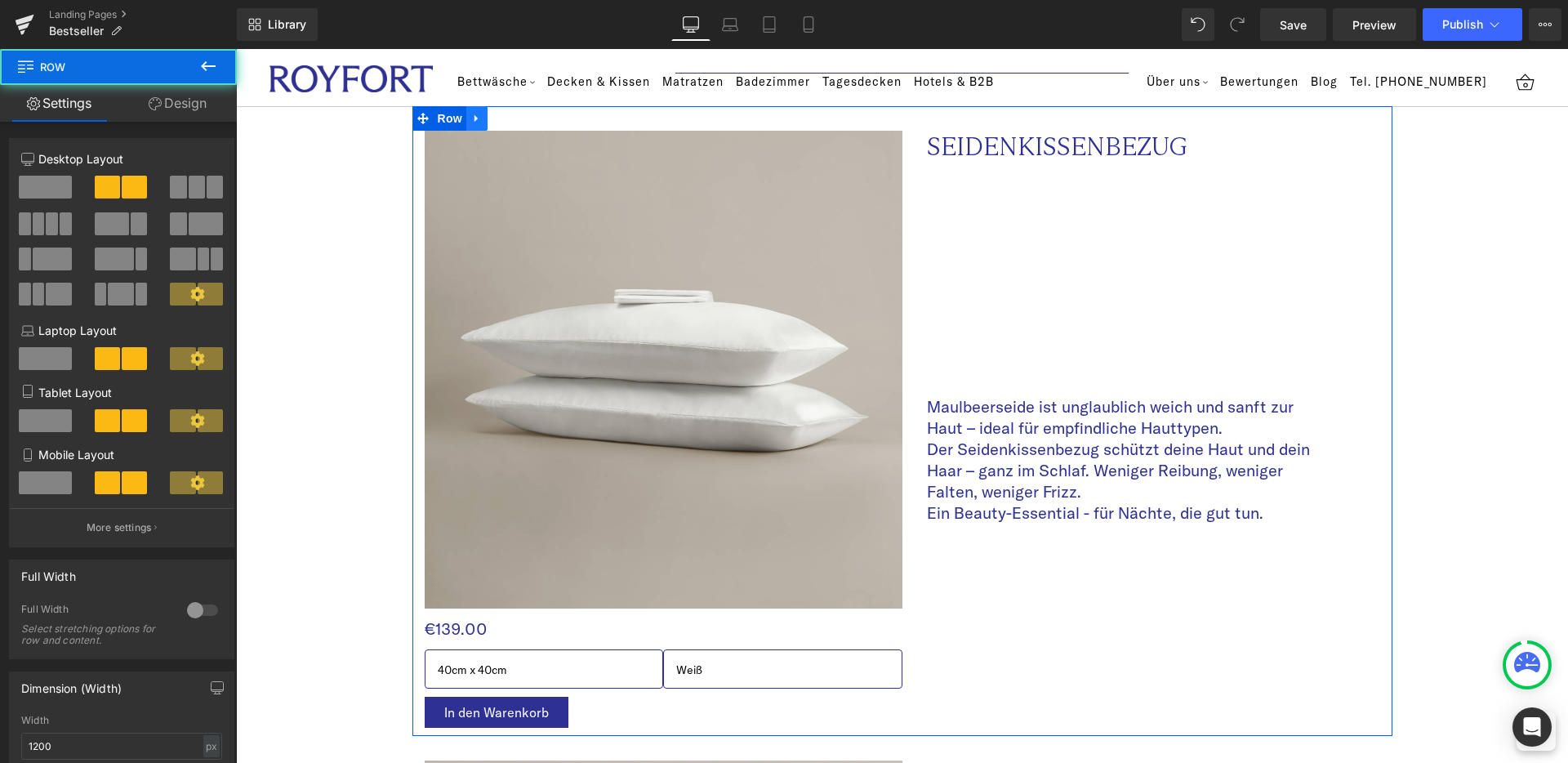
click at [480, 112] on icon at bounding box center [477, 118] width 12 height 13
click at [503, 112] on icon at bounding box center [498, 118] width 12 height 12
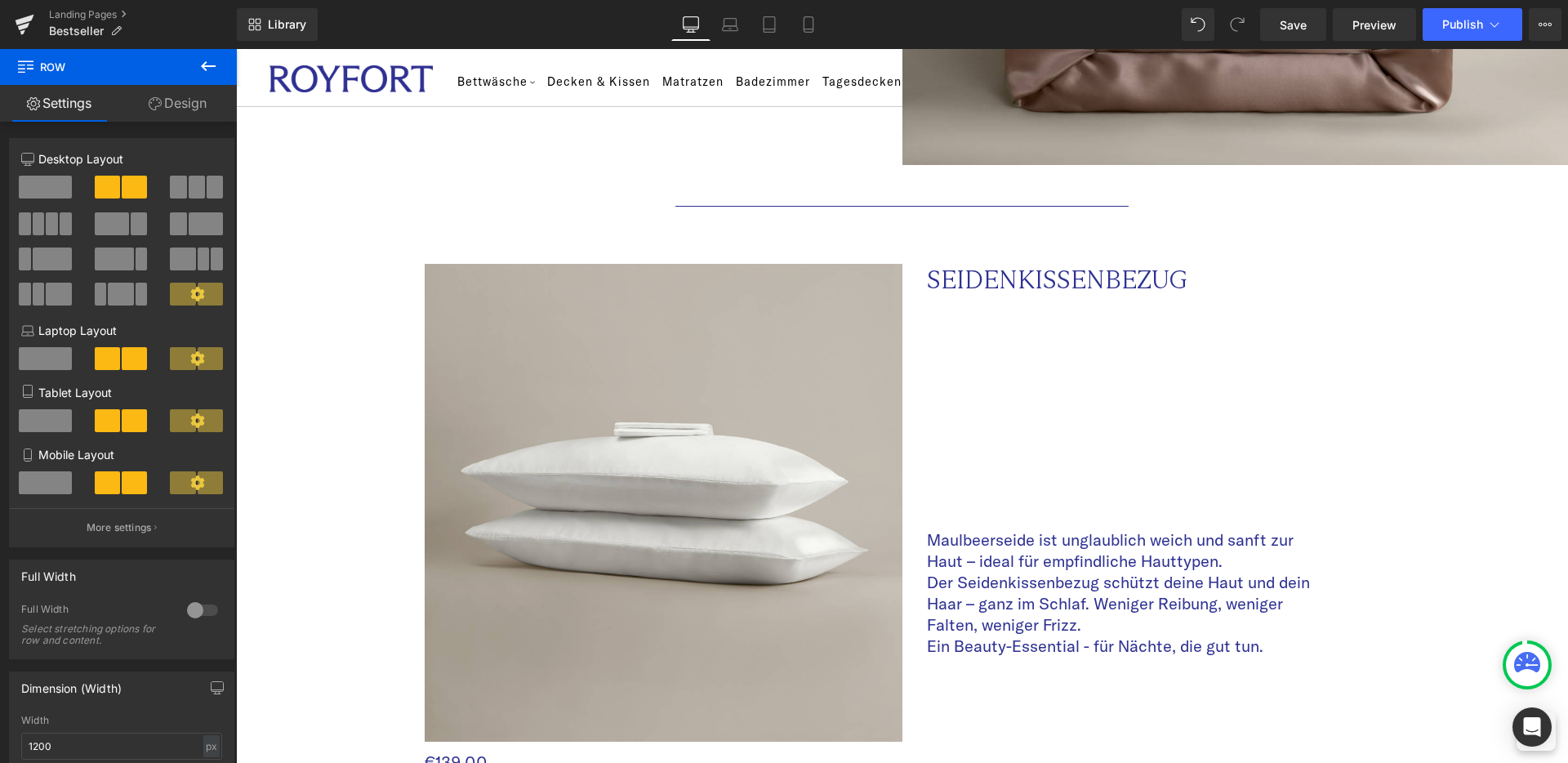
scroll to position [1419, 0]
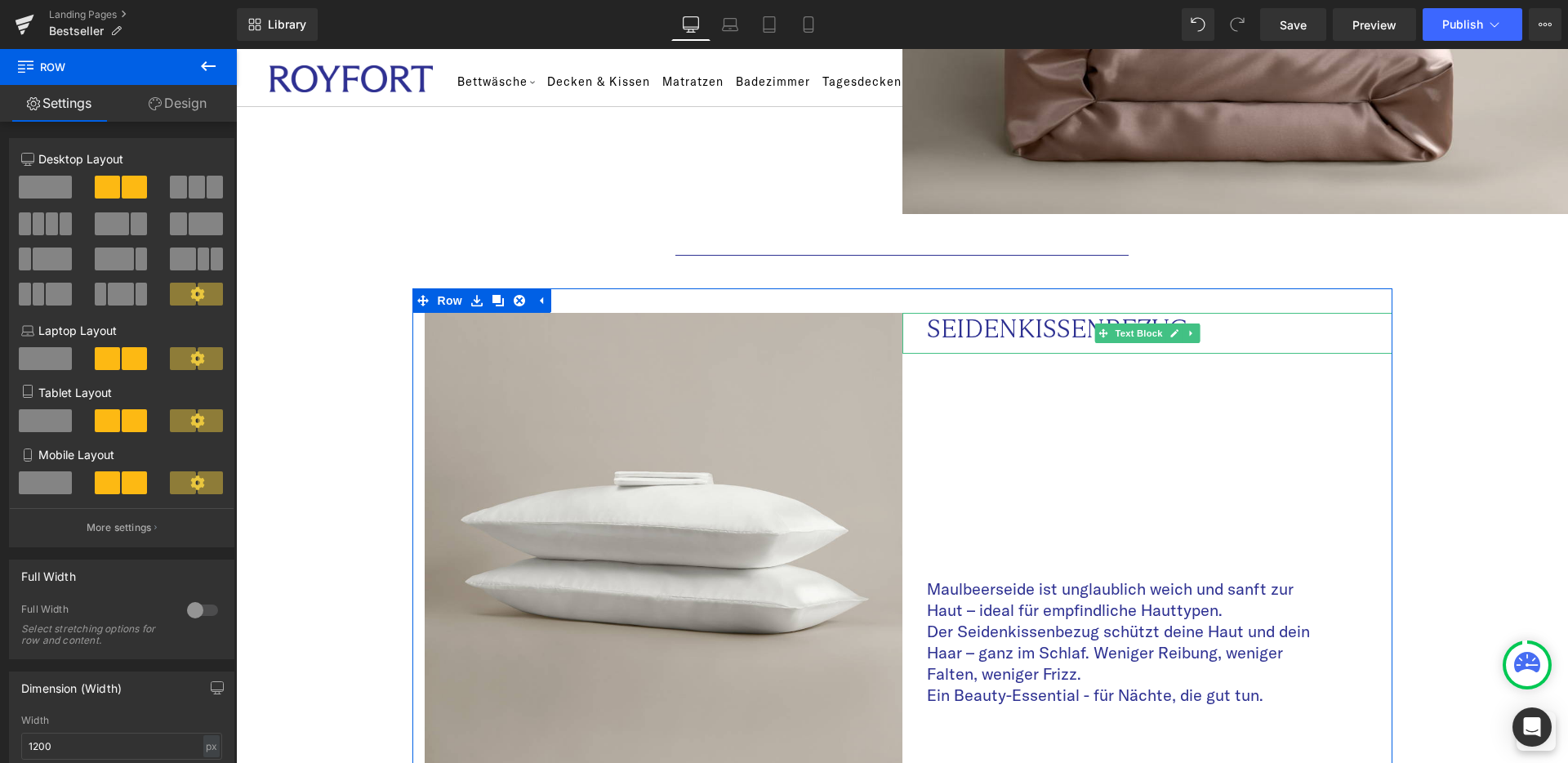
click at [1034, 313] on p "SEIDENKISSENBEZUG" at bounding box center [1127, 329] width 400 height 32
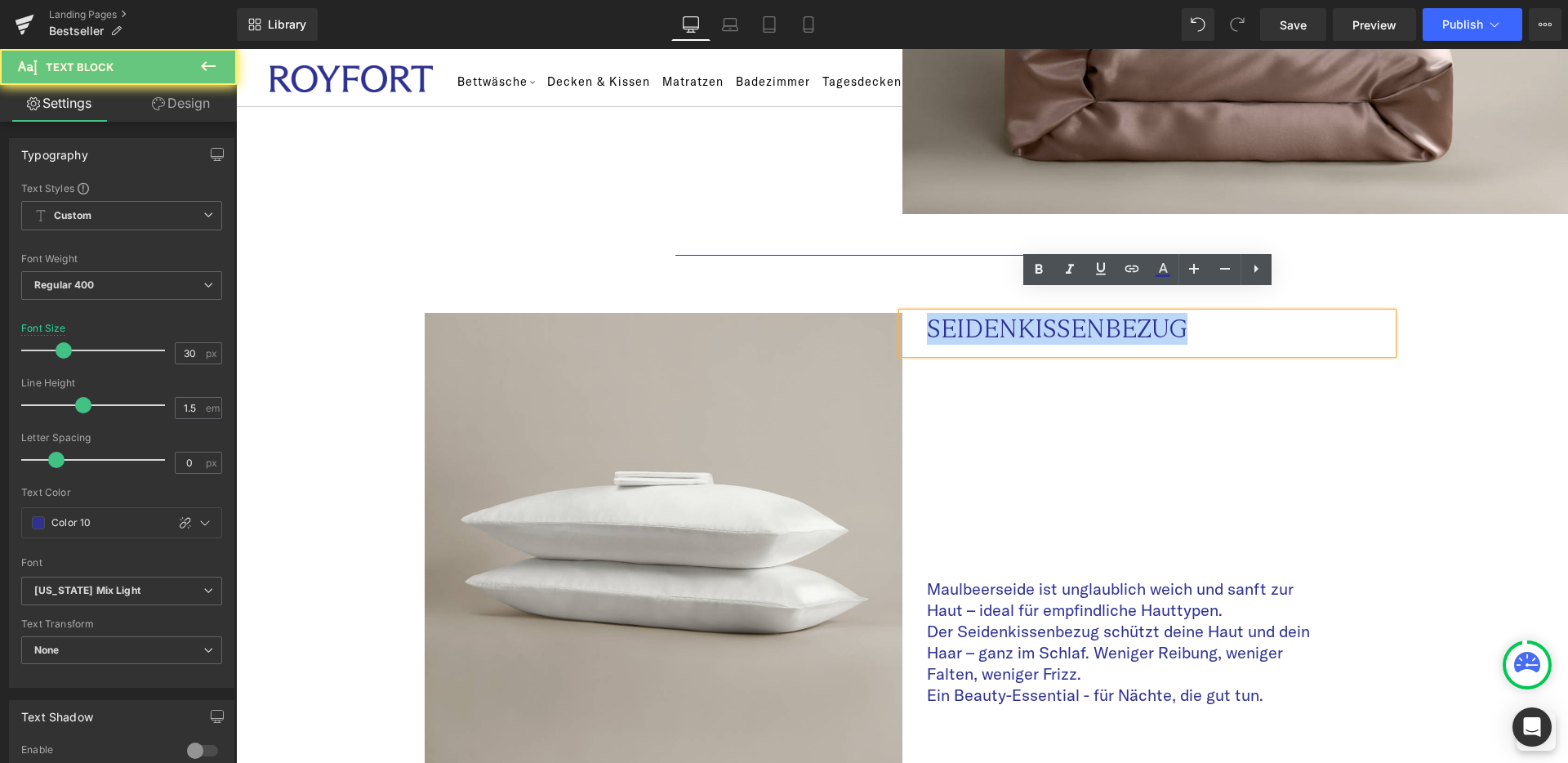
click at [1034, 313] on p "SEIDENKISSENBEZUG" at bounding box center [1127, 329] width 400 height 32
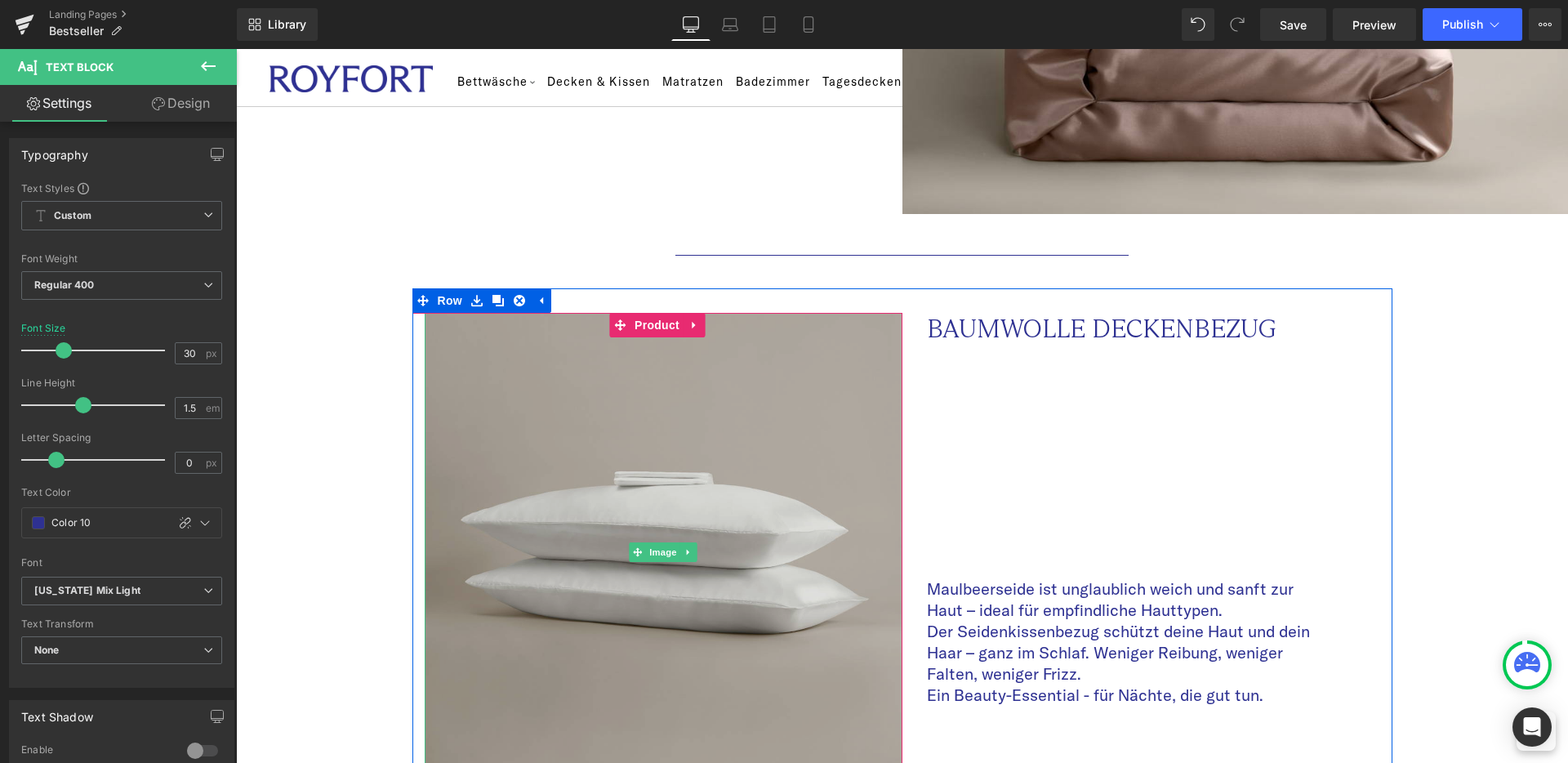
click at [553, 466] on img at bounding box center [664, 552] width 478 height 478
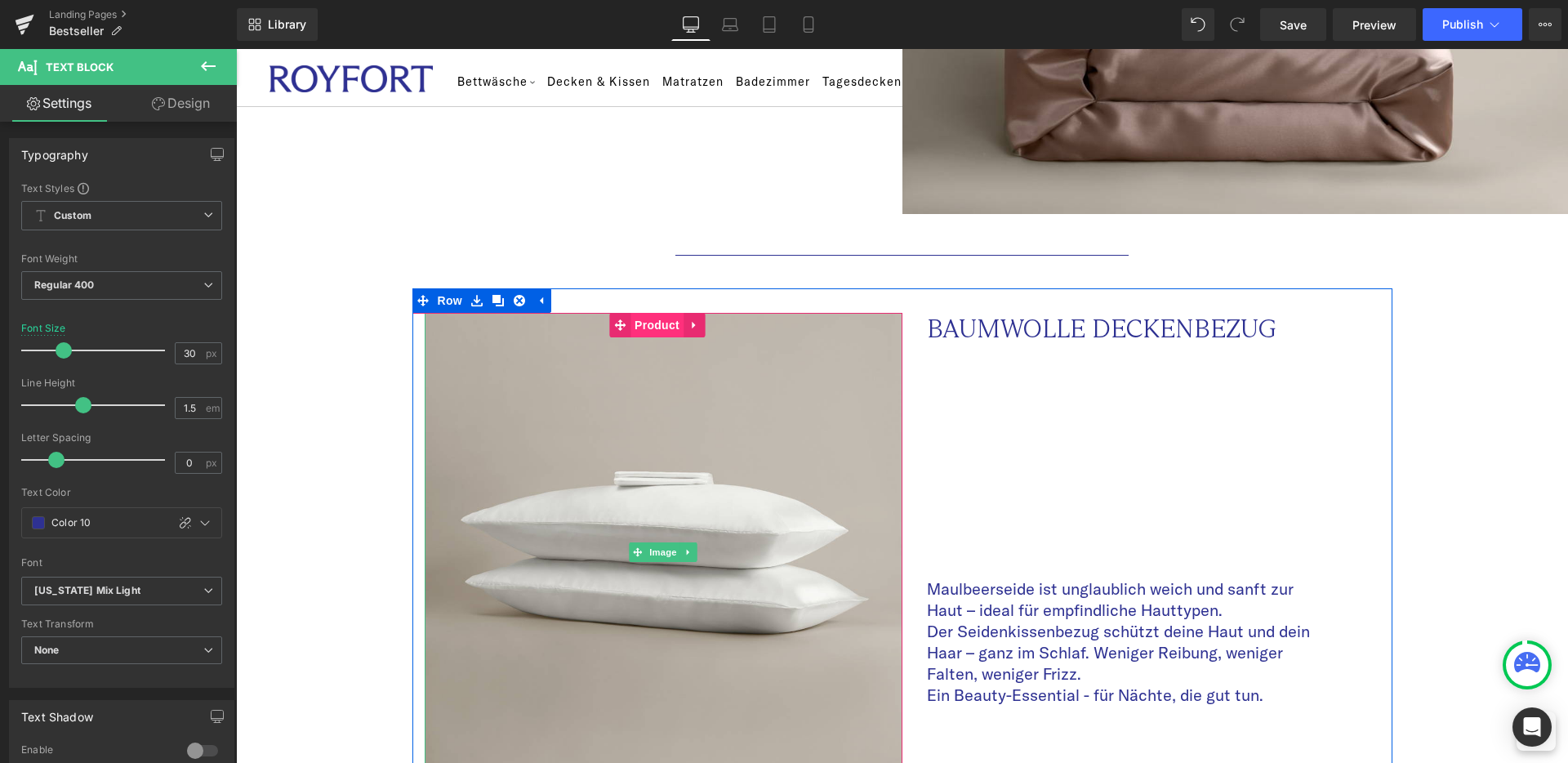
click at [669, 313] on span "Product" at bounding box center [657, 325] width 53 height 24
click at [654, 313] on span "Product" at bounding box center [657, 325] width 53 height 24
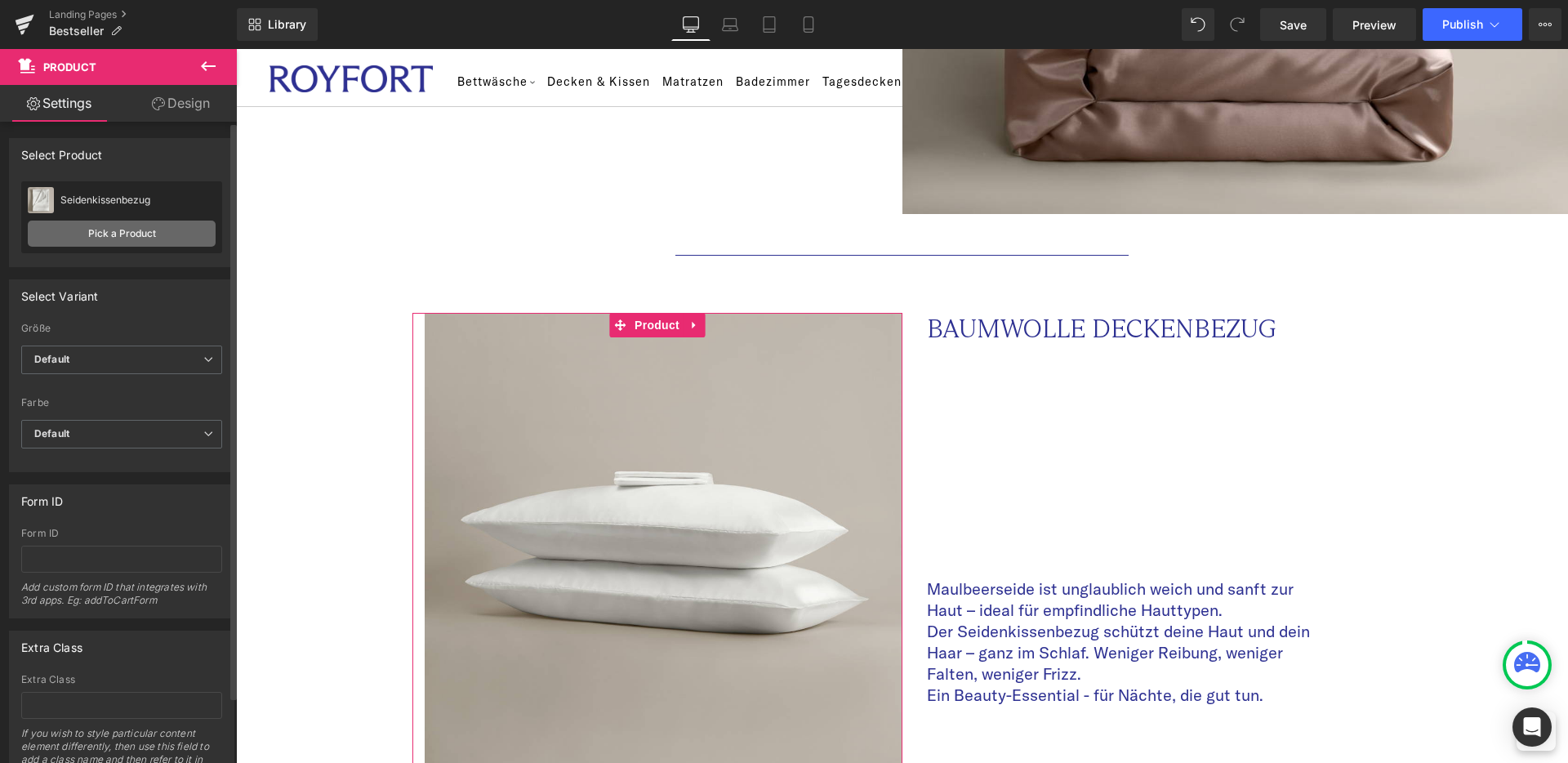
click at [130, 243] on link "Pick a Product" at bounding box center [122, 233] width 188 height 26
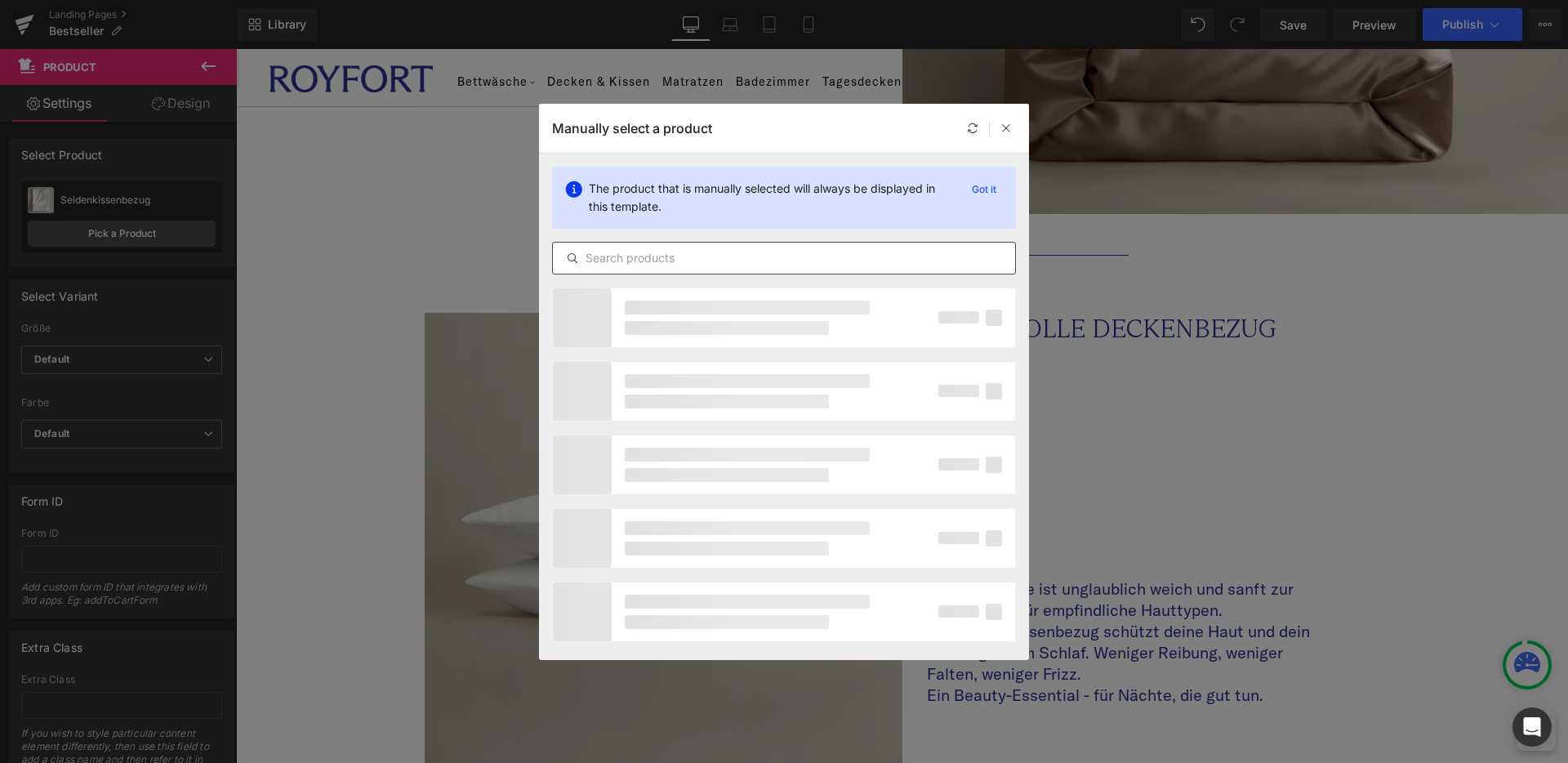
click at [673, 248] on input "text" at bounding box center [784, 258] width 462 height 19
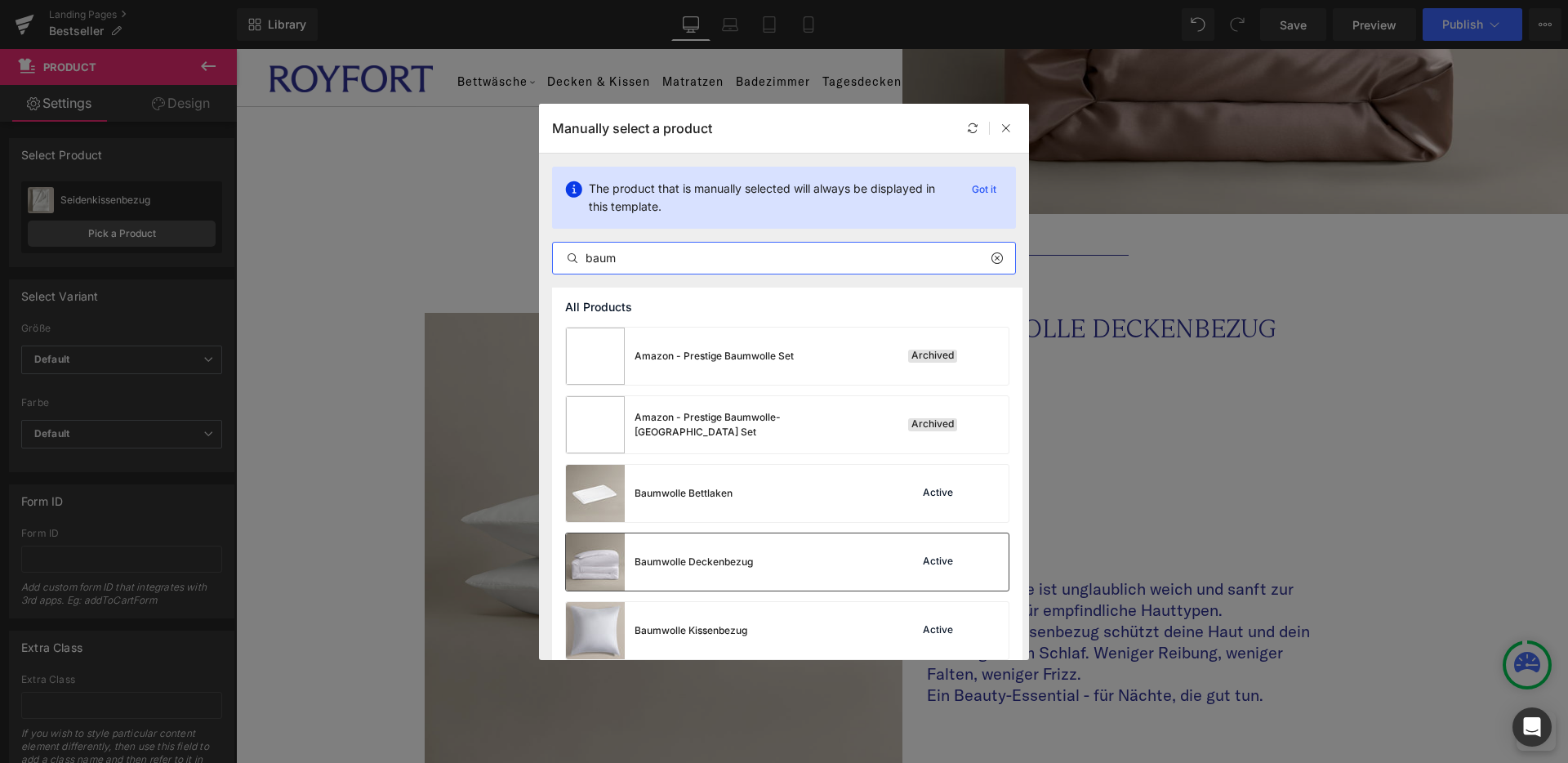
type input "baum"
click at [716, 555] on div "Baumwolle Deckenbezug" at bounding box center [693, 562] width 118 height 15
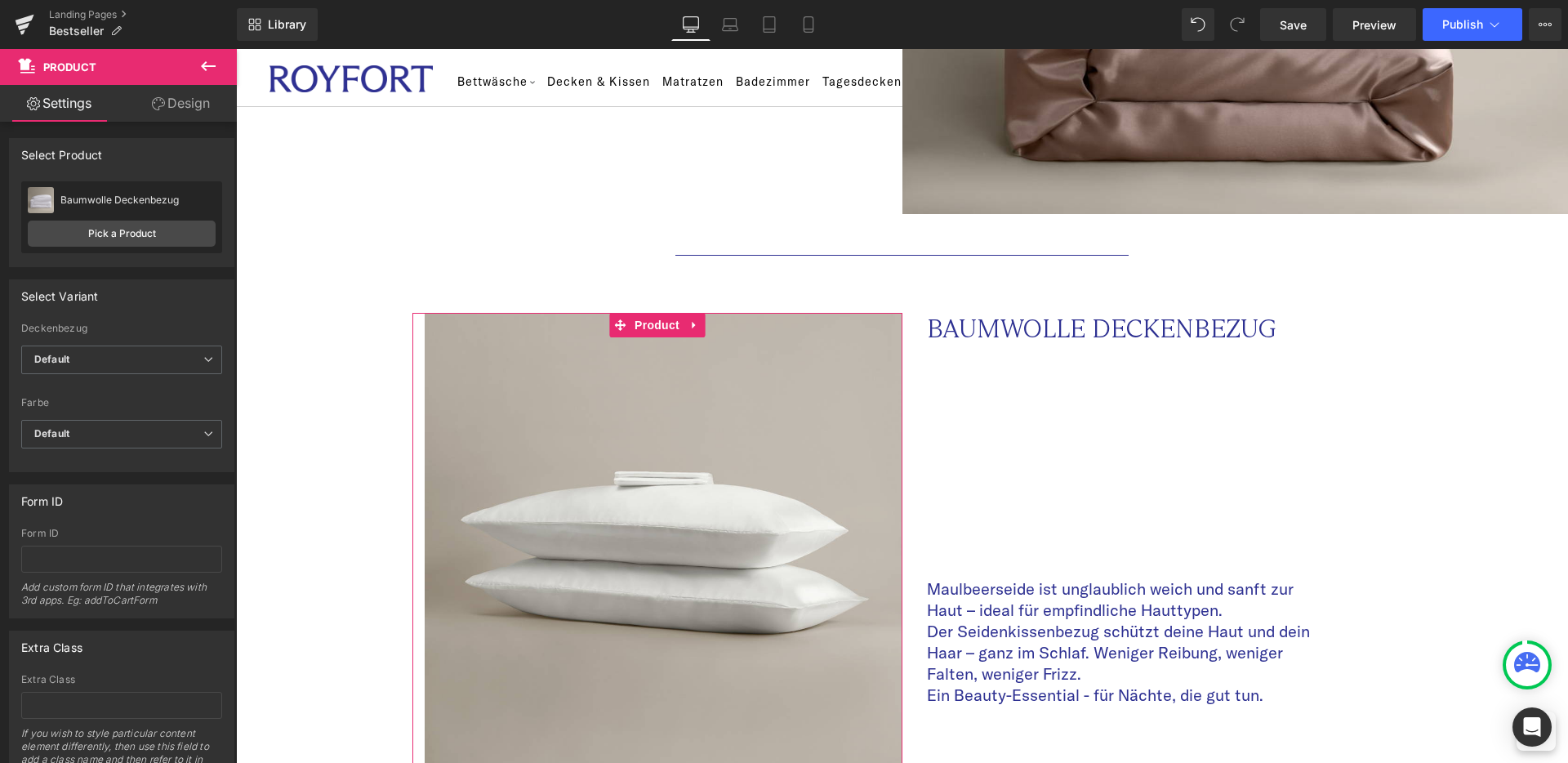
click at [183, 115] on link "Design" at bounding box center [180, 103] width 118 height 37
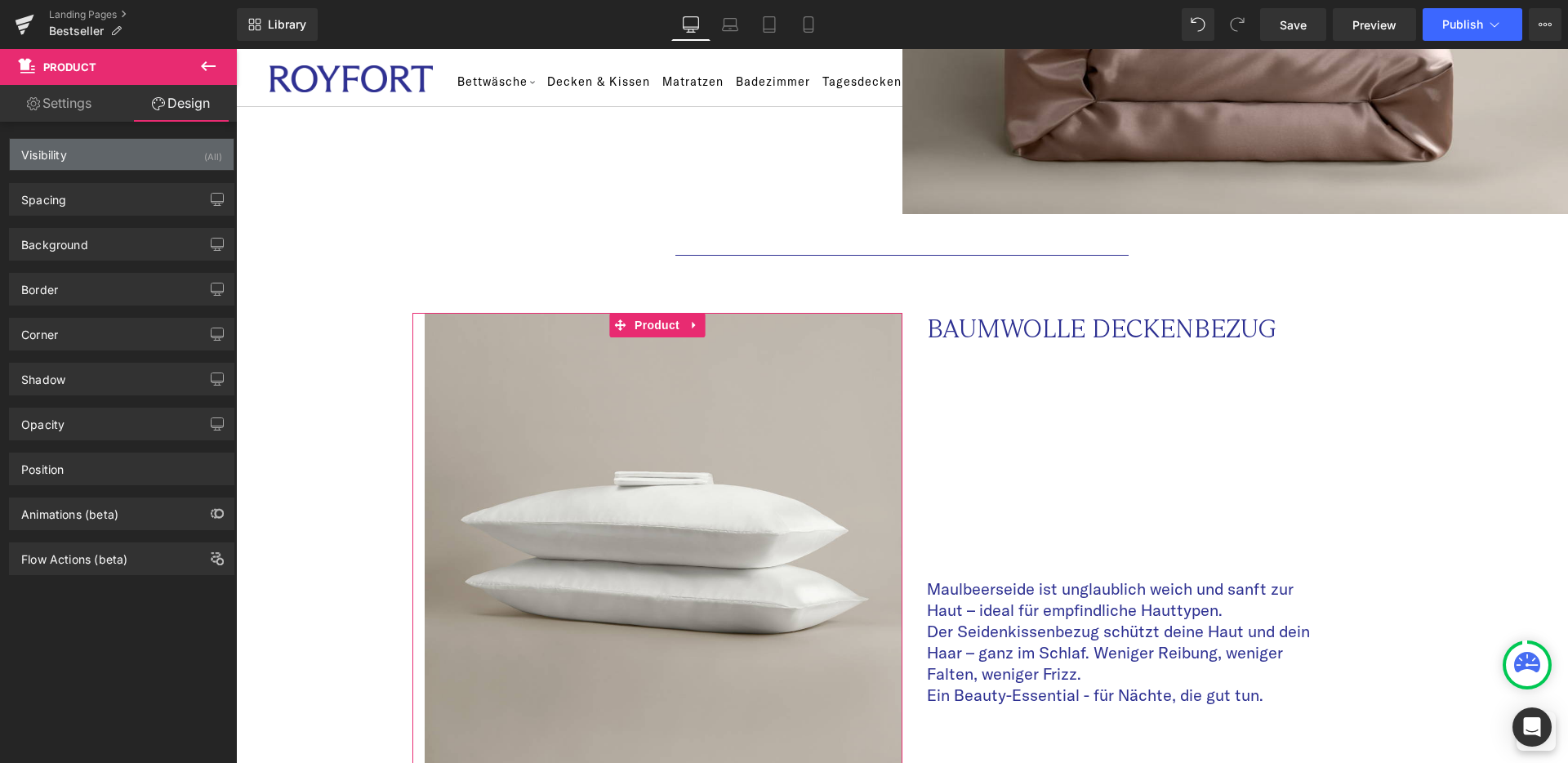
click at [119, 167] on div "Visibility (All)" at bounding box center [122, 154] width 224 height 31
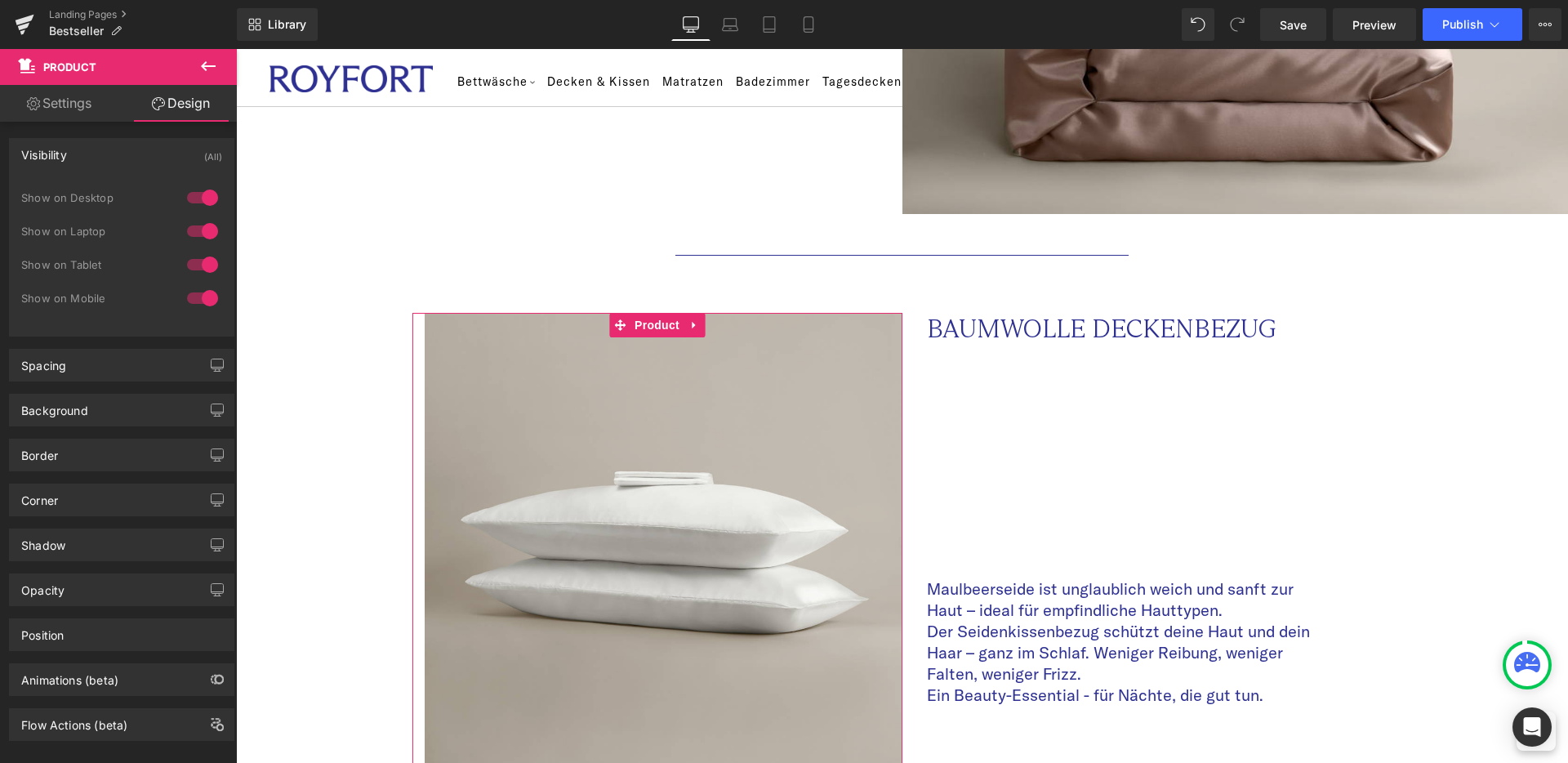
scroll to position [24, 0]
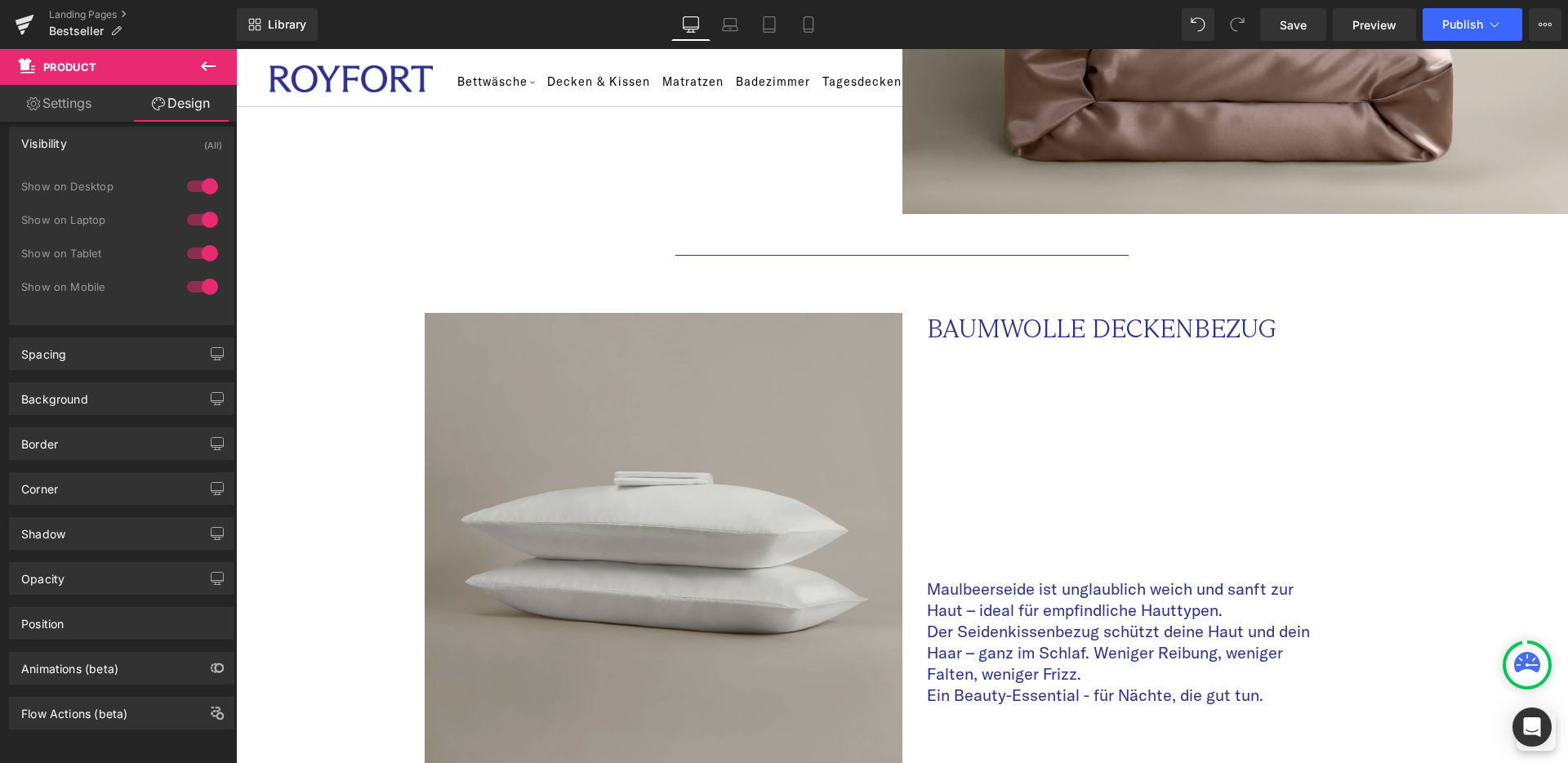
click at [840, 587] on img at bounding box center [664, 552] width 478 height 478
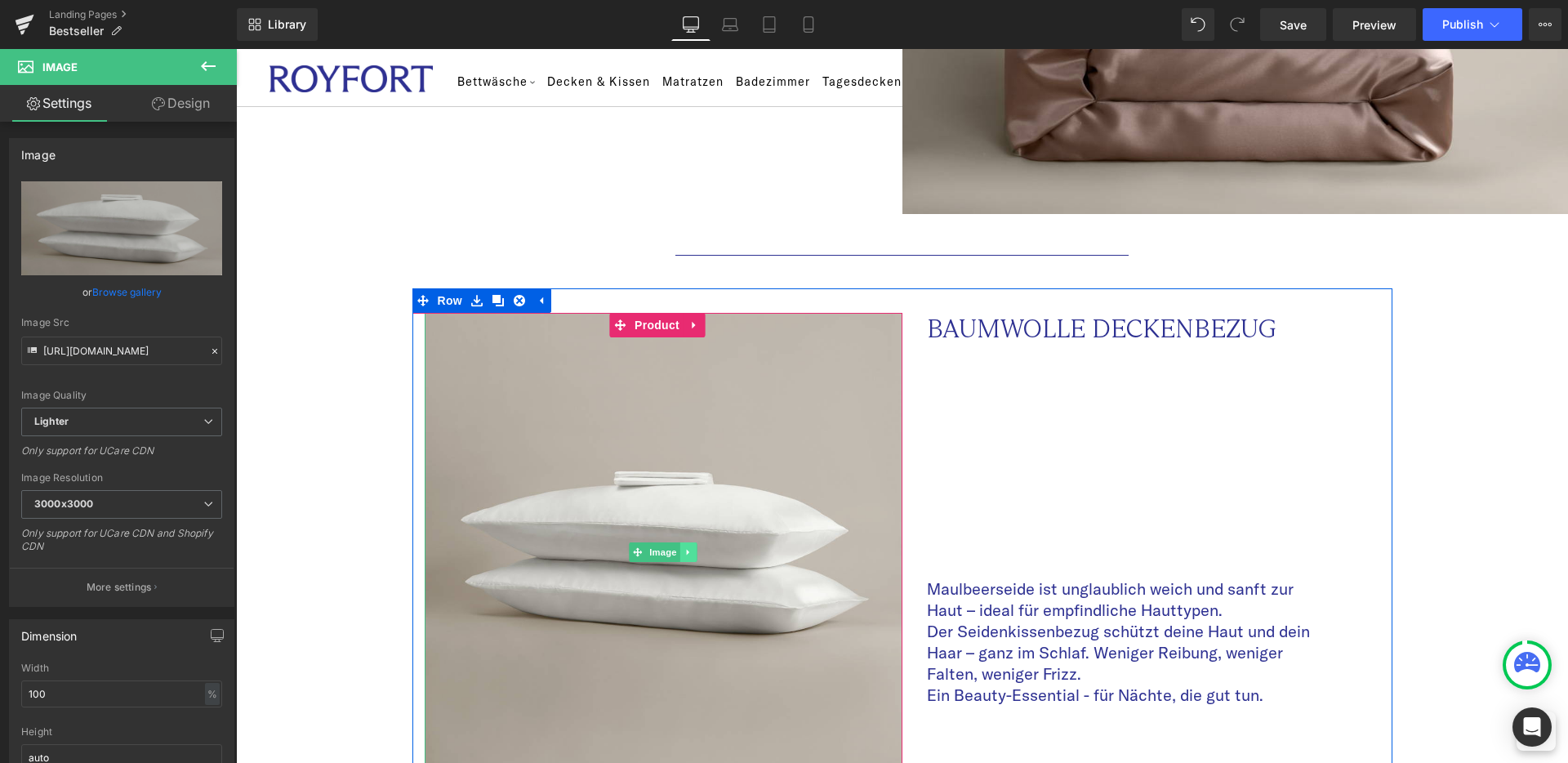
click at [690, 547] on icon at bounding box center [689, 552] width 9 height 10
click at [638, 542] on link "Image" at bounding box center [654, 551] width 50 height 19
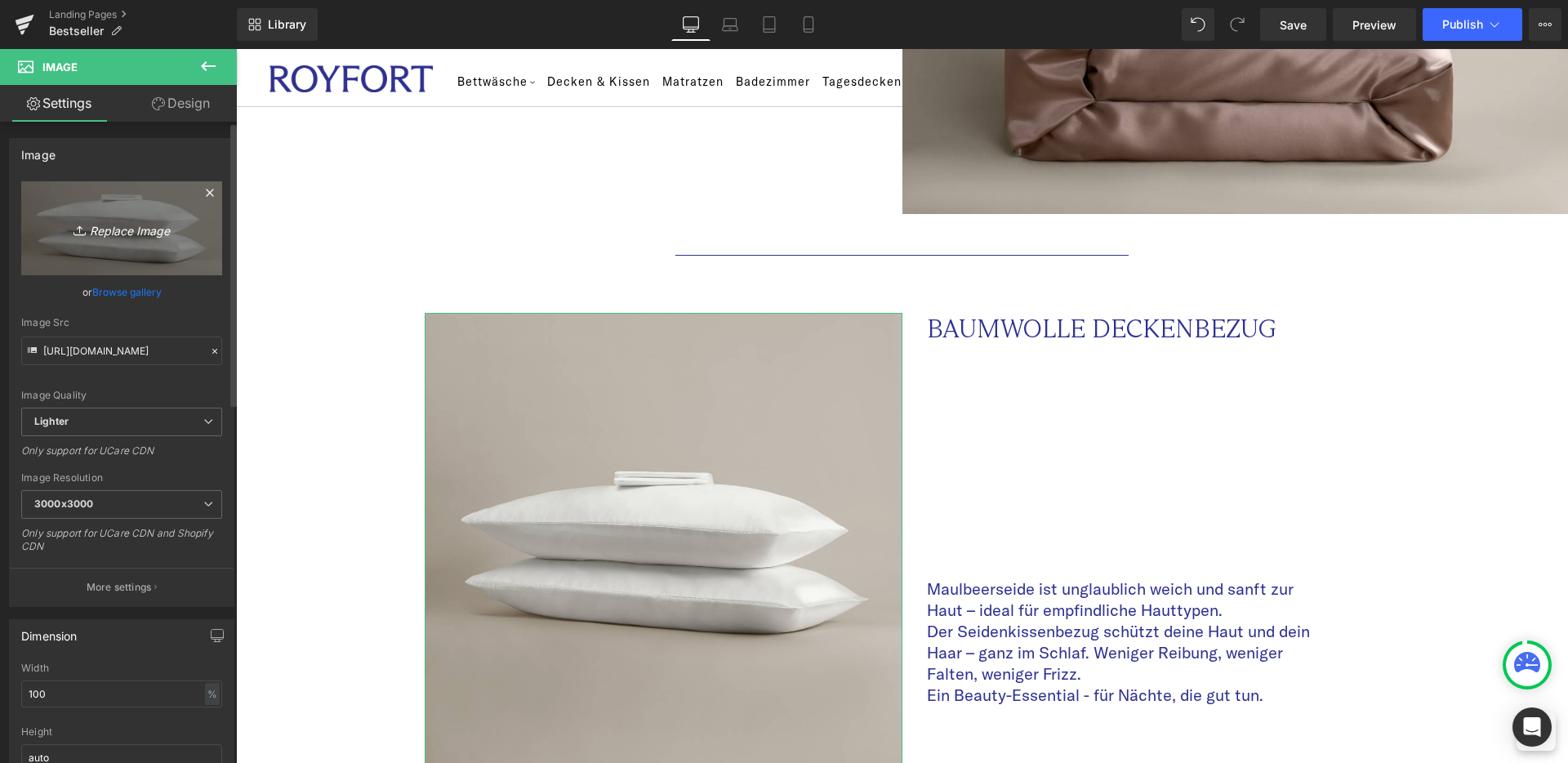
click at [119, 235] on icon "Replace Image" at bounding box center [122, 228] width 131 height 20
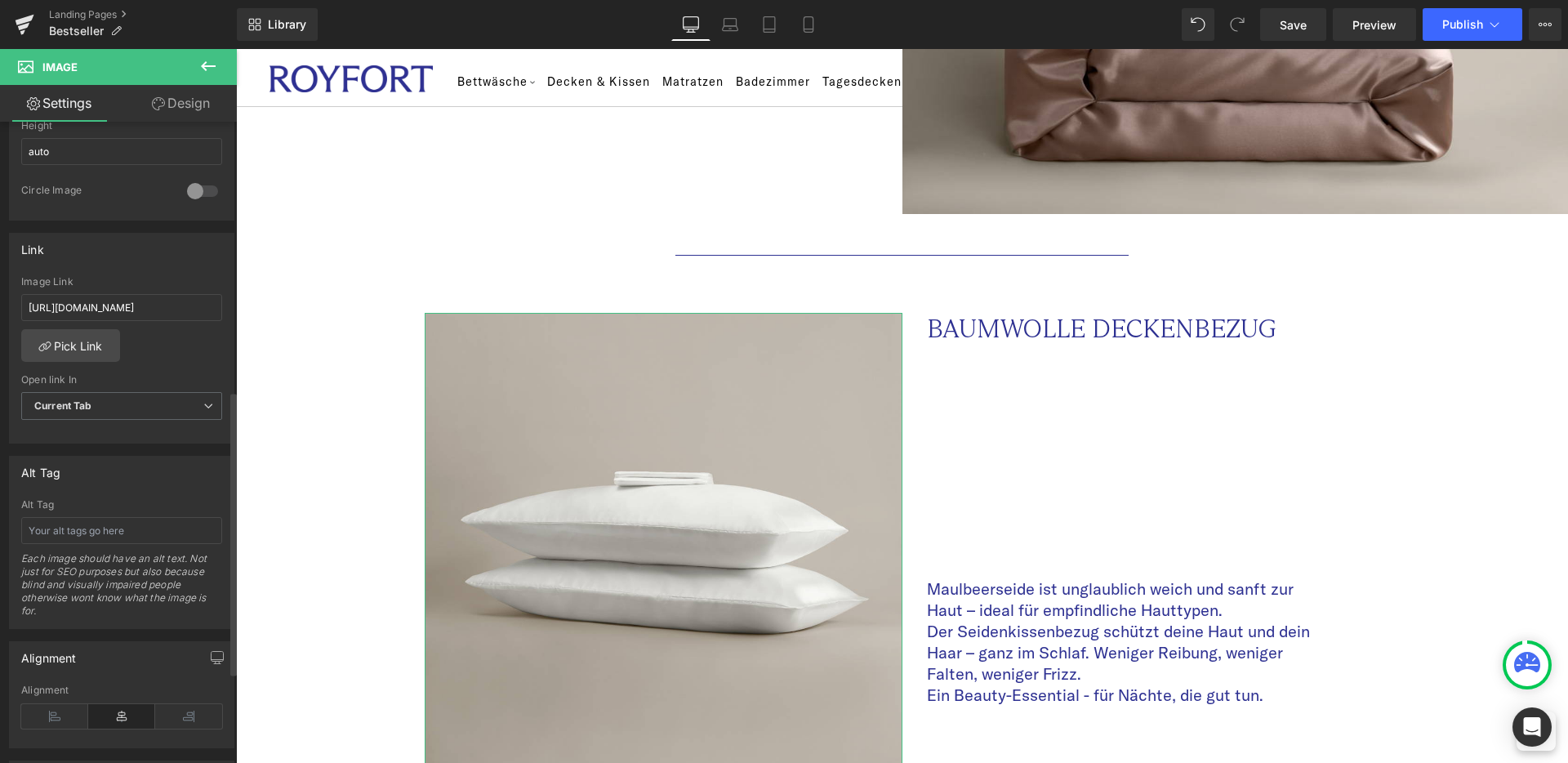
scroll to position [608, 0]
click at [64, 342] on link "Pick Link" at bounding box center [70, 343] width 99 height 33
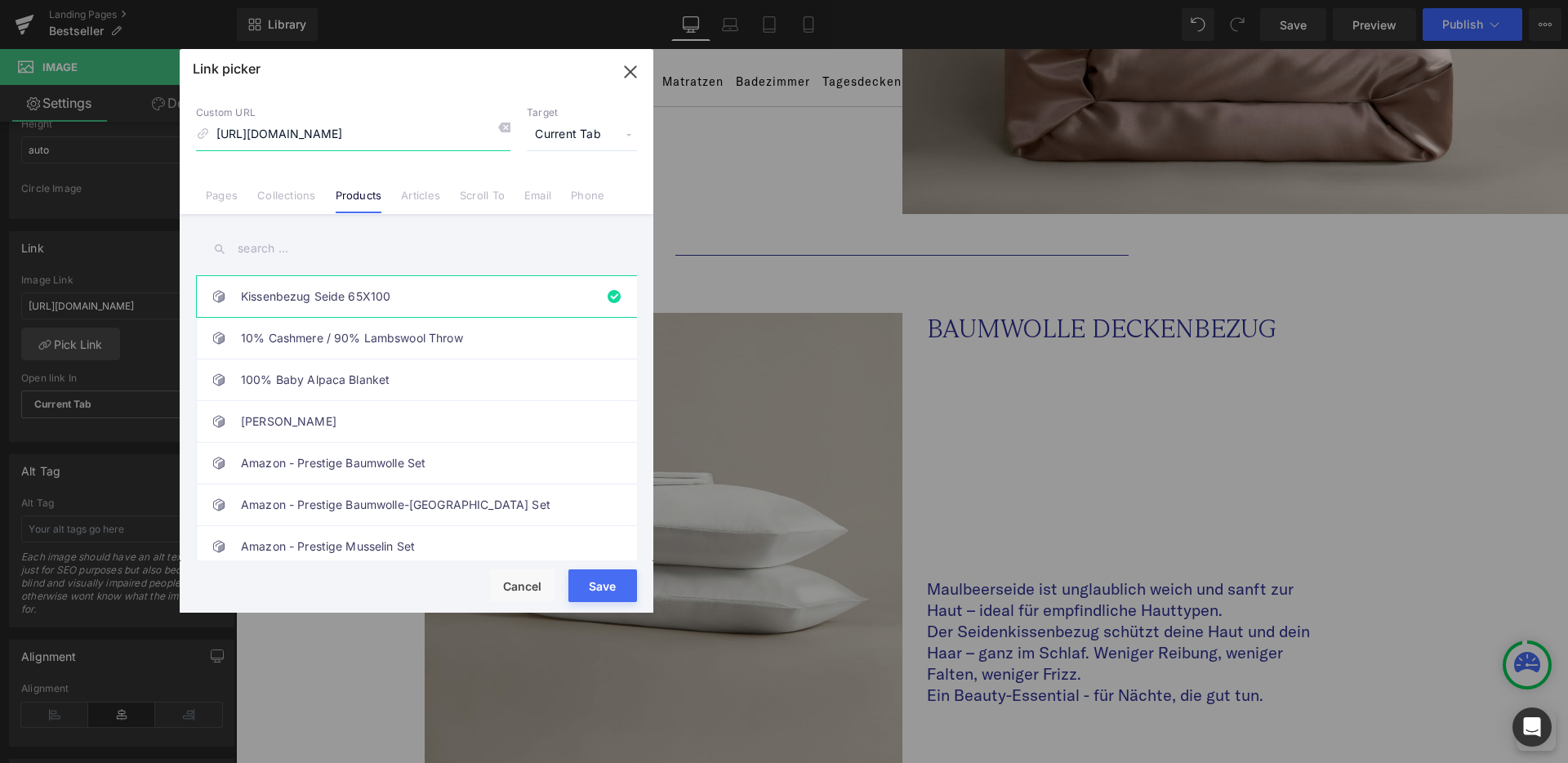
drag, startPoint x: 471, startPoint y: 133, endPoint x: 164, endPoint y: 142, distance: 307.1
click at [164, 142] on div "Link picker Back to Library Insert Custom URL [URL][DOMAIN_NAME] Target Current…" at bounding box center [784, 381] width 1568 height 763
click at [268, 244] on input "text" at bounding box center [417, 249] width 441 height 37
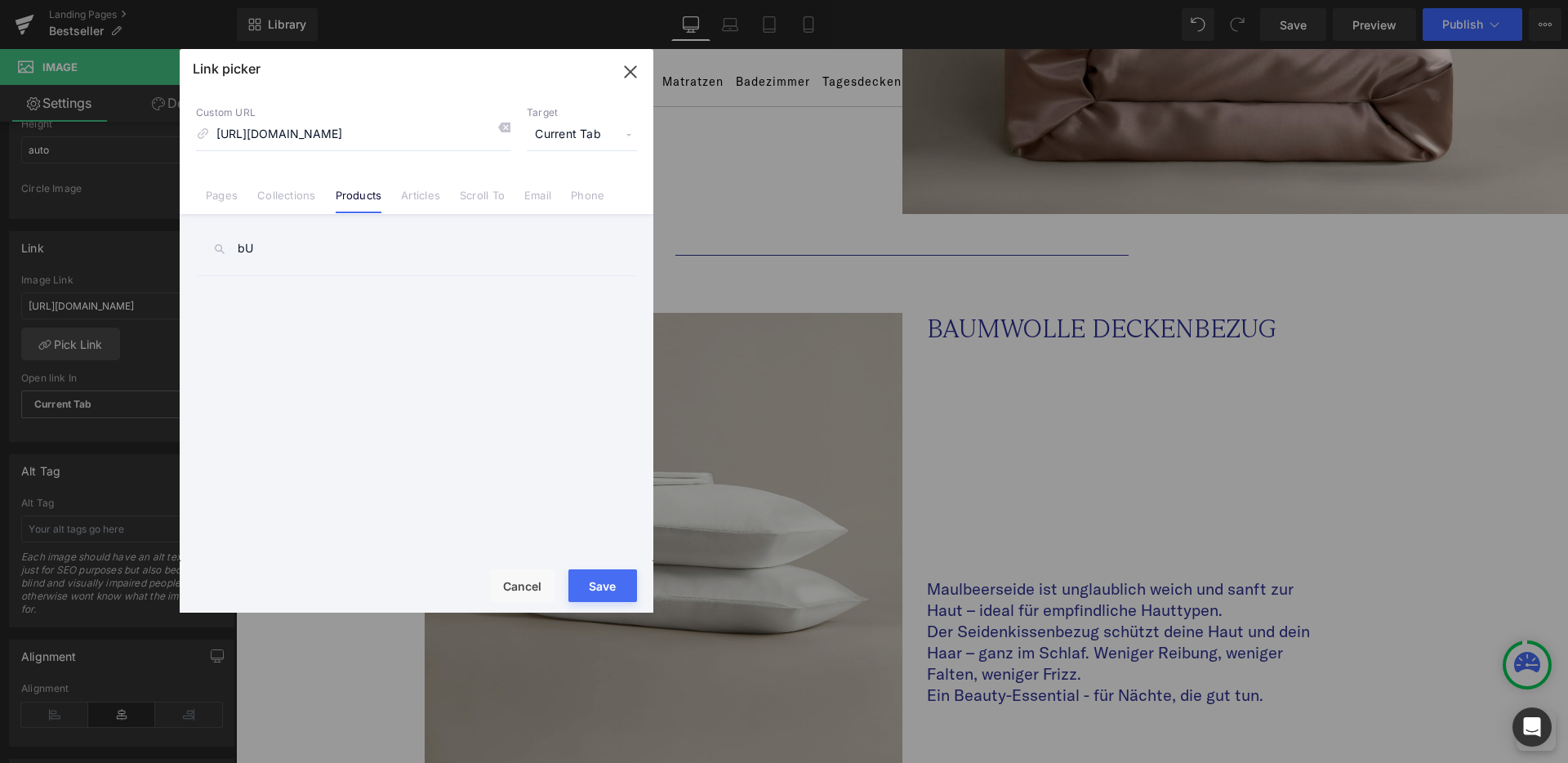
type input "b"
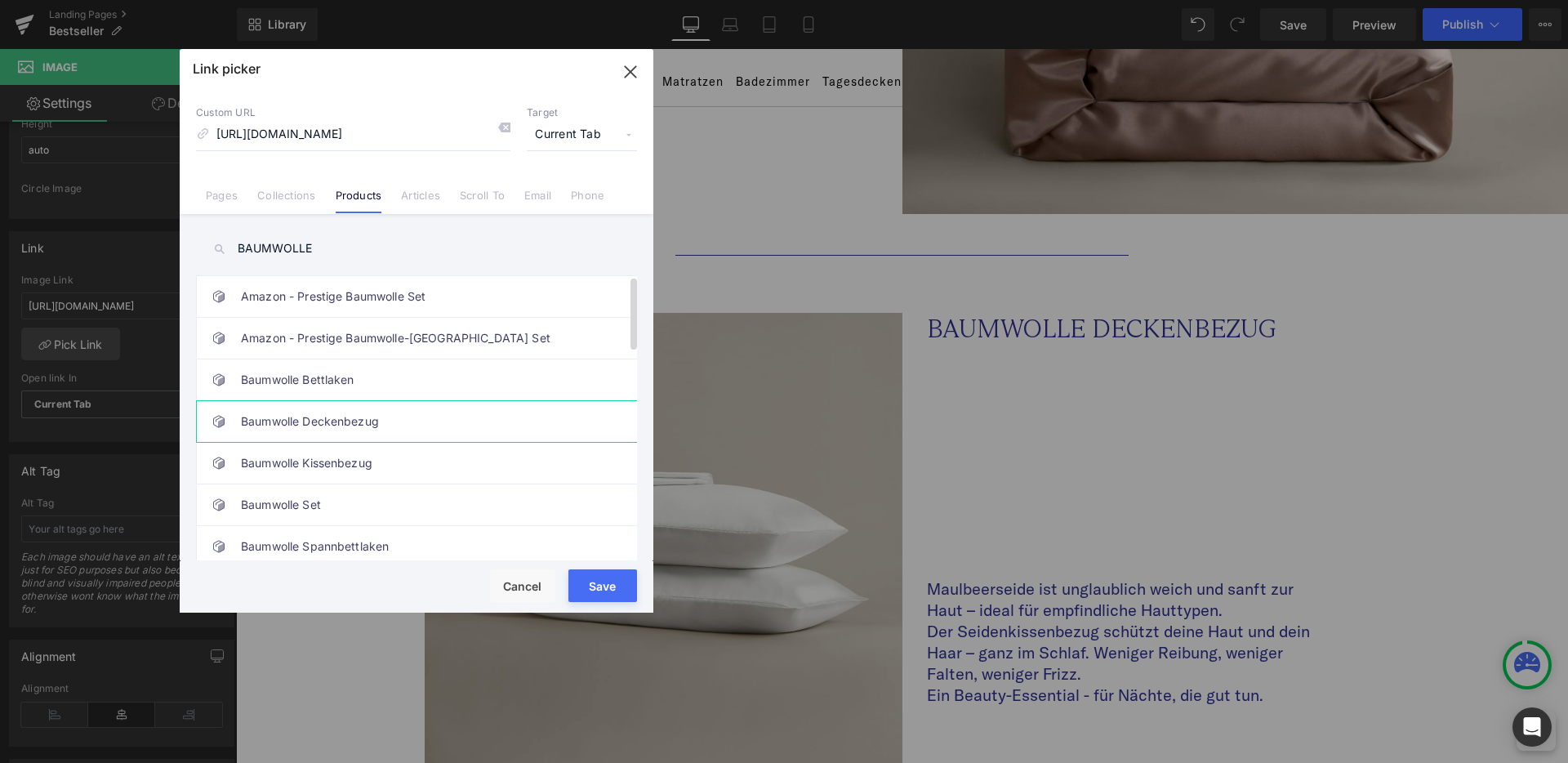
type input "BAUMWOLLE"
click at [379, 423] on link "Baumwolle Deckenbezug" at bounding box center [420, 421] width 359 height 41
type input "/products/baumwolle-satin-deckenbezug"
click at [606, 585] on button "Save" at bounding box center [603, 586] width 69 height 33
type input "/products/baumwolle-satin-deckenbezug"
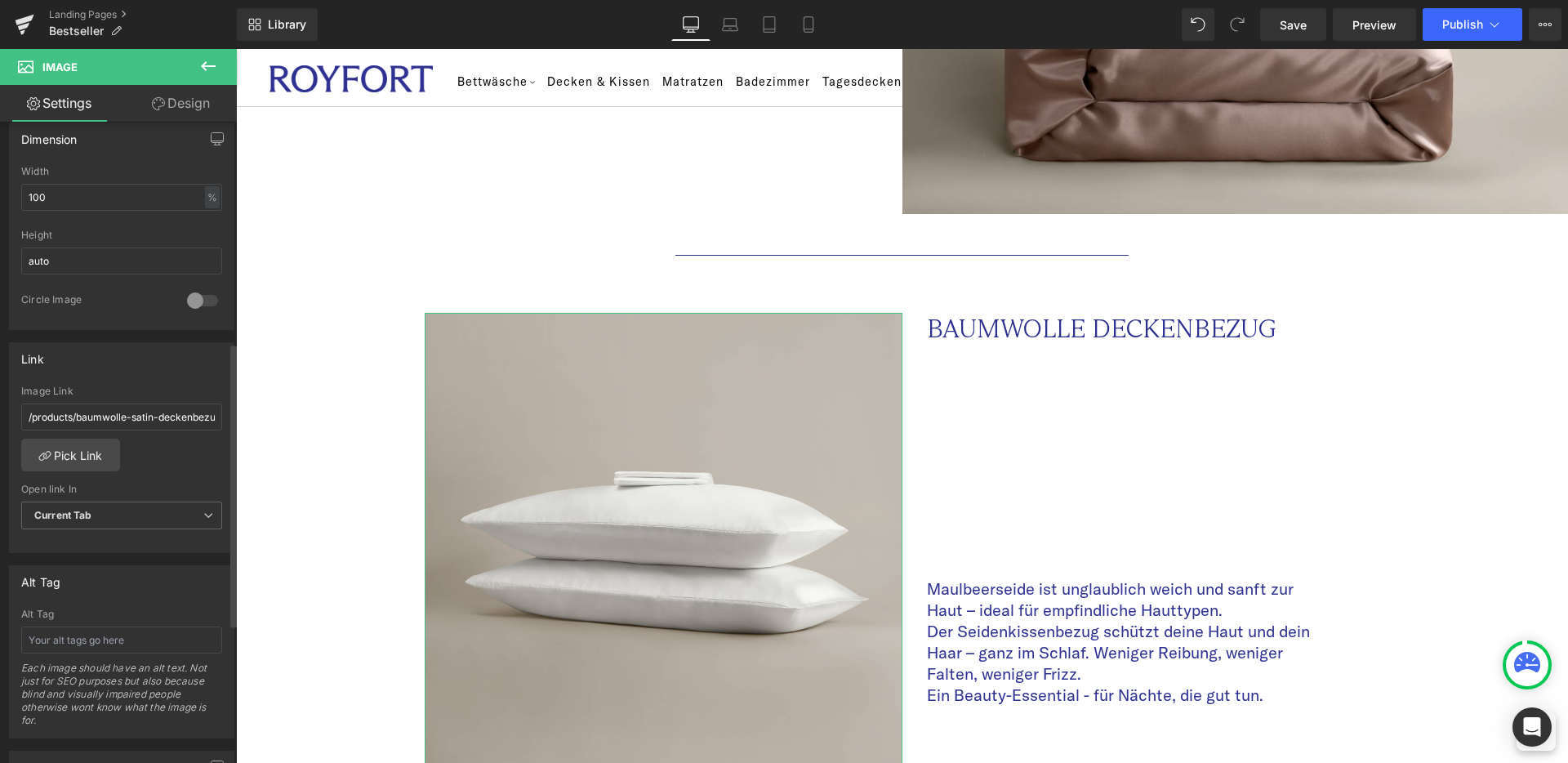
scroll to position [499, 0]
click at [91, 515] on b "Current Tab" at bounding box center [63, 514] width 58 height 13
click at [151, 485] on div "Open link In" at bounding box center [121, 488] width 201 height 12
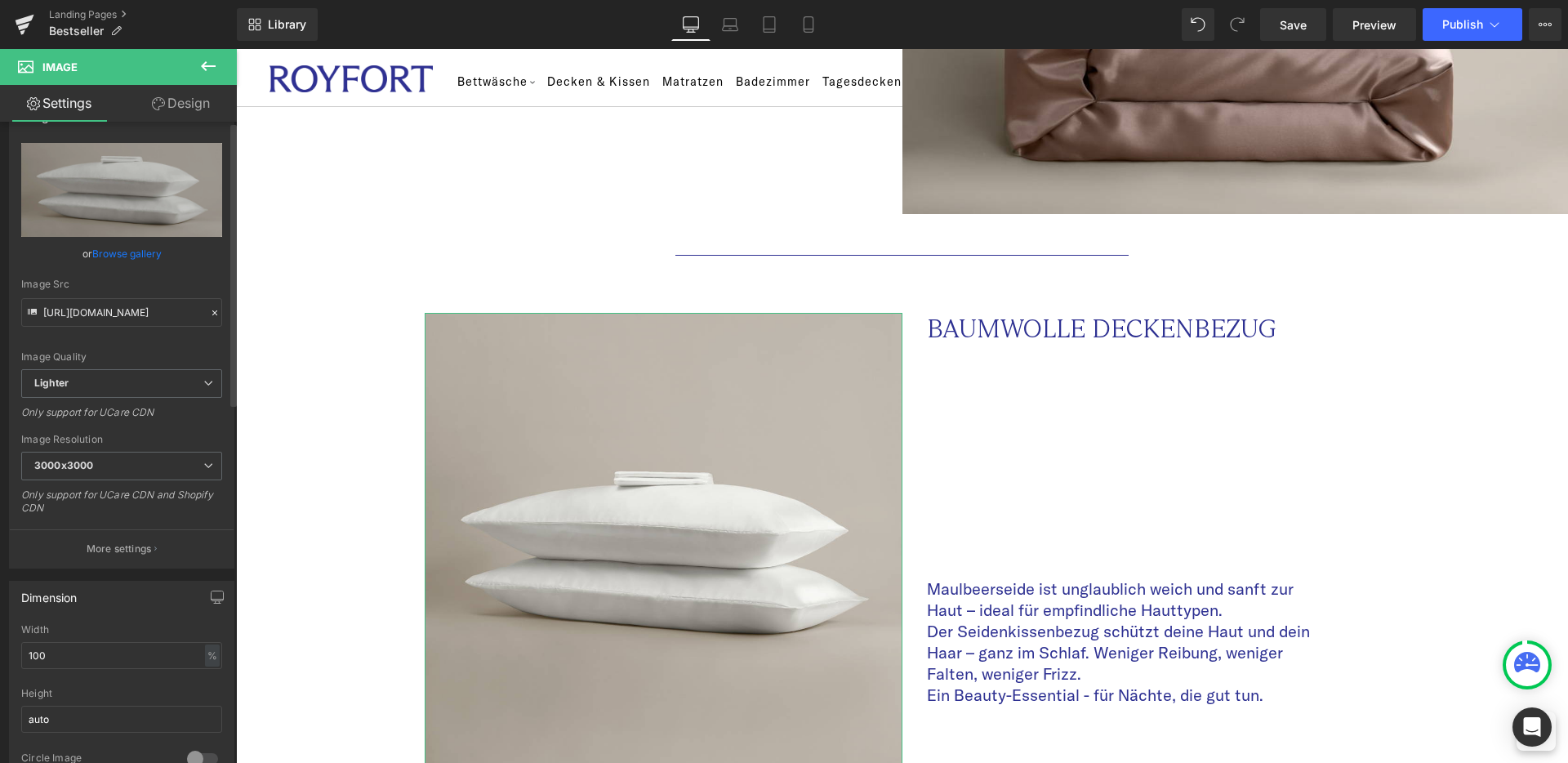
scroll to position [0, 0]
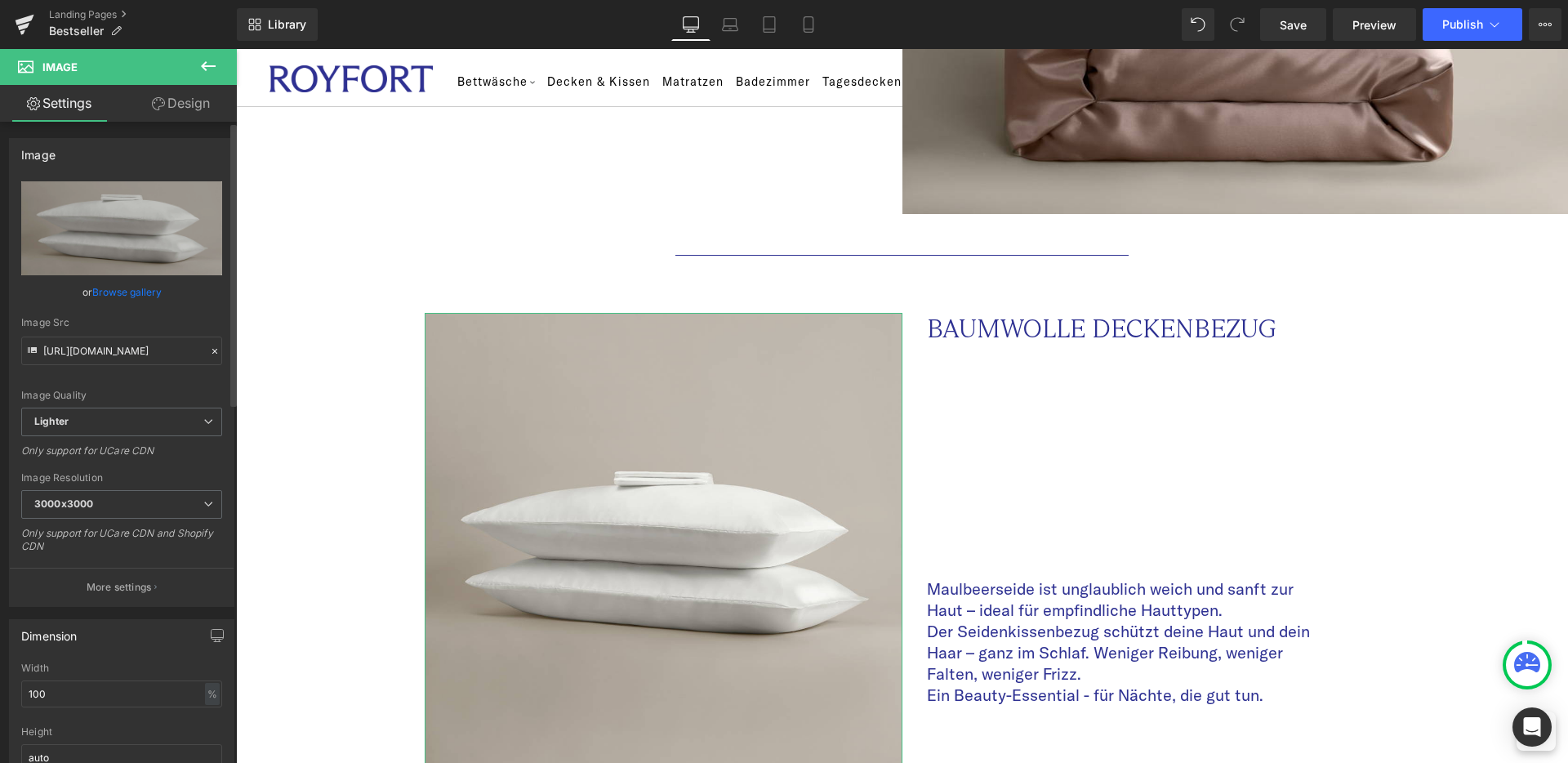
click at [209, 353] on icon at bounding box center [215, 352] width 12 height 12
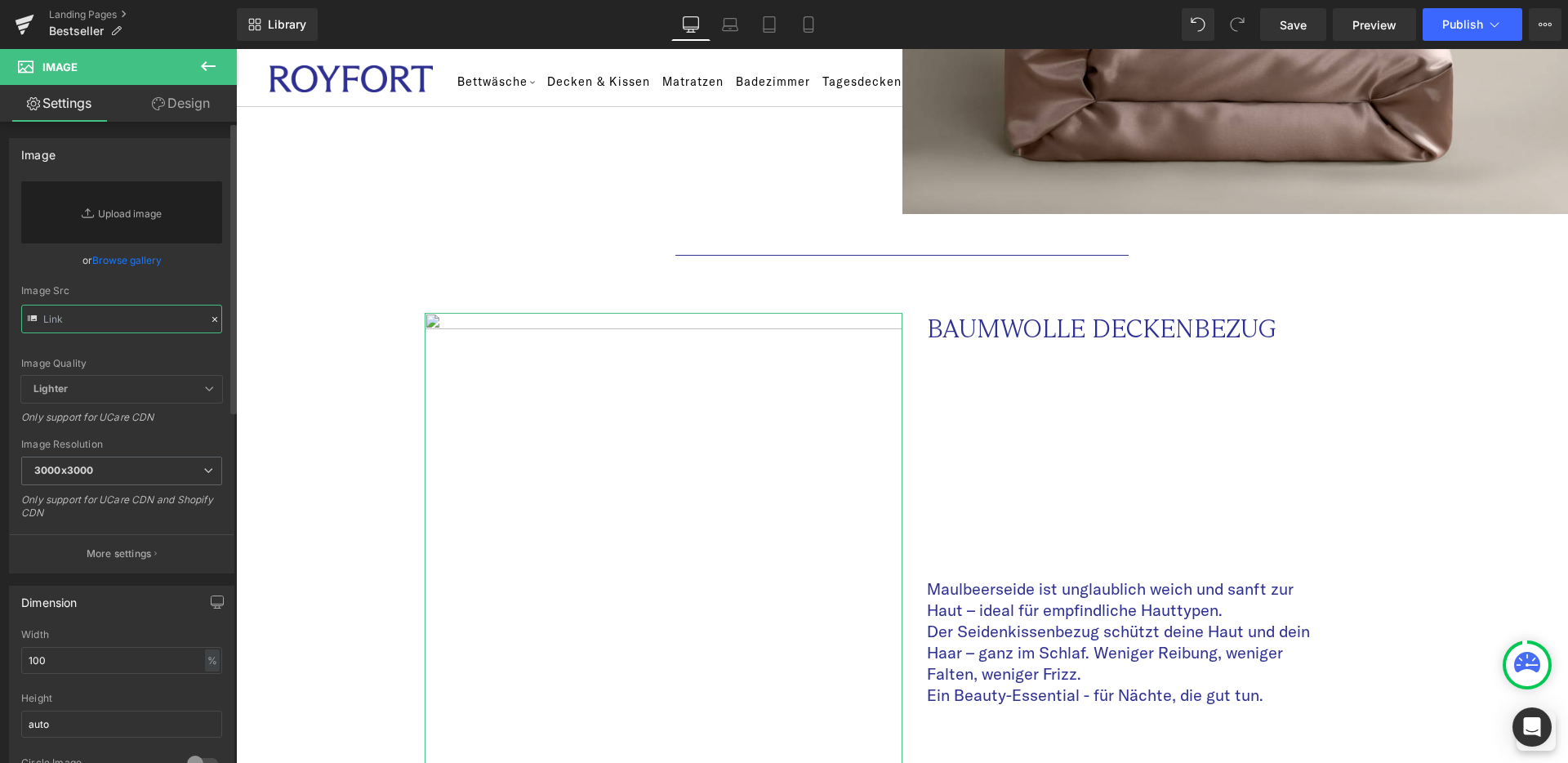
click at [83, 324] on input "text" at bounding box center [121, 319] width 201 height 29
drag, startPoint x: 201, startPoint y: 320, endPoint x: 188, endPoint y: 319, distance: 13.0
click at [207, 320] on div at bounding box center [215, 320] width 15 height 18
click at [85, 216] on icon at bounding box center [89, 212] width 16 height 16
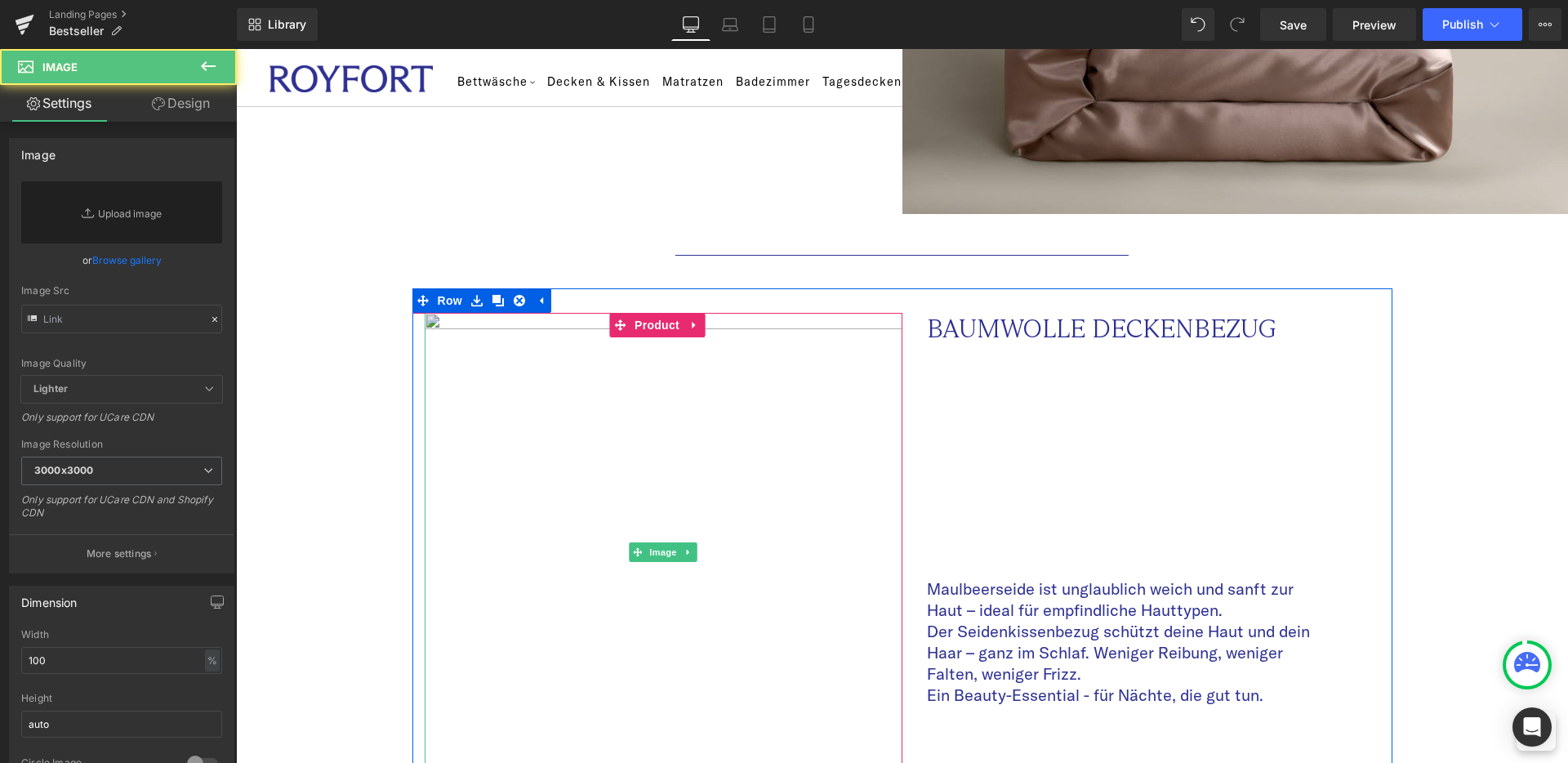
click at [600, 501] on img at bounding box center [664, 552] width 478 height 478
click at [664, 542] on span "Image" at bounding box center [663, 551] width 34 height 19
click at [694, 542] on link at bounding box center [689, 551] width 17 height 19
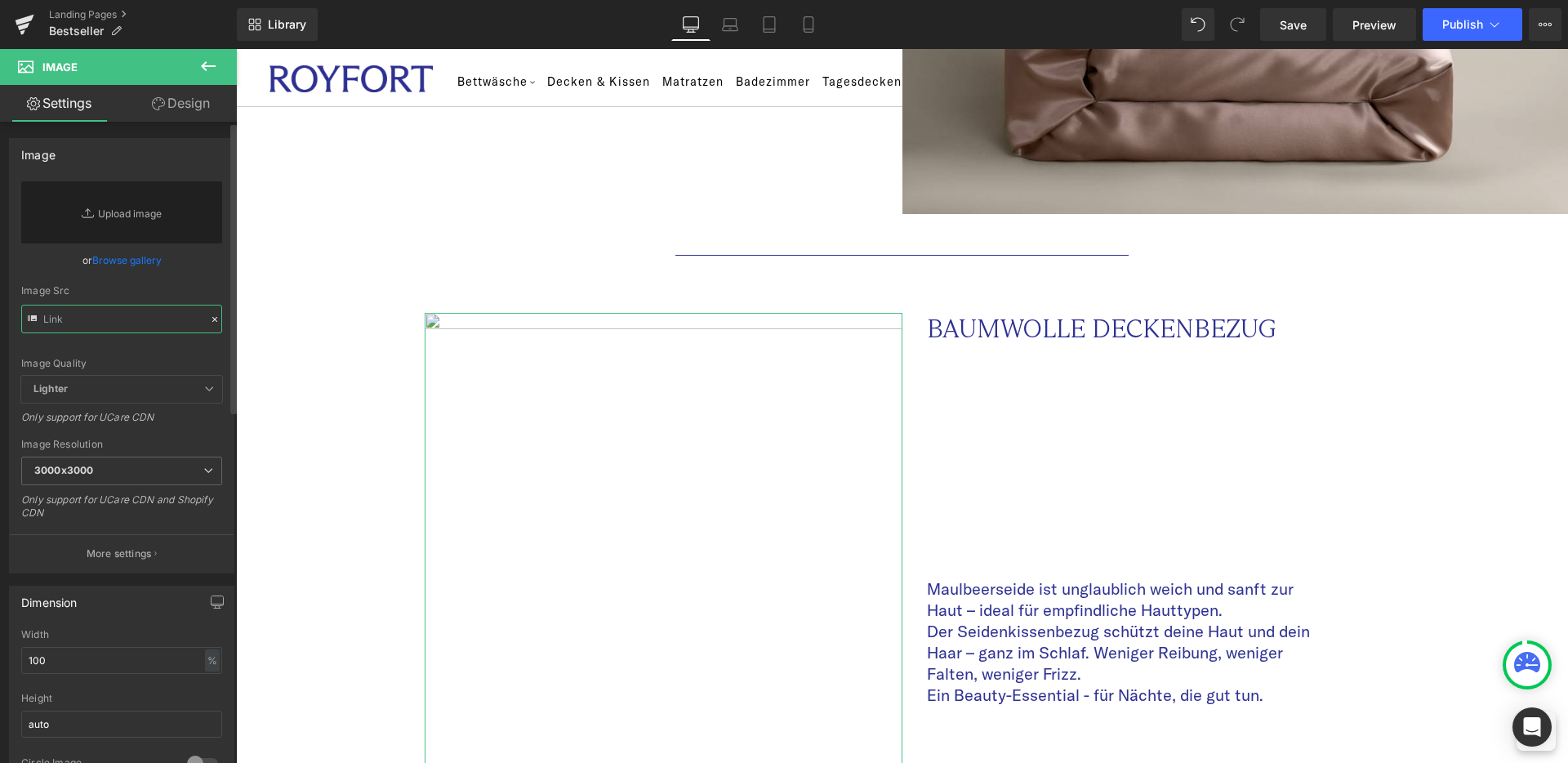
click at [115, 316] on input "text" at bounding box center [121, 319] width 201 height 29
paste input "[URL][DOMAIN_NAME]"
type input "[URL][DOMAIN_NAME]"
click at [135, 370] on div "Image Quality Lighter Lightest Lighter Lighter Lightest Only support for UCare …" at bounding box center [121, 279] width 201 height 195
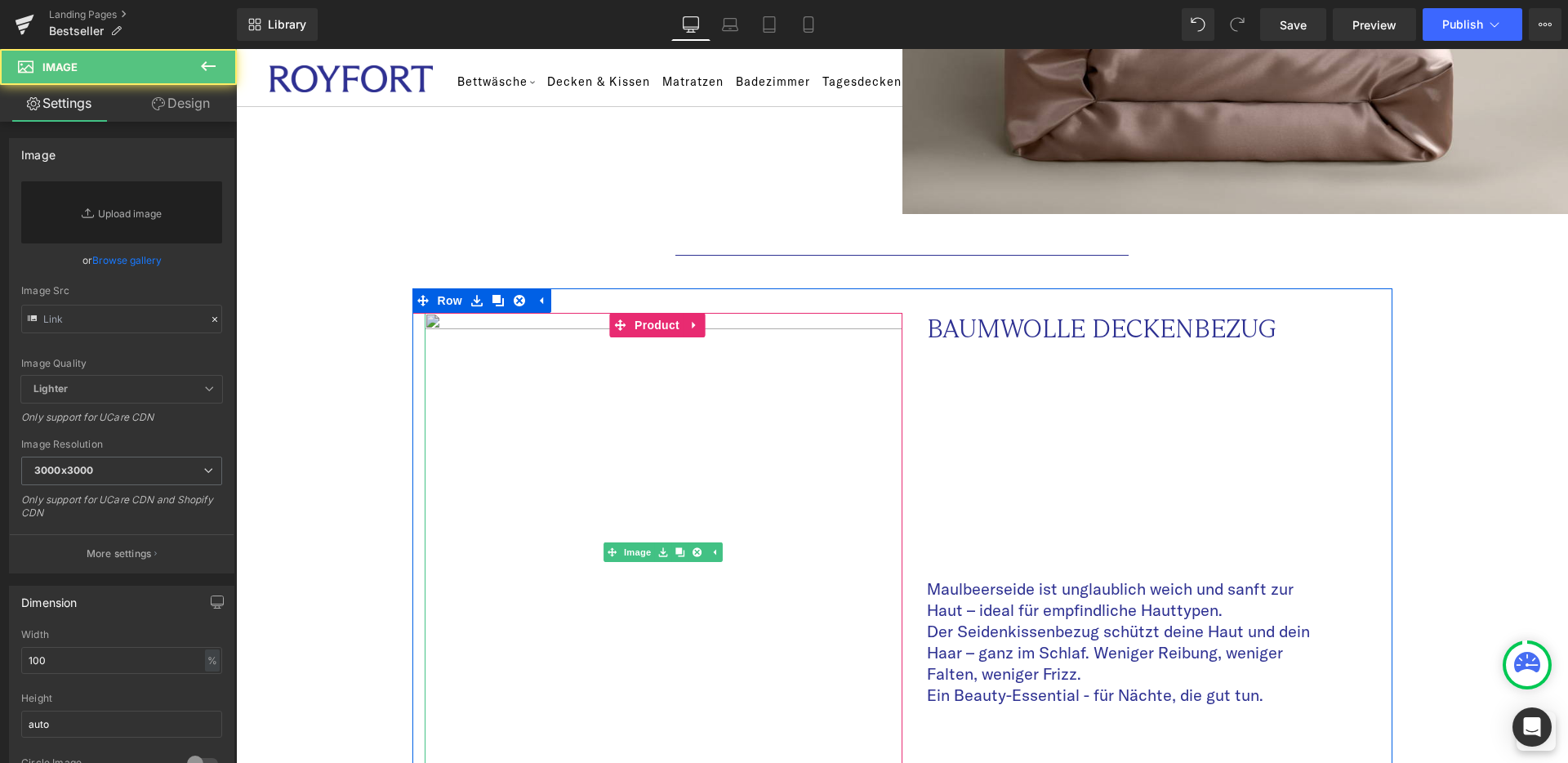
click at [435, 313] on img at bounding box center [664, 552] width 478 height 478
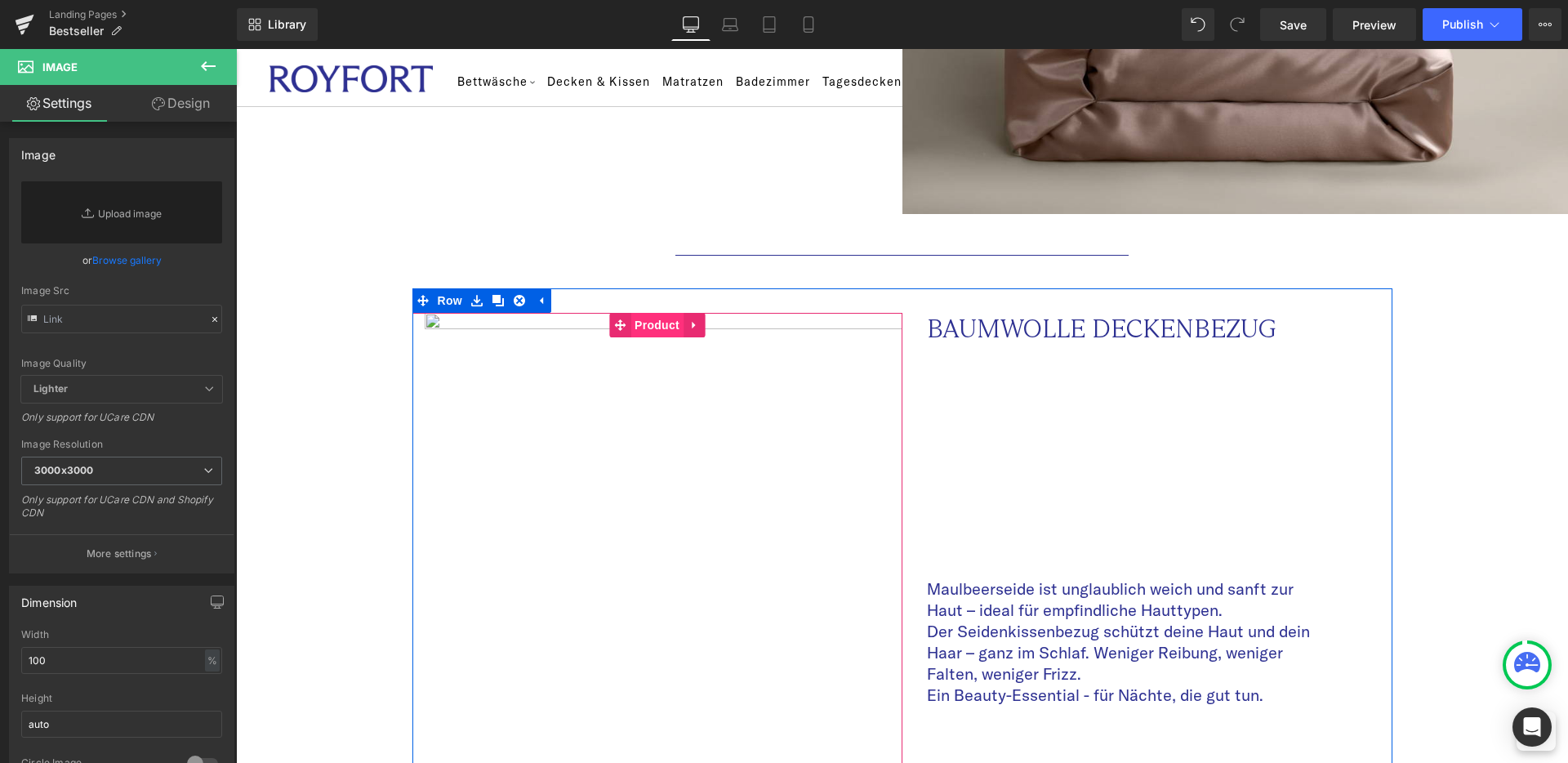
click at [649, 313] on span "Product" at bounding box center [657, 325] width 53 height 24
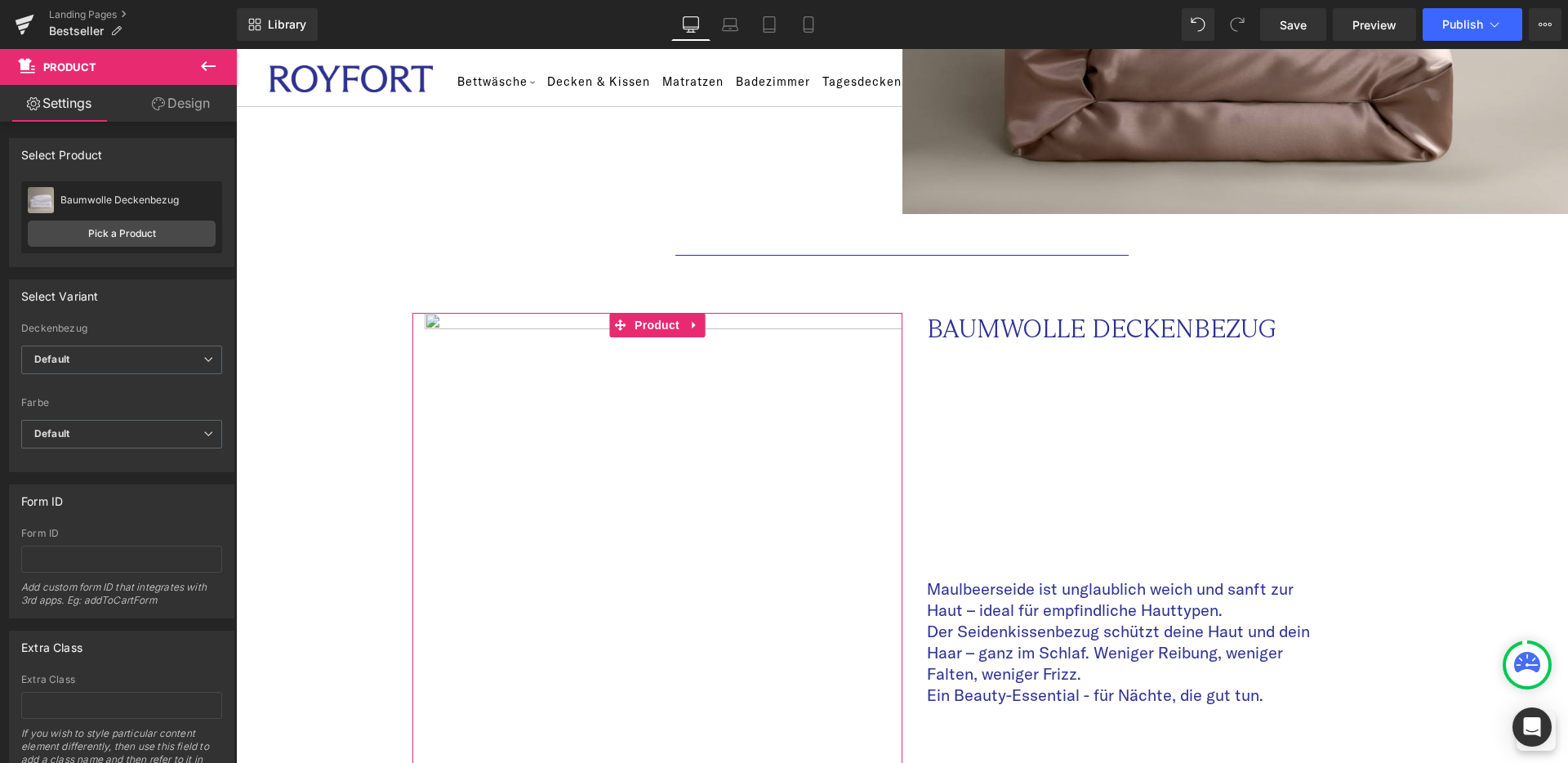
click at [172, 108] on link "Design" at bounding box center [180, 103] width 118 height 37
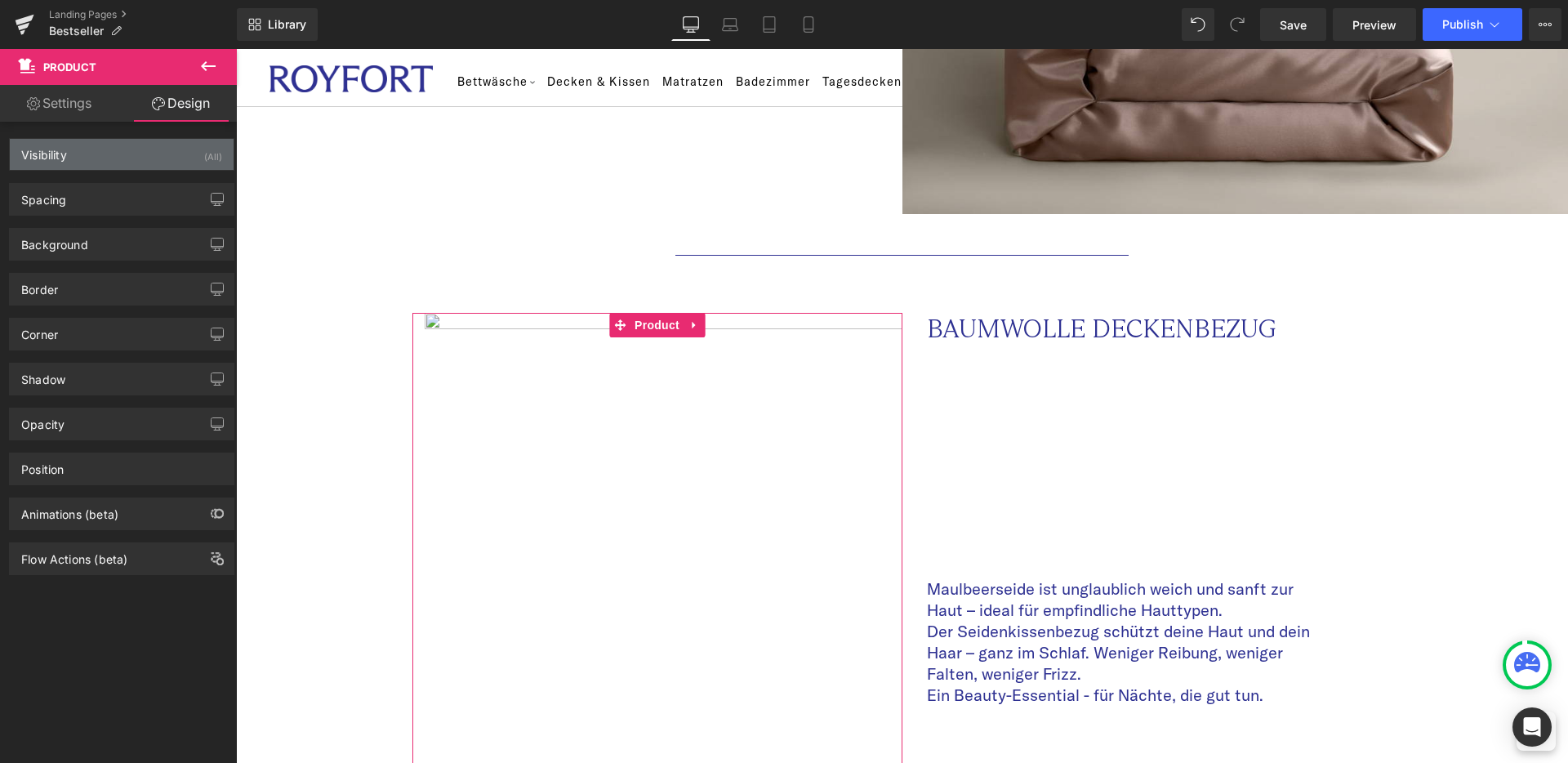
click at [136, 154] on div "Visibility (All)" at bounding box center [122, 154] width 224 height 31
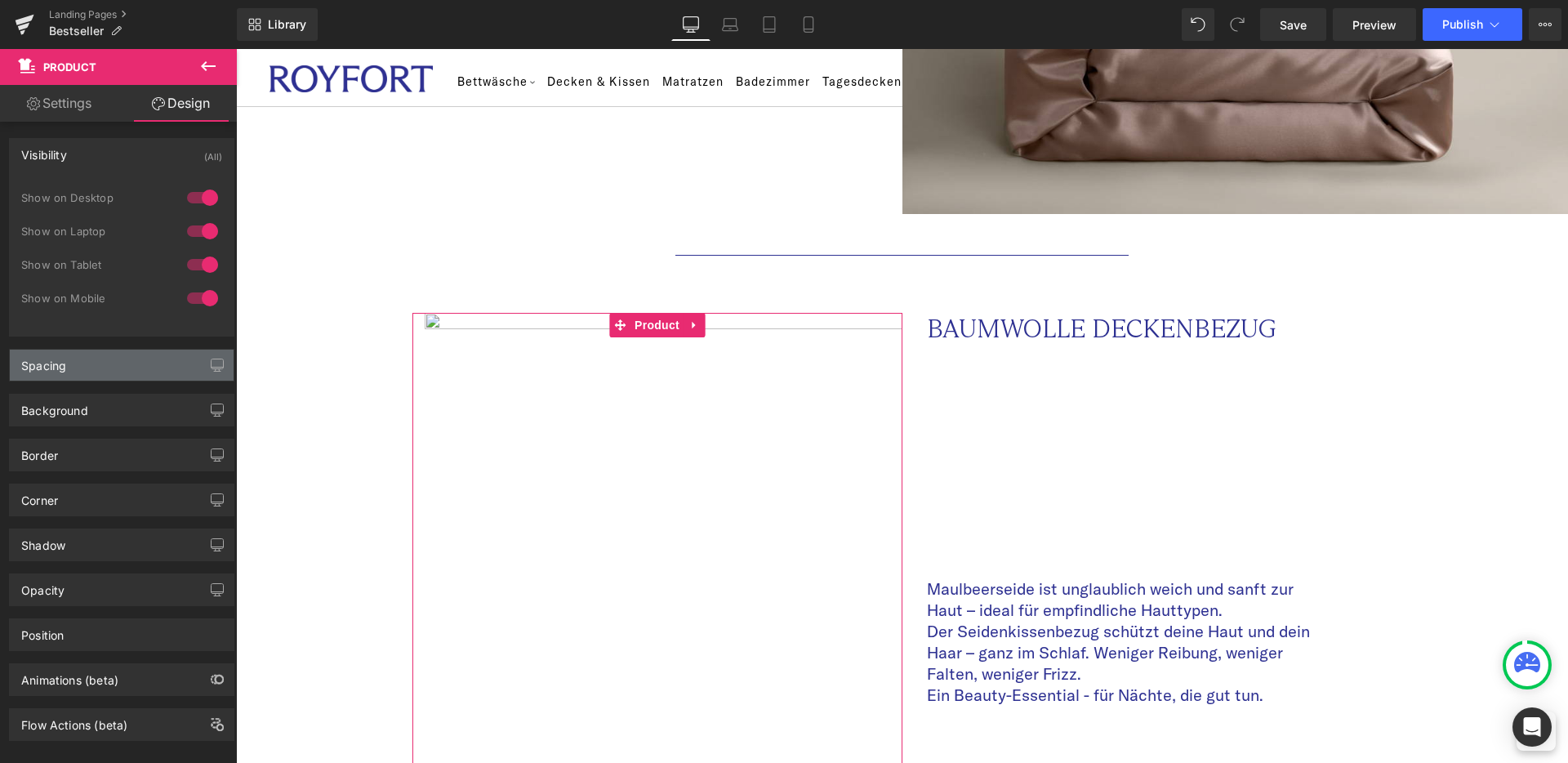
click at [116, 370] on div "Spacing" at bounding box center [122, 365] width 224 height 31
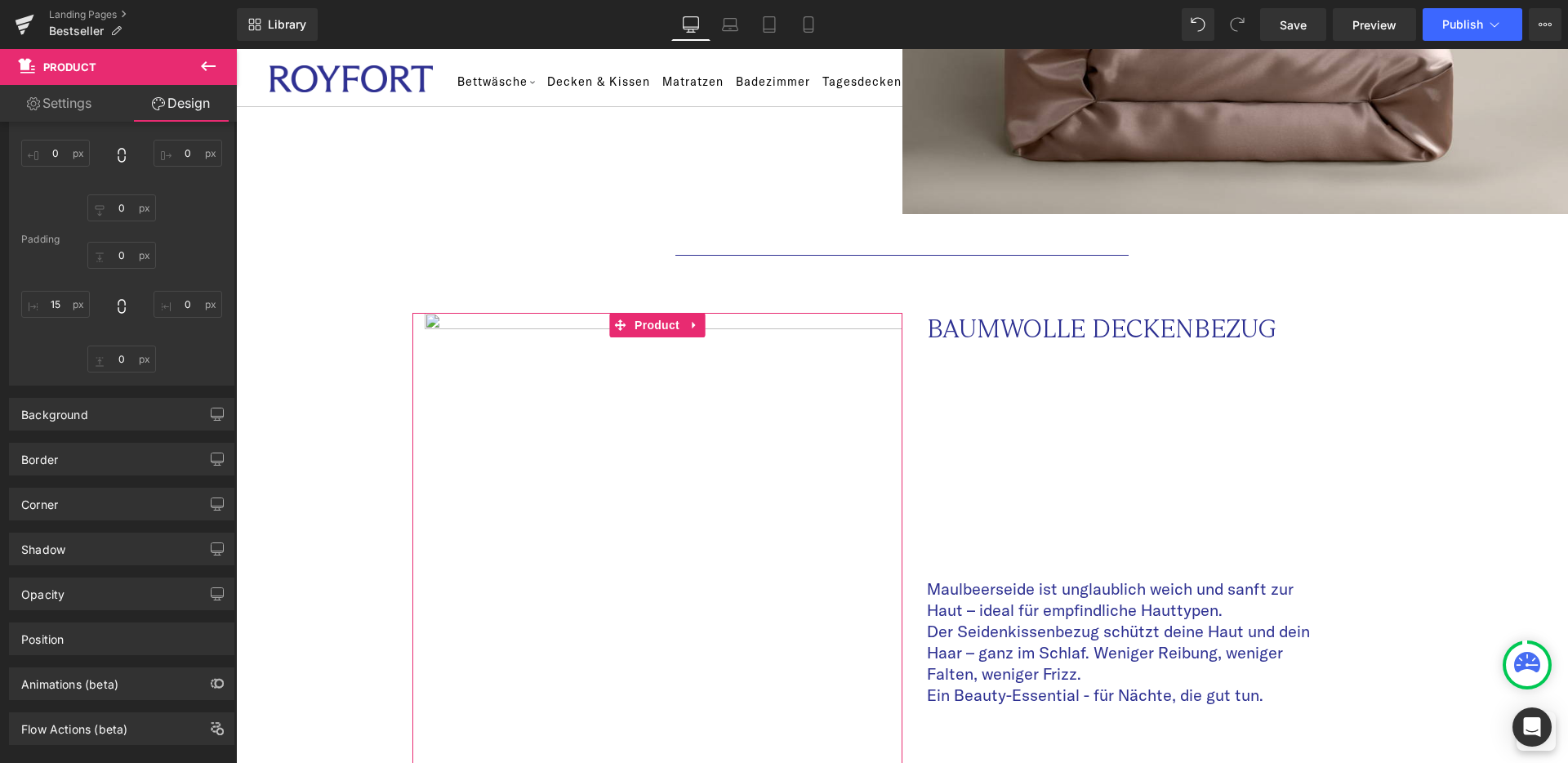
scroll to position [338, 0]
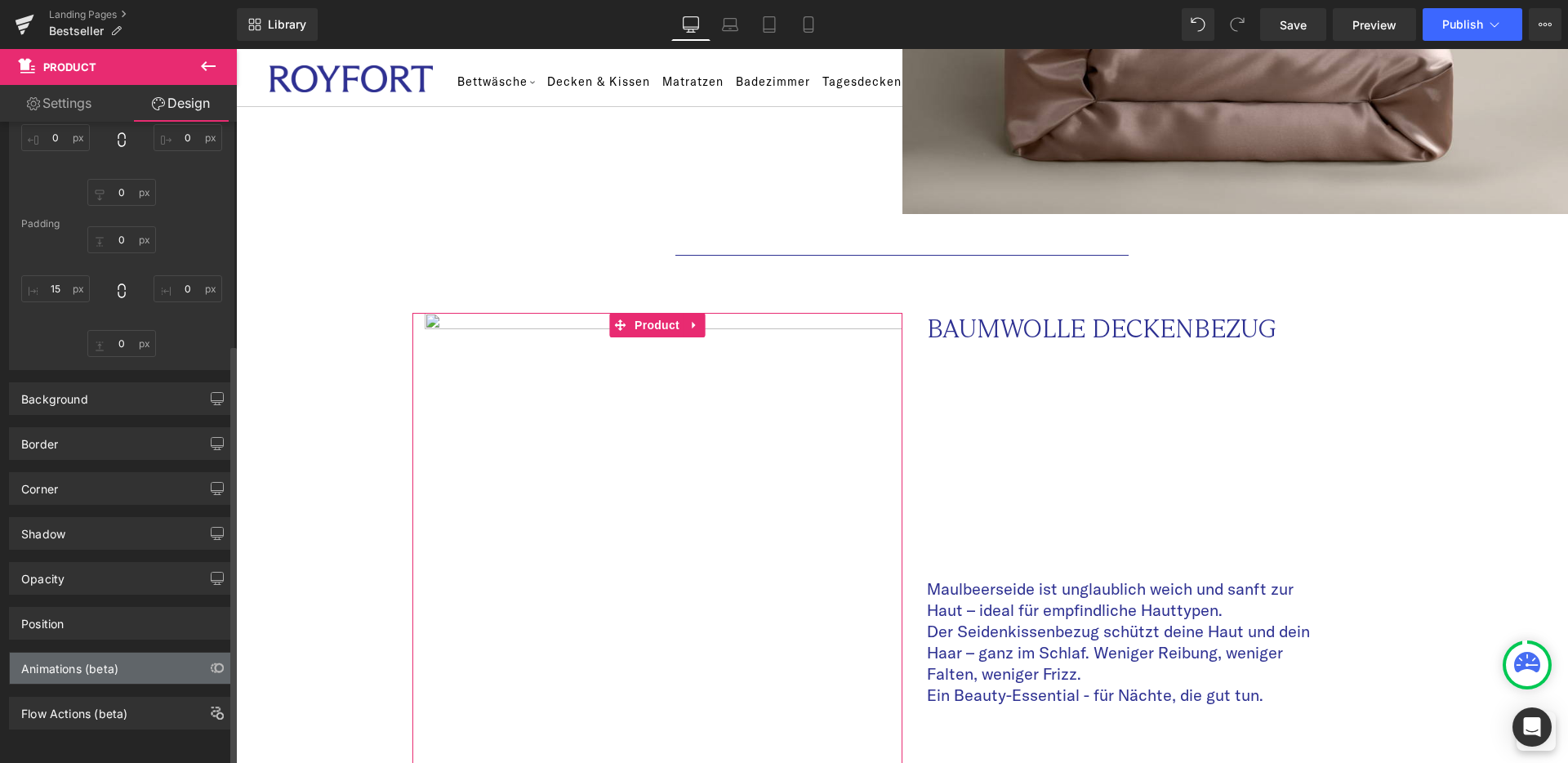
click at [76, 666] on div "Animations (beta)" at bounding box center [122, 668] width 224 height 31
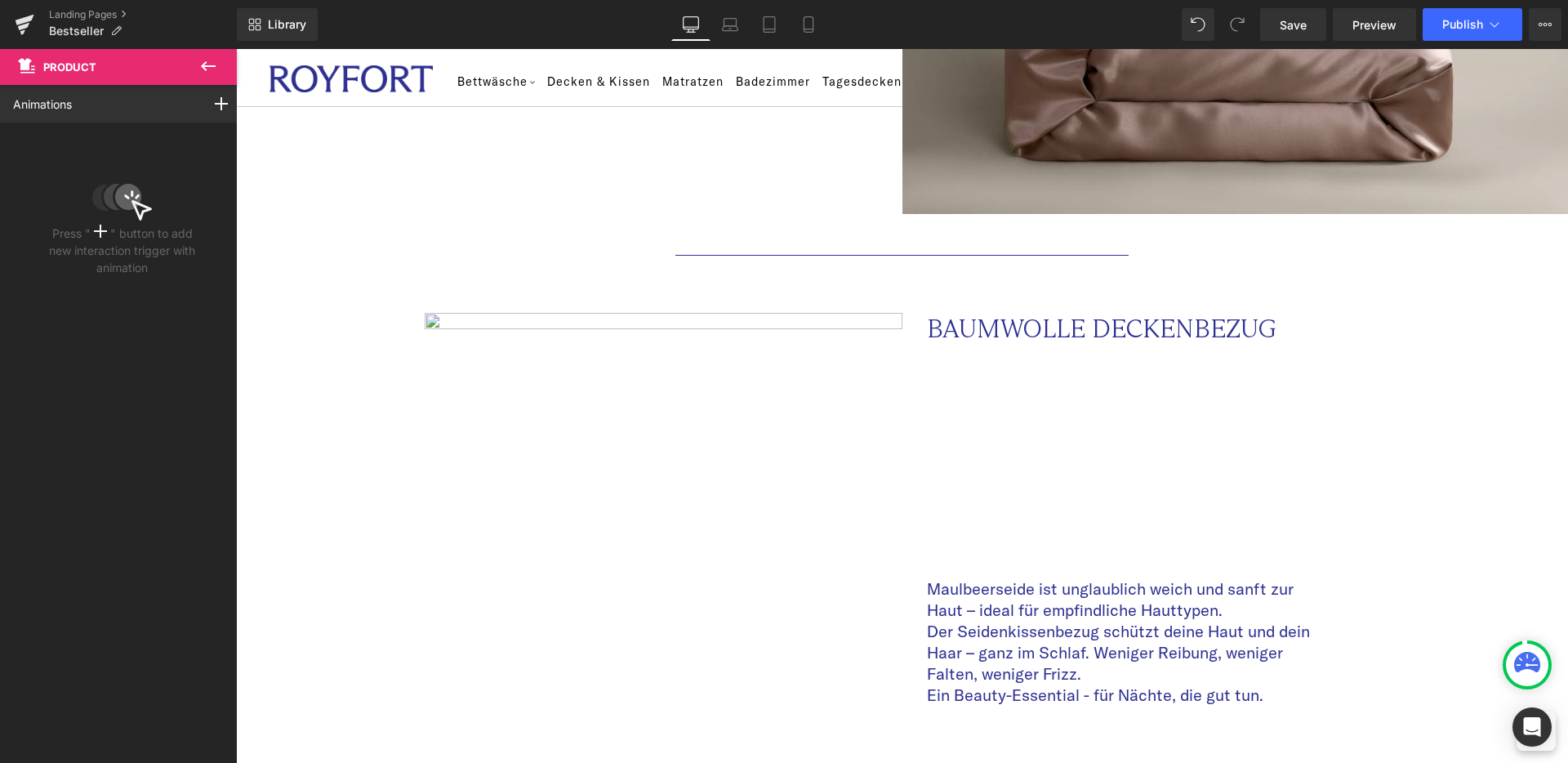
click at [206, 64] on icon at bounding box center [208, 65] width 19 height 19
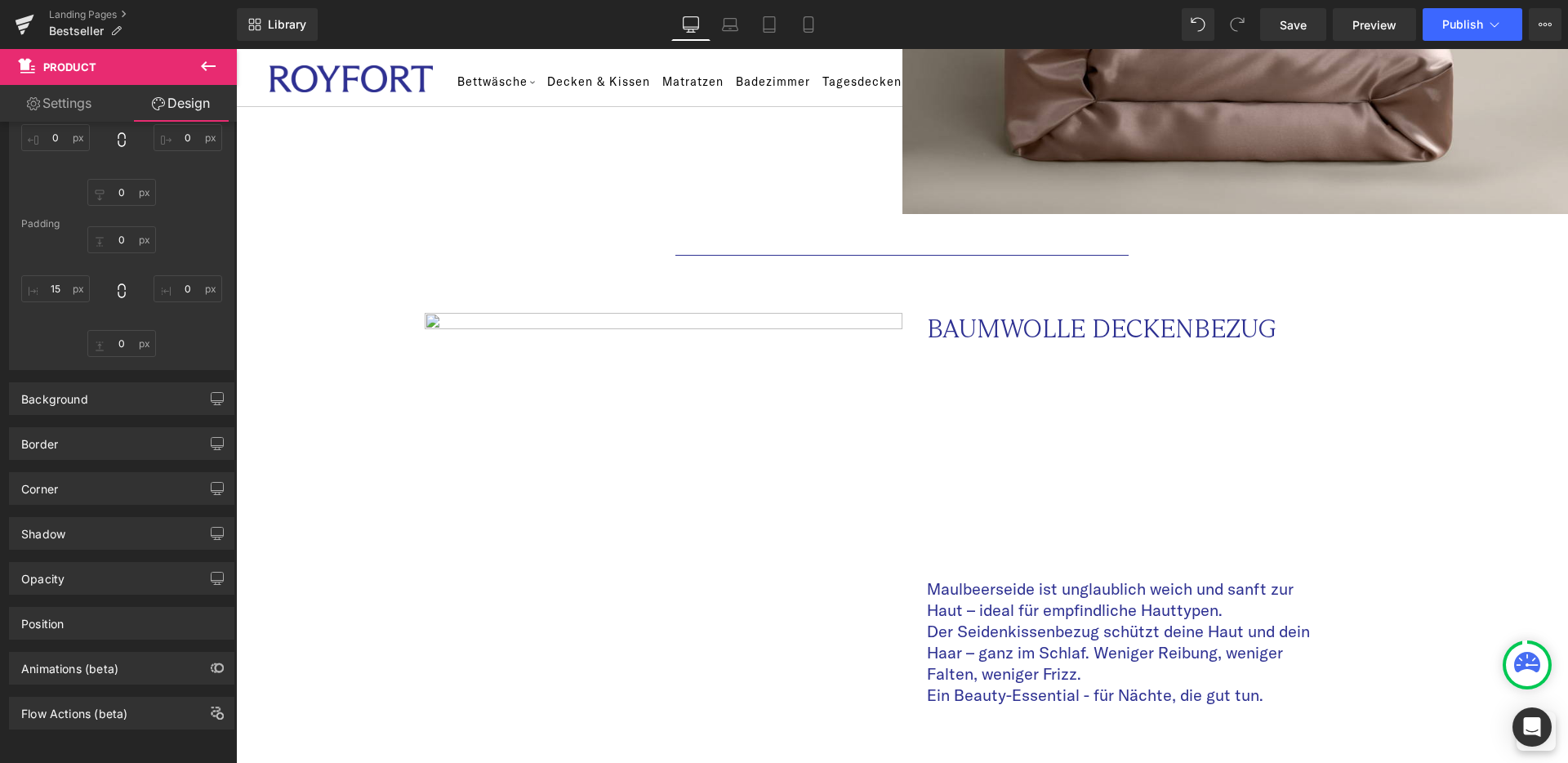
type input "0"
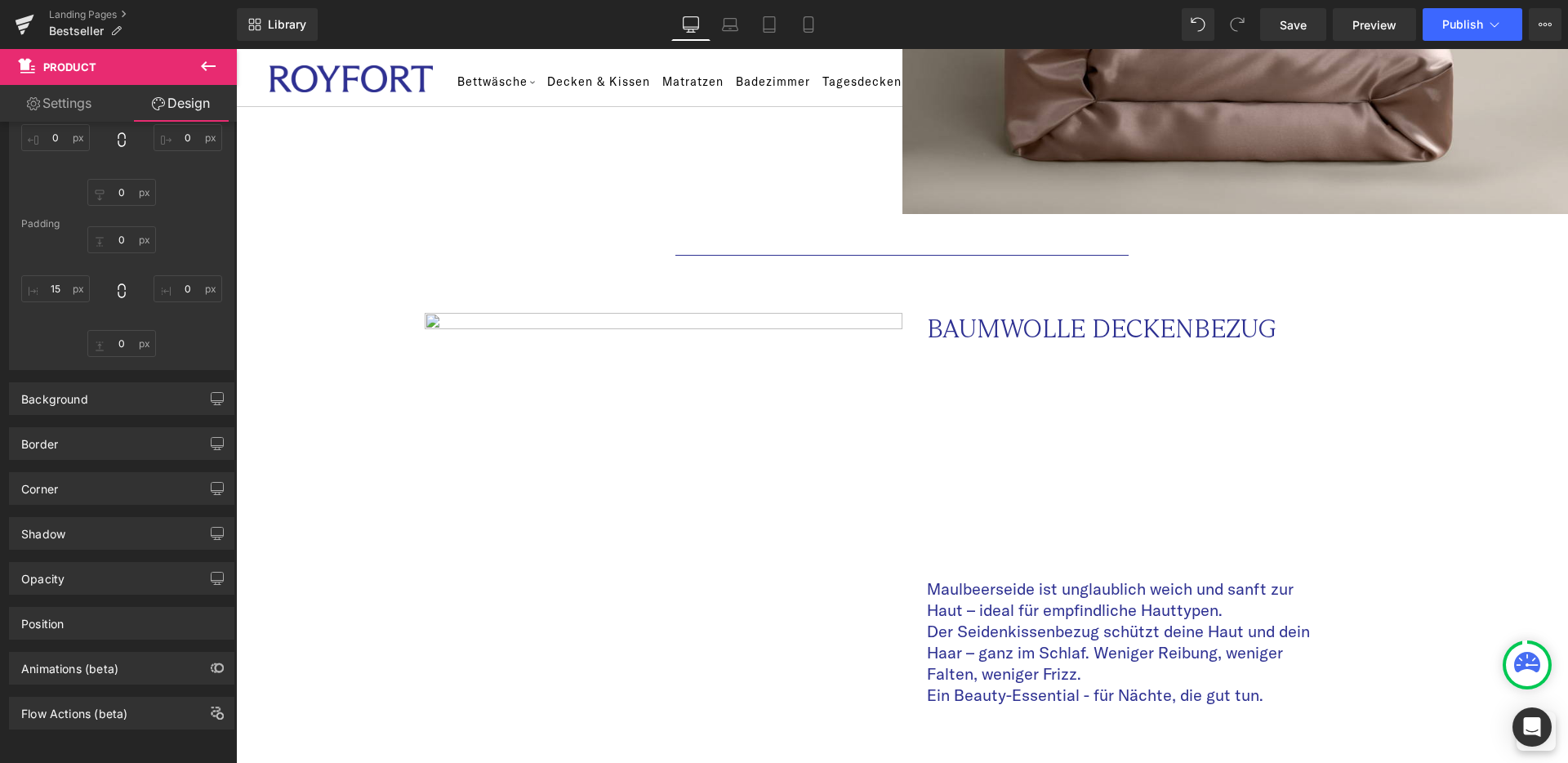
type input "0"
type input "15"
click at [64, 110] on link "Settings" at bounding box center [59, 103] width 118 height 37
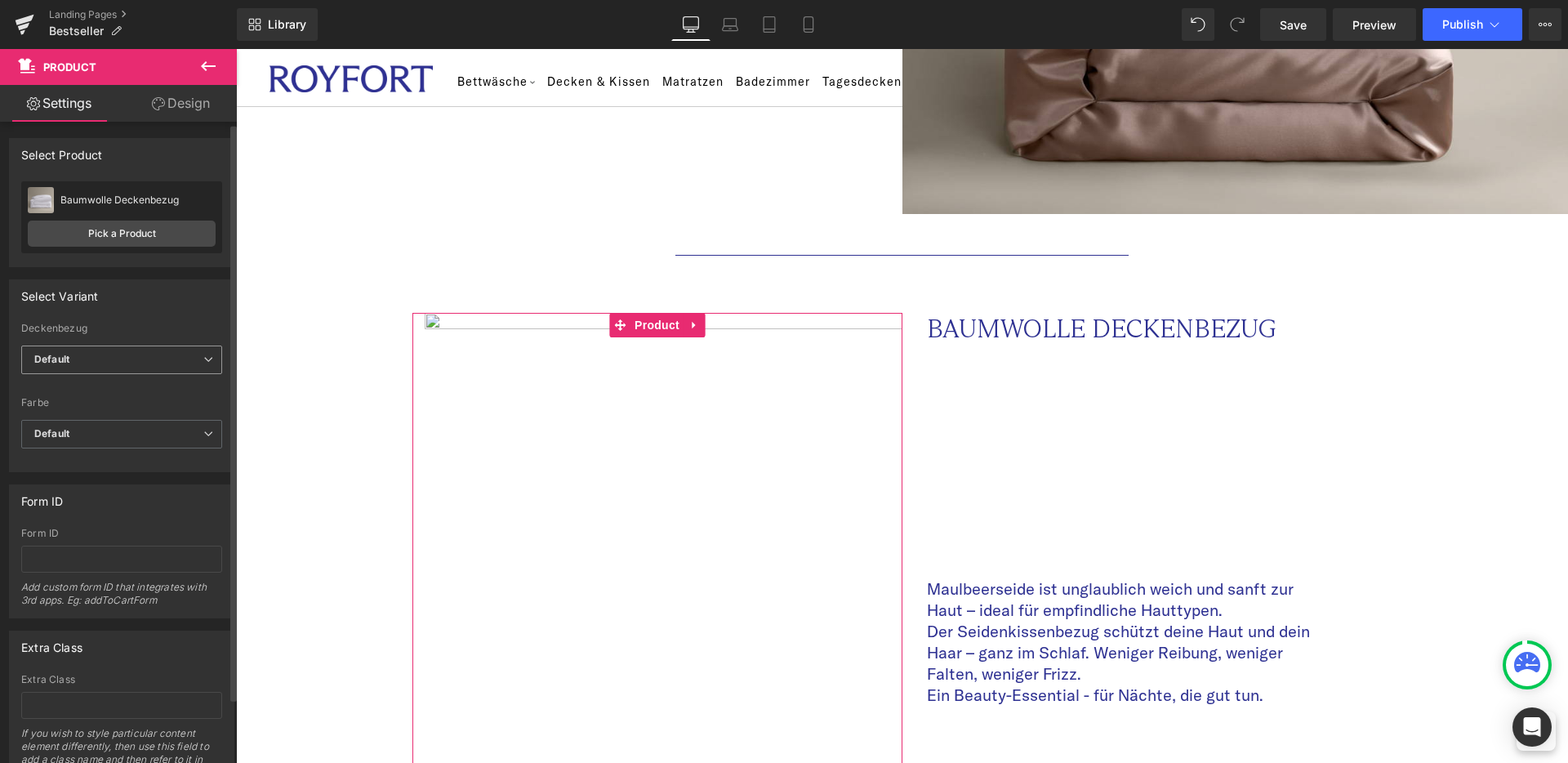
scroll to position [0, 0]
click at [95, 366] on span "Default" at bounding box center [121, 360] width 201 height 29
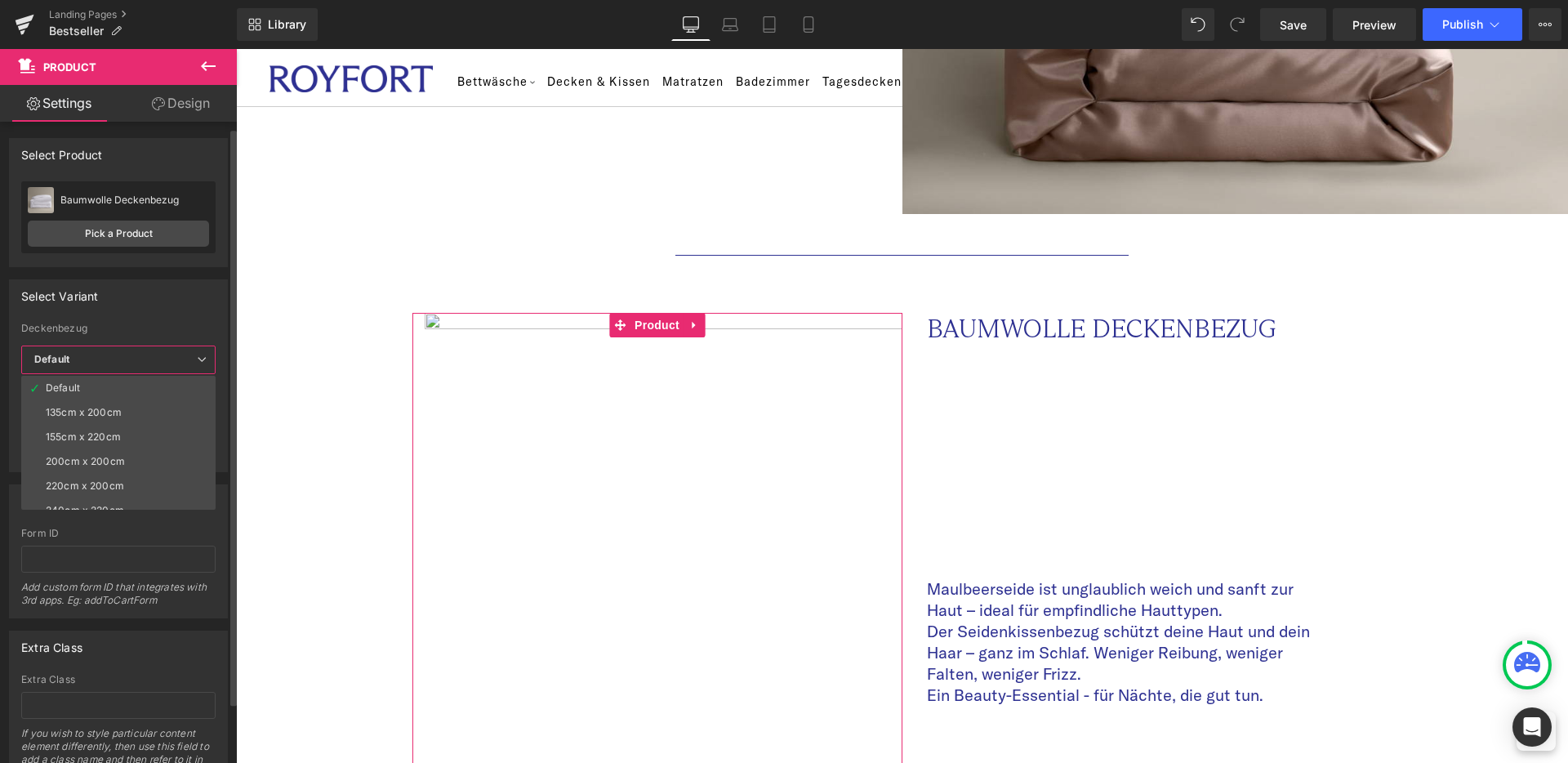
scroll to position [7, 0]
click at [95, 366] on span "Default" at bounding box center [118, 353] width 195 height 29
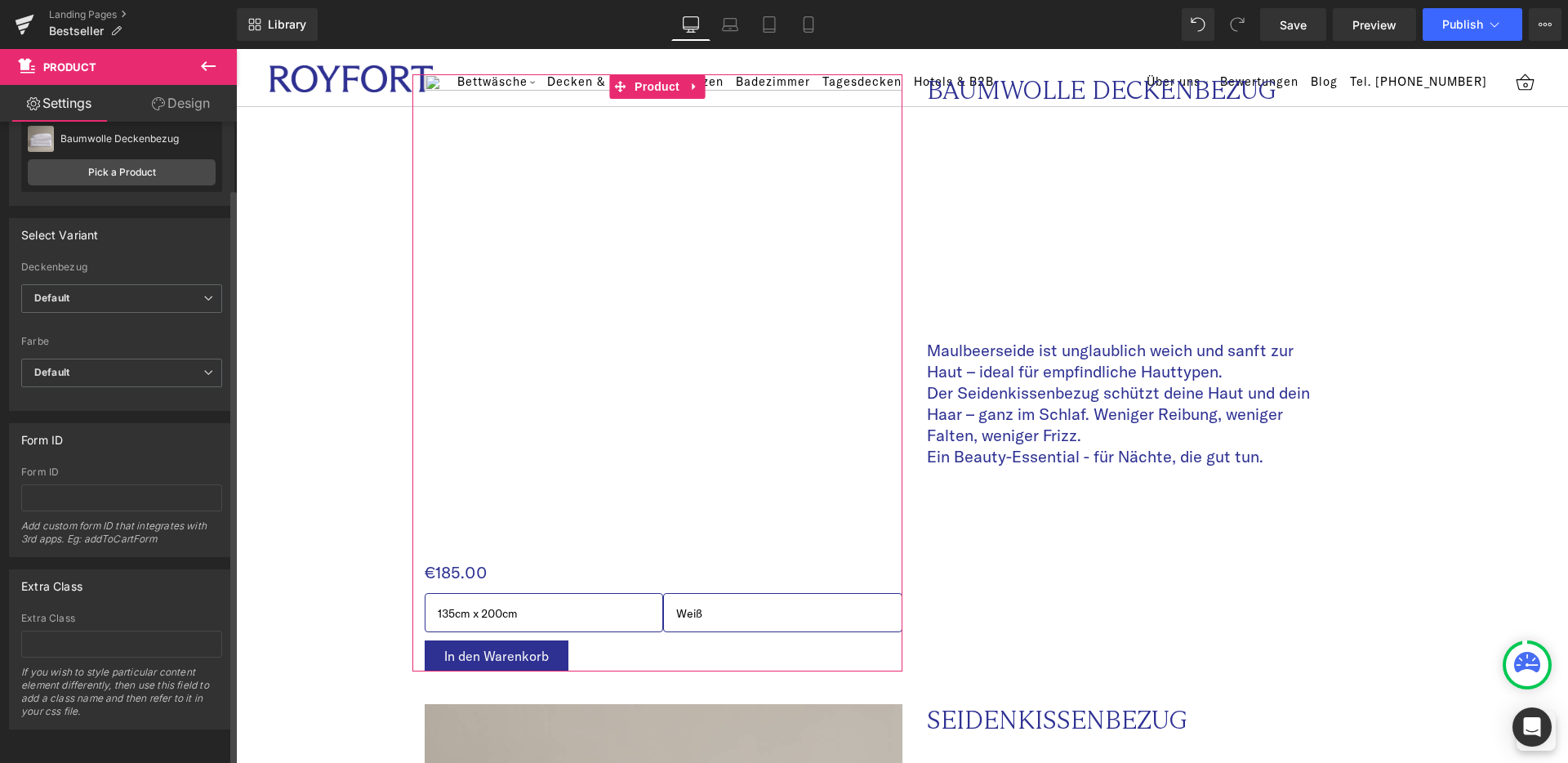
scroll to position [0, 0]
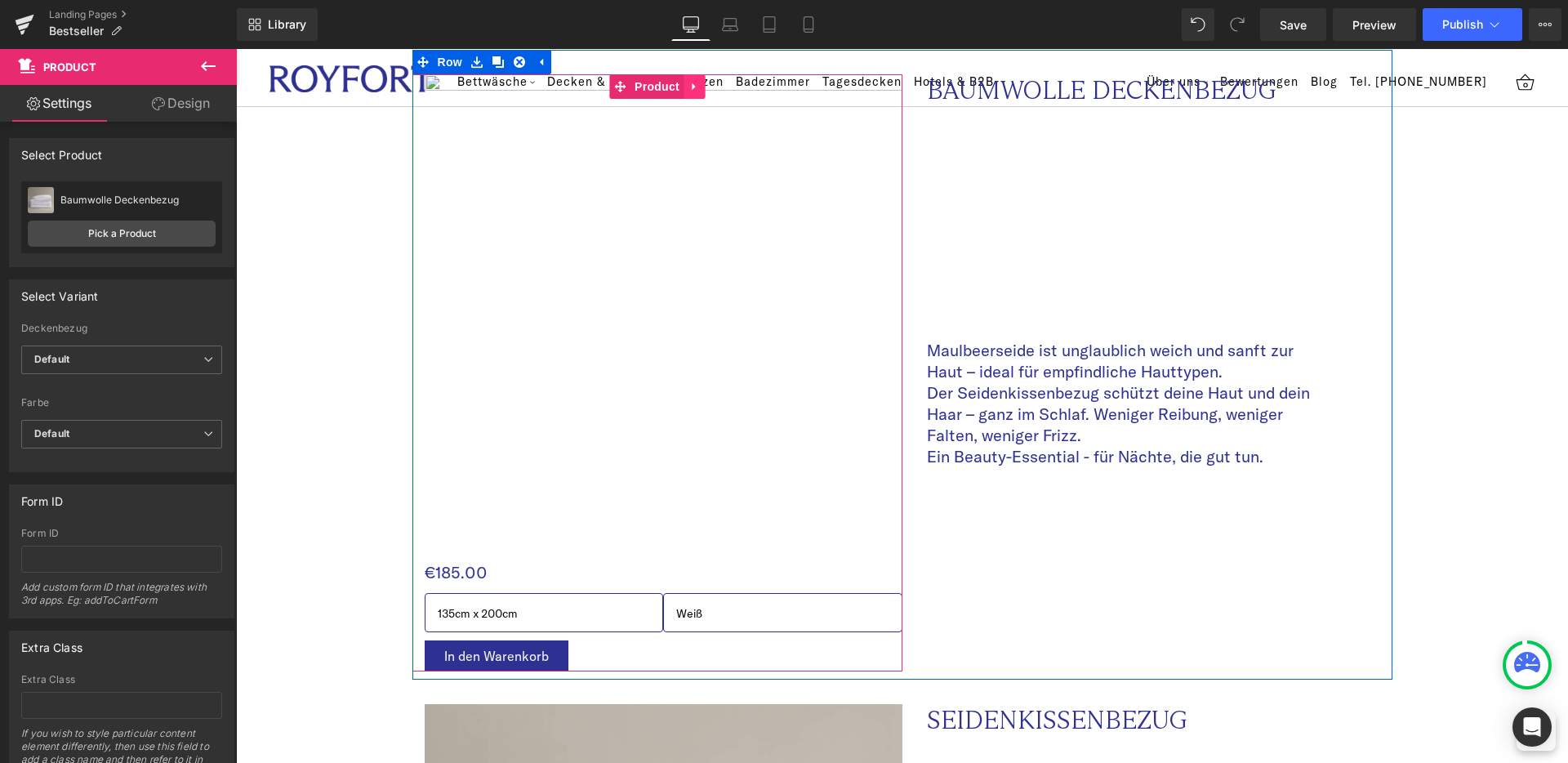
click at [697, 75] on link at bounding box center [694, 86] width 21 height 24
click at [641, 304] on link "Image" at bounding box center [628, 313] width 50 height 19
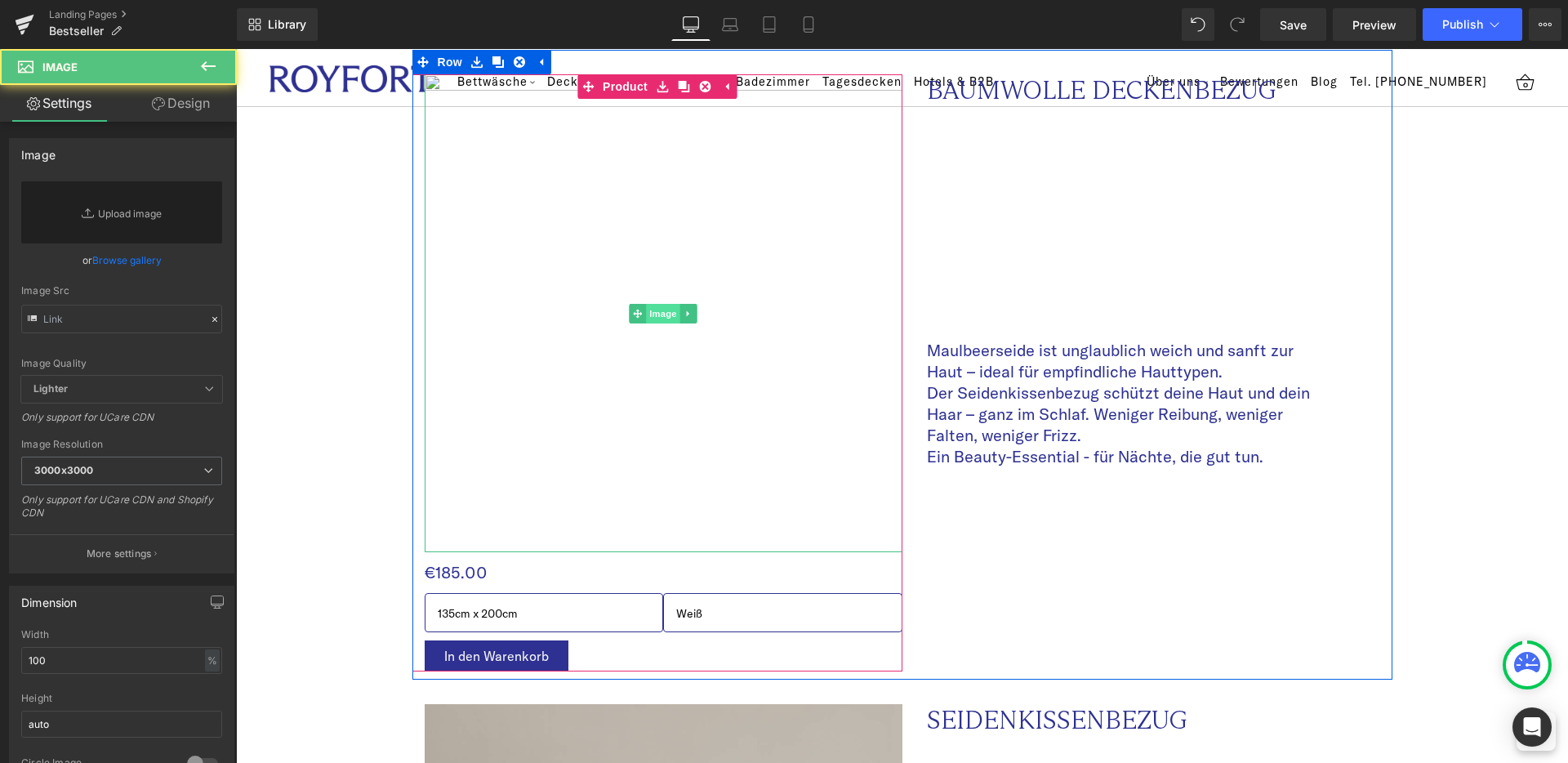
scroll to position [1660, 0]
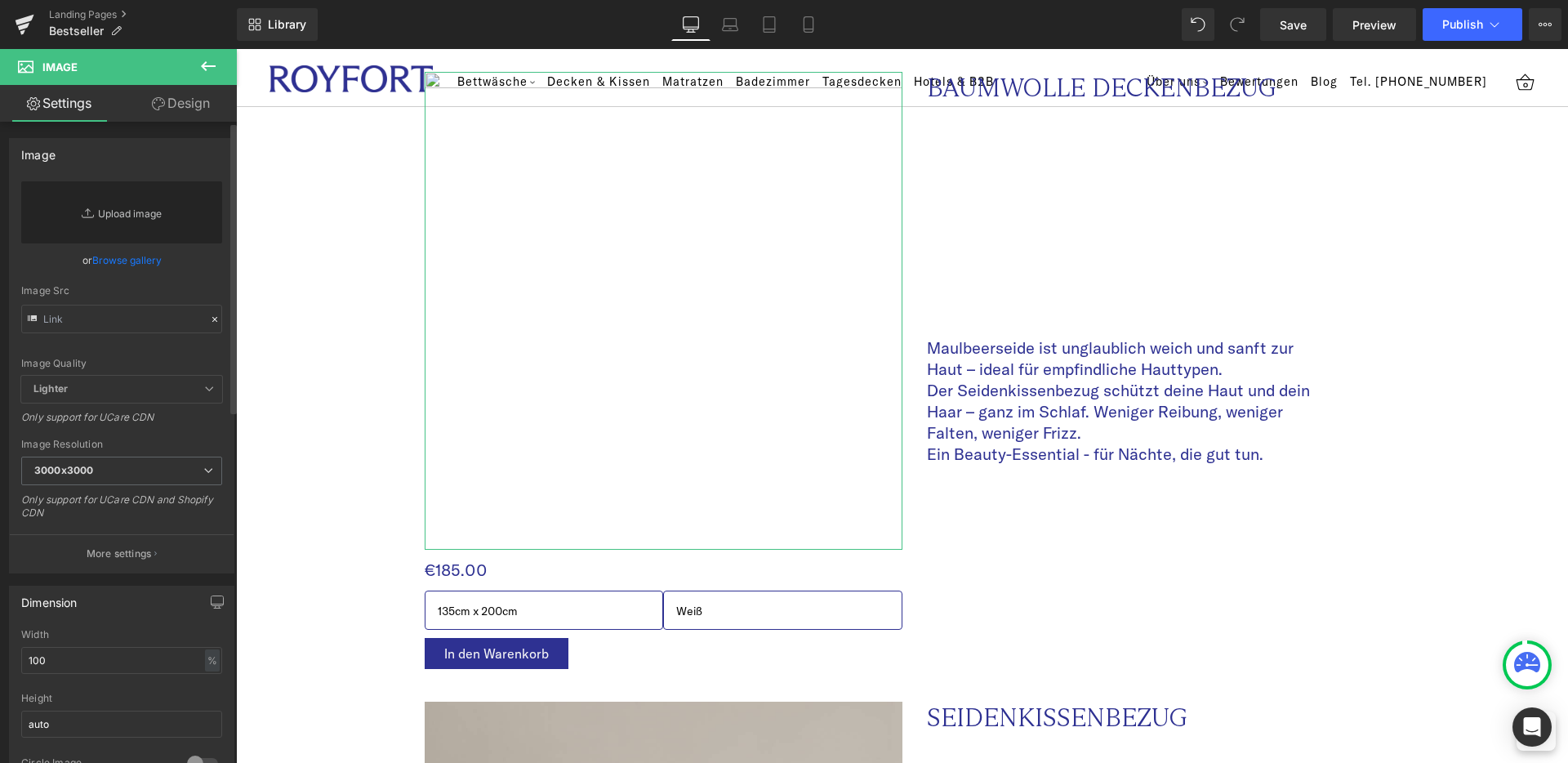
click at [124, 212] on link "Replace Image" at bounding box center [121, 212] width 201 height 62
type input "C:\fakepath\white_b_4.jpg"
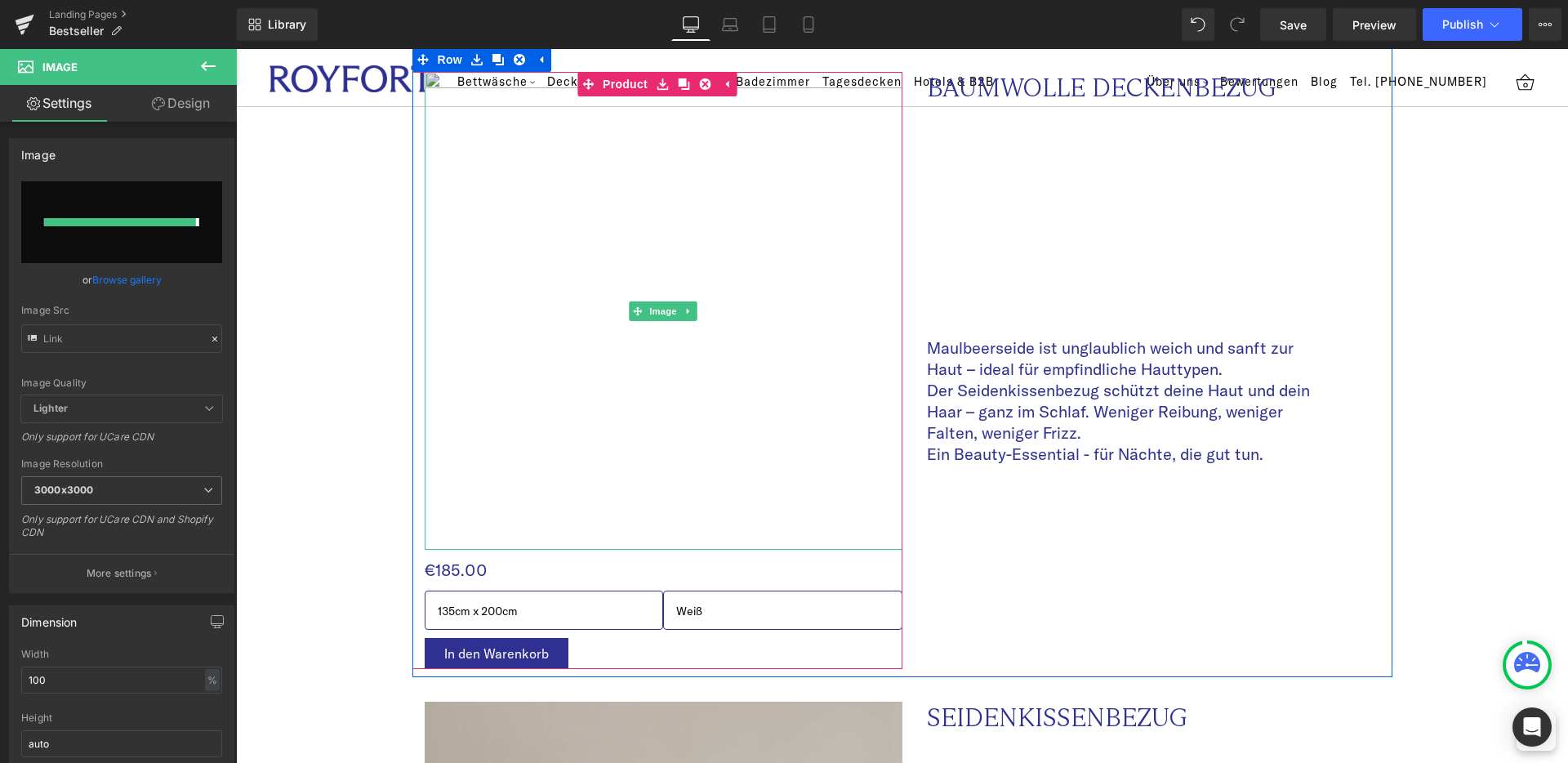
type input "[URL][DOMAIN_NAME]"
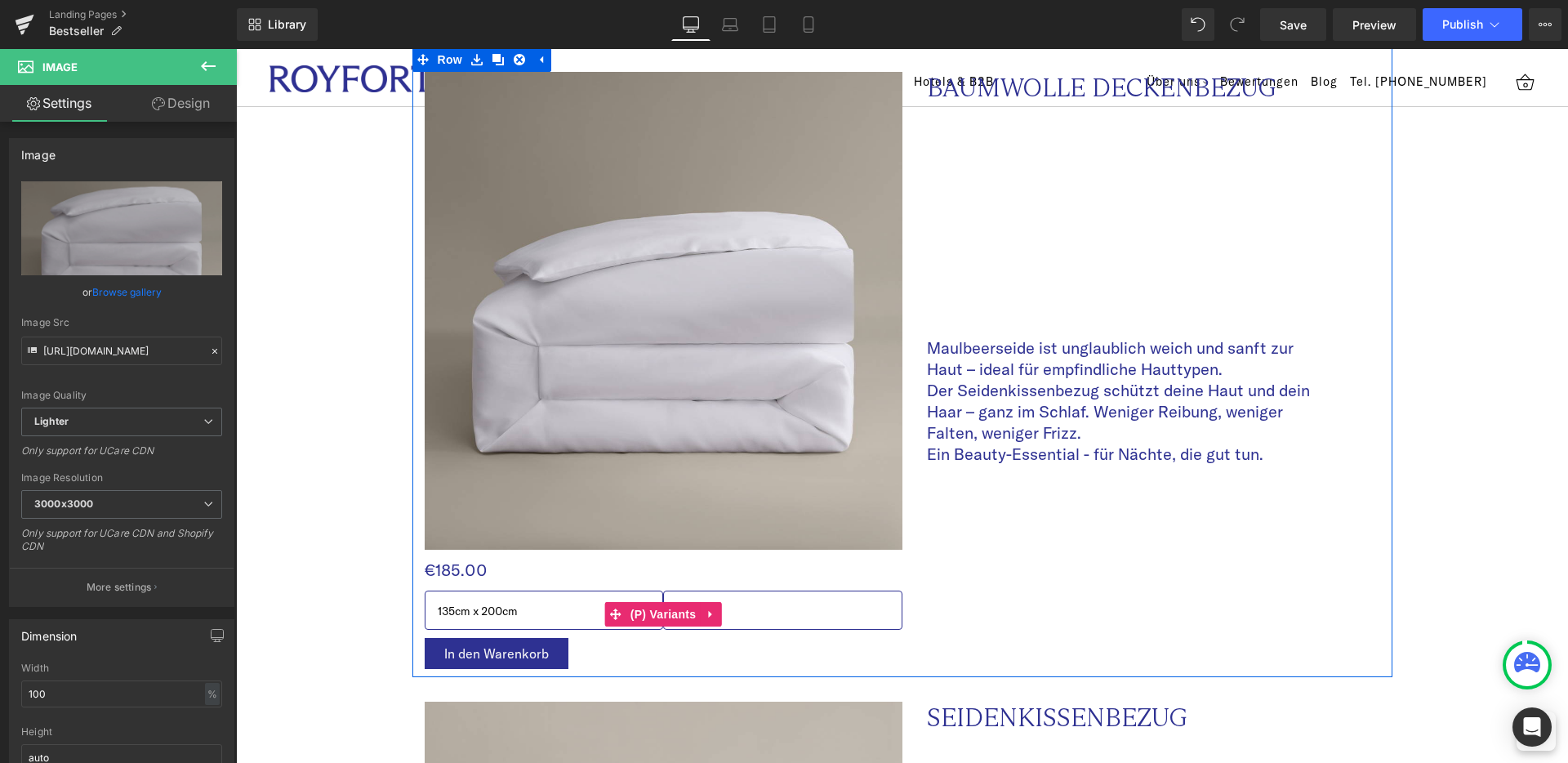
click at [515, 592] on select "135cm x 200cm 155cm x 220cm 200cm x 200cm 220cm x 200cm 240cm x 220cm 155cm x 2…" at bounding box center [544, 610] width 239 height 39
select select "155cm x 220cm"
click at [425, 591] on select "135cm x 200cm 155cm x 220cm 200cm x 200cm 220cm x 200cm 240cm x 220cm 155cm x 2…" at bounding box center [544, 610] width 239 height 39
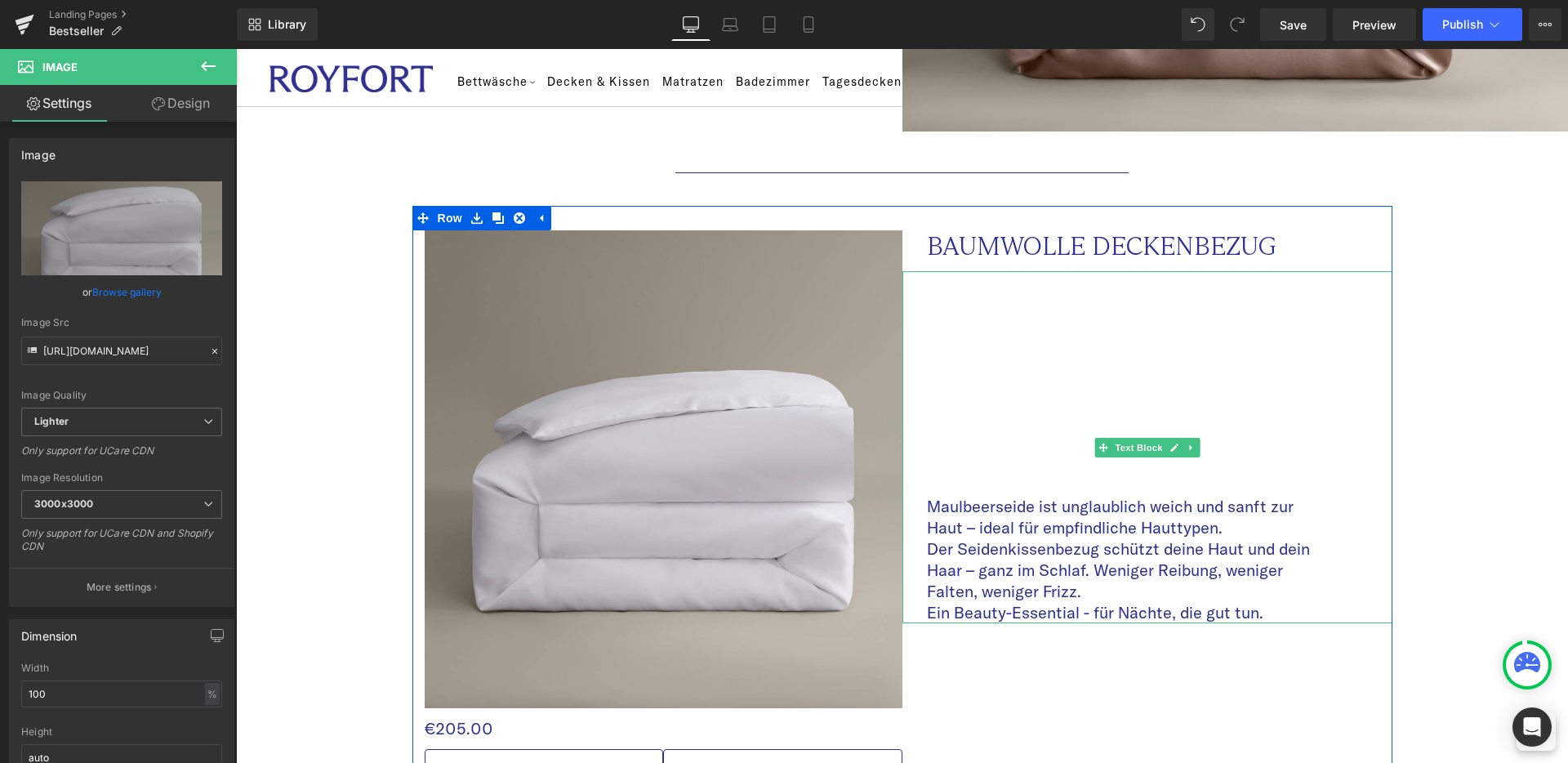
scroll to position [1469, 0]
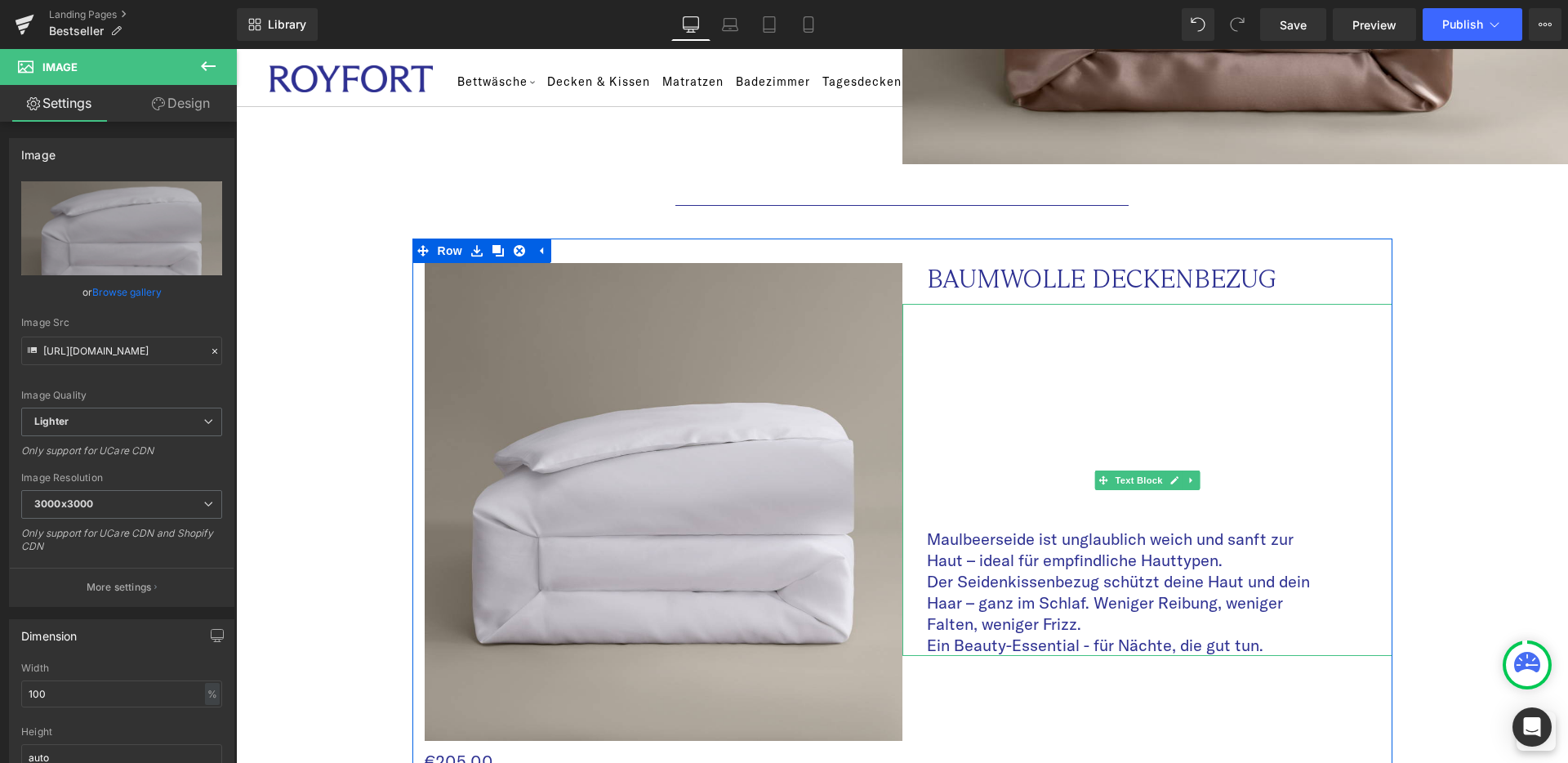
click at [967, 609] on p "Der Seidenkissenbezug schützt deine Haut und dein Haar – ganz im Schlaf. Wenige…" at bounding box center [1127, 604] width 400 height 64
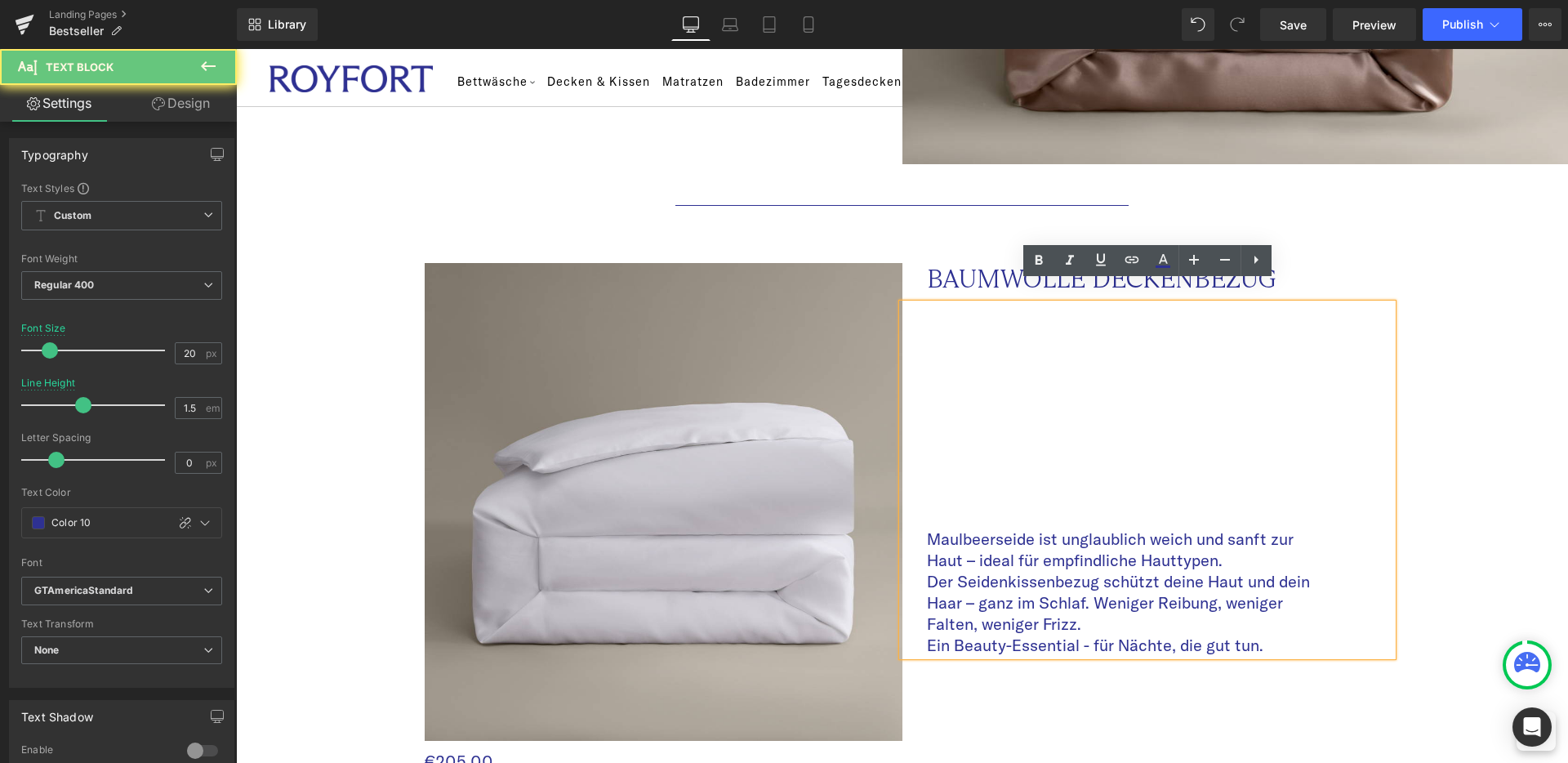
click at [972, 608] on p "Der Seidenkissenbezug schützt deine Haut und dein Haar – ganz im Schlaf. Wenige…" at bounding box center [1127, 604] width 400 height 64
click at [1276, 635] on p "Ein Beauty-Essential - für Nächte, die gut tun." at bounding box center [1127, 645] width 400 height 21
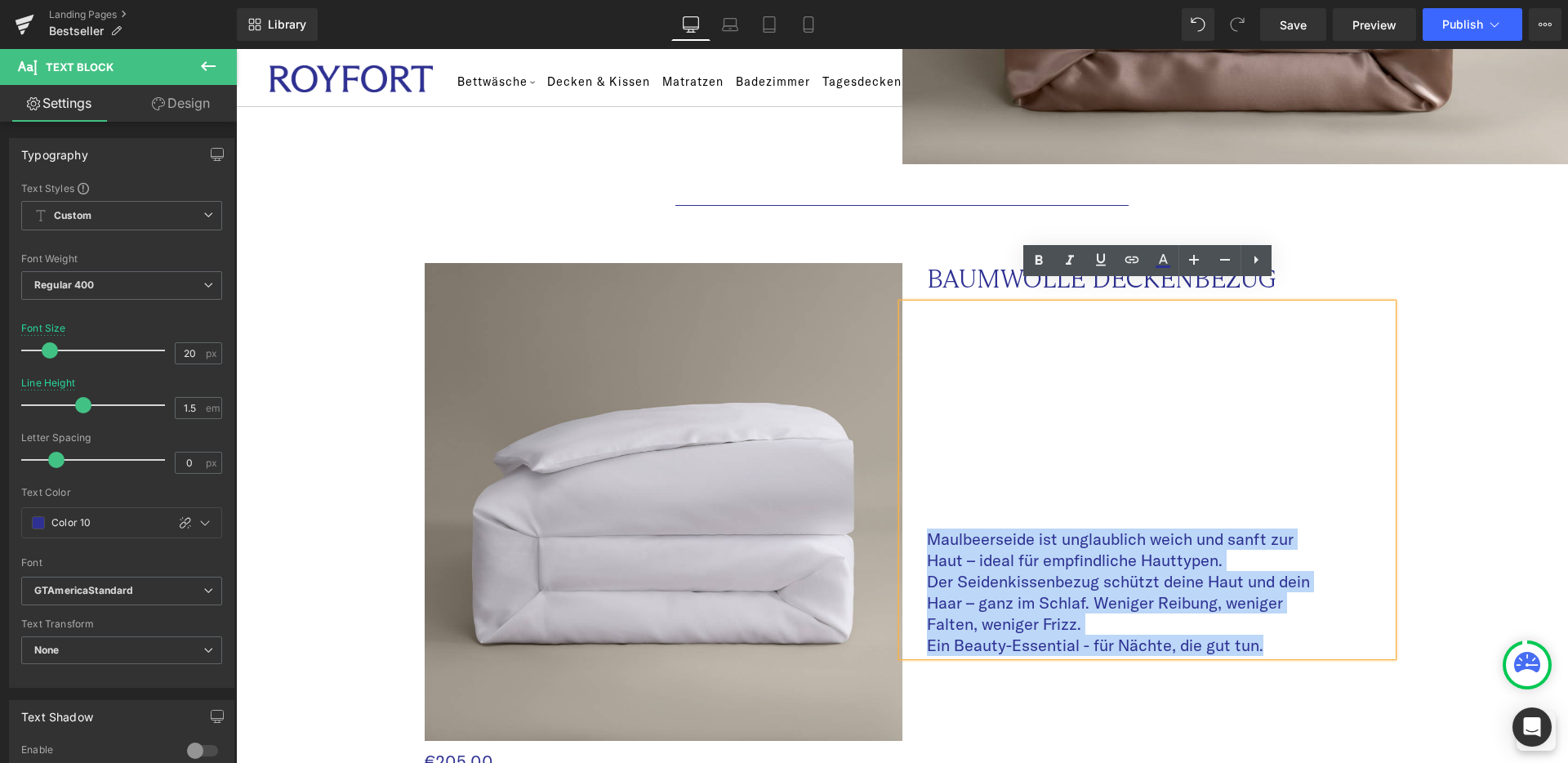
drag, startPoint x: 1265, startPoint y: 627, endPoint x: 918, endPoint y: 524, distance: 362.0
click at [918, 524] on div "Maulbeerseide ist unglaublich weich und sanft zur Haut – ideal für empfindliche…" at bounding box center [1148, 480] width 490 height 353
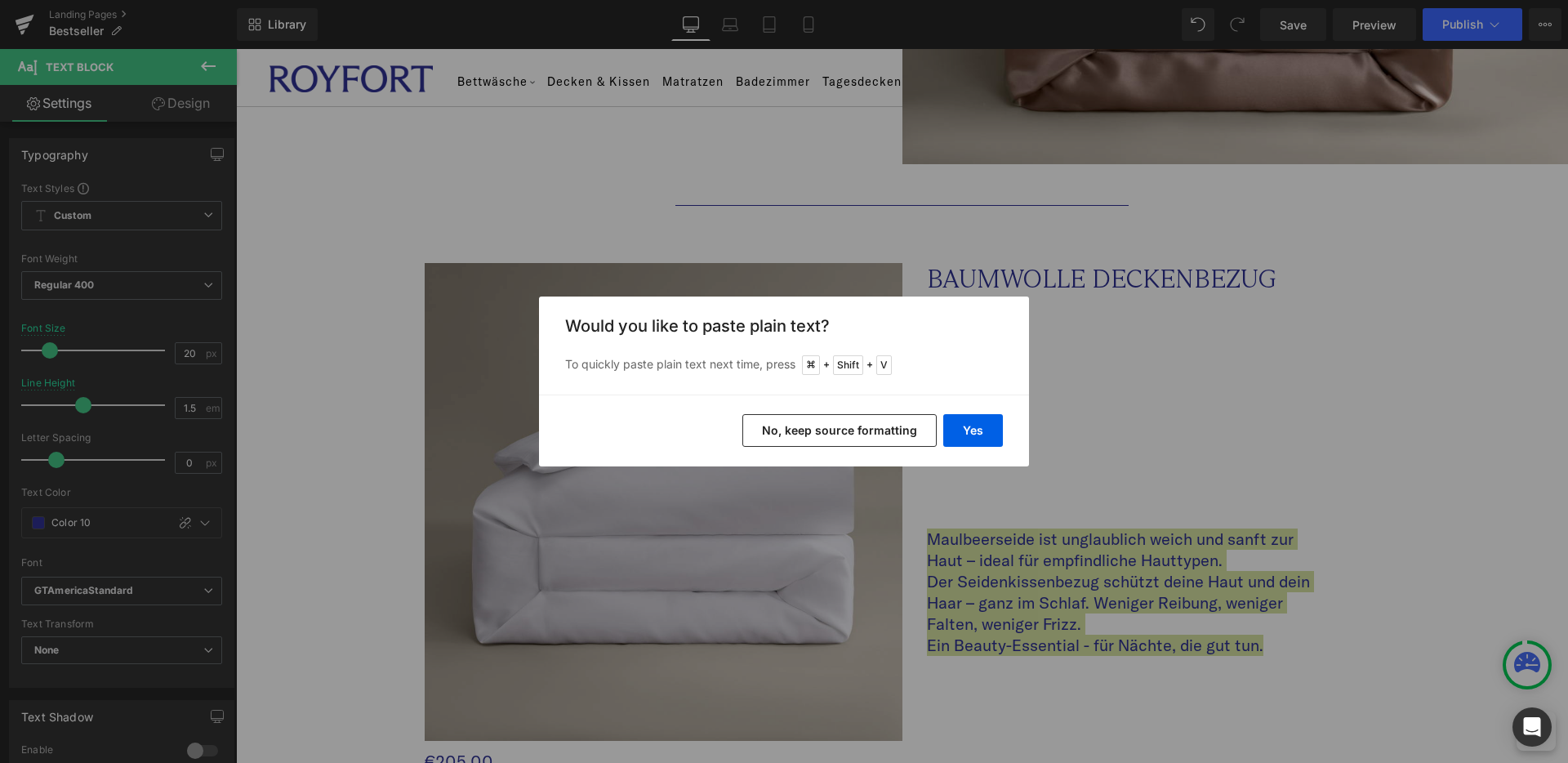
drag, startPoint x: 858, startPoint y: 442, endPoint x: 1004, endPoint y: 360, distance: 167.5
click at [1003, 360] on div "Back to Library Insert Would you like to paste plain text? To quickly paste pla…" at bounding box center [784, 381] width 490 height 170
click at [986, 437] on button "Yes" at bounding box center [972, 431] width 60 height 33
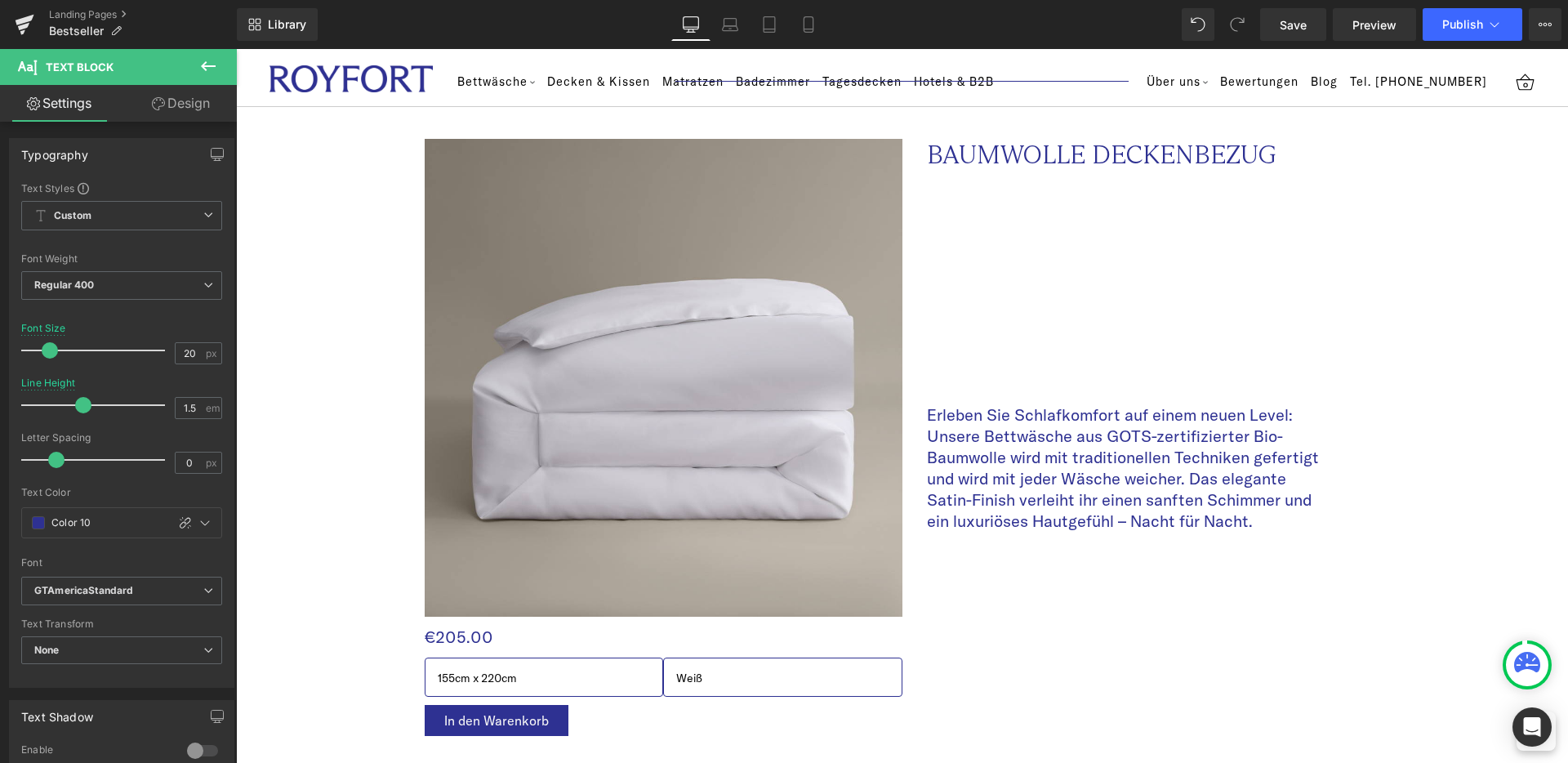
scroll to position [1647, 0]
